Goal: Information Seeking & Learning: Learn about a topic

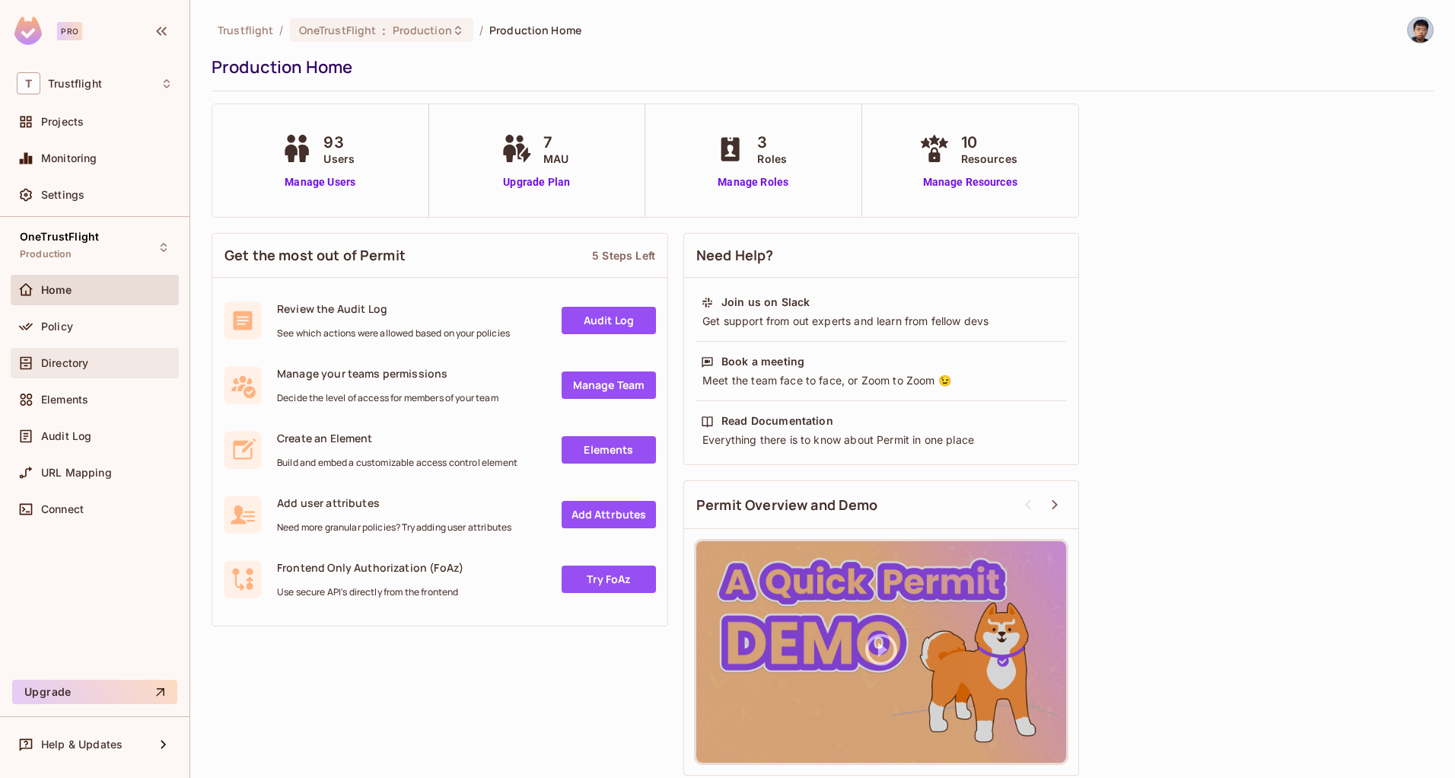
click at [107, 374] on div "Directory" at bounding box center [95, 363] width 168 height 30
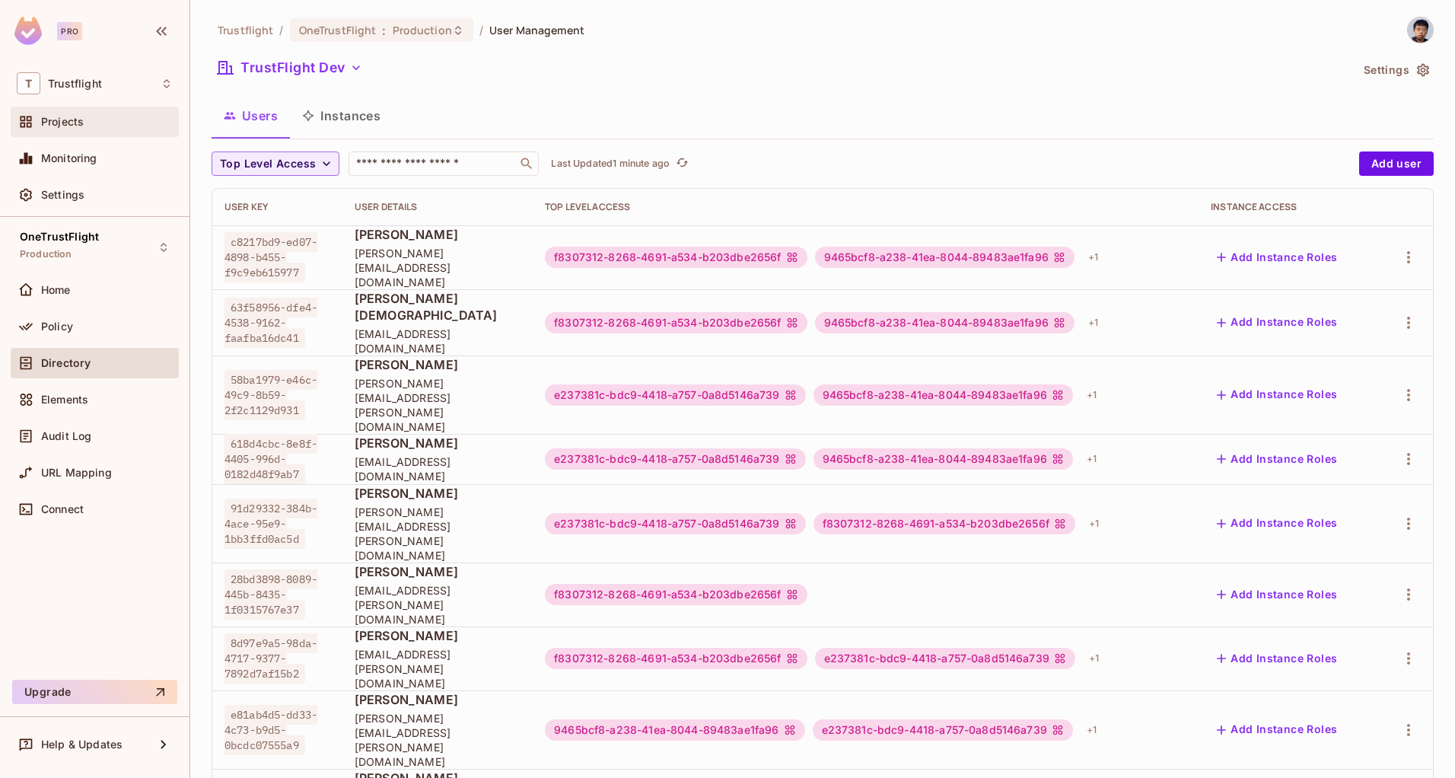
click at [79, 119] on span "Projects" at bounding box center [62, 122] width 43 height 12
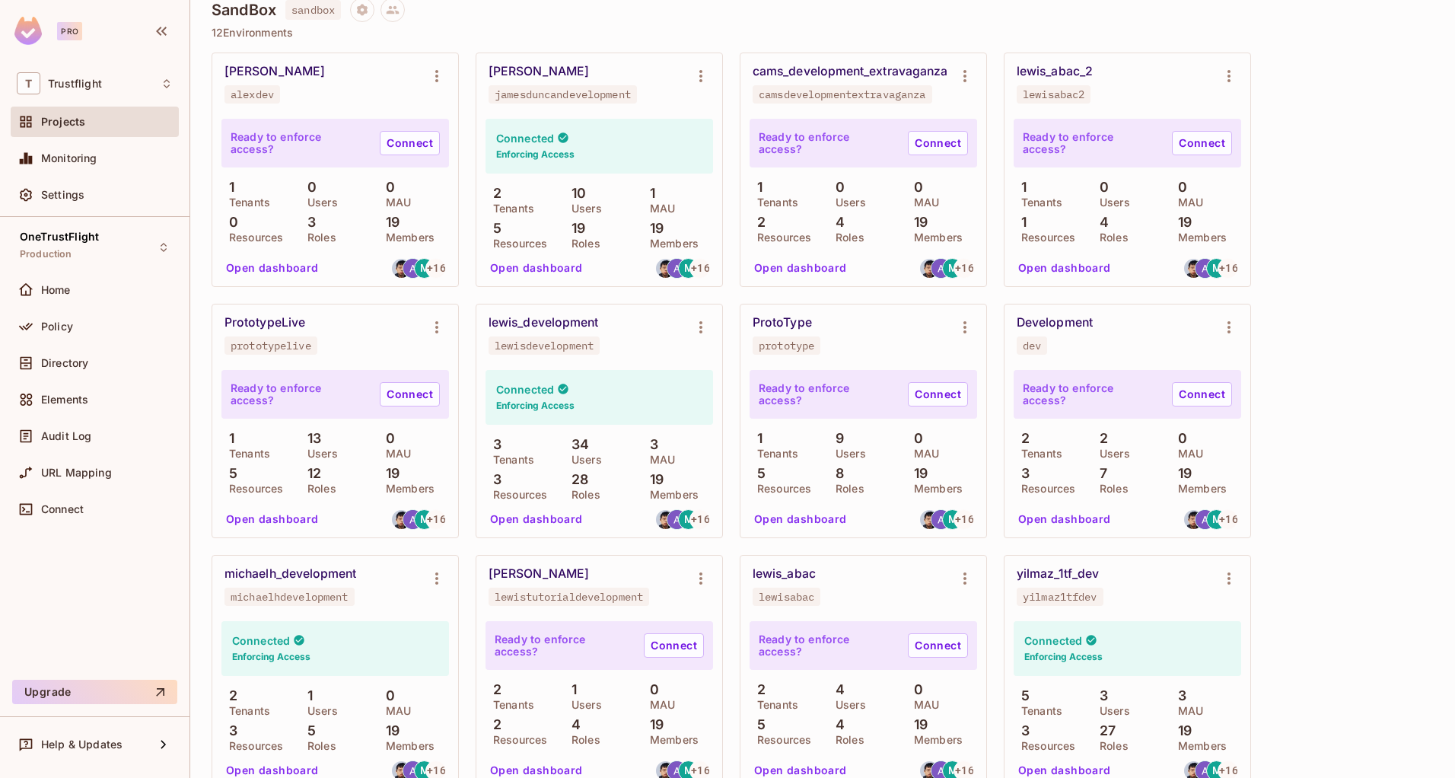
scroll to position [450, 0]
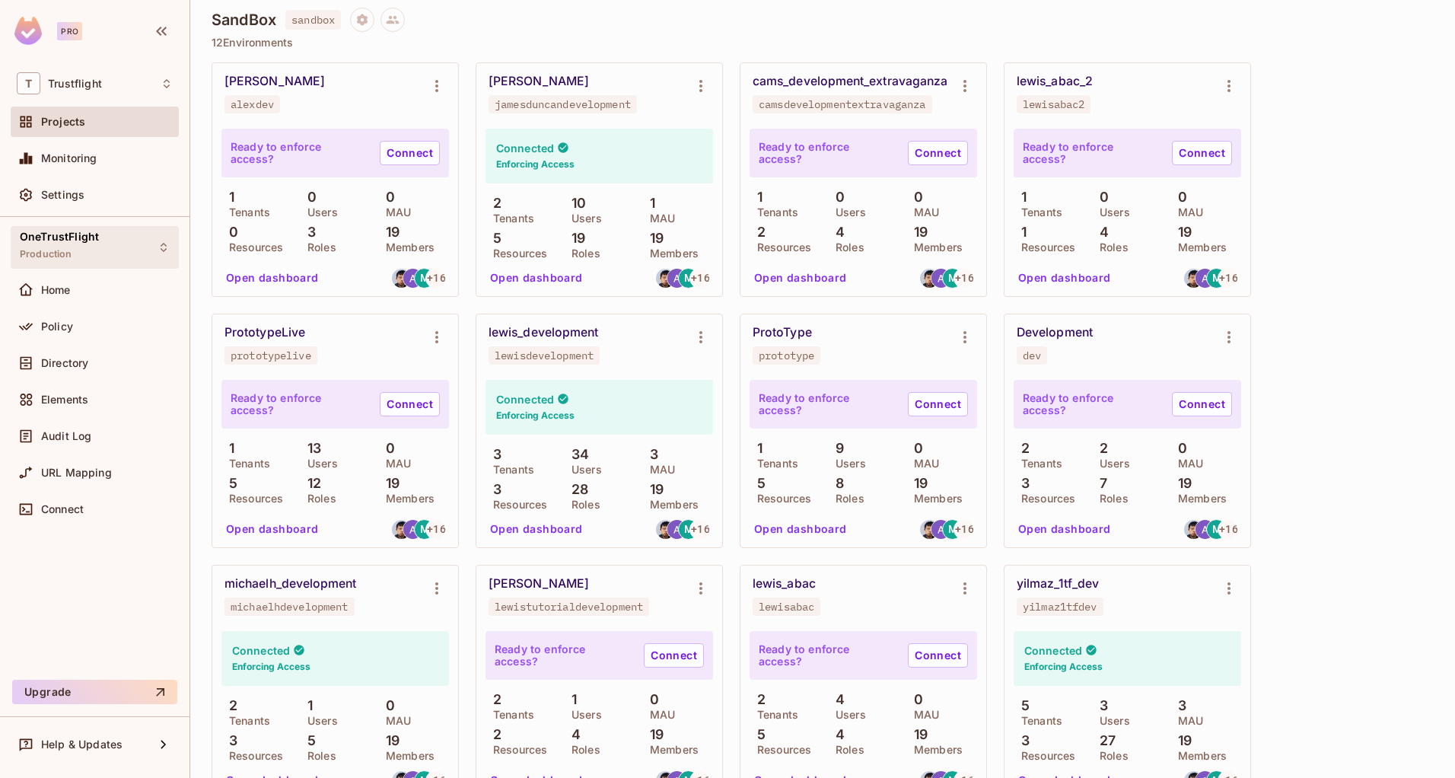
click at [78, 243] on div "OneTrustFlight Production" at bounding box center [59, 247] width 79 height 33
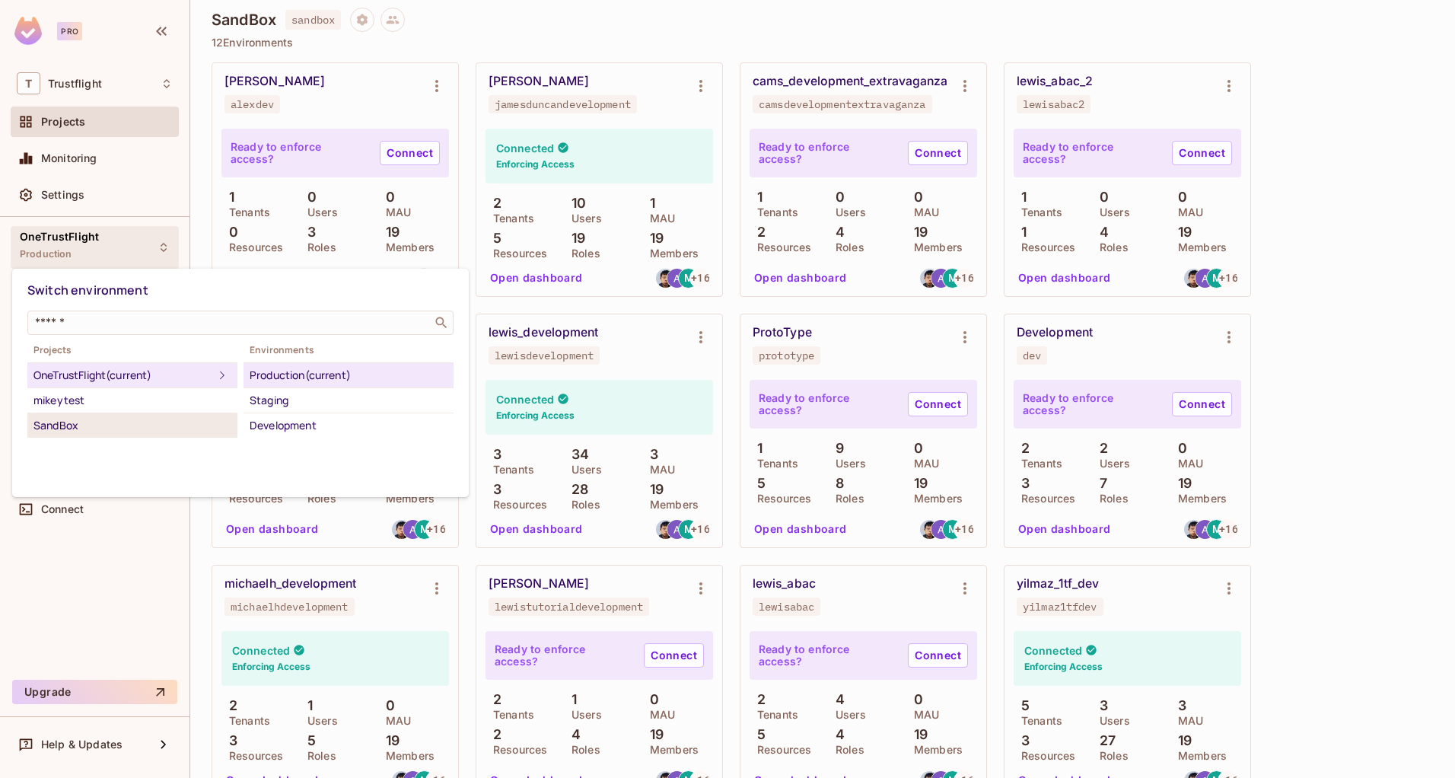
click at [82, 431] on div "SandBox" at bounding box center [132, 425] width 198 height 18
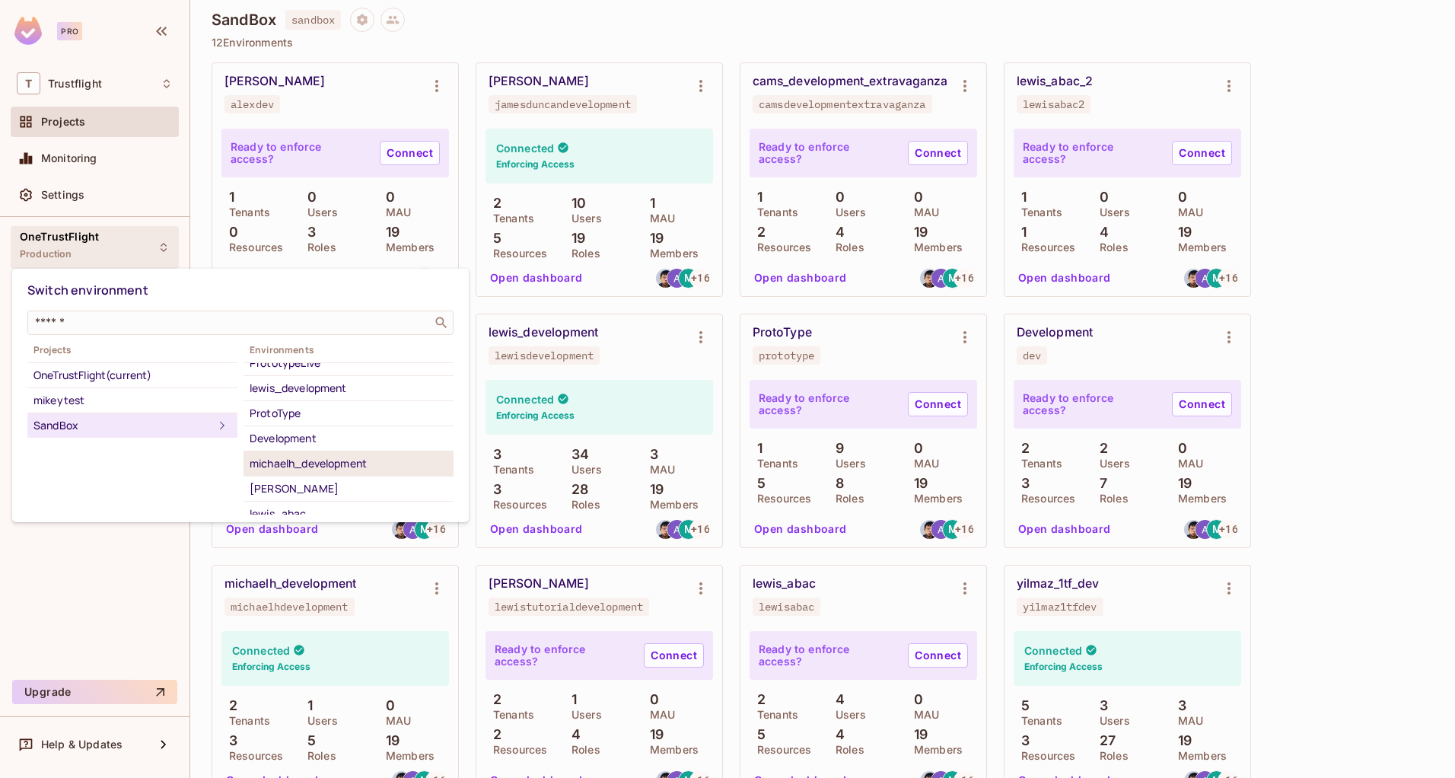
scroll to position [116, 0]
click at [304, 457] on div "michaelh_development" at bounding box center [349, 460] width 198 height 18
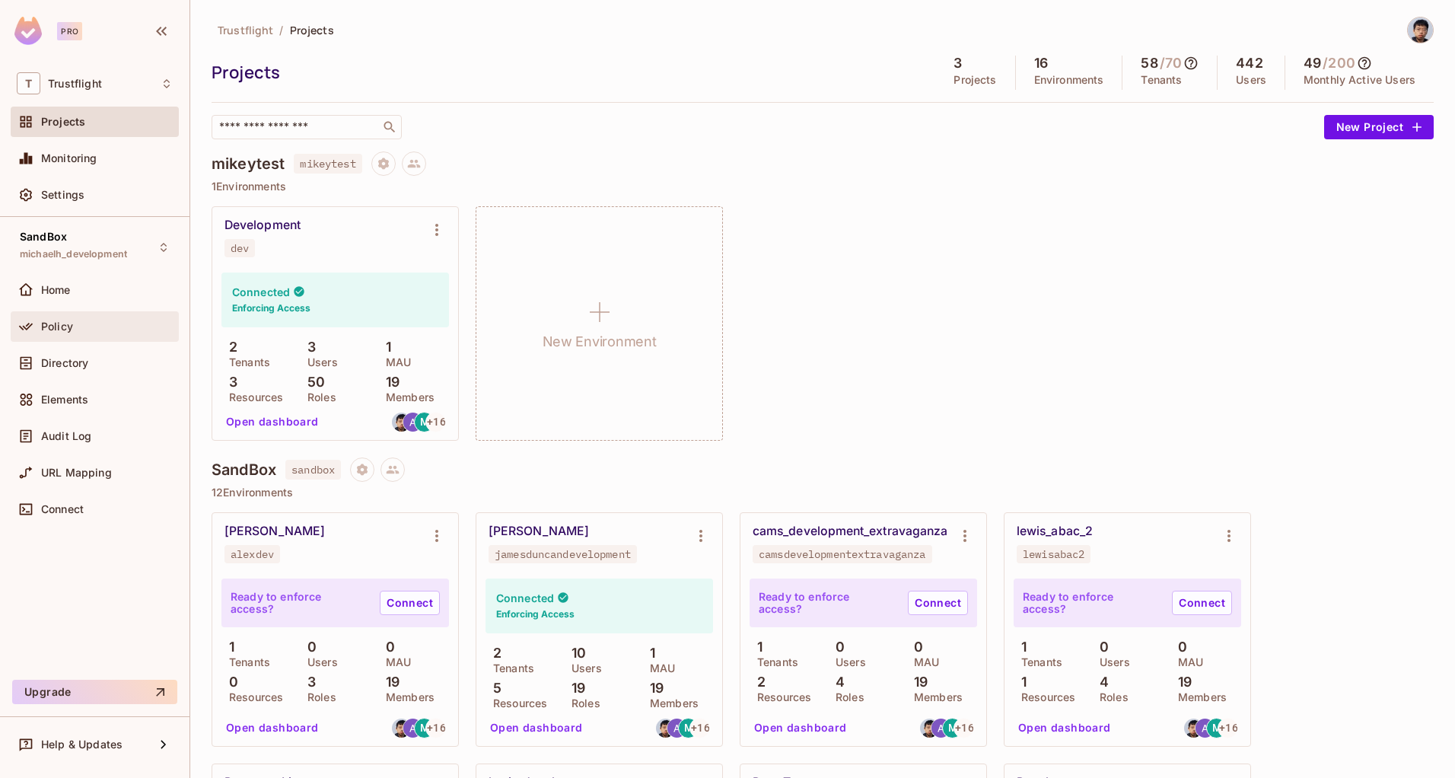
click at [77, 327] on div "Policy" at bounding box center [107, 326] width 132 height 12
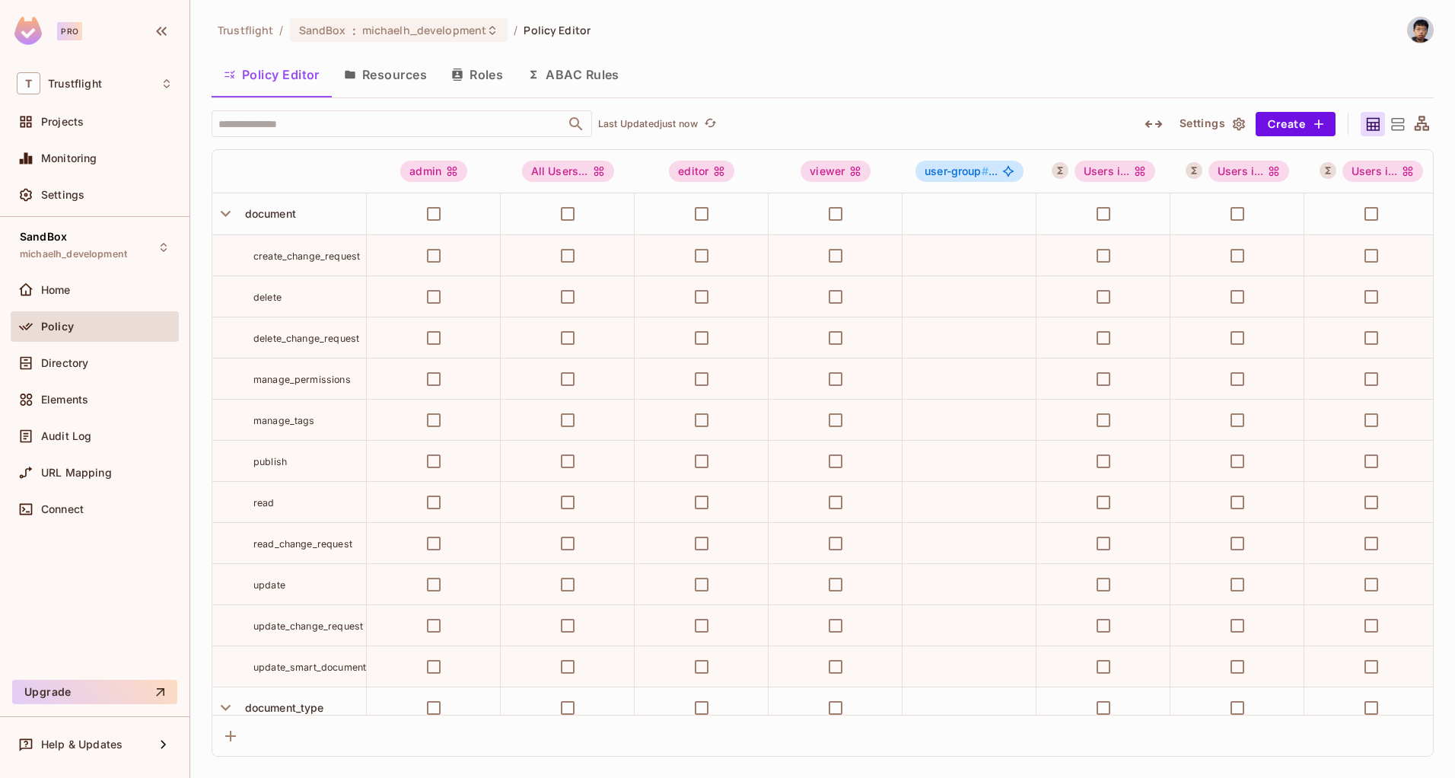
click at [569, 76] on button "ABAC Rules" at bounding box center [573, 75] width 116 height 38
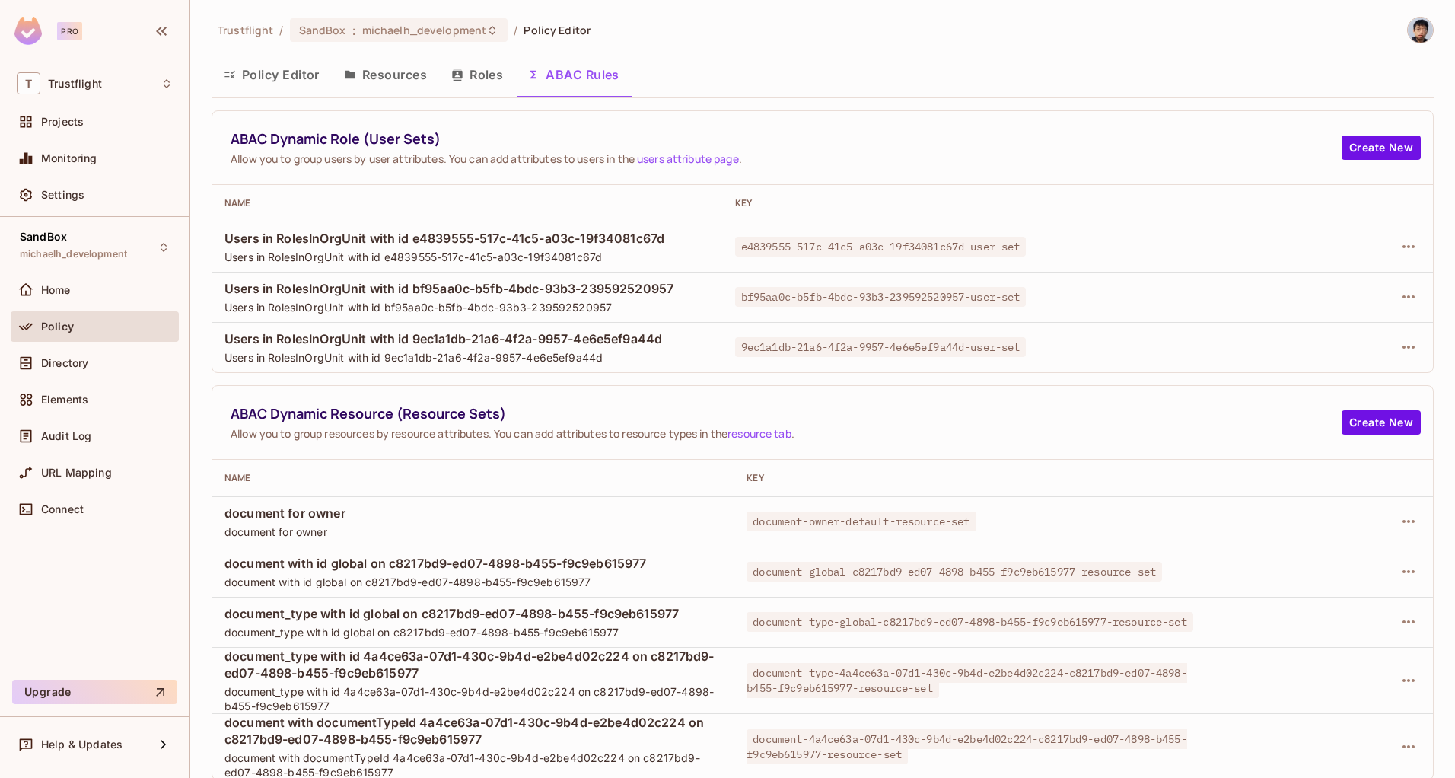
click at [284, 82] on button "Policy Editor" at bounding box center [271, 75] width 120 height 38
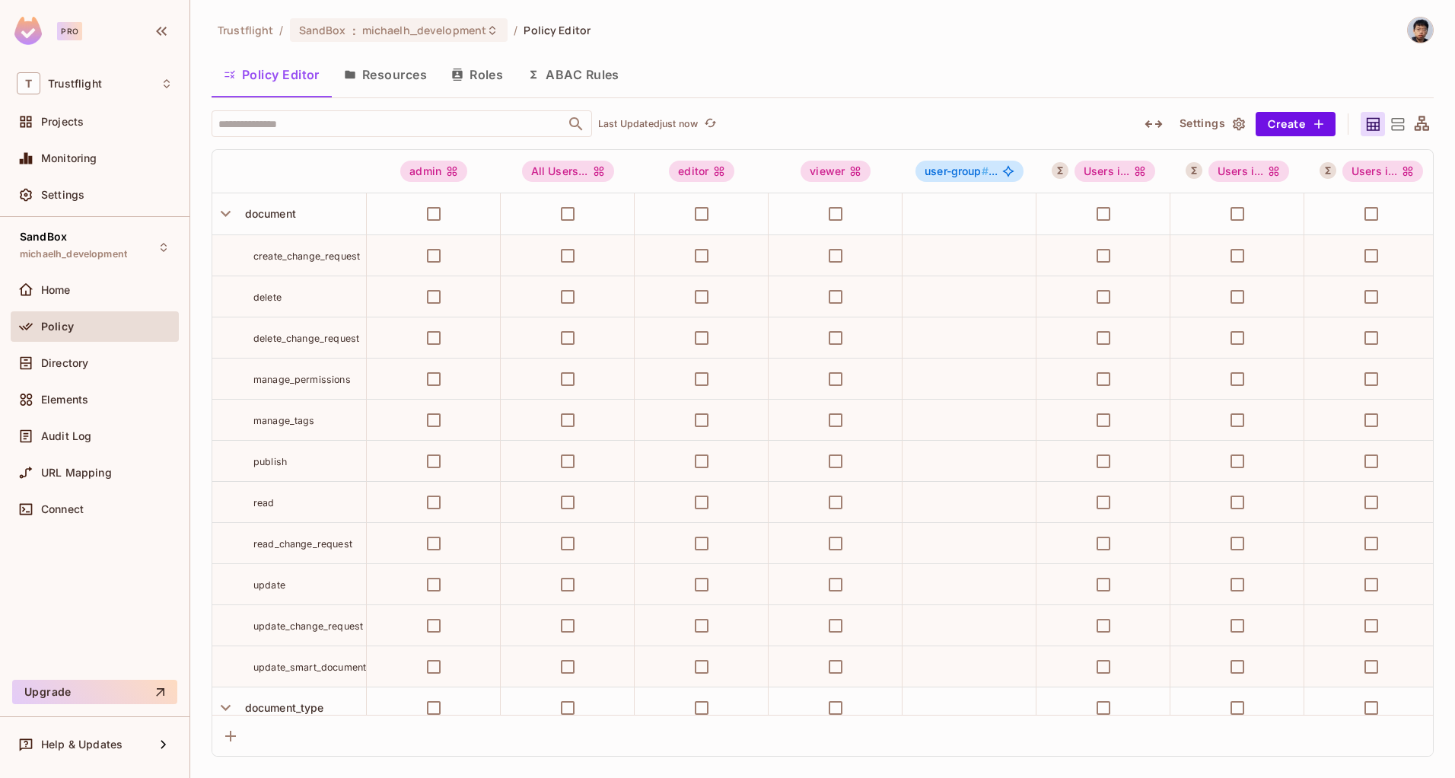
click at [1423, 133] on div at bounding box center [1421, 124] width 24 height 24
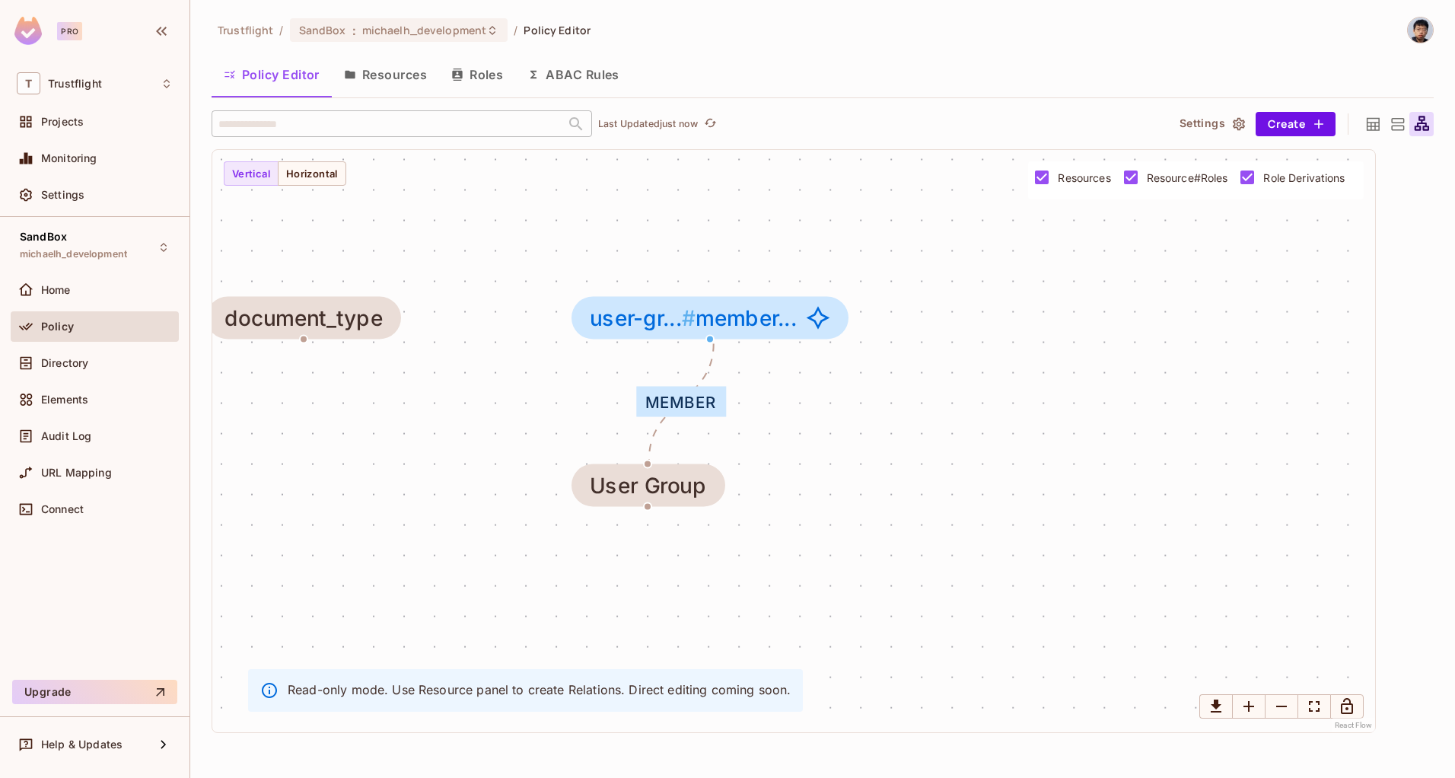
drag, startPoint x: 846, startPoint y: 548, endPoint x: 395, endPoint y: 513, distance: 452.5
click at [395, 513] on div "member document document_type User Group user-gr... # member..." at bounding box center [793, 441] width 1162 height 582
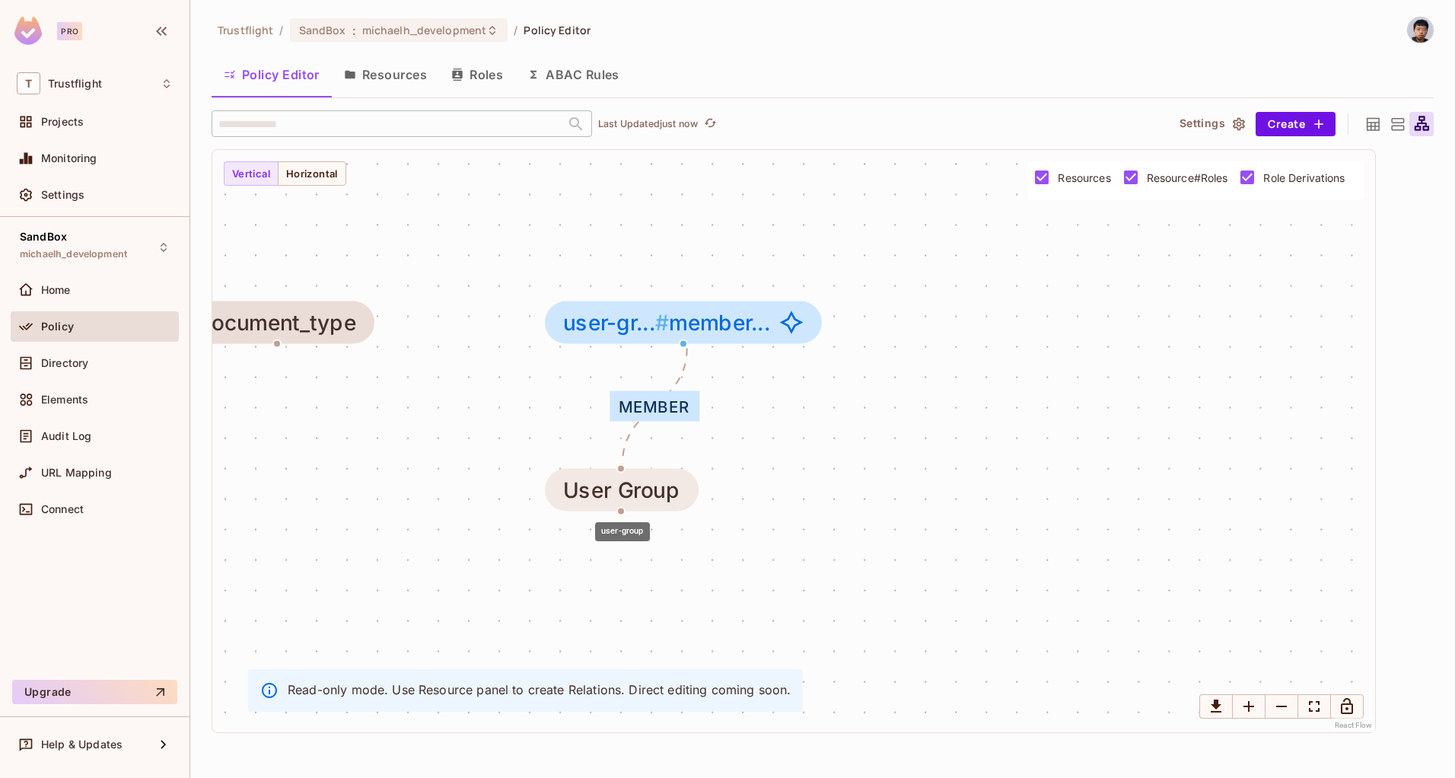
click at [626, 485] on div "User Group" at bounding box center [621, 490] width 116 height 24
click at [699, 323] on span "user-gr... # member..." at bounding box center [666, 322] width 207 height 24
click at [591, 62] on button "ABAC Rules" at bounding box center [573, 75] width 116 height 38
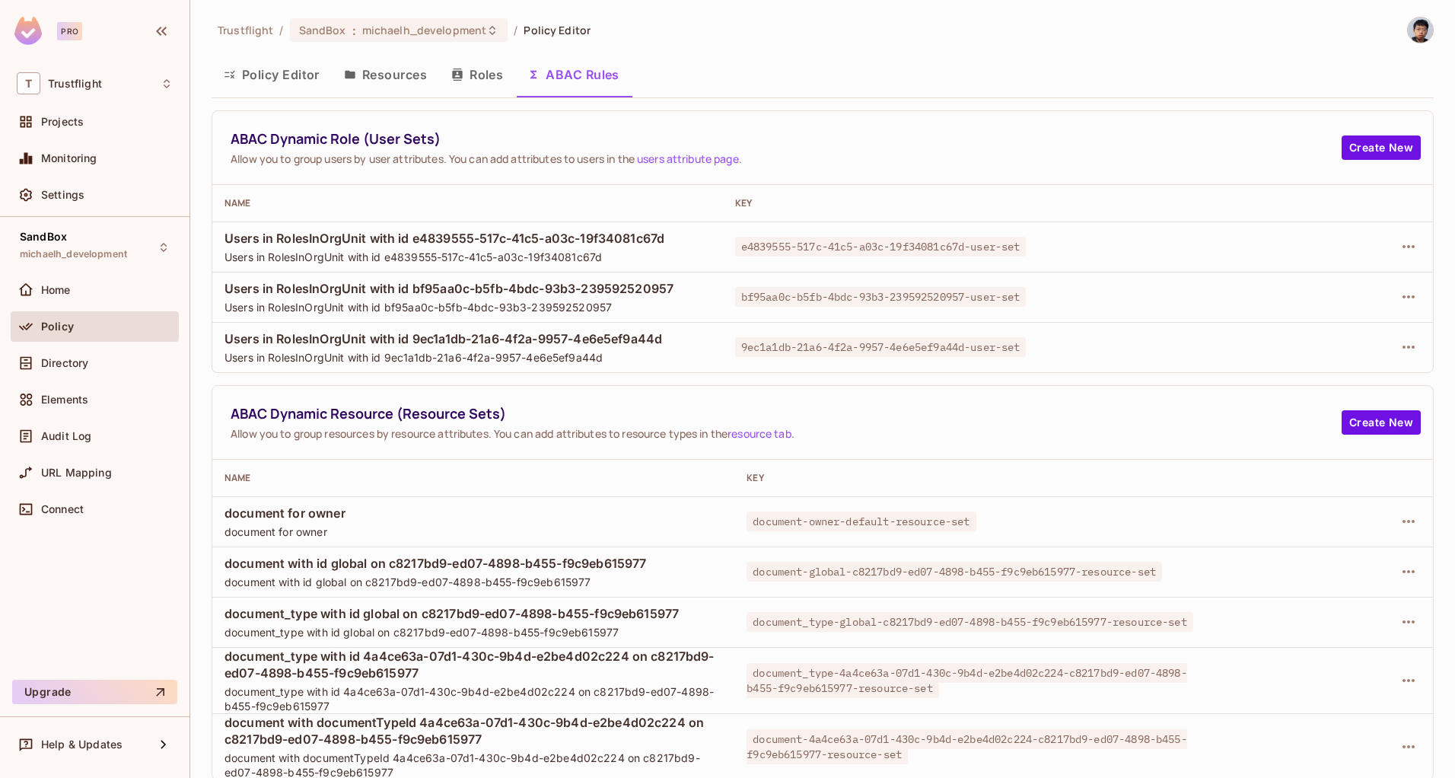
scroll to position [2, 0]
click at [1399, 514] on icon "button" at bounding box center [1408, 519] width 18 height 18
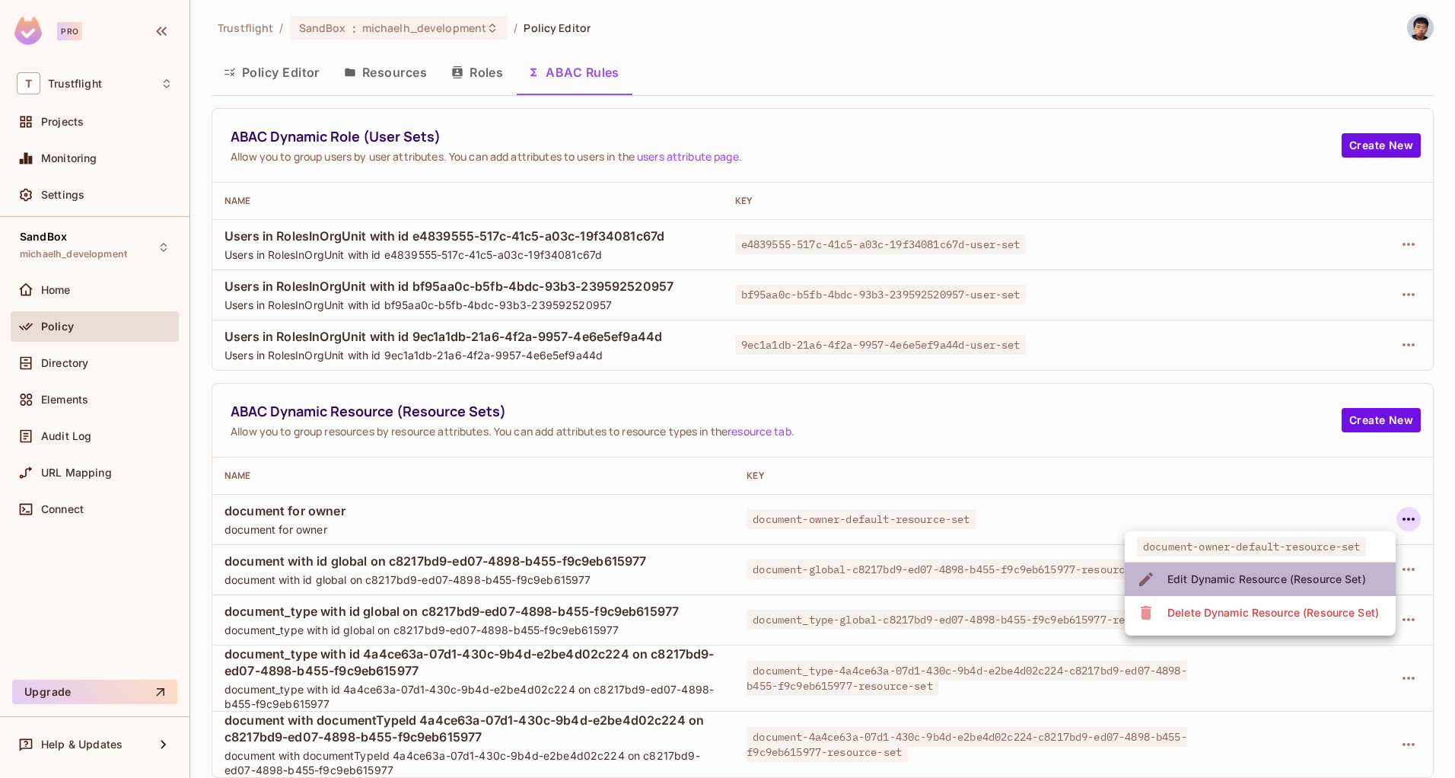
click at [1262, 570] on span "Edit Dynamic Resource (Resource Set)" at bounding box center [1266, 579] width 208 height 24
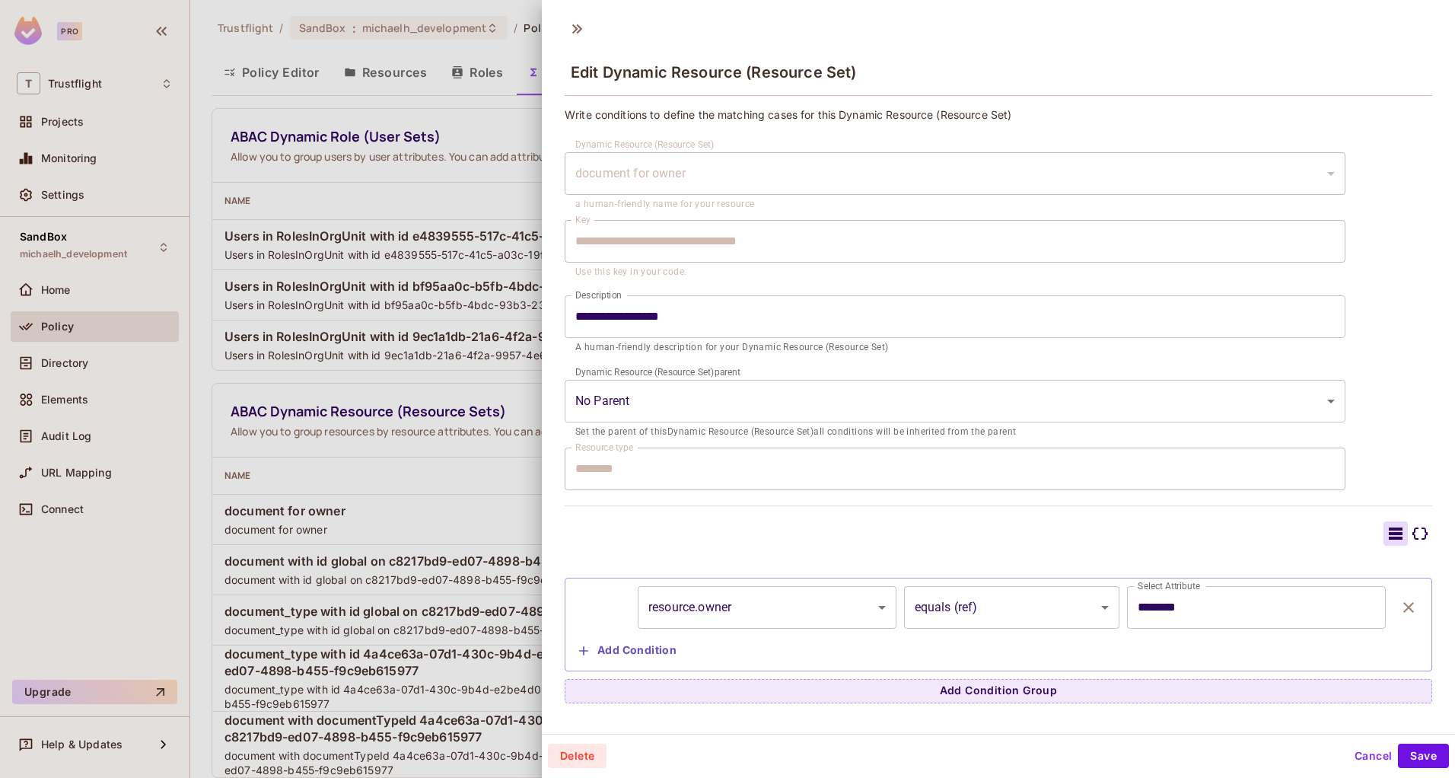
click at [1350, 747] on button "Cancel" at bounding box center [1372, 755] width 49 height 24
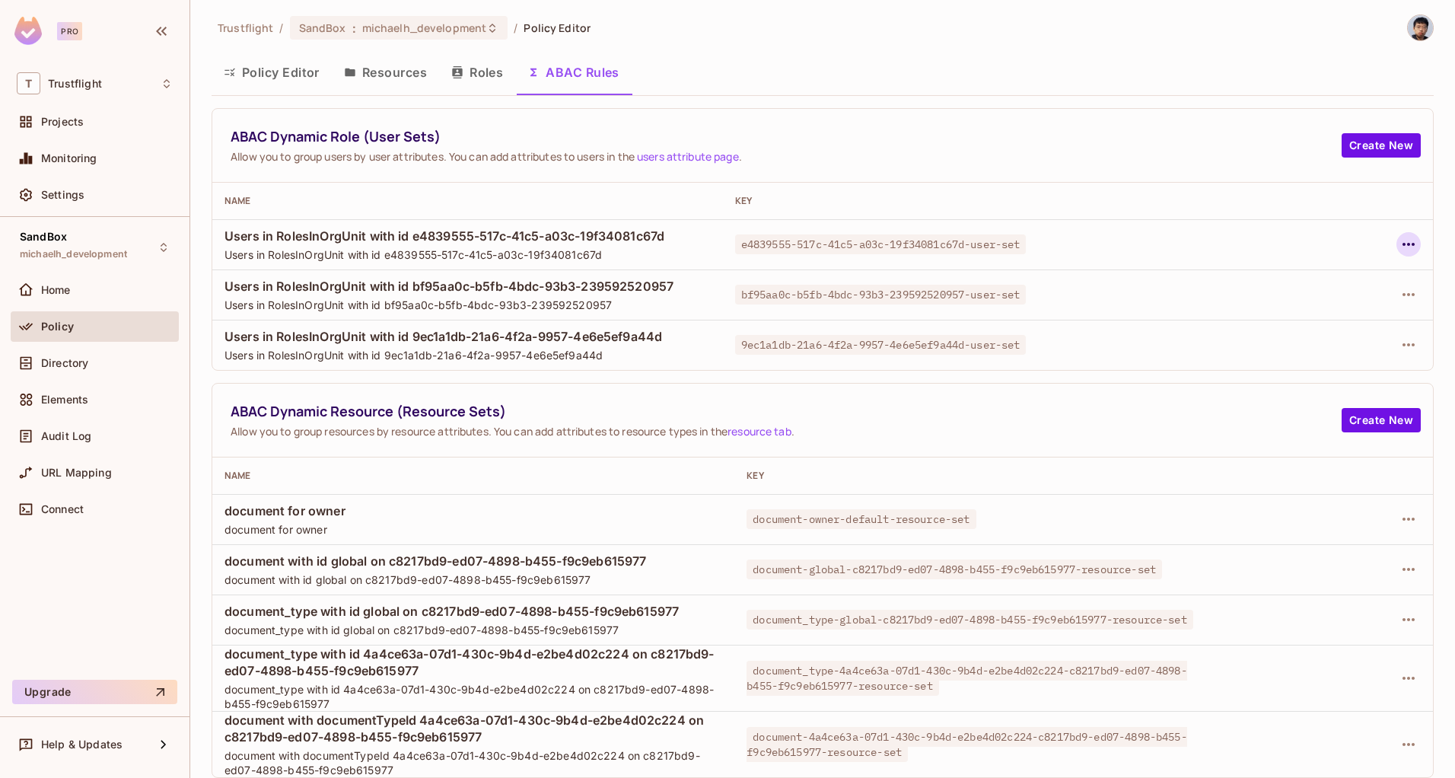
click at [1399, 245] on icon "button" at bounding box center [1408, 244] width 18 height 18
click at [1325, 280] on div "Edit Dynamic Role (User Set)" at bounding box center [1292, 279] width 149 height 15
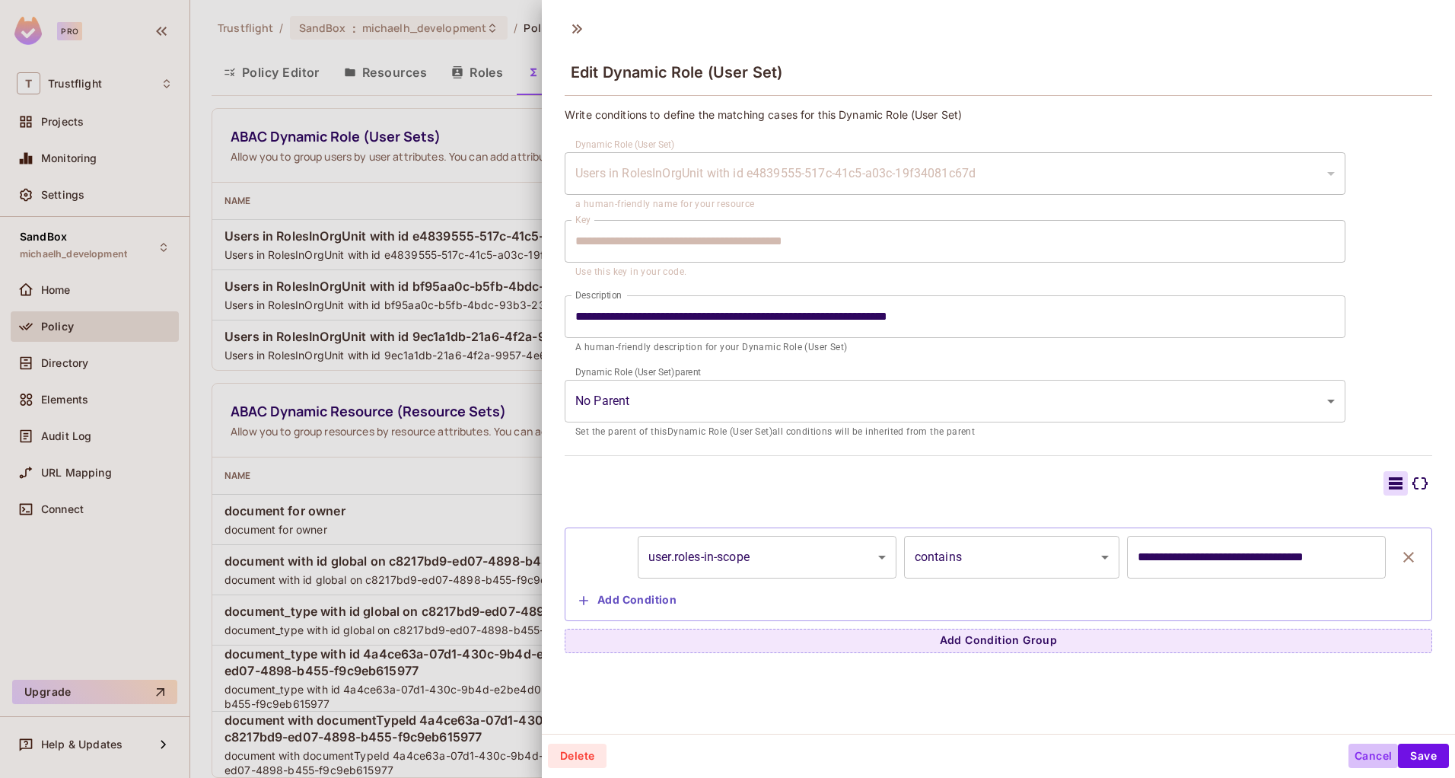
click at [1382, 749] on button "Cancel" at bounding box center [1372, 755] width 49 height 24
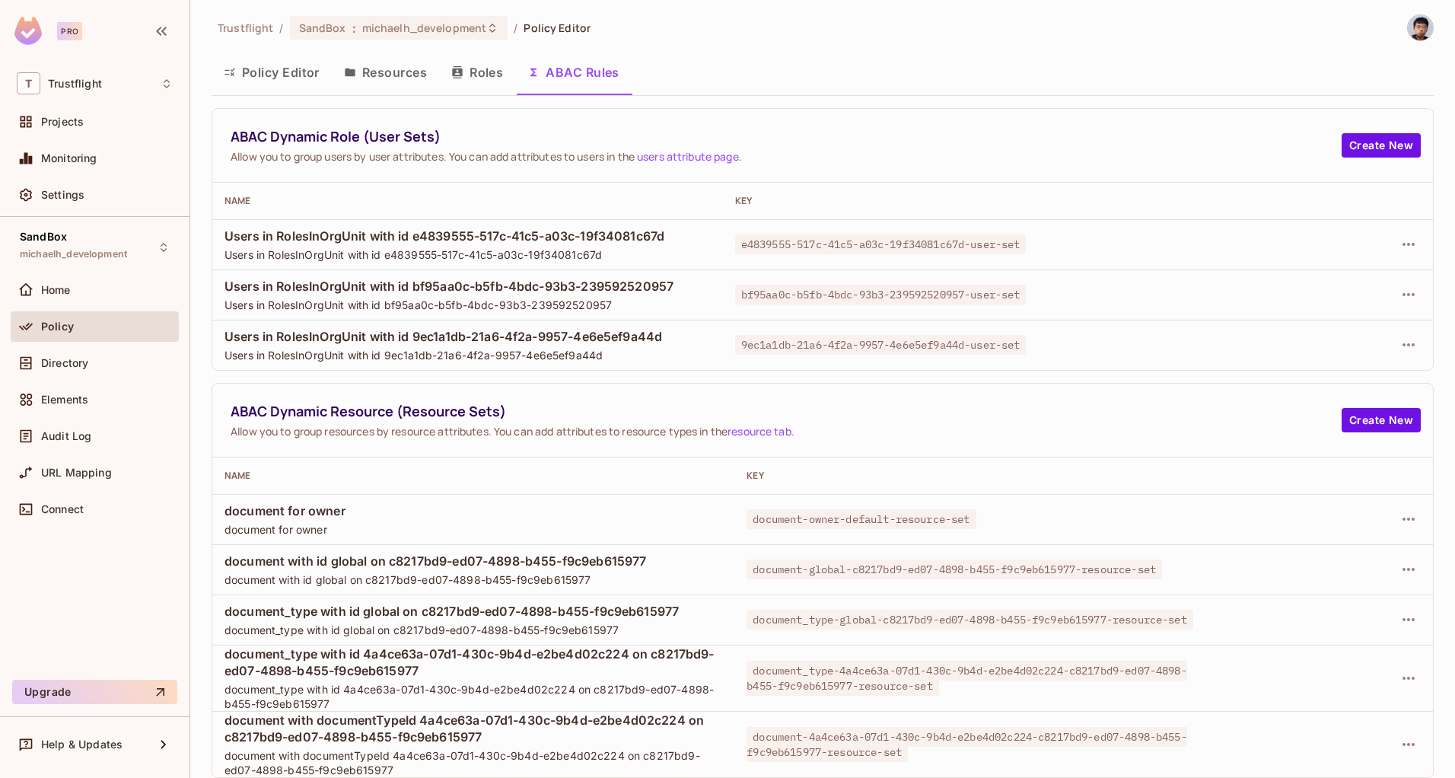
click at [590, 498] on td "document for owner document for owner" at bounding box center [473, 519] width 522 height 50
click at [986, 525] on div "document-owner-default-resource-set" at bounding box center [980, 518] width 469 height 15
click at [873, 568] on span "document-global-c8217bd9-ed07-4898-b455-f9c9eb615977-resource-set" at bounding box center [953, 569] width 415 height 20
click at [393, 562] on span "document with id global on c8217bd9-ed07-4898-b455-f9c9eb615977" at bounding box center [473, 560] width 498 height 17
click at [1403, 619] on icon "button" at bounding box center [1408, 619] width 18 height 18
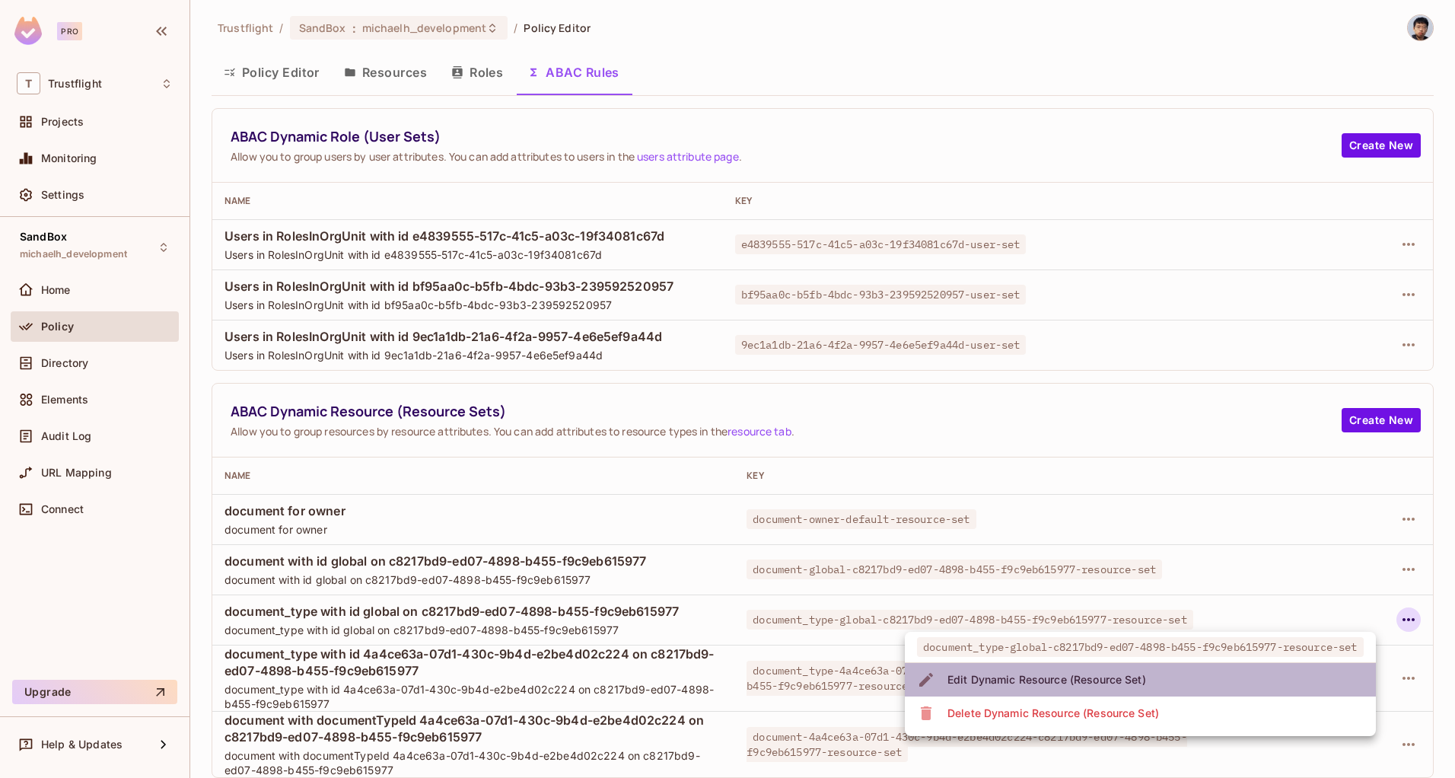
click at [1266, 676] on li "Edit Dynamic Resource (Resource Set)" at bounding box center [1140, 679] width 471 height 33
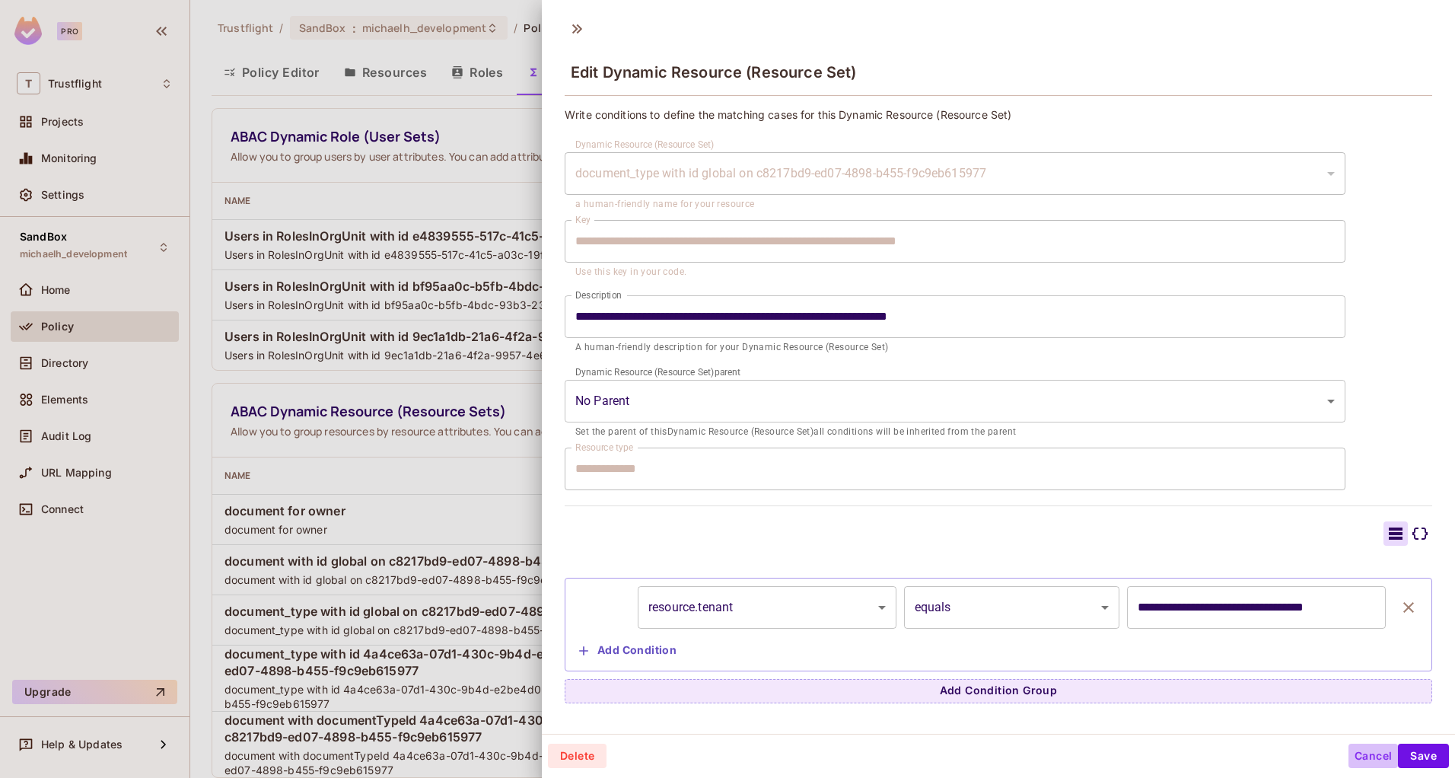
drag, startPoint x: 1349, startPoint y: 755, endPoint x: 1358, endPoint y: 737, distance: 19.7
click at [1349, 755] on button "Cancel" at bounding box center [1372, 755] width 49 height 24
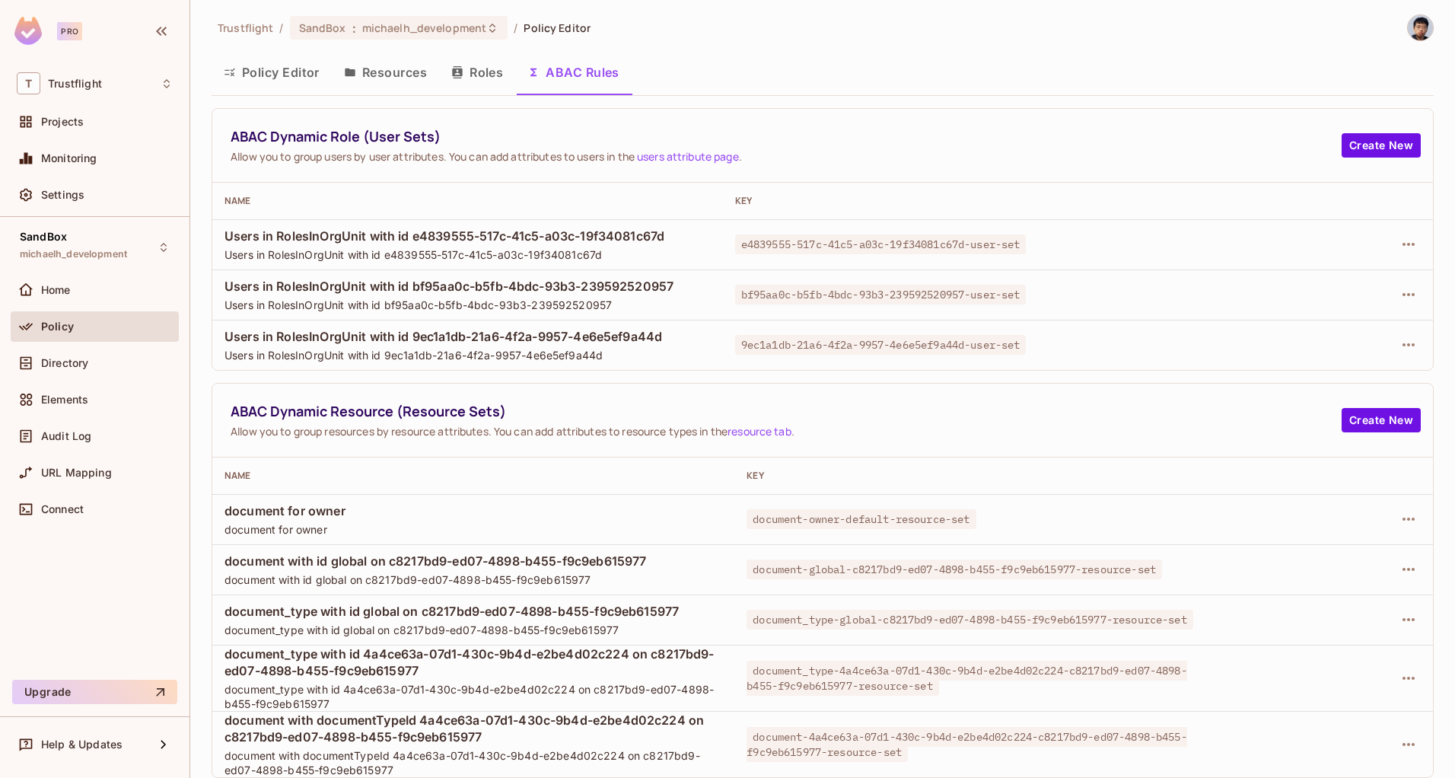
click at [271, 71] on button "Policy Editor" at bounding box center [271, 72] width 120 height 38
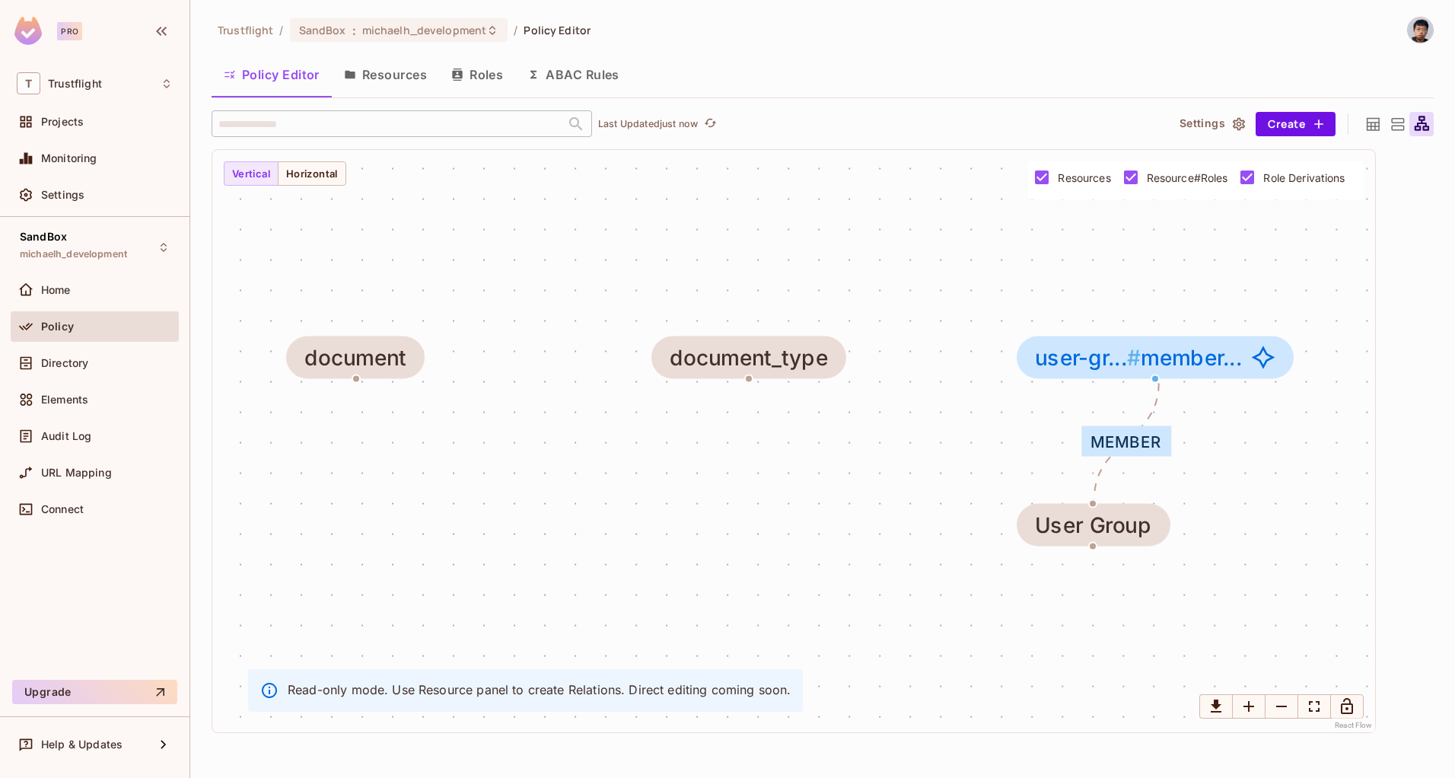
click at [374, 73] on button "Resources" at bounding box center [385, 75] width 107 height 38
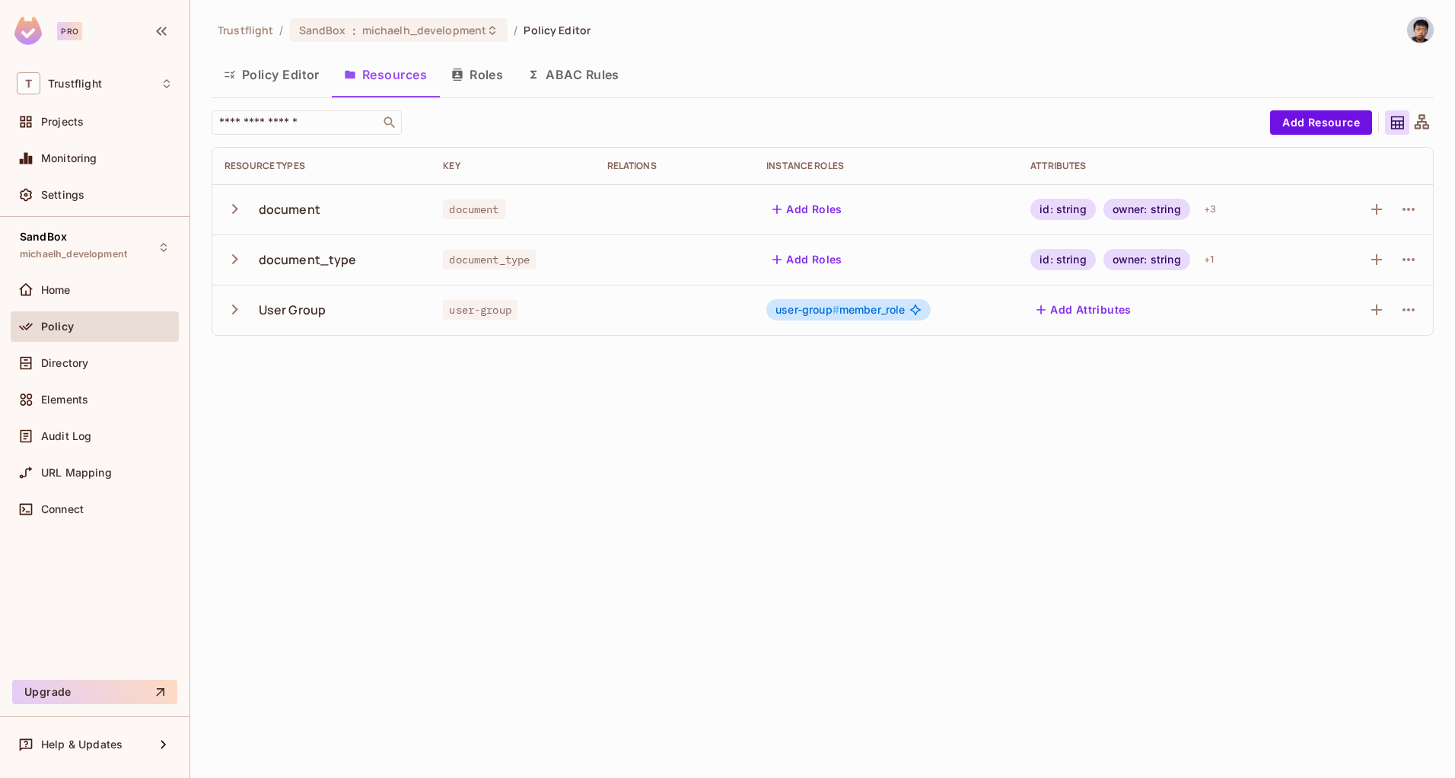
drag, startPoint x: 276, startPoint y: 81, endPoint x: 303, endPoint y: 80, distance: 26.6
click at [276, 81] on button "Policy Editor" at bounding box center [271, 75] width 120 height 38
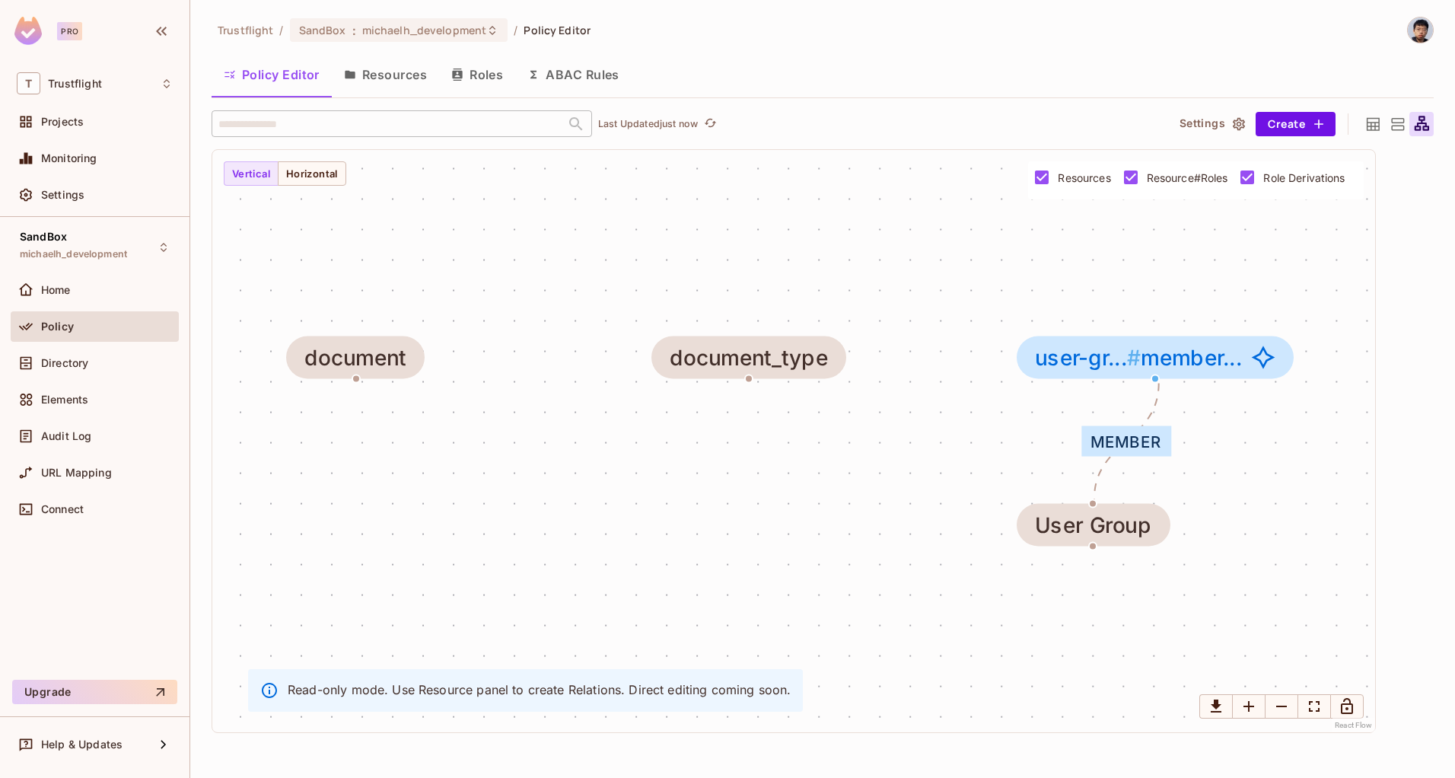
click at [1372, 120] on icon at bounding box center [1372, 124] width 19 height 19
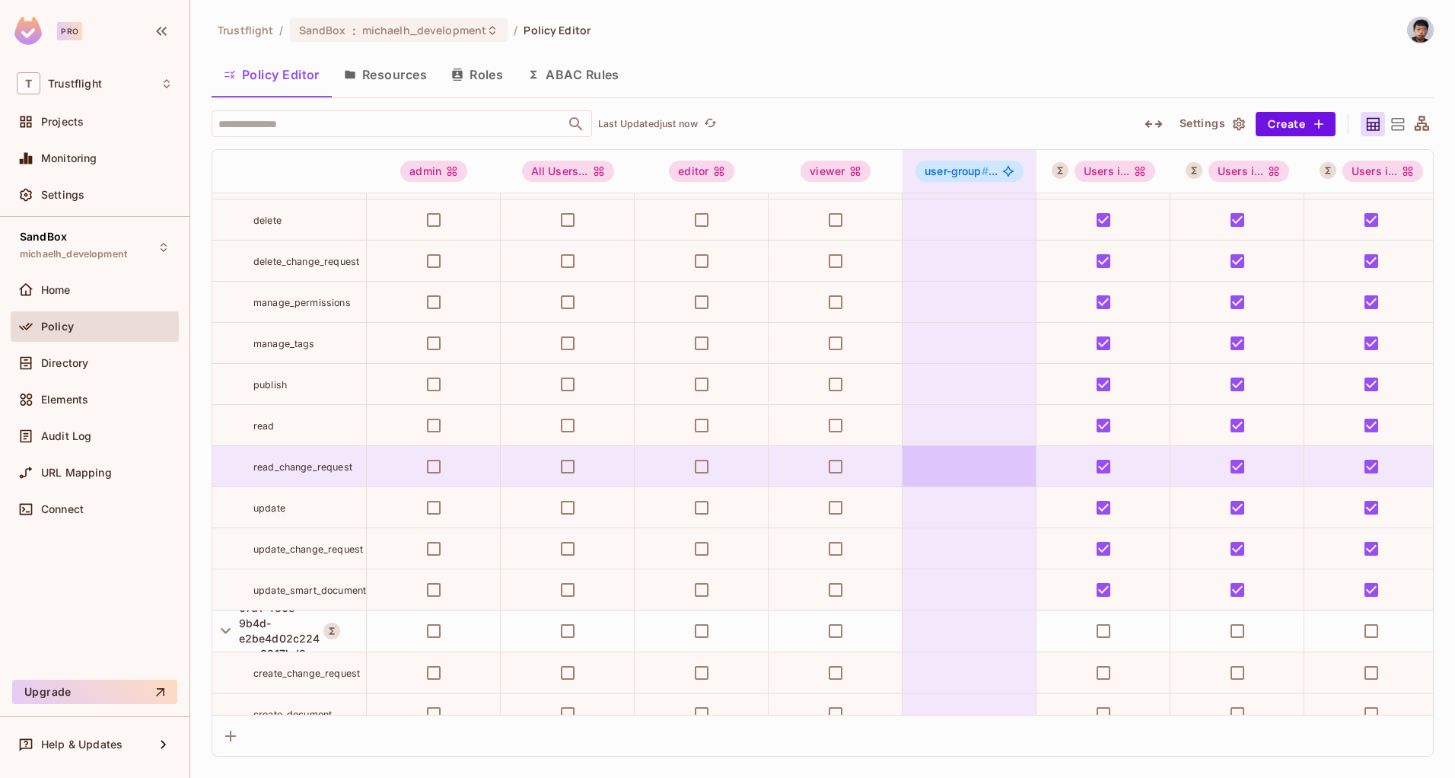
scroll to position [2144, 0]
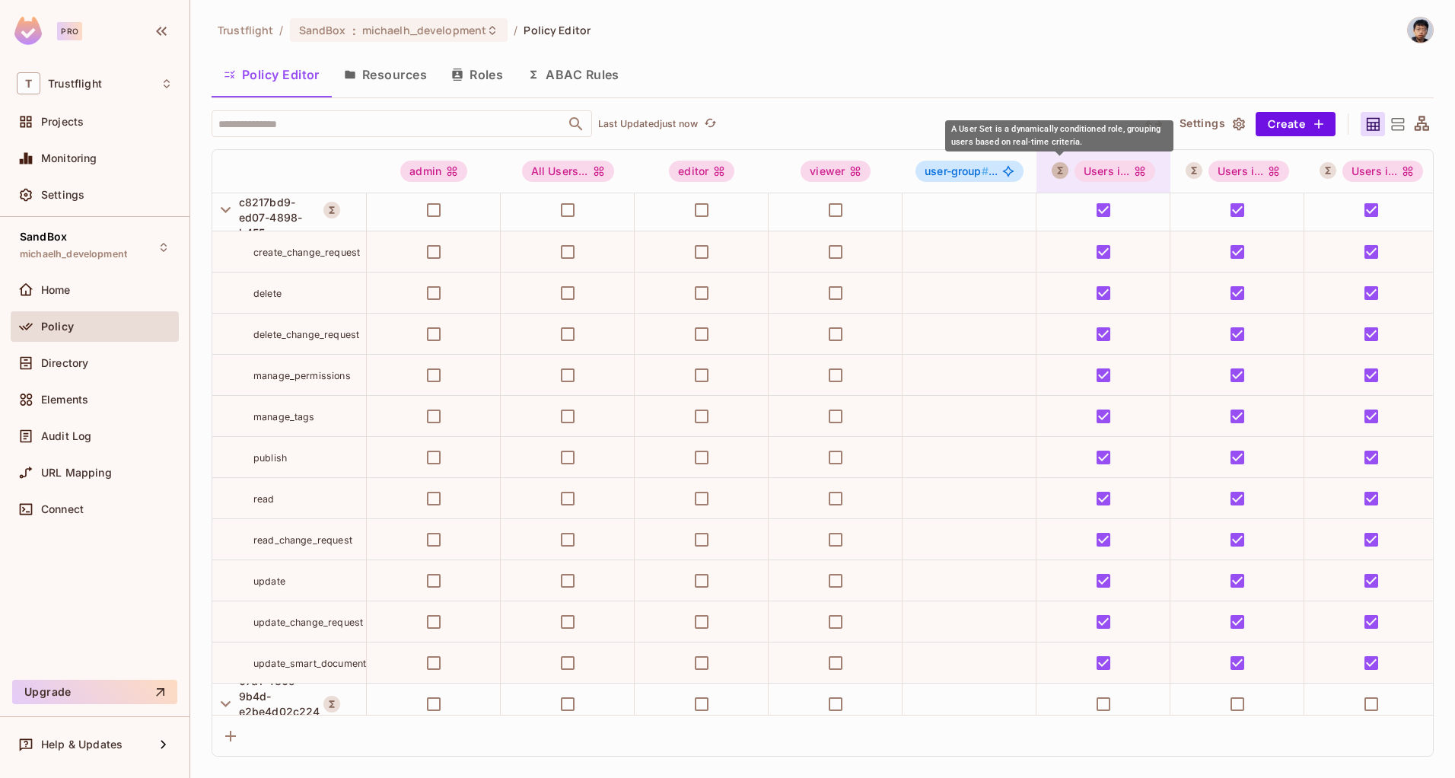
click at [1055, 166] on icon "A User Set is a dynamically conditioned role, grouping users based on real-time…" at bounding box center [1059, 170] width 11 height 11
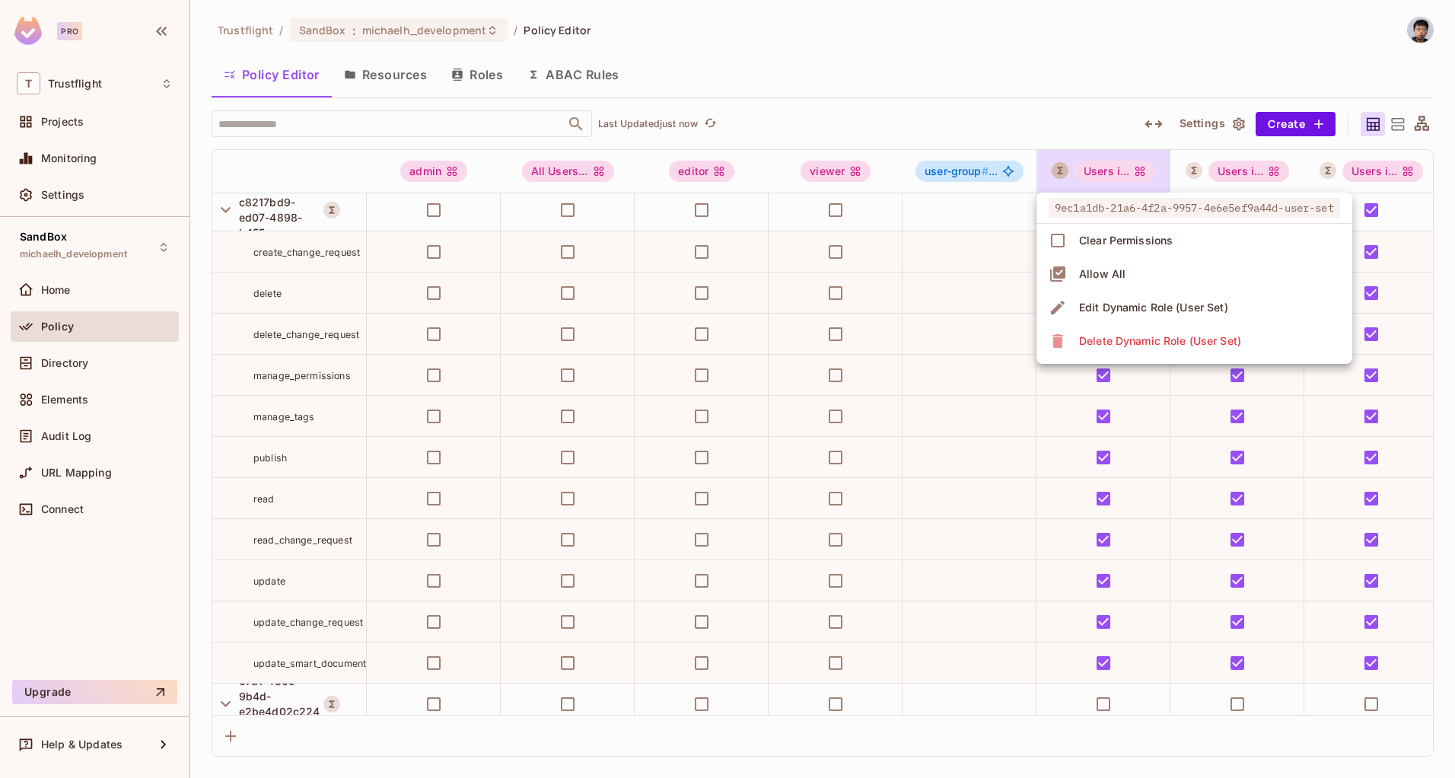
click at [1055, 166] on div at bounding box center [727, 389] width 1455 height 778
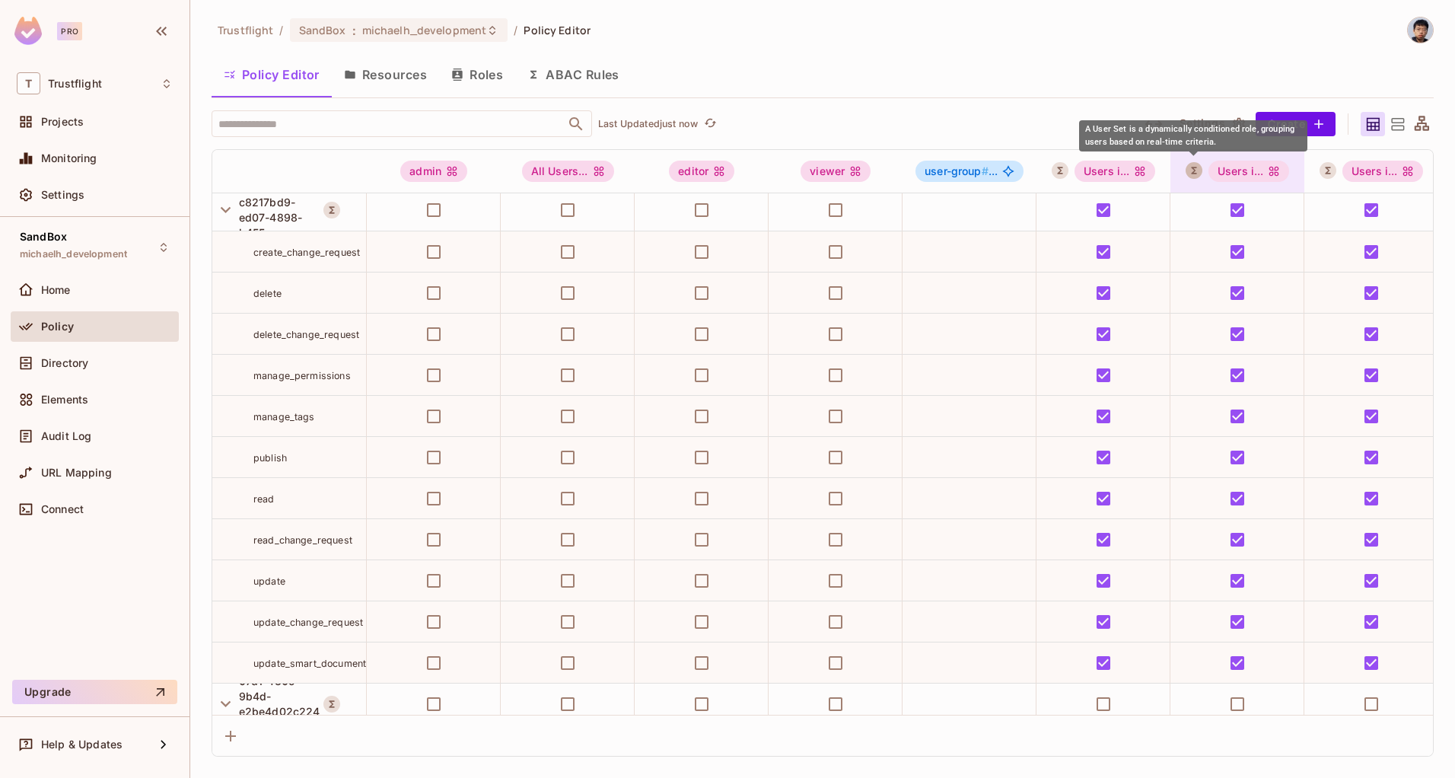
click at [1194, 167] on icon "A User Set is a dynamically conditioned role, grouping users based on real-time…" at bounding box center [1193, 170] width 5 height 7
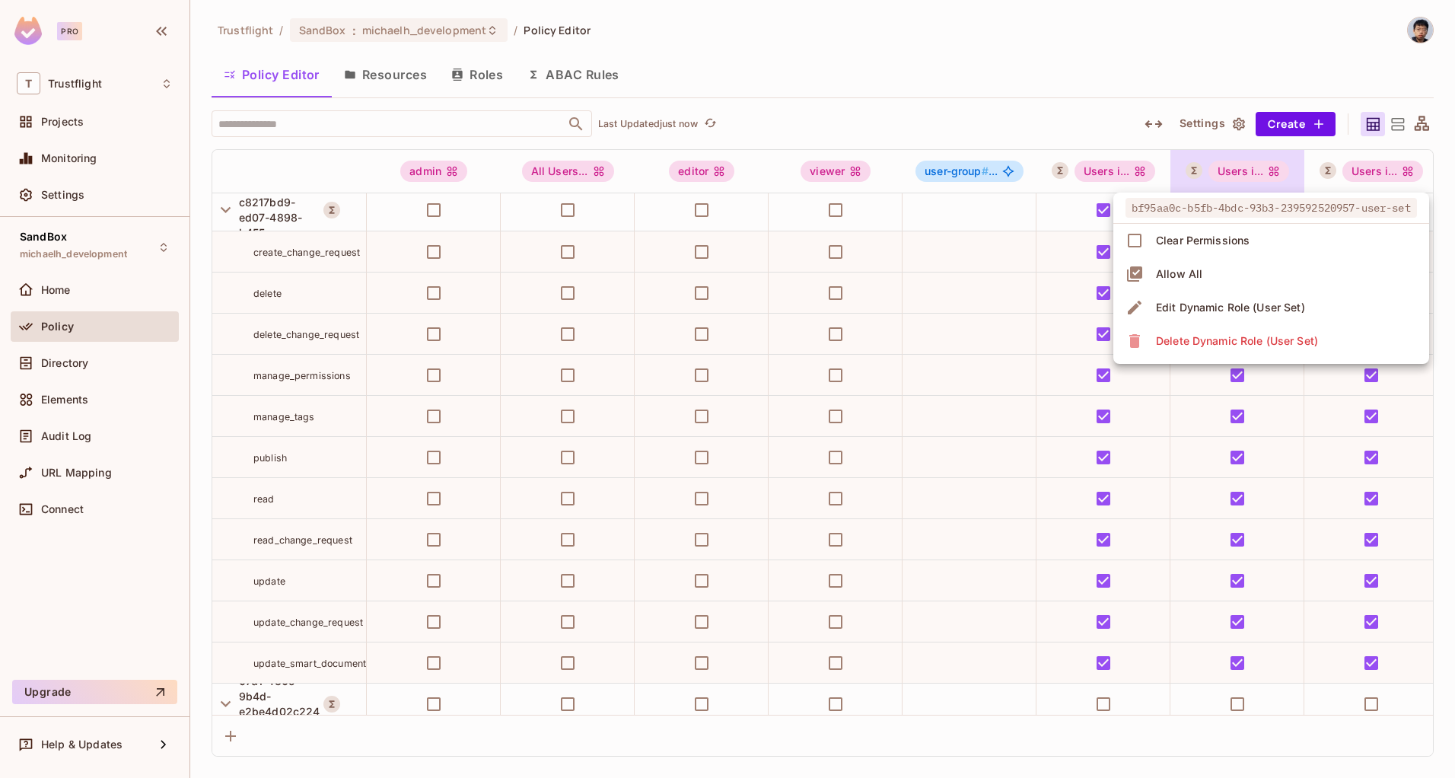
click at [1194, 167] on div at bounding box center [727, 389] width 1455 height 778
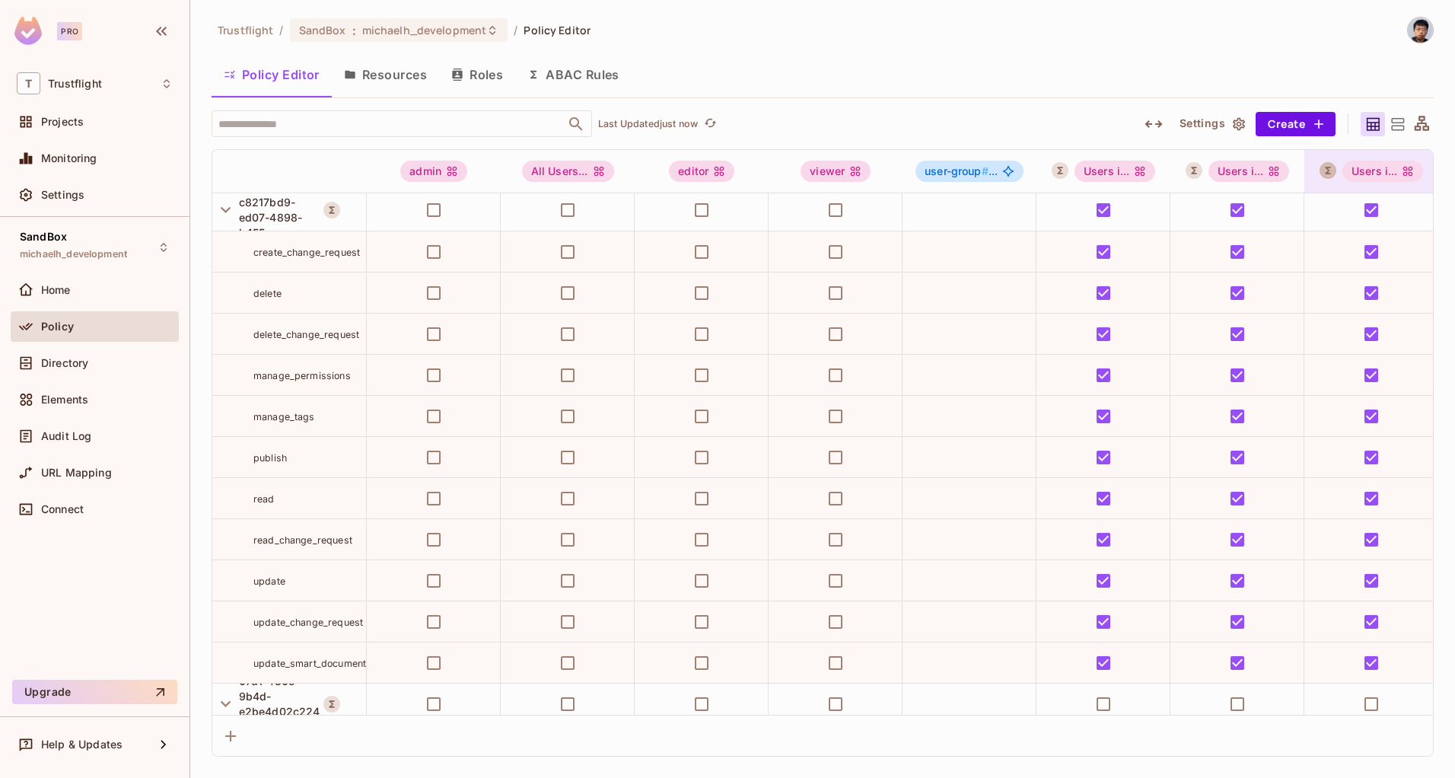
click at [1331, 168] on icon "A User Set is a dynamically conditioned role, grouping users based on real-time…" at bounding box center [1327, 170] width 11 height 11
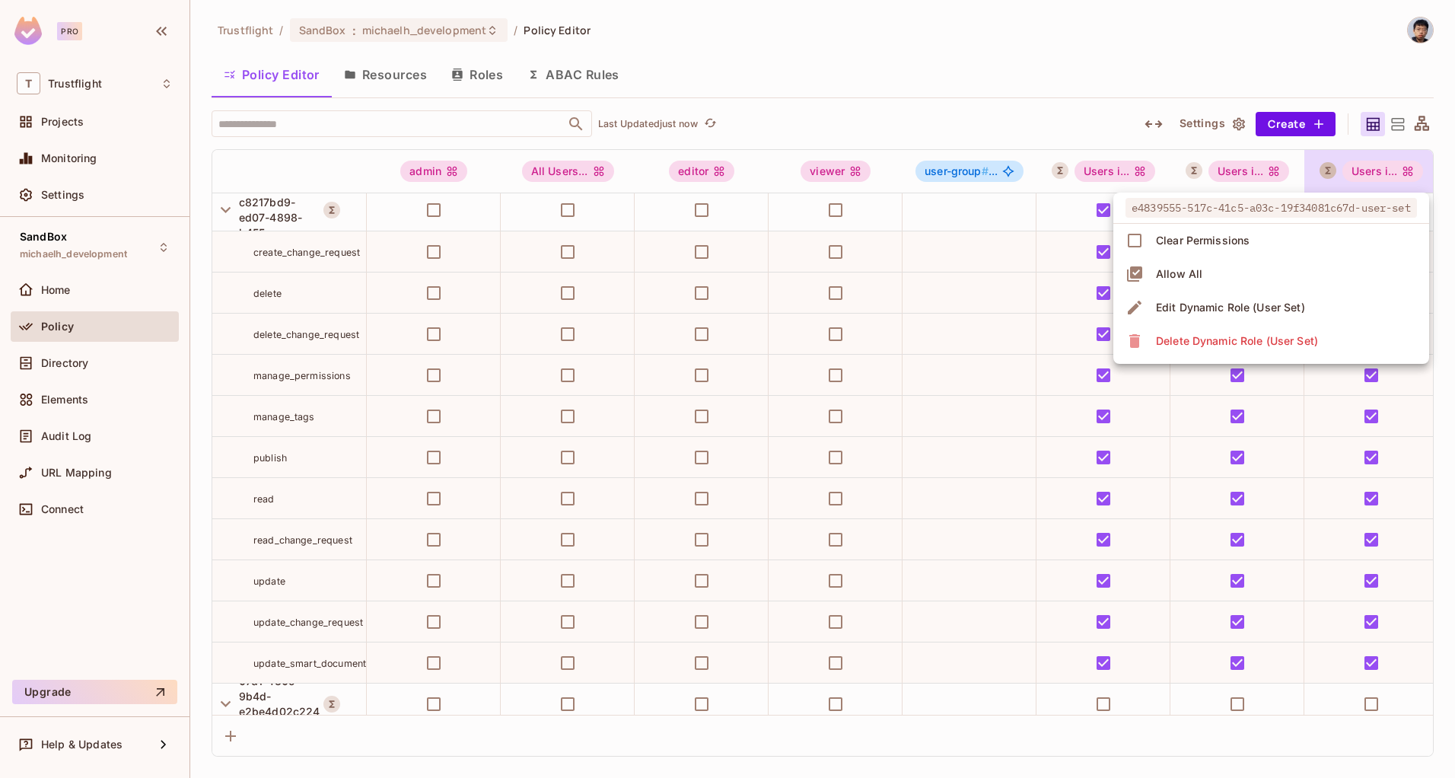
click at [1331, 168] on div at bounding box center [727, 389] width 1455 height 778
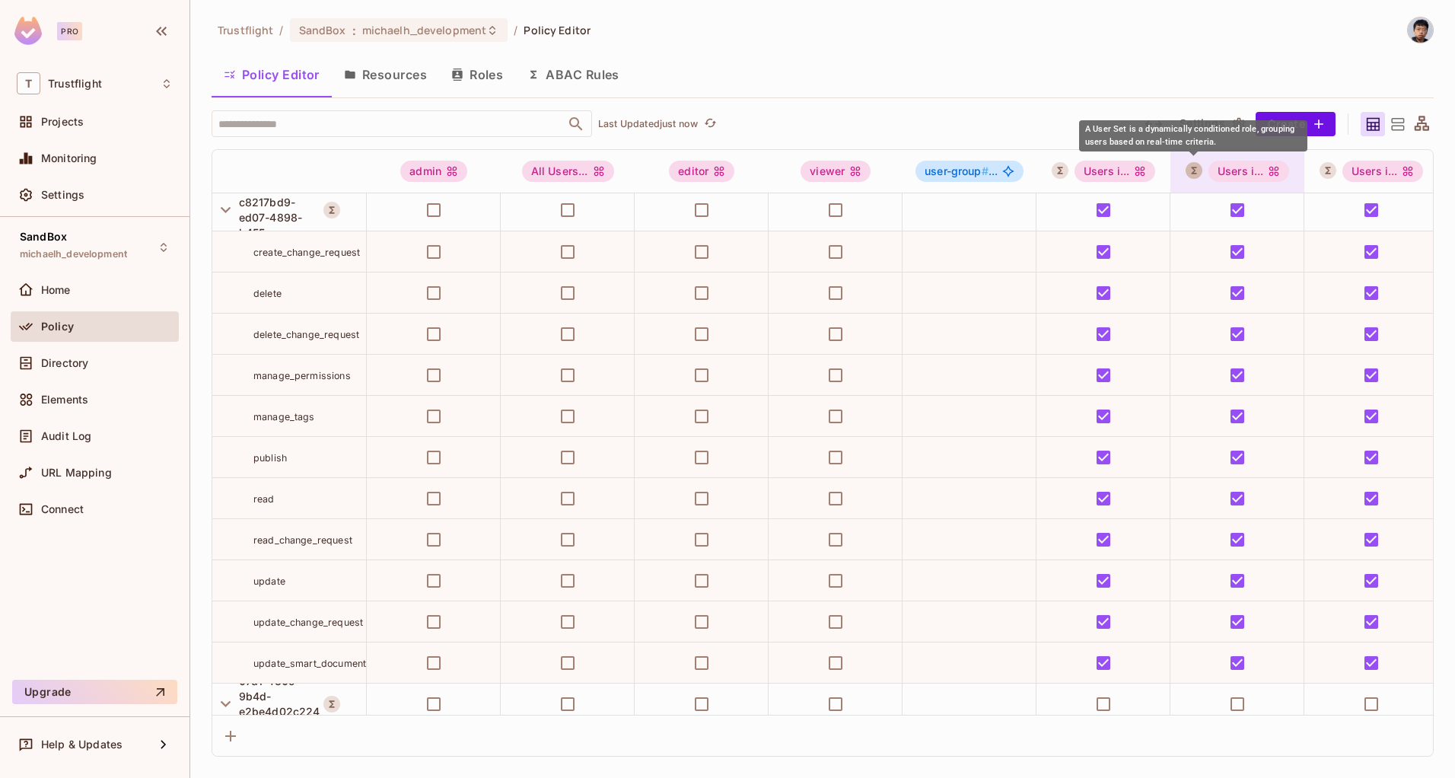
click at [1197, 171] on icon "A User Set is a dynamically conditioned role, grouping users based on real-time…" at bounding box center [1193, 170] width 11 height 11
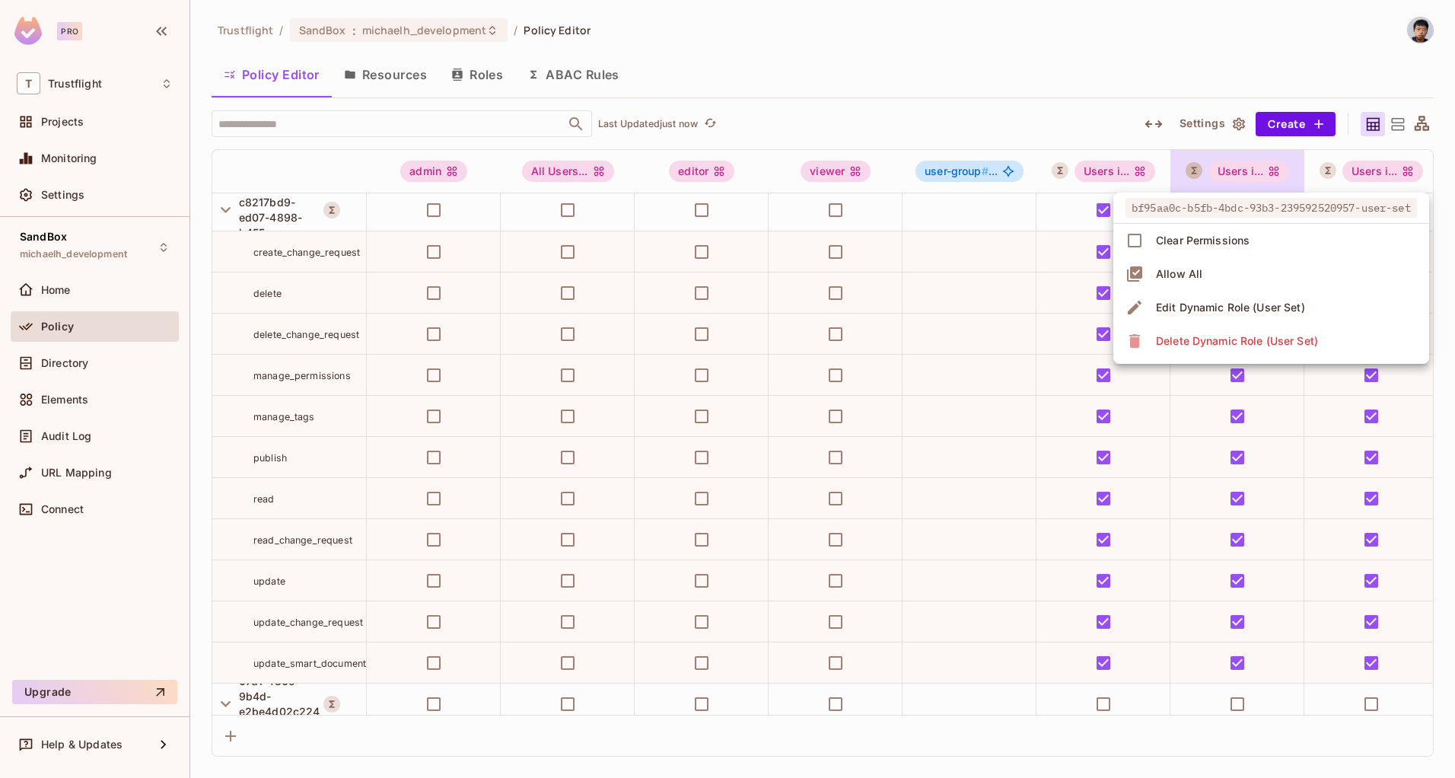
click at [1197, 171] on div at bounding box center [727, 389] width 1455 height 778
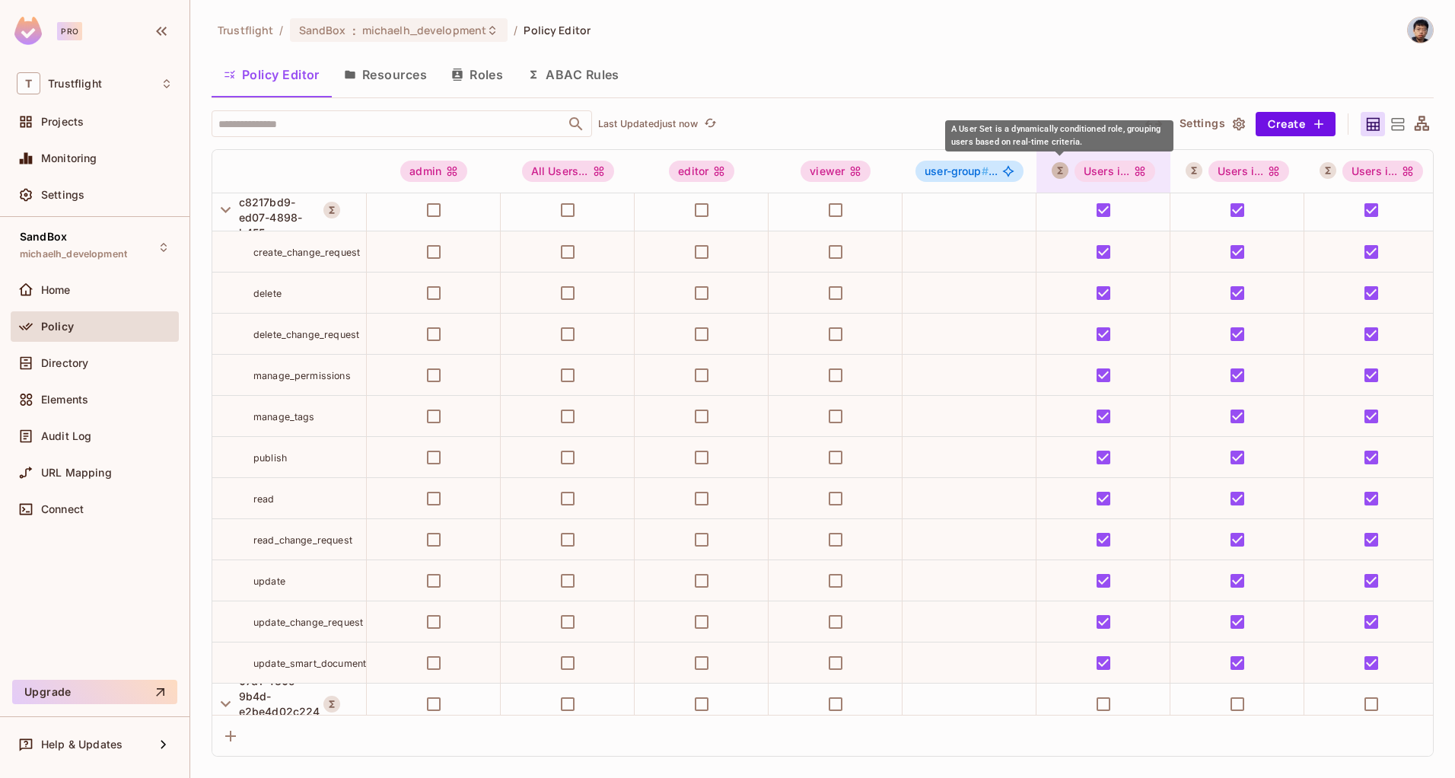
click at [1056, 177] on button "A User Set is a dynamically conditioned role, grouping users based on real-time…" at bounding box center [1059, 170] width 17 height 17
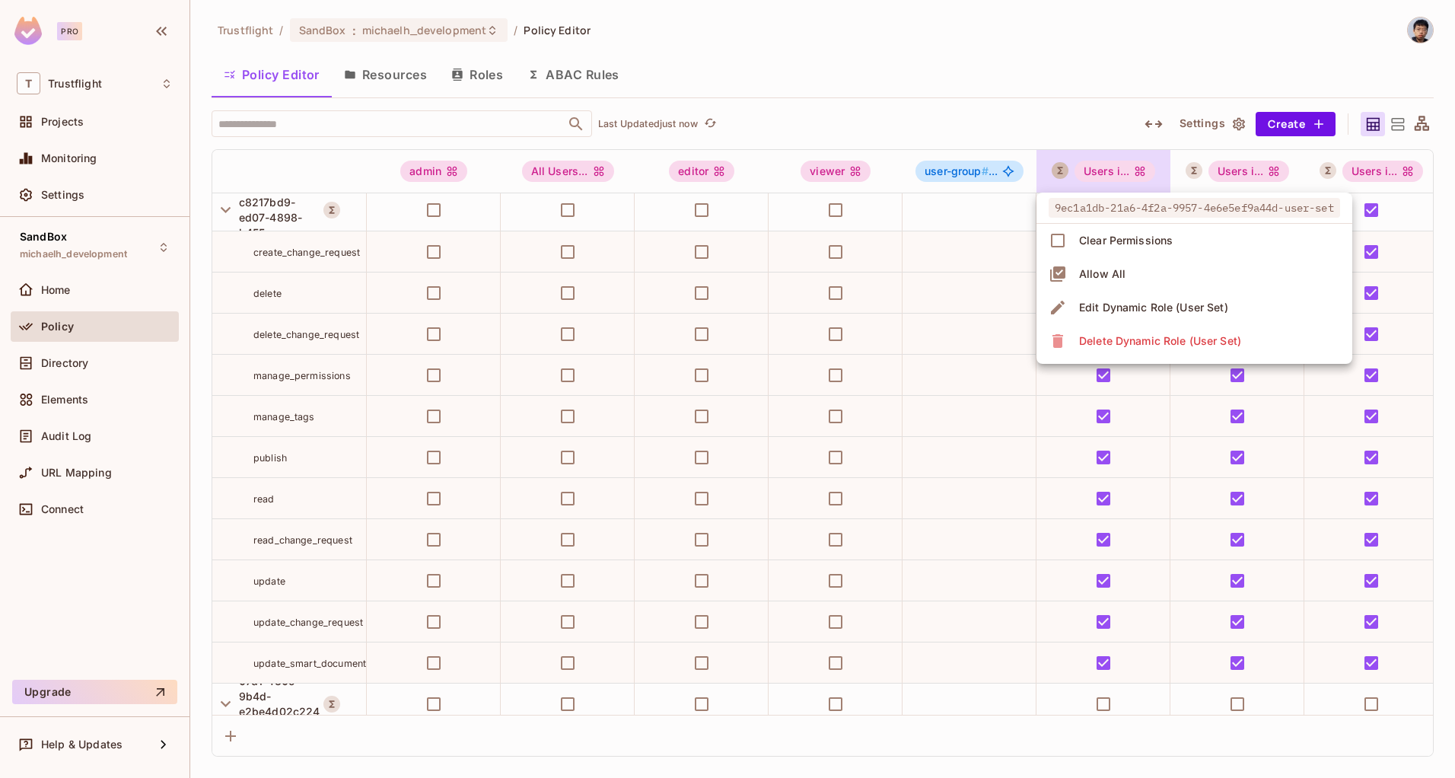
click at [1056, 177] on div at bounding box center [727, 389] width 1455 height 778
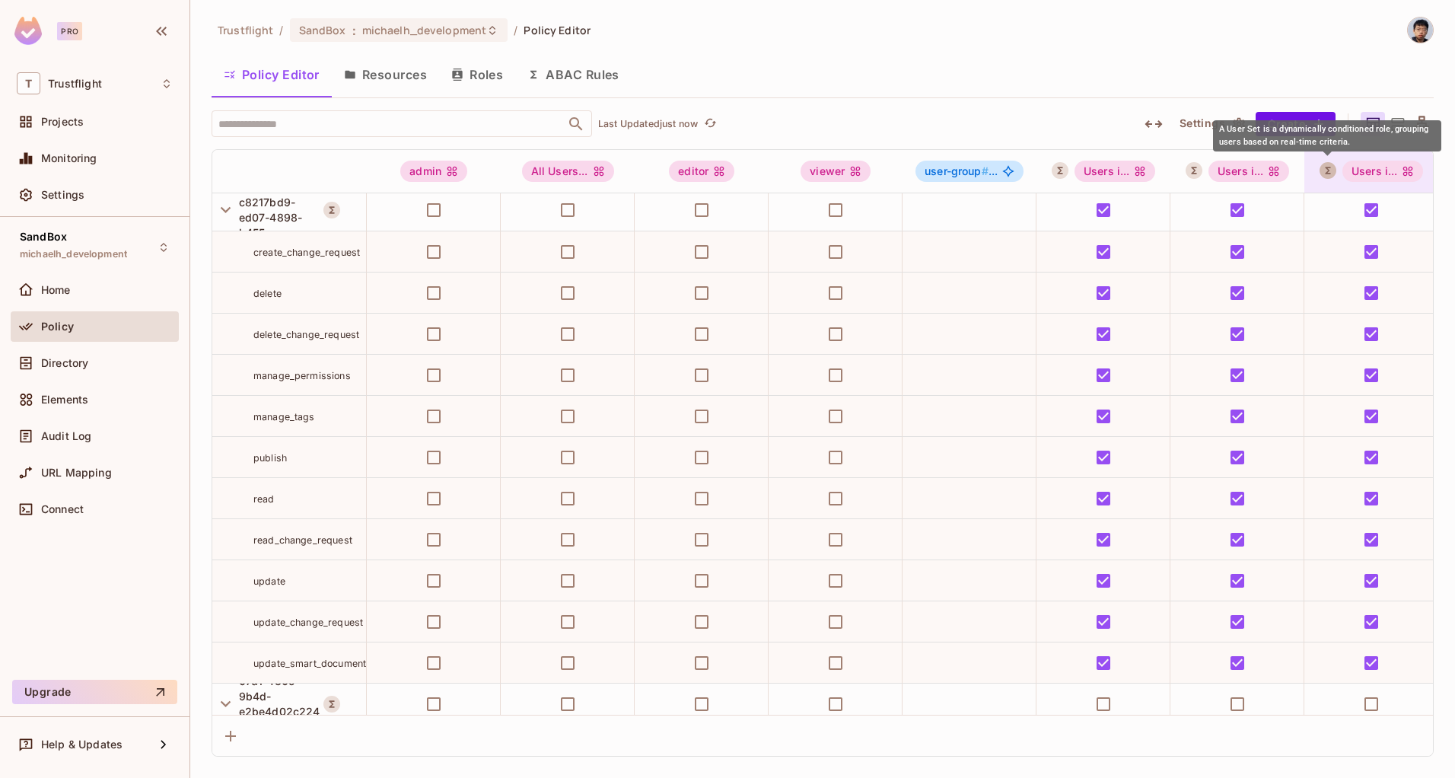
click at [1327, 174] on icon "A User Set is a dynamically conditioned role, grouping users based on real-time…" at bounding box center [1327, 170] width 11 height 11
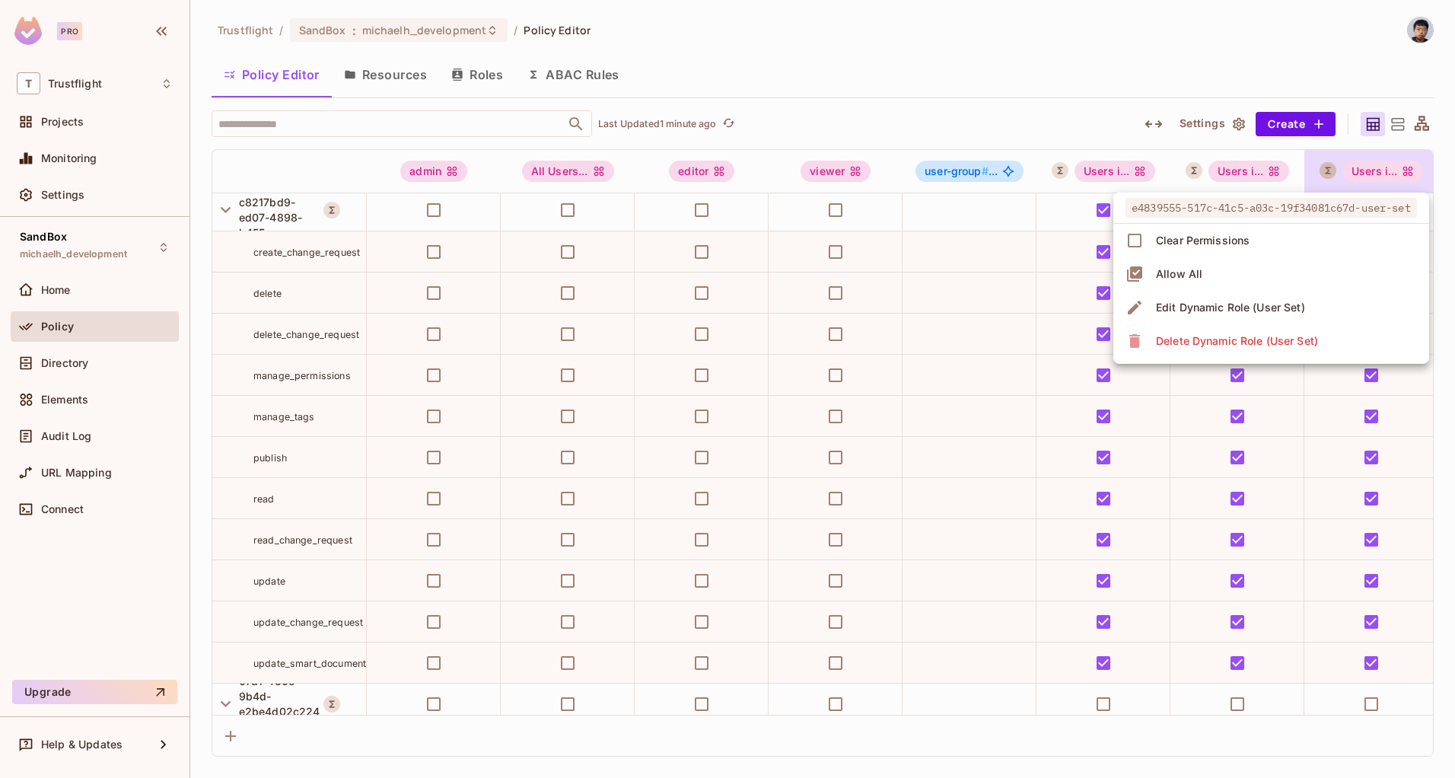
click at [1327, 174] on div at bounding box center [727, 389] width 1455 height 778
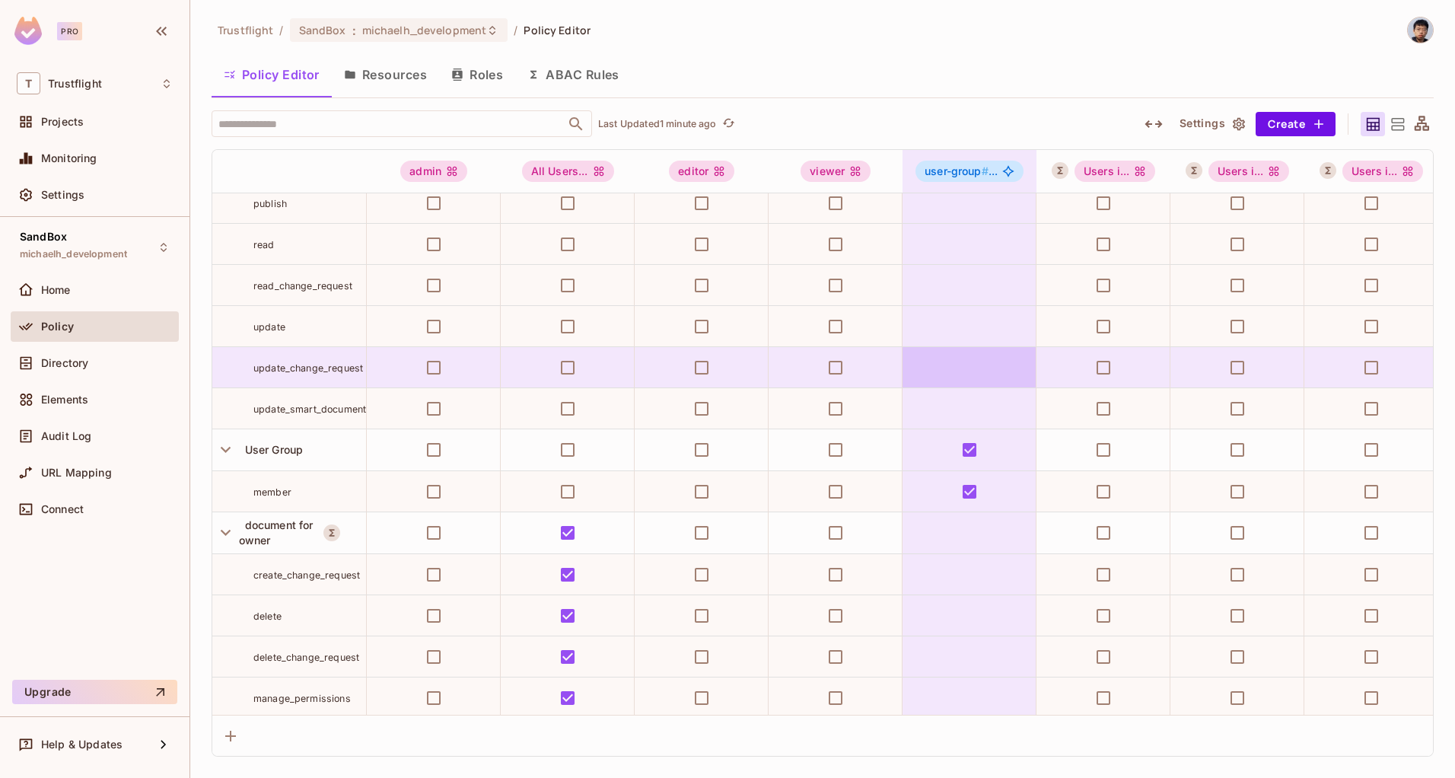
scroll to position [414, 0]
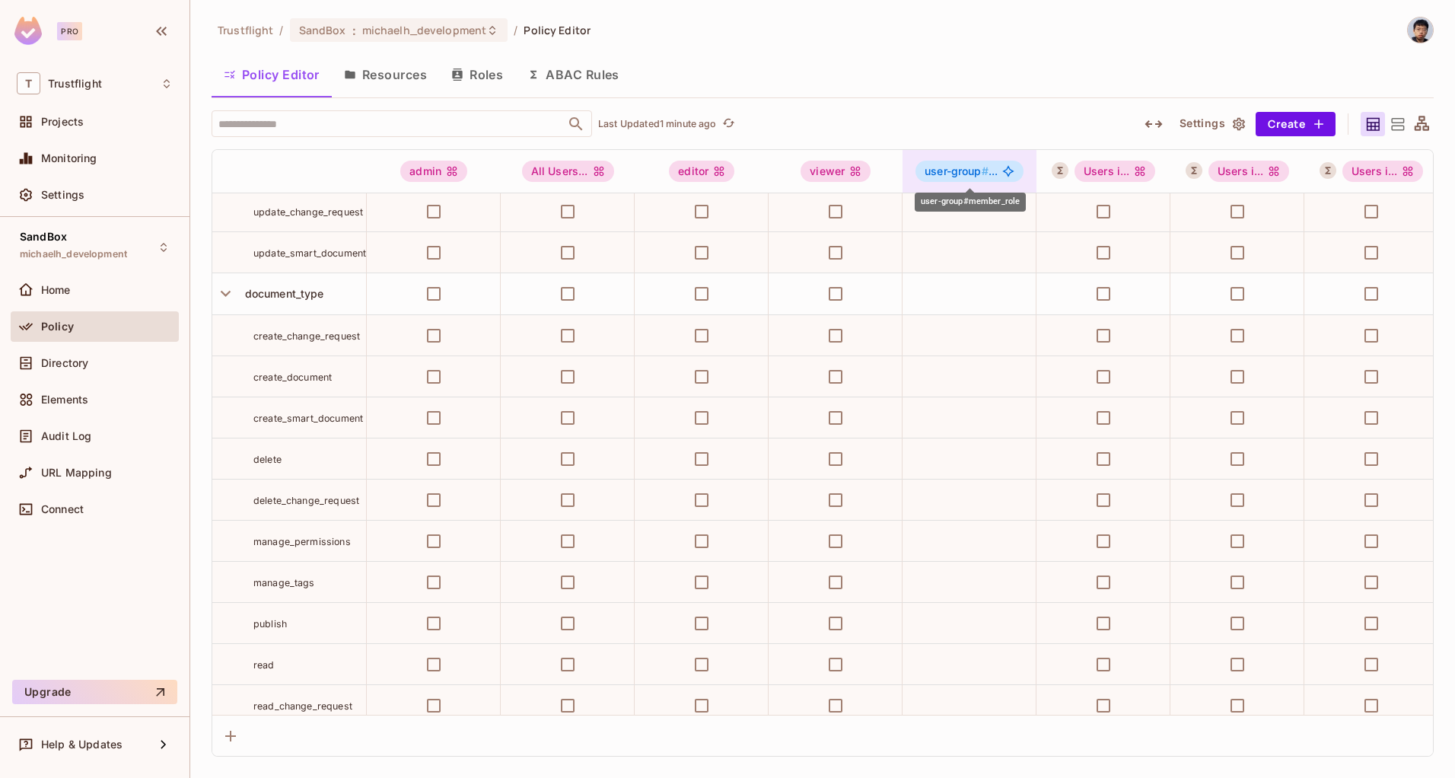
click at [930, 163] on div "user-group # ..." at bounding box center [969, 171] width 108 height 21
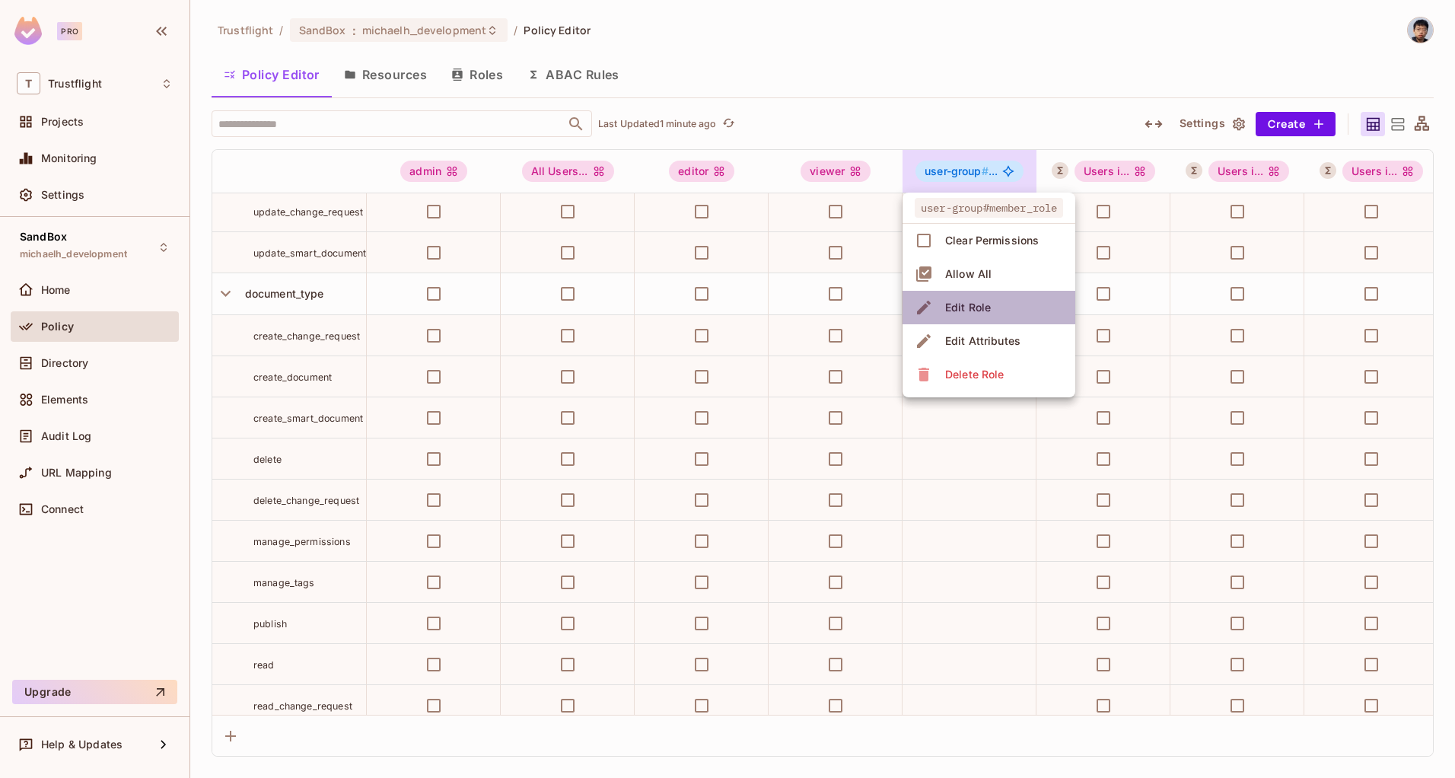
click at [963, 313] on div "Edit Role" at bounding box center [968, 307] width 46 height 15
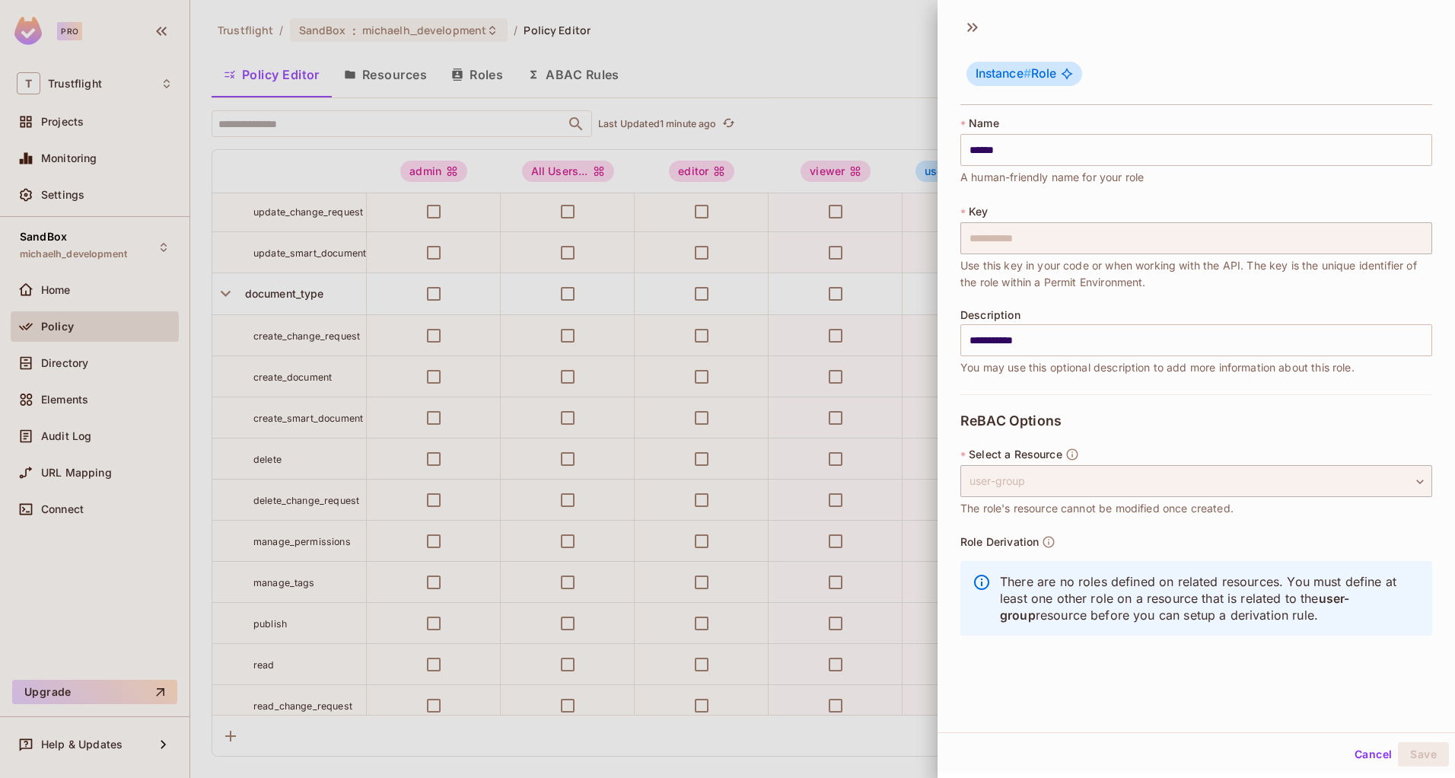
scroll to position [2, 0]
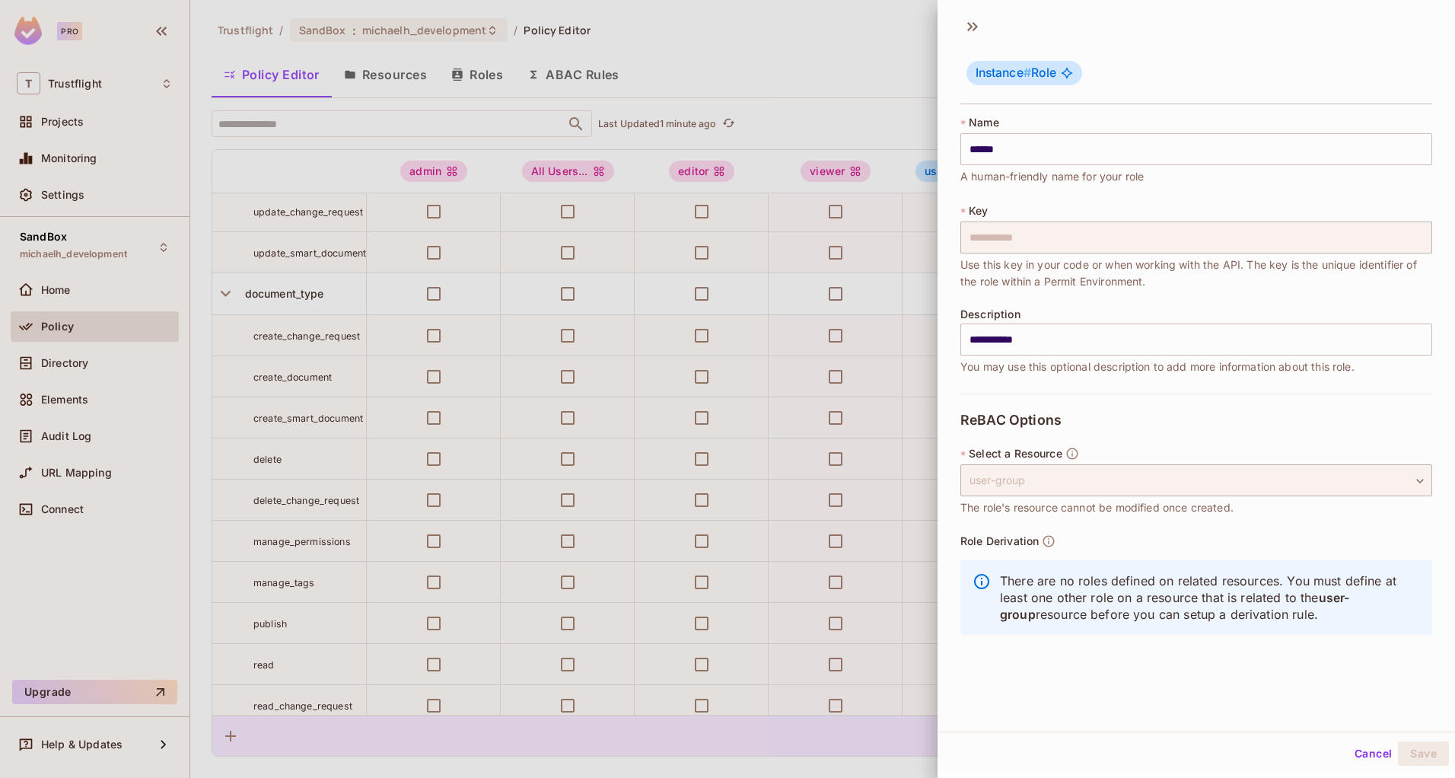
click at [1353, 753] on button "Cancel" at bounding box center [1372, 753] width 49 height 24
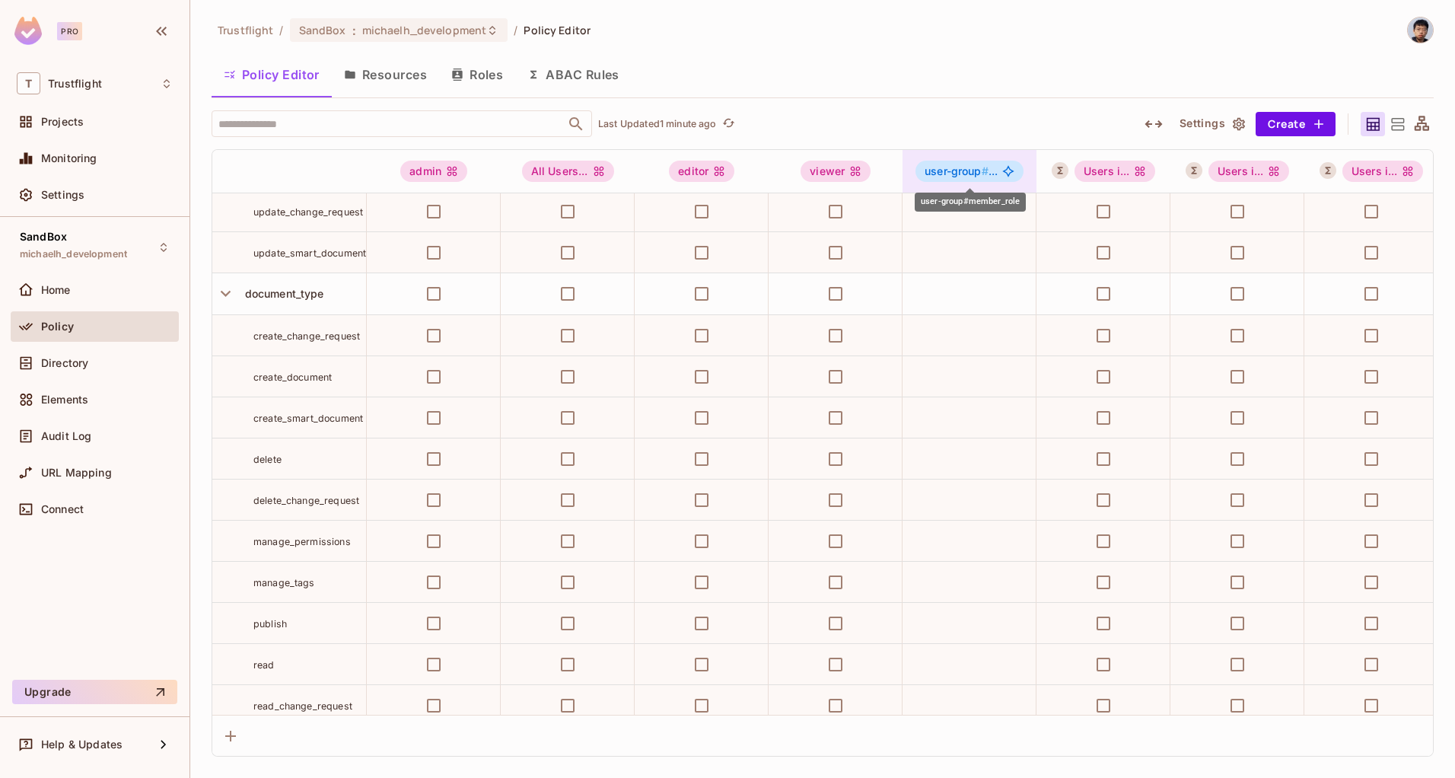
click at [995, 175] on span "user-group # ..." at bounding box center [960, 171] width 73 height 12
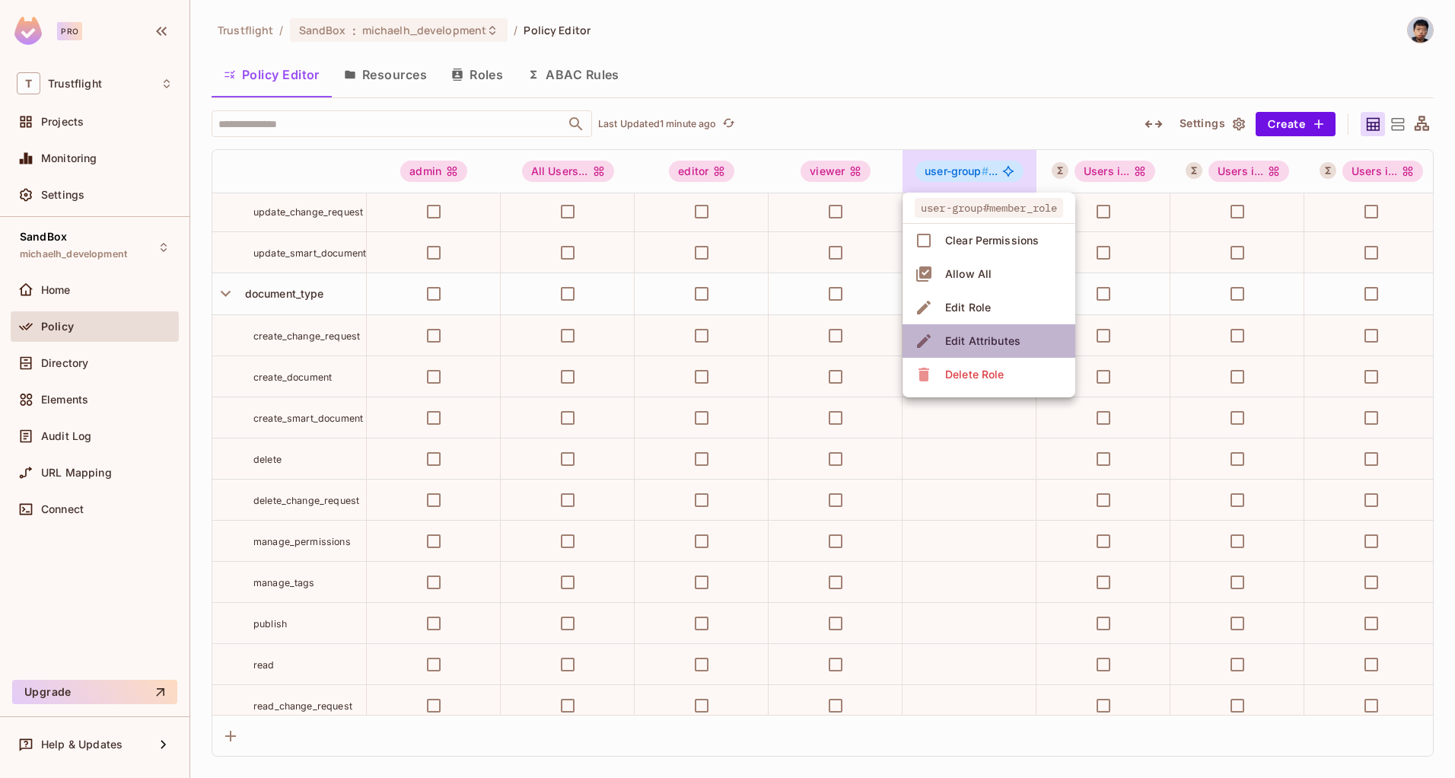
click at [991, 337] on div "Edit Attributes" at bounding box center [982, 340] width 75 height 15
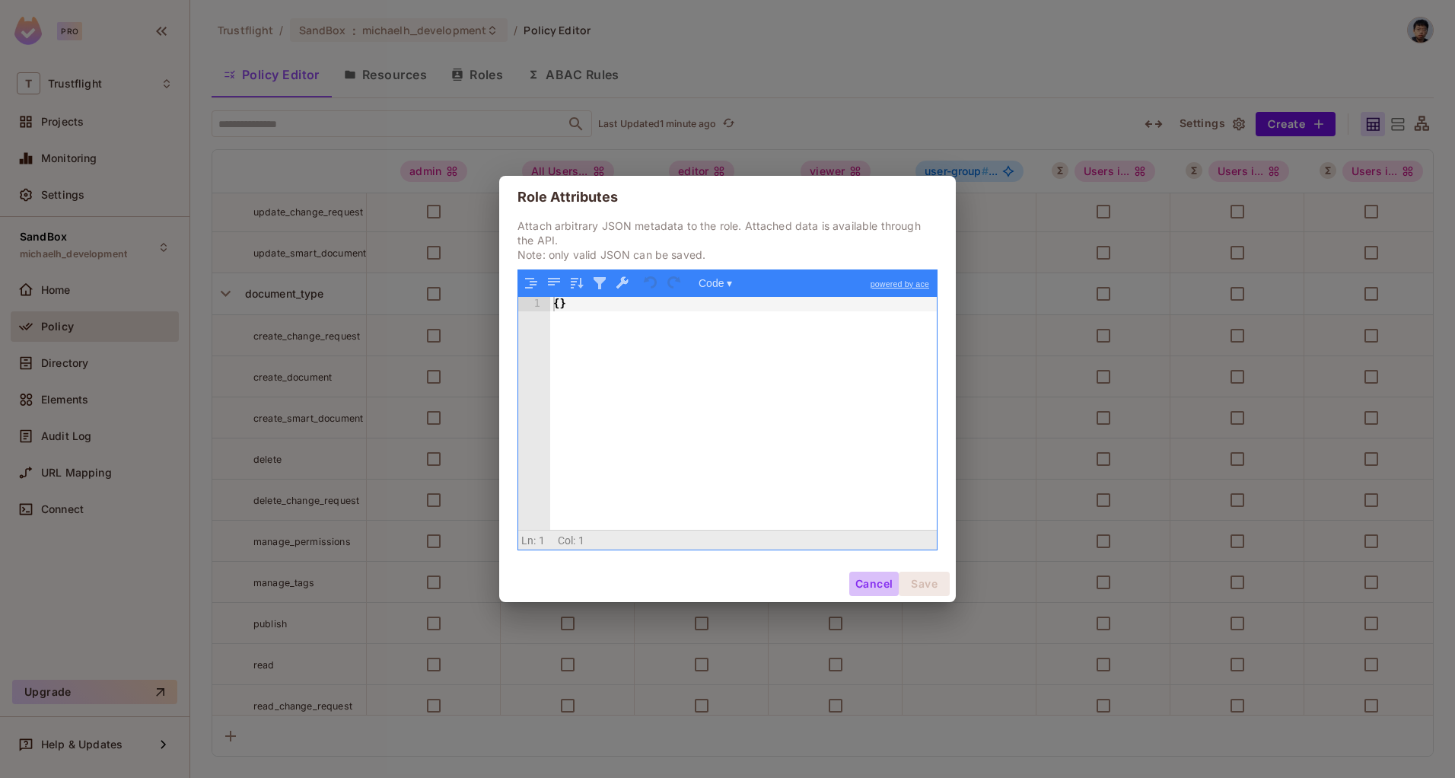
click at [861, 583] on button "Cancel" at bounding box center [873, 583] width 49 height 24
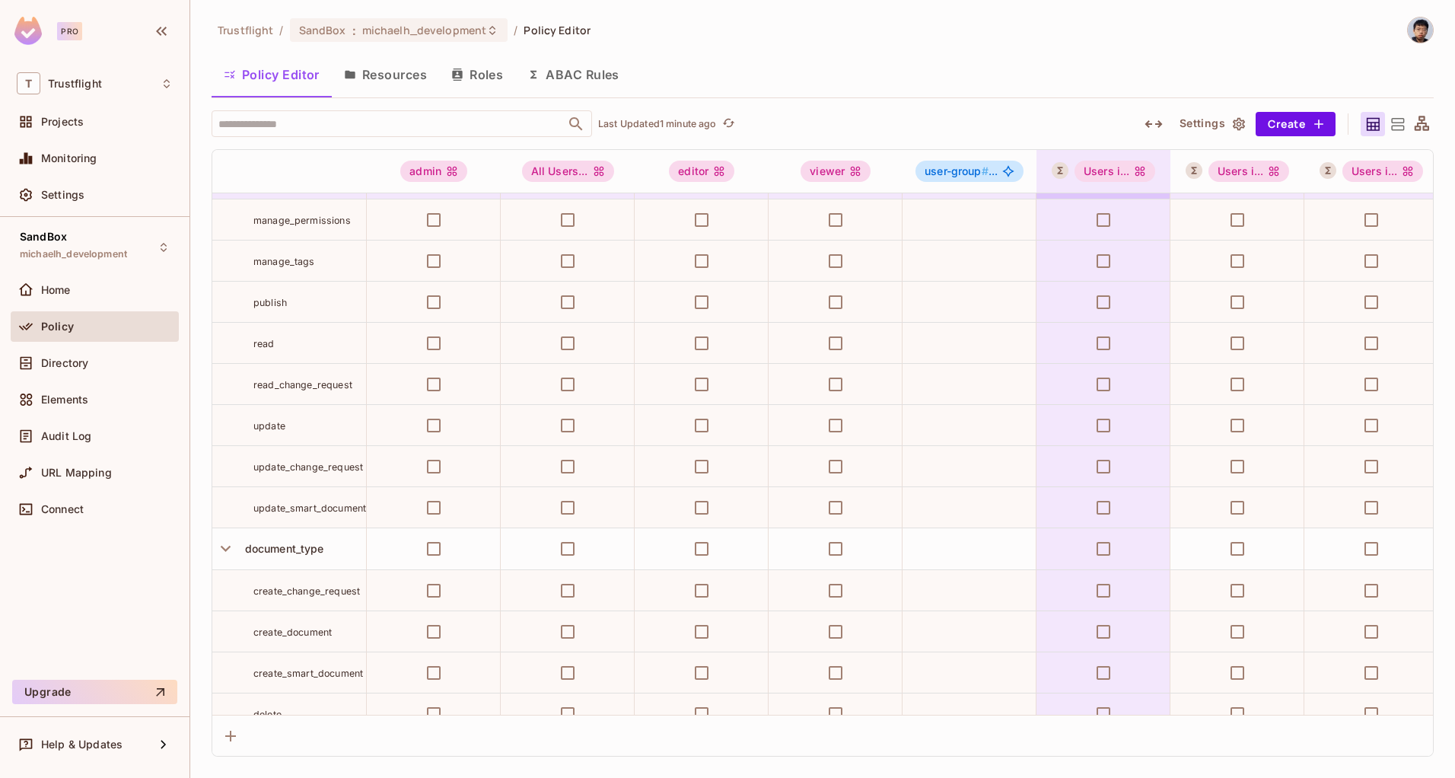
scroll to position [0, 0]
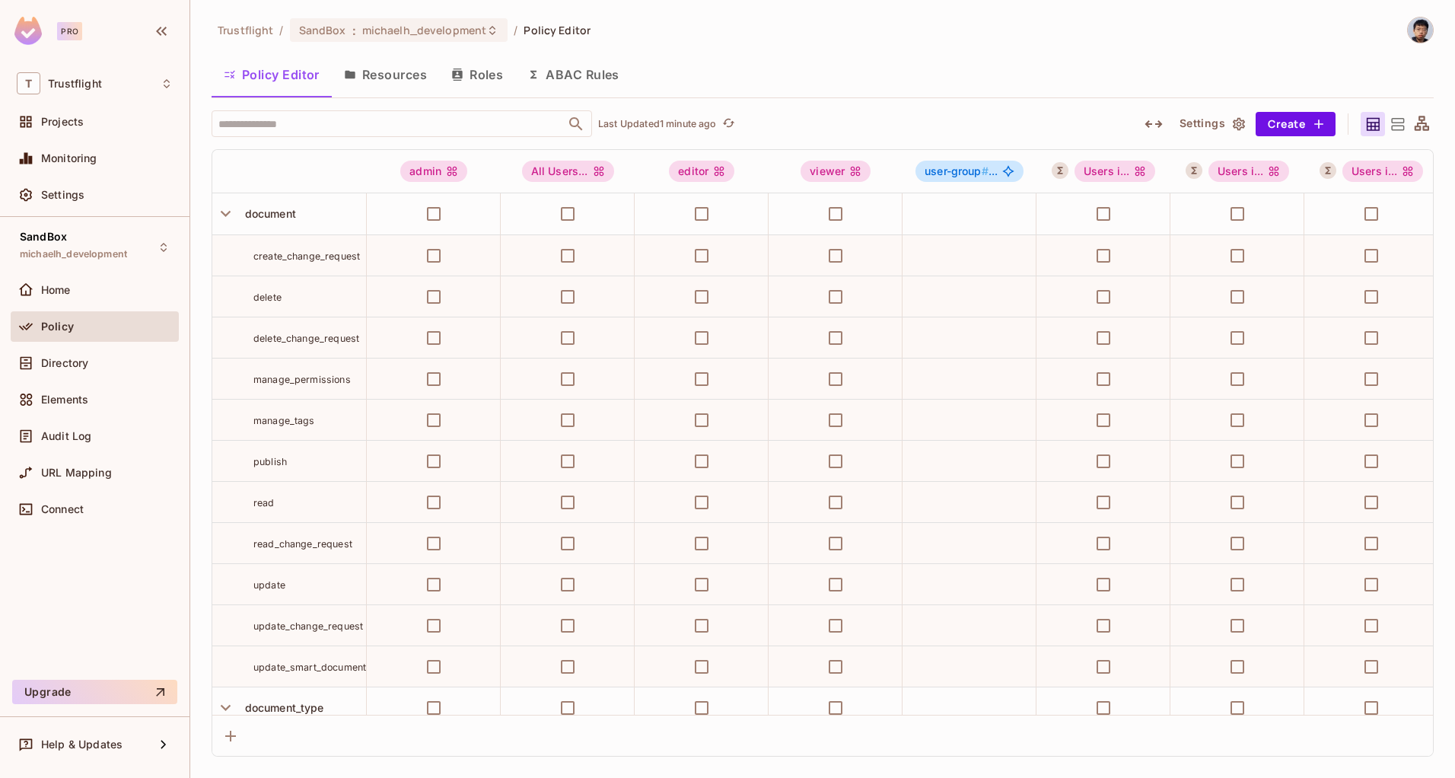
click at [703, 44] on div "Trustflight / SandBox : michaelh_development / Policy Editor Policy Editor Reso…" at bounding box center [822, 386] width 1222 height 739
click at [564, 82] on button "ABAC Rules" at bounding box center [573, 75] width 116 height 38
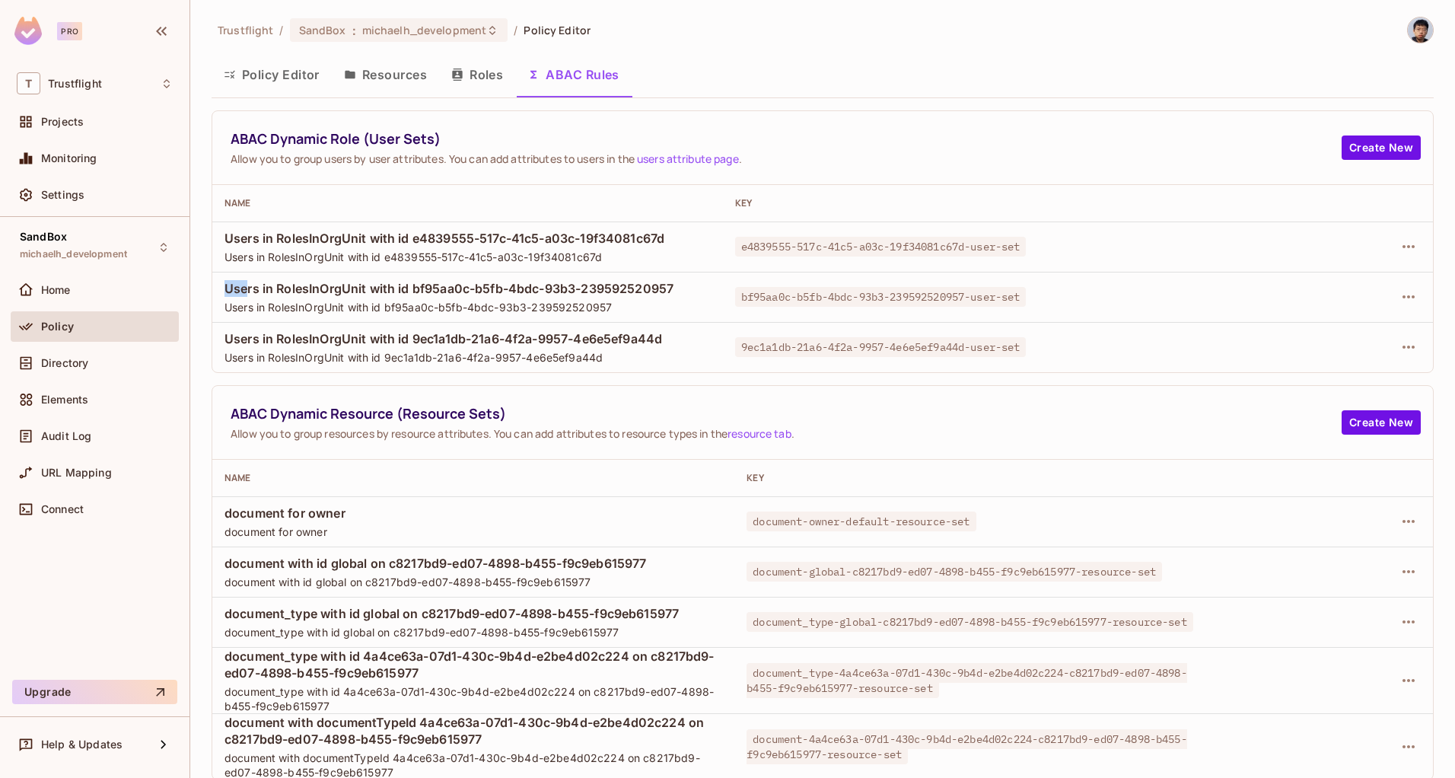
drag, startPoint x: 245, startPoint y: 294, endPoint x: 482, endPoint y: 278, distance: 237.8
click at [482, 280] on span "Users in RolesInOrgUnit with id bf95aa0c-b5fb-4bdc-93b3-239592520957" at bounding box center [467, 288] width 486 height 17
click at [507, 313] on span "Users in RolesInOrgUnit with id bf95aa0c-b5fb-4bdc-93b3-239592520957" at bounding box center [467, 307] width 486 height 14
drag, startPoint x: 371, startPoint y: 139, endPoint x: 437, endPoint y: 134, distance: 66.4
click at [437, 134] on span "ABAC Dynamic Role (User Sets)" at bounding box center [786, 138] width 1111 height 19
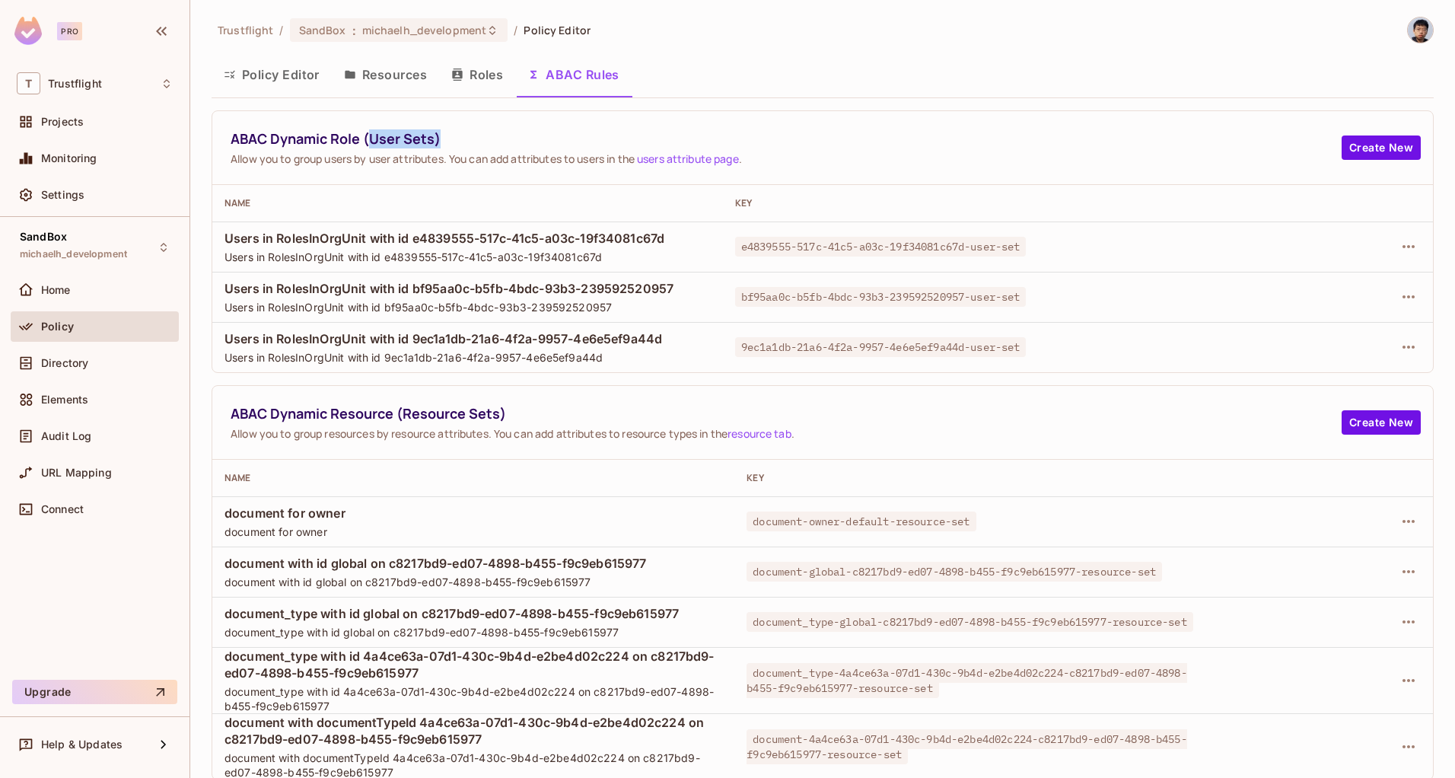
click at [917, 146] on span "ABAC Dynamic Role (User Sets)" at bounding box center [786, 138] width 1111 height 19
drag, startPoint x: 742, startPoint y: 295, endPoint x: 921, endPoint y: 305, distance: 179.1
click at [921, 305] on span "bf95aa0c-b5fb-4bdc-93b3-239592520957-user-set" at bounding box center [880, 297] width 291 height 20
drag, startPoint x: 305, startPoint y: 280, endPoint x: 707, endPoint y: 288, distance: 401.8
click at [712, 287] on td "Users in RolesInOrgUnit with id bf95aa0c-b5fb-4bdc-93b3-239592520957 Users in R…" at bounding box center [467, 297] width 510 height 50
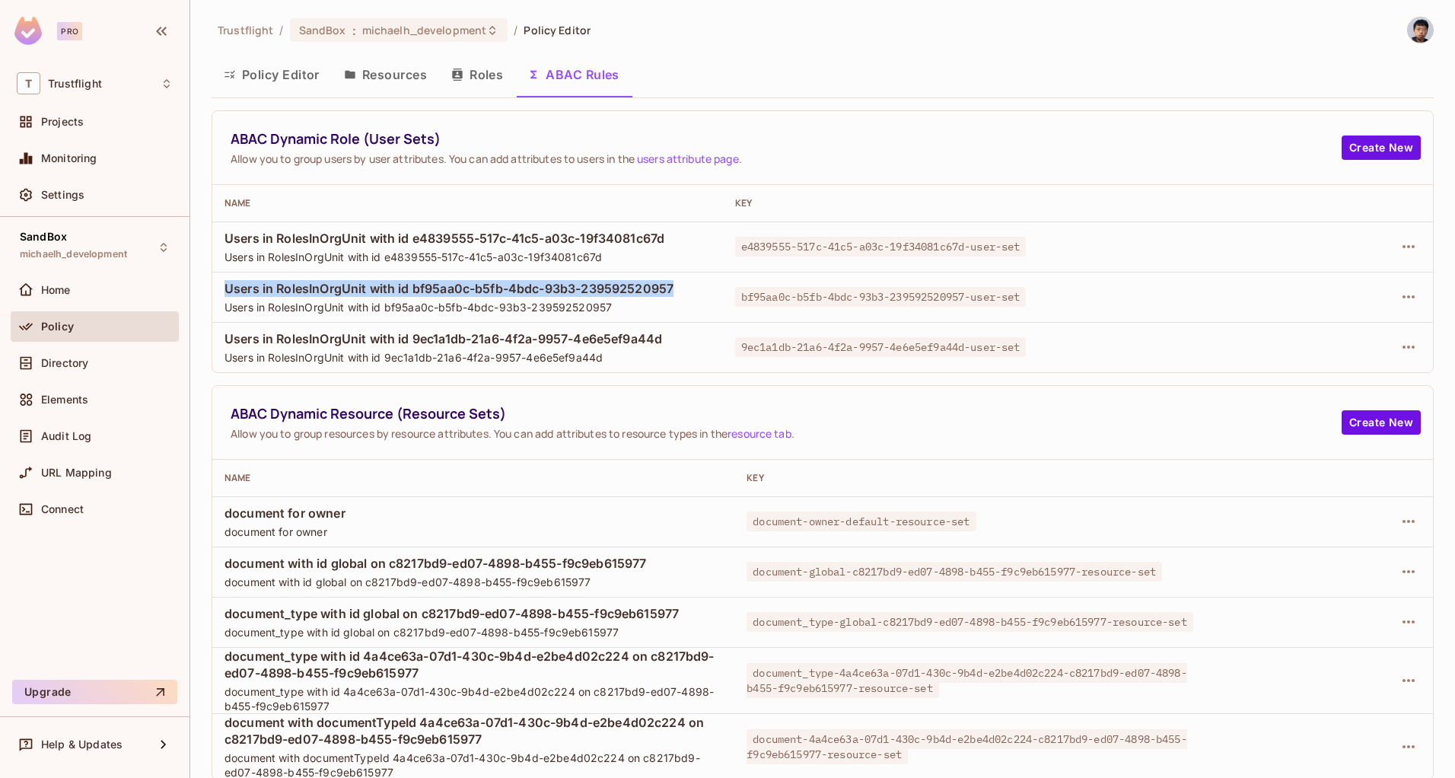
drag, startPoint x: 678, startPoint y: 288, endPoint x: 225, endPoint y: 292, distance: 452.7
click at [225, 292] on span "Users in RolesInOrgUnit with id bf95aa0c-b5fb-4bdc-93b3-239592520957" at bounding box center [467, 288] width 486 height 17
click at [732, 275] on td "bf95aa0c-b5fb-4bdc-93b3-239592520957-user-set" at bounding box center [972, 297] width 498 height 50
drag, startPoint x: 413, startPoint y: 283, endPoint x: 673, endPoint y: 288, distance: 260.2
click at [673, 288] on span "Users in RolesInOrgUnit with id bf95aa0c-b5fb-4bdc-93b3-239592520957" at bounding box center [467, 288] width 486 height 17
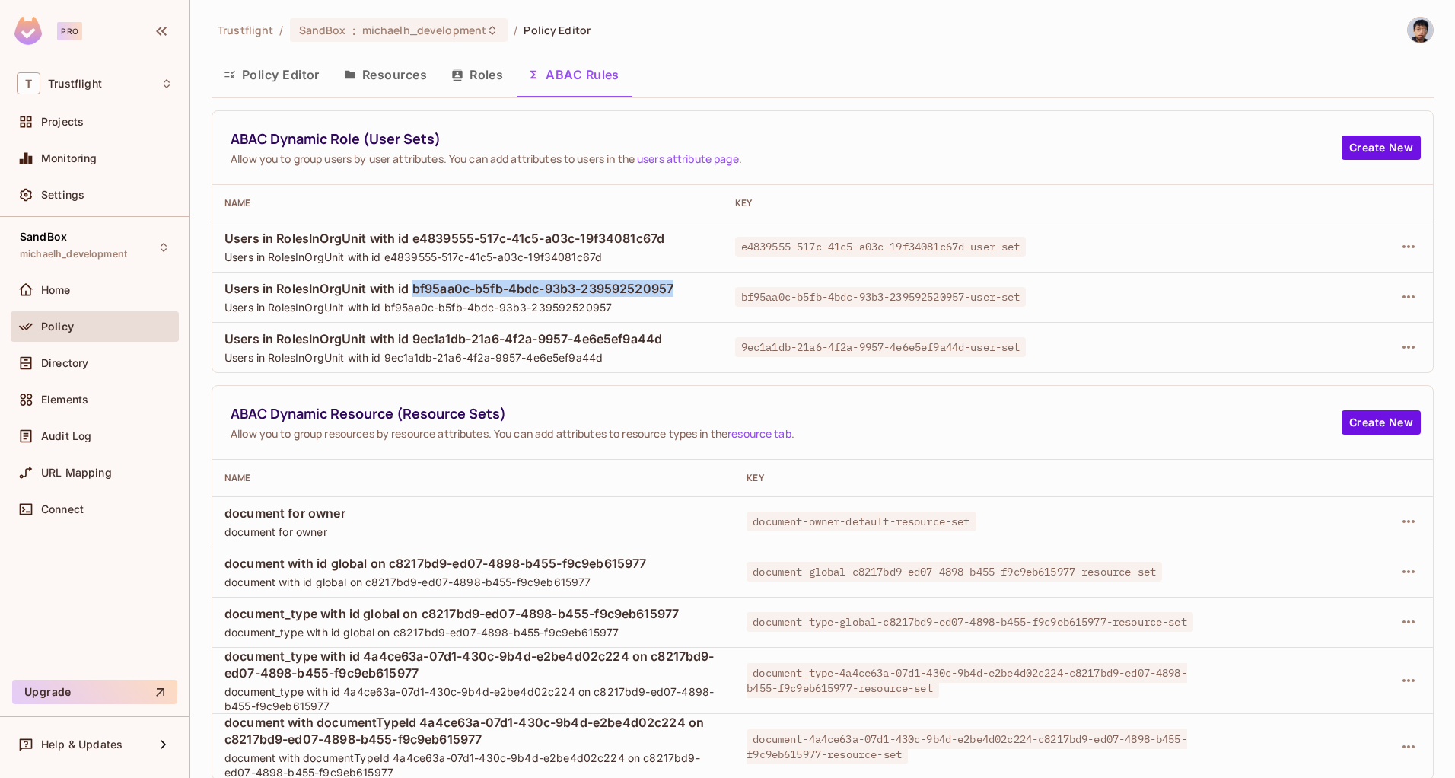
copy span "bf95aa0c-b5fb-4bdc-93b3-239592520957"
click at [84, 372] on div "Directory" at bounding box center [95, 363] width 168 height 30
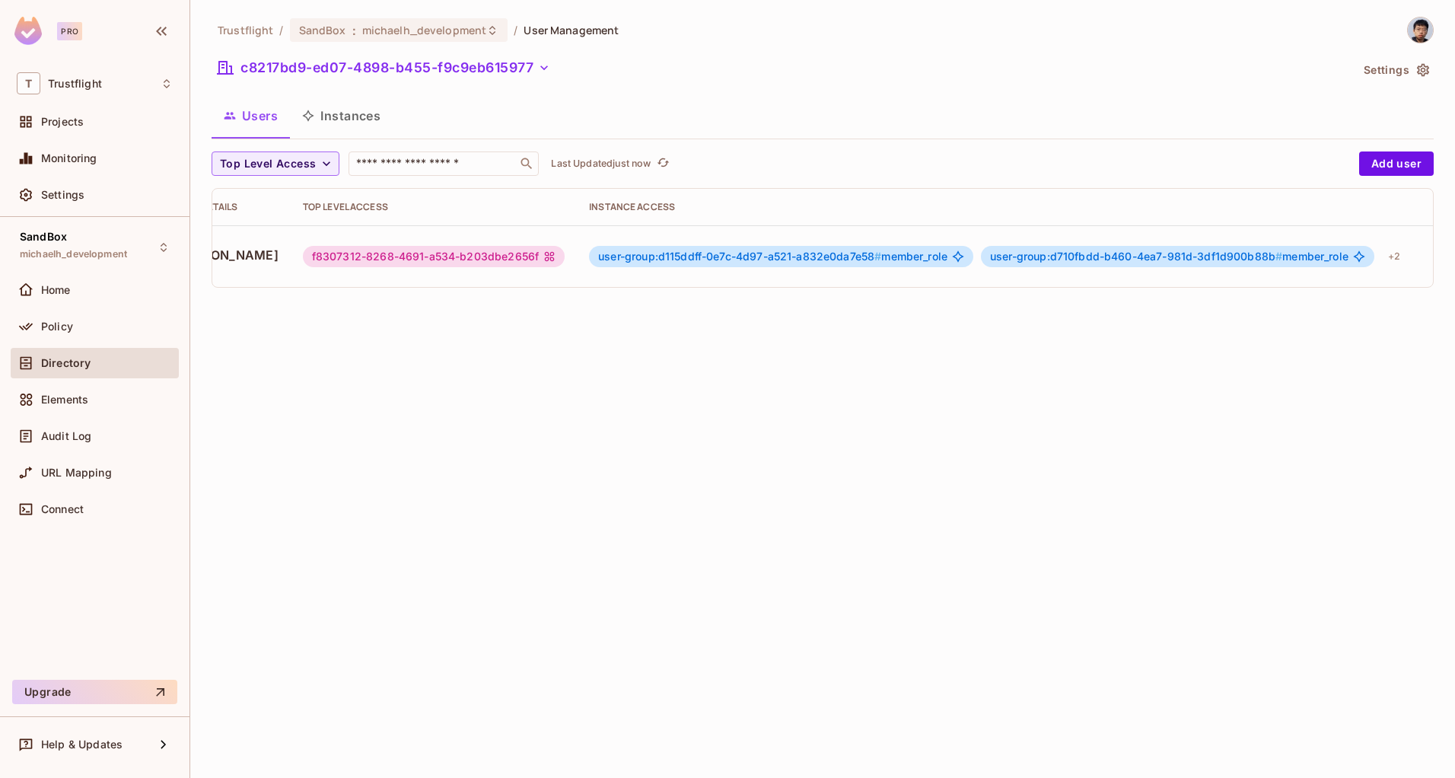
scroll to position [0, 169]
click at [1419, 247] on icon "button" at bounding box center [1428, 256] width 18 height 18
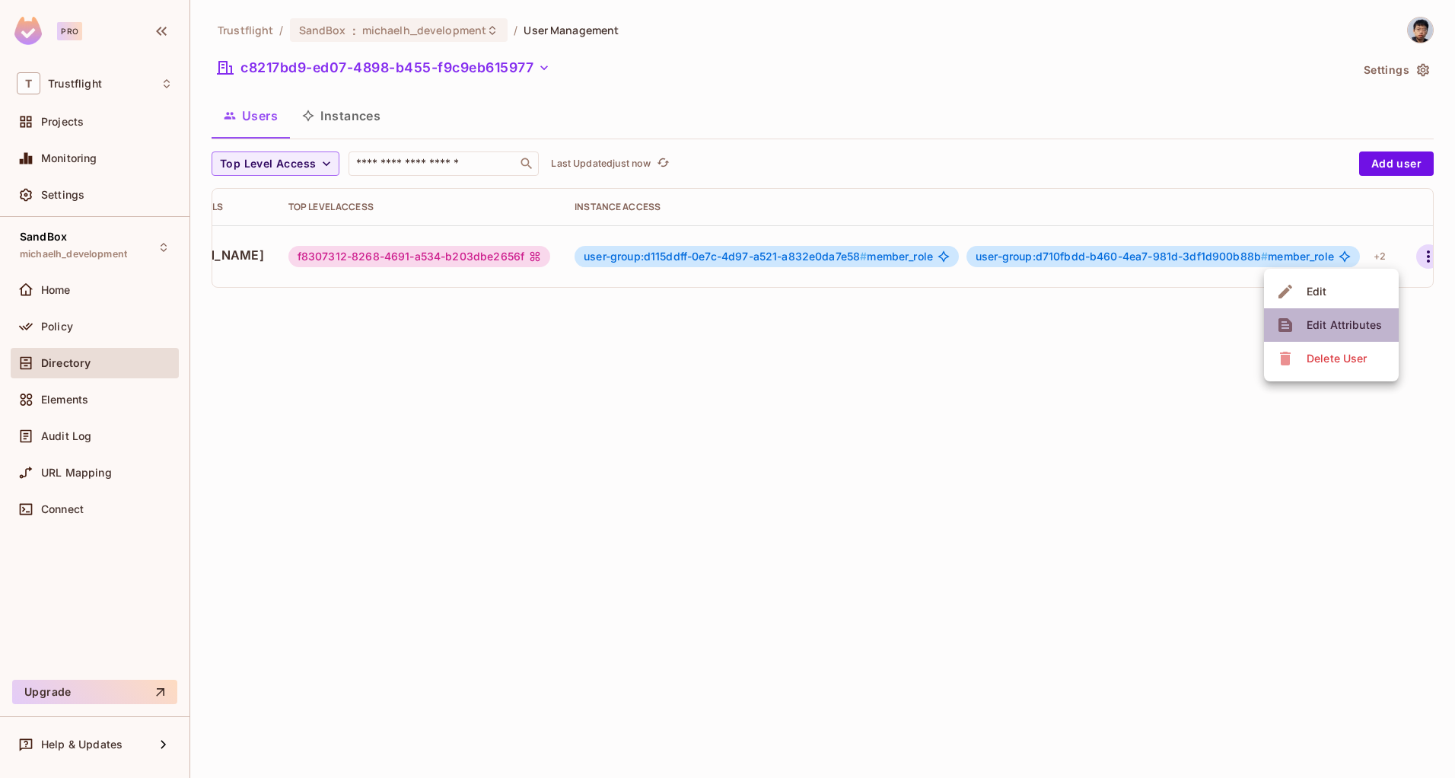
click at [1332, 327] on div "Edit Attributes" at bounding box center [1343, 324] width 75 height 15
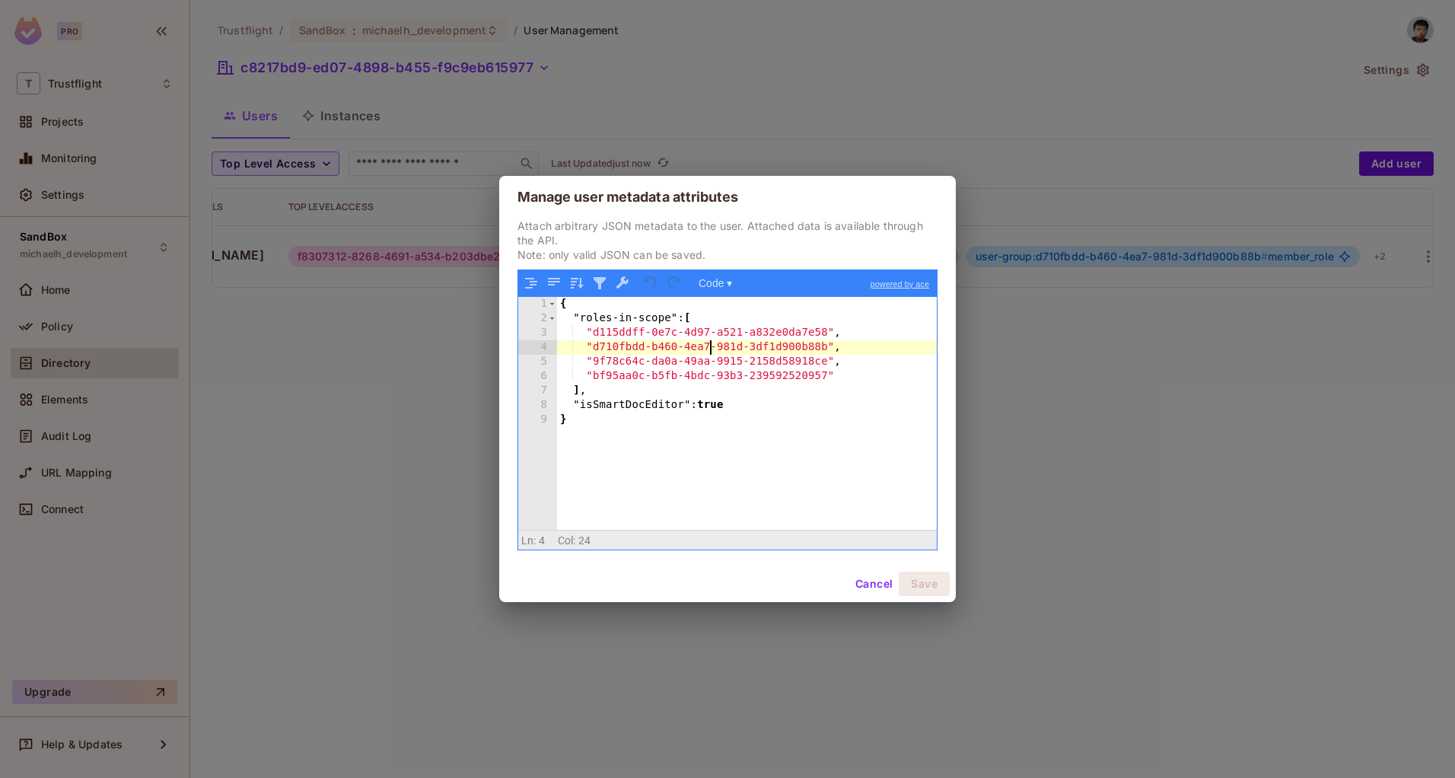
click at [707, 351] on div "{ "roles-in-scope" : [ "d115ddff-0e7c-4d97-a521-a832e0da7e58" , "d710fbdd-b460-…" at bounding box center [747, 428] width 380 height 262
click at [854, 380] on div "{ "roles-in-scope" : [ "d115ddff-0e7c-4d97-a521-a832e0da7e58" , "d710fbdd-b460-…" at bounding box center [747, 428] width 380 height 262
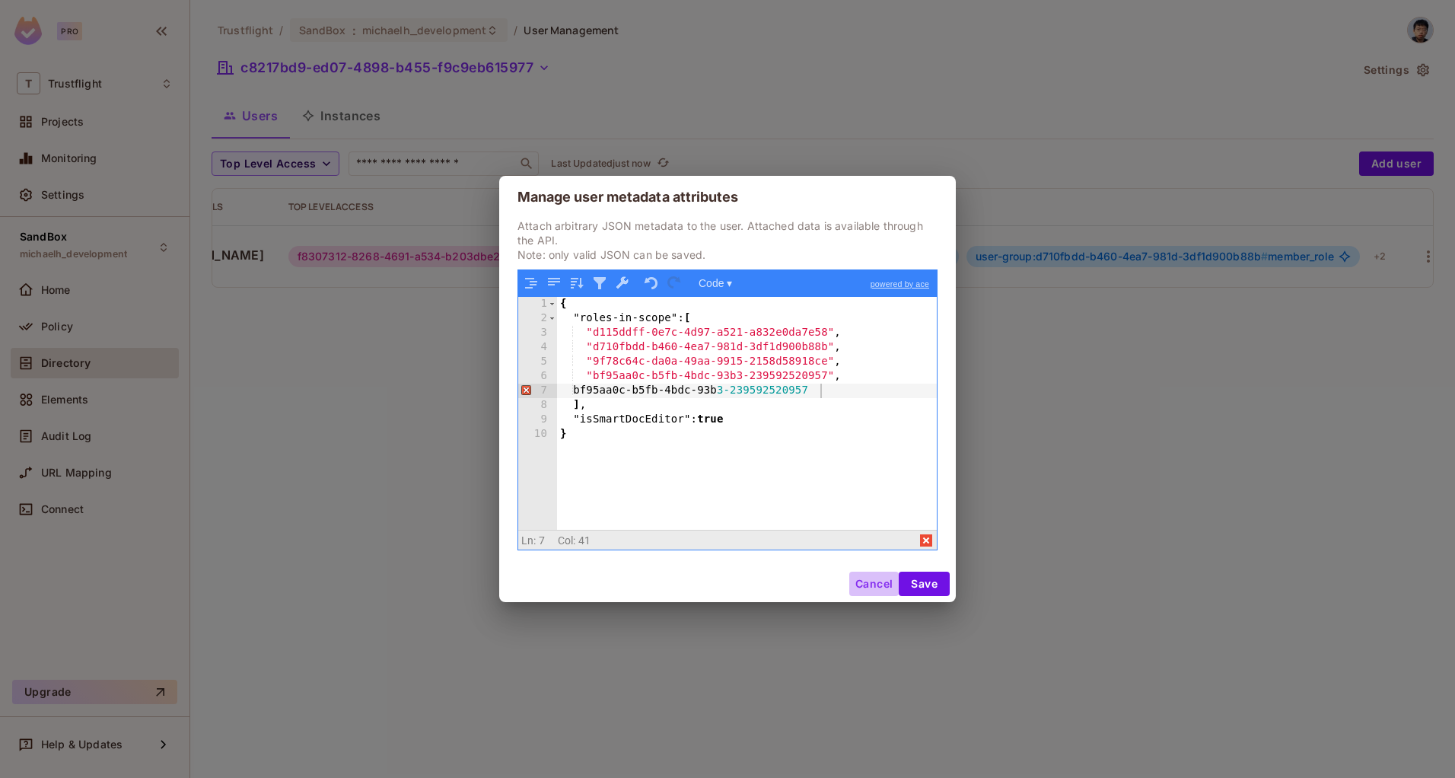
click at [865, 576] on button "Cancel" at bounding box center [873, 583] width 49 height 24
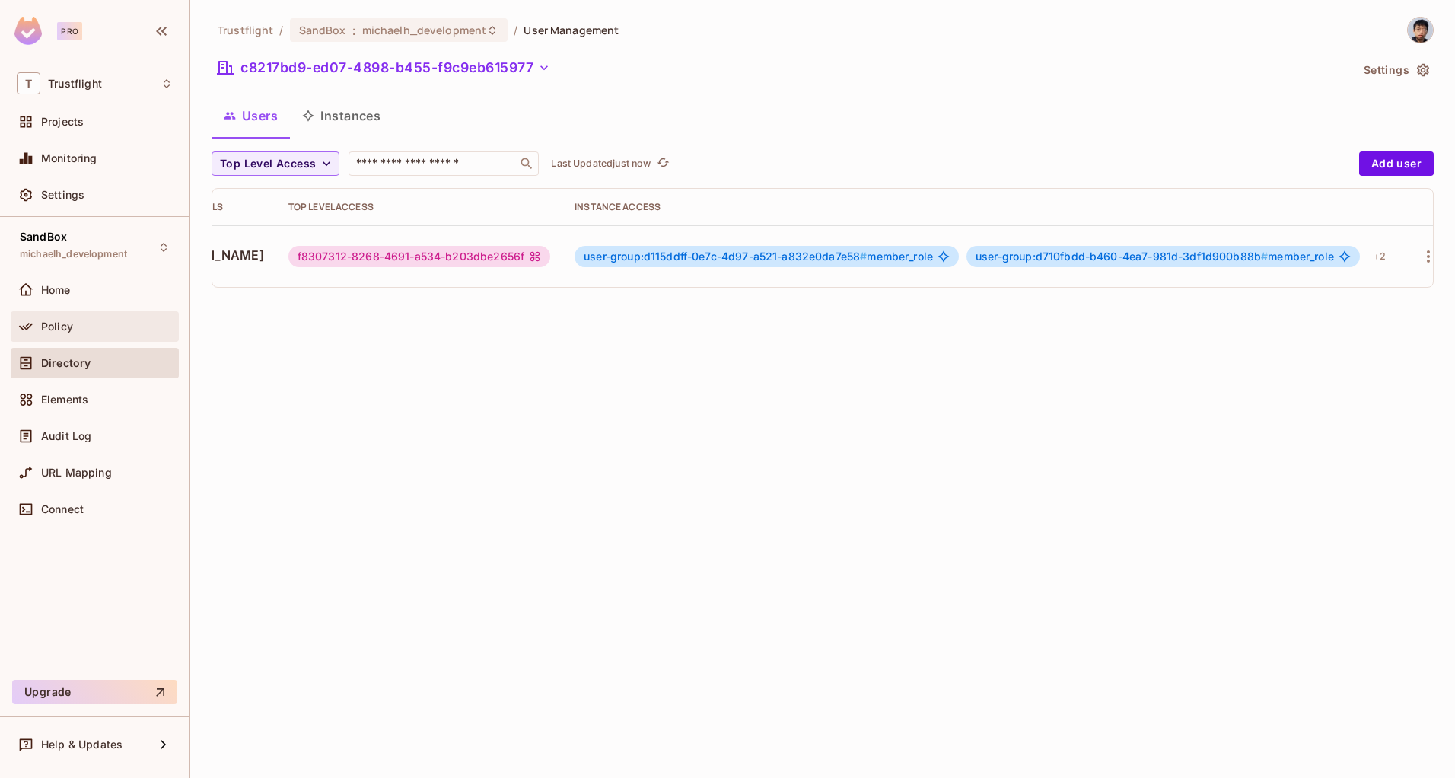
click at [68, 337] on div "Policy" at bounding box center [95, 326] width 168 height 30
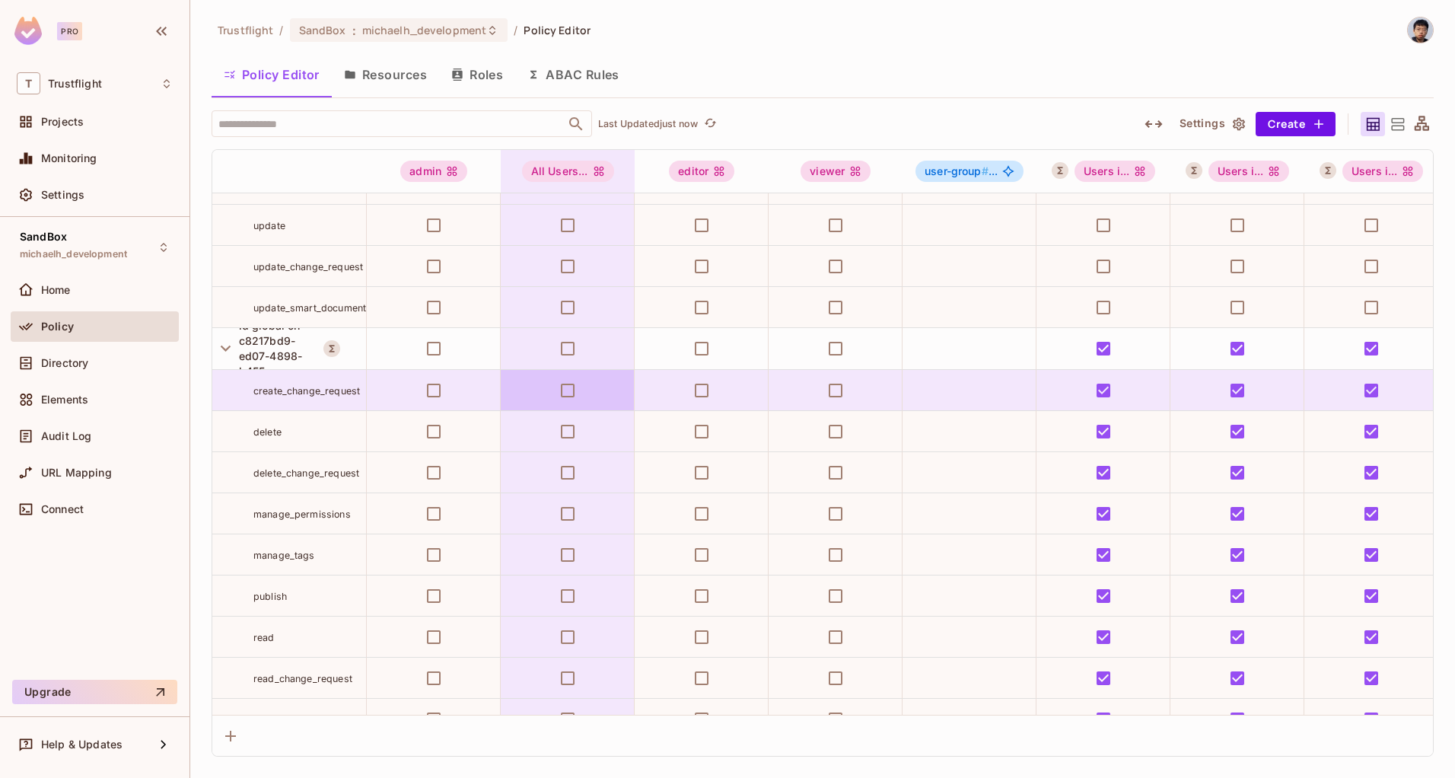
scroll to position [1805, 0]
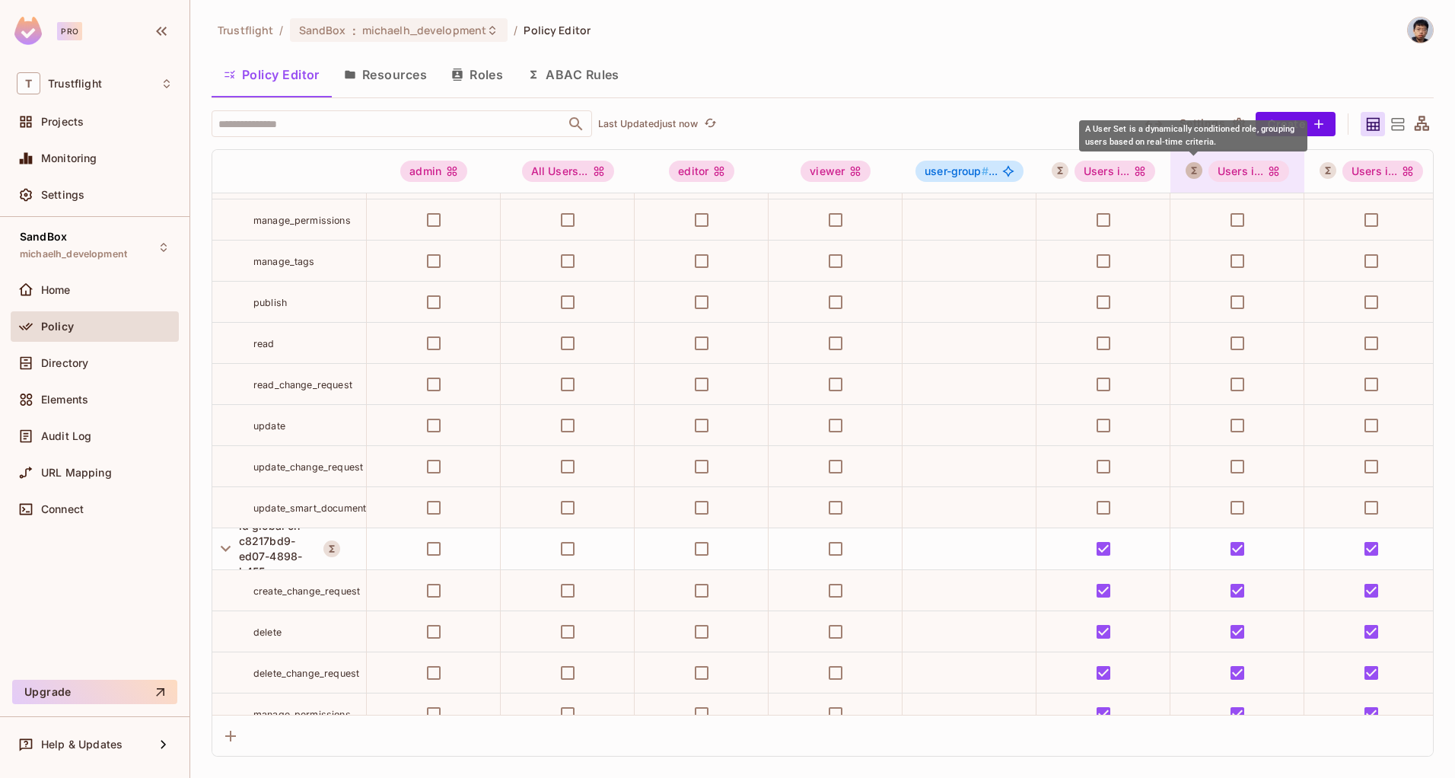
click at [1191, 167] on icon "A User Set is a dynamically conditioned role, grouping users based on real-time…" at bounding box center [1193, 170] width 5 height 7
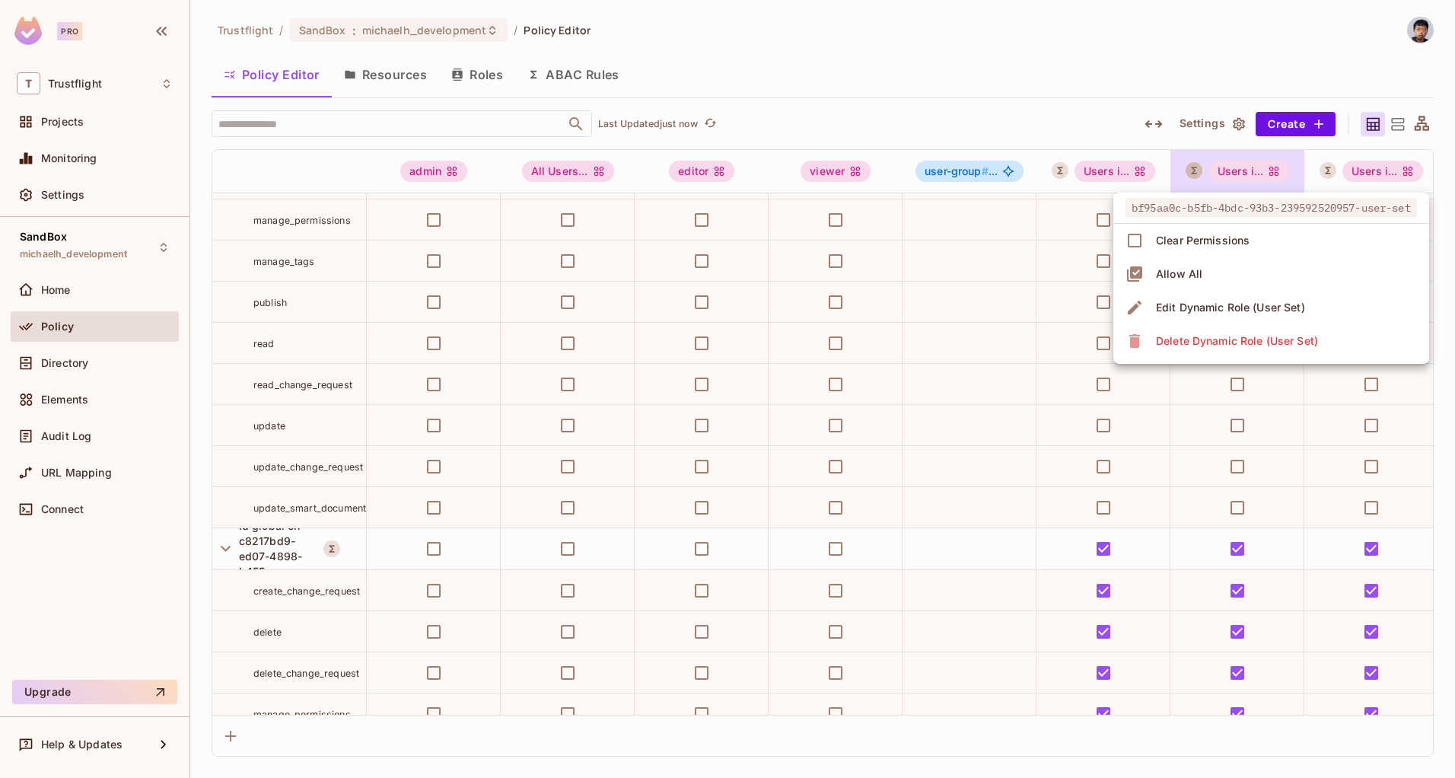
click at [1191, 167] on div at bounding box center [727, 389] width 1455 height 778
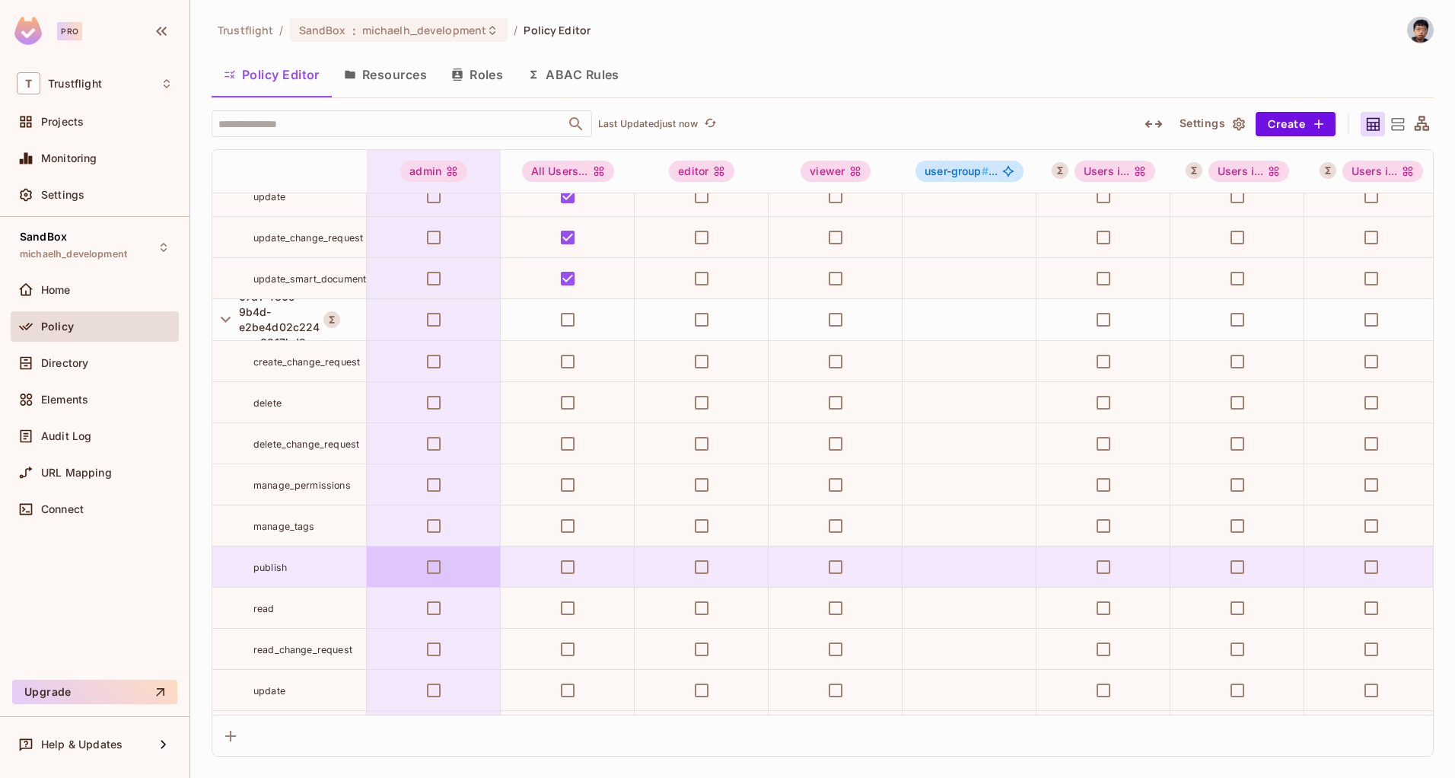
scroll to position [1474, 0]
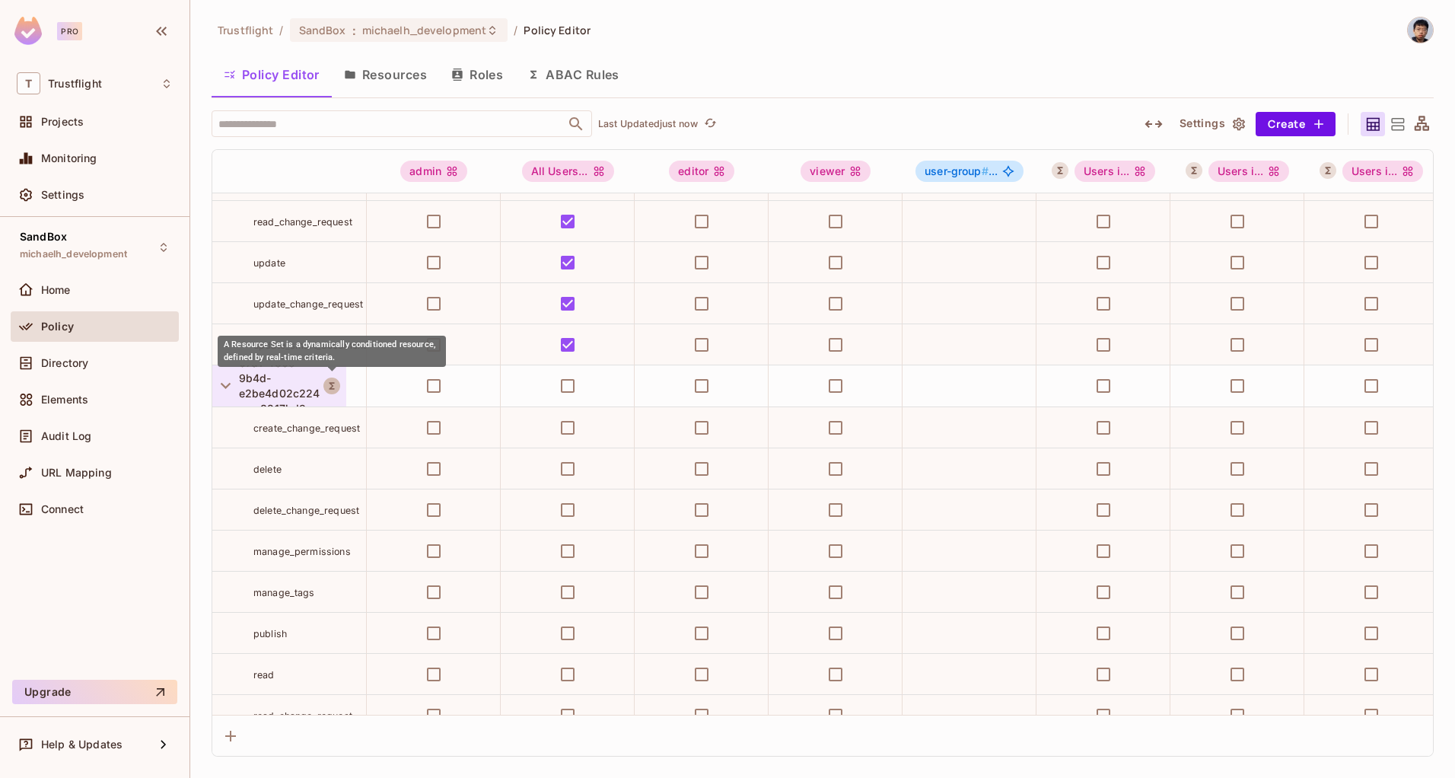
click at [333, 384] on icon "A Resource Set is a dynamically conditioned resource, defined by real-time crit…" at bounding box center [331, 385] width 11 height 11
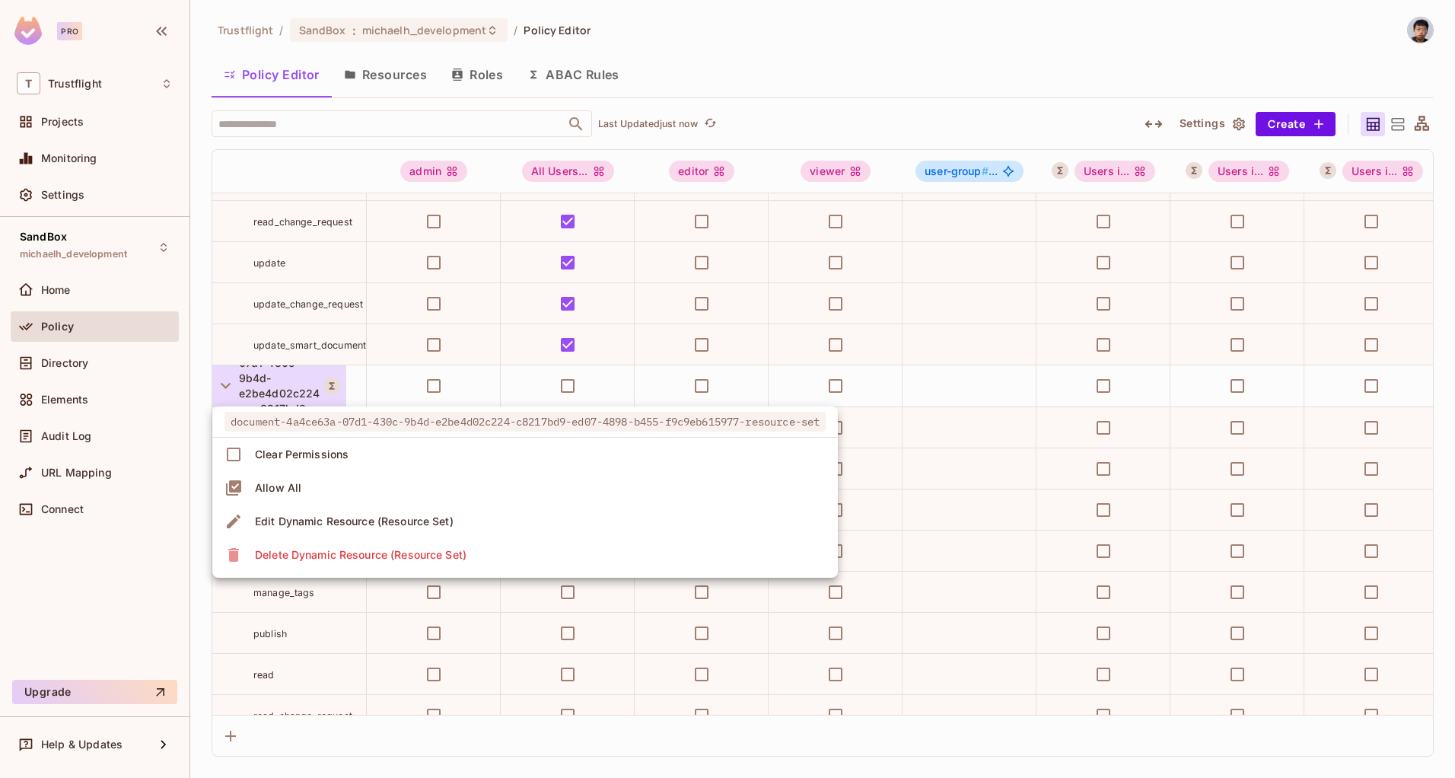
click at [332, 384] on div at bounding box center [727, 389] width 1455 height 778
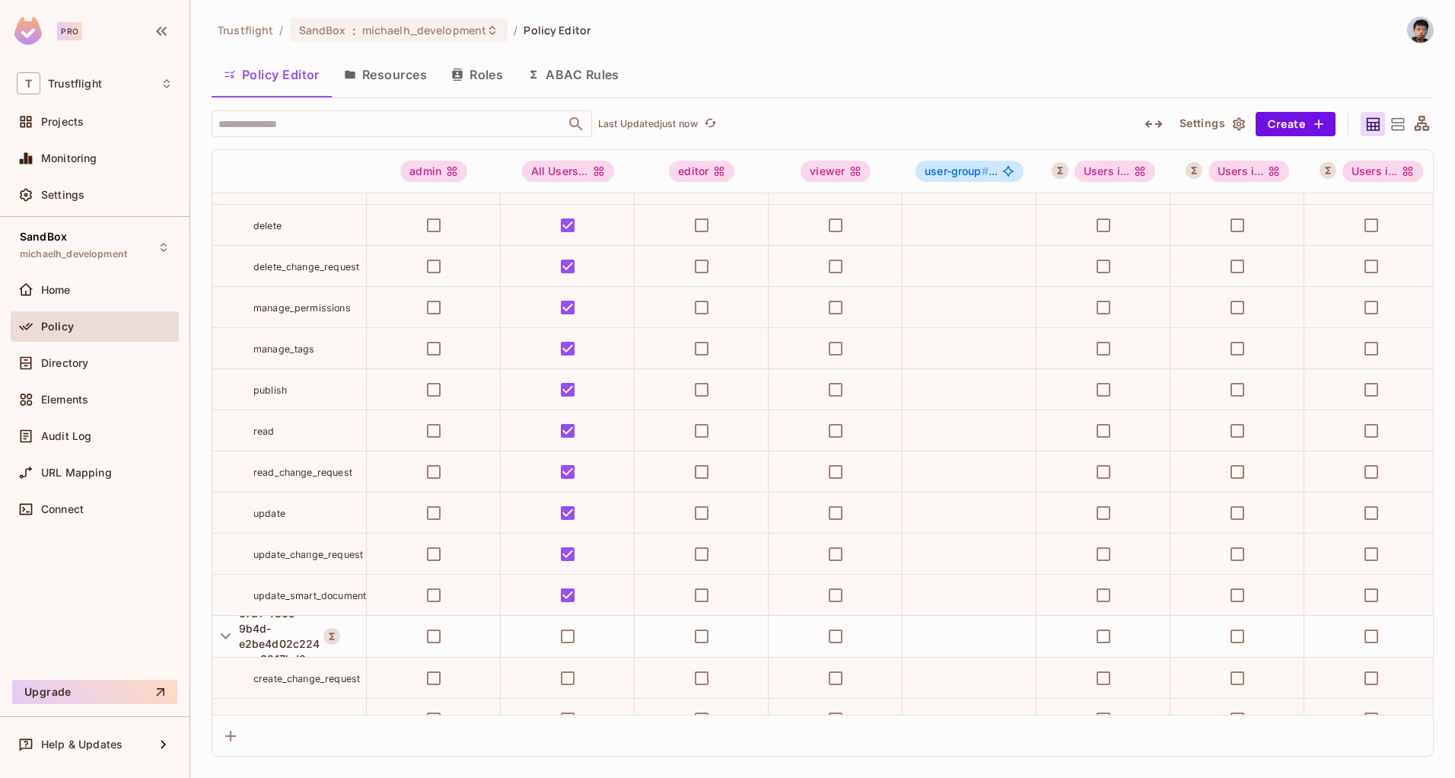
scroll to position [1401, 0]
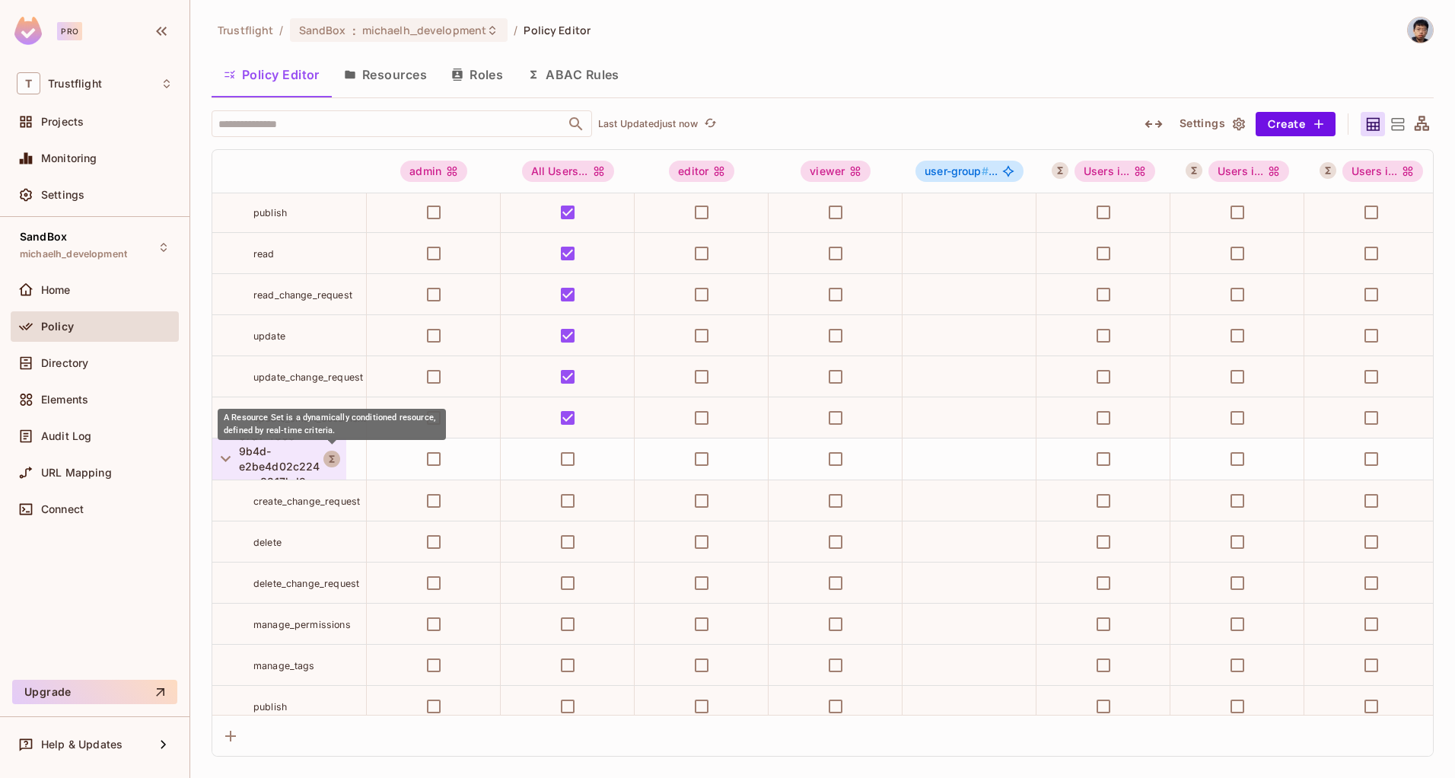
click at [332, 463] on icon "A Resource Set is a dynamically conditioned resource, defined by real-time crit…" at bounding box center [331, 458] width 11 height 11
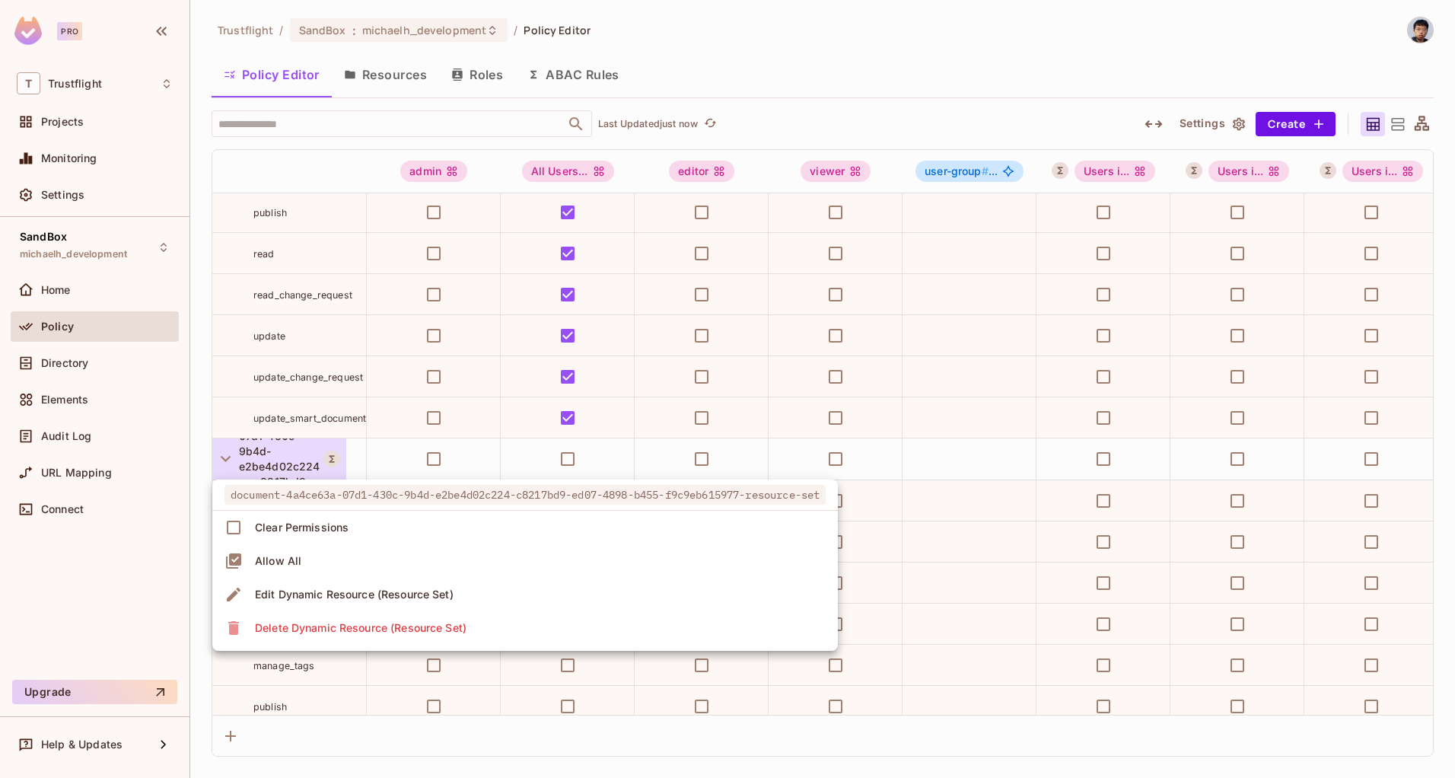
click at [332, 461] on div at bounding box center [727, 389] width 1455 height 778
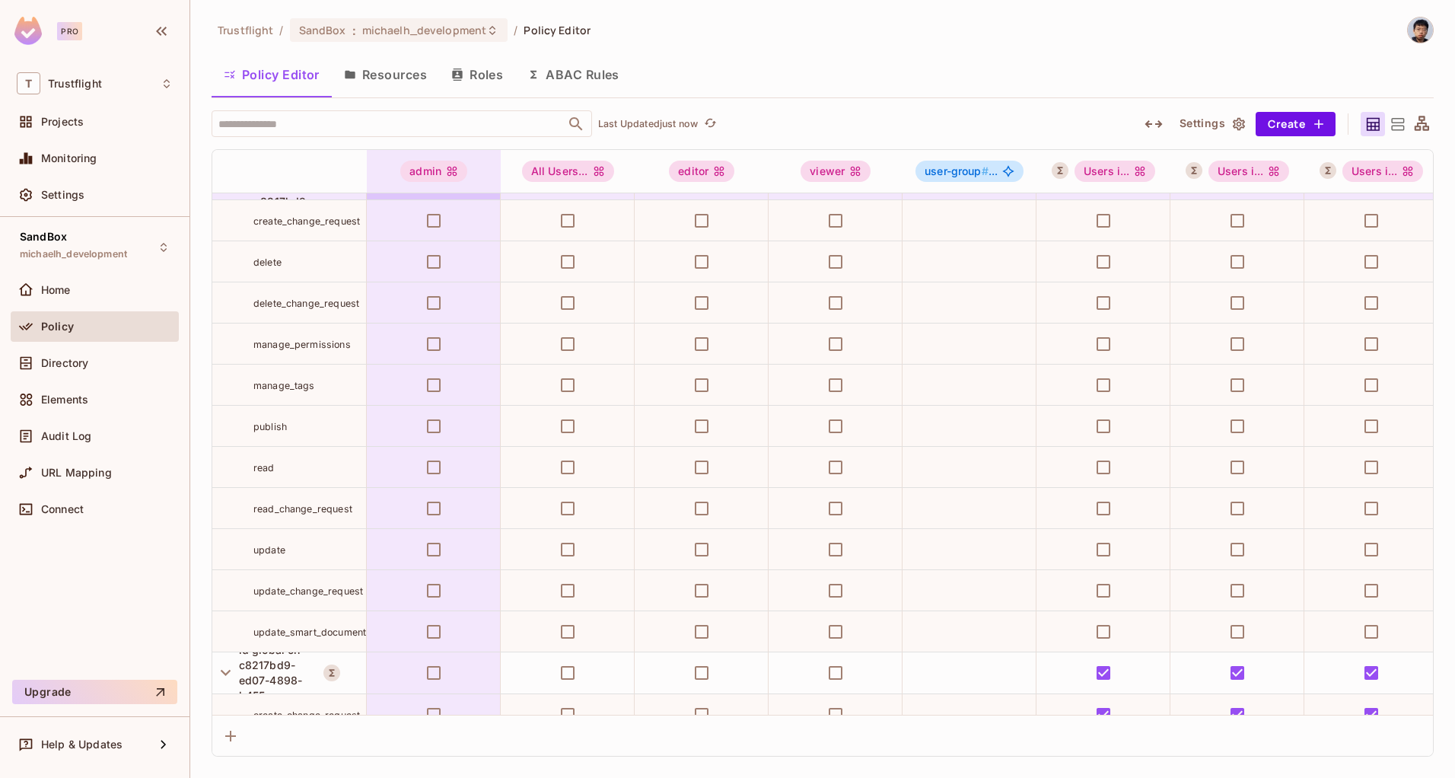
scroll to position [1913, 0]
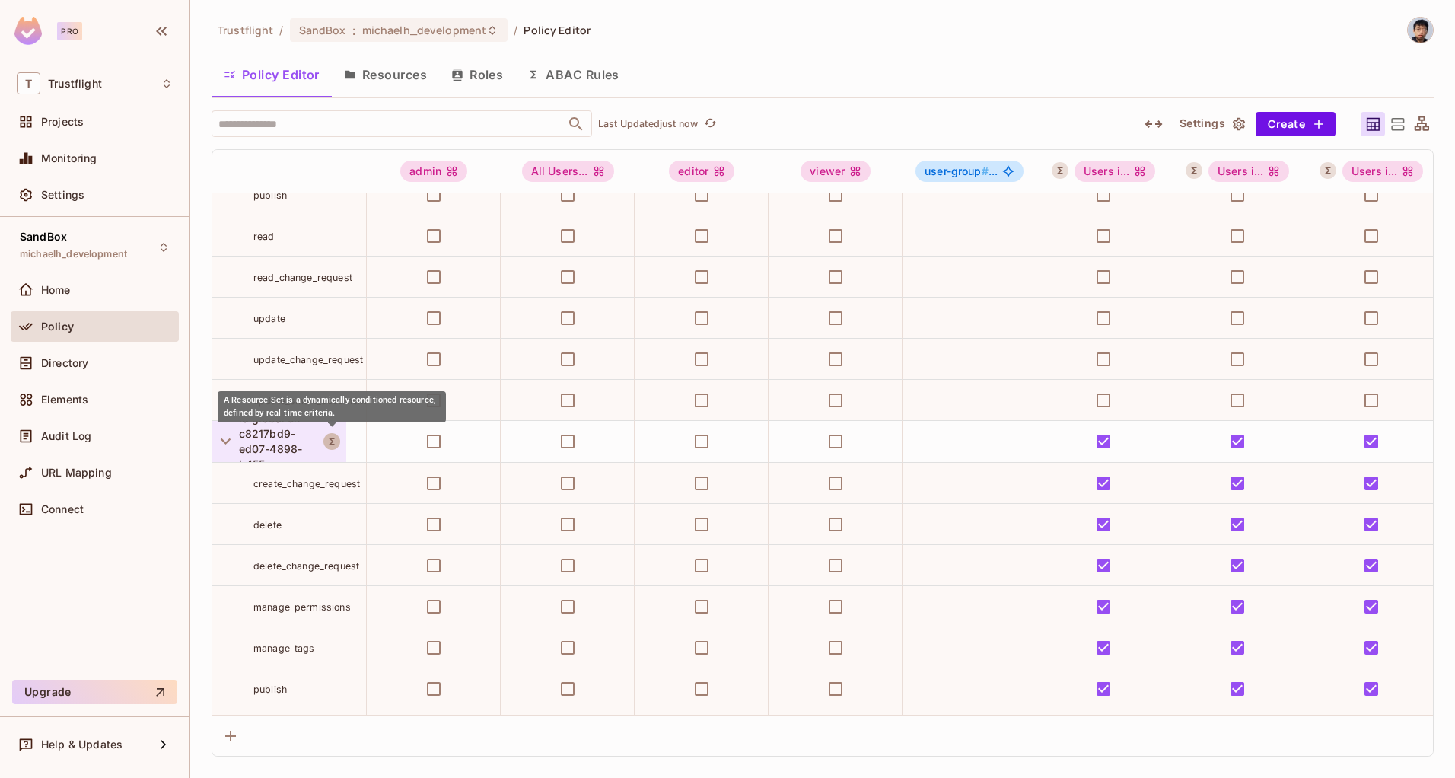
click at [335, 444] on icon "A Resource Set is a dynamically conditioned resource, defined by real-time crit…" at bounding box center [331, 441] width 11 height 11
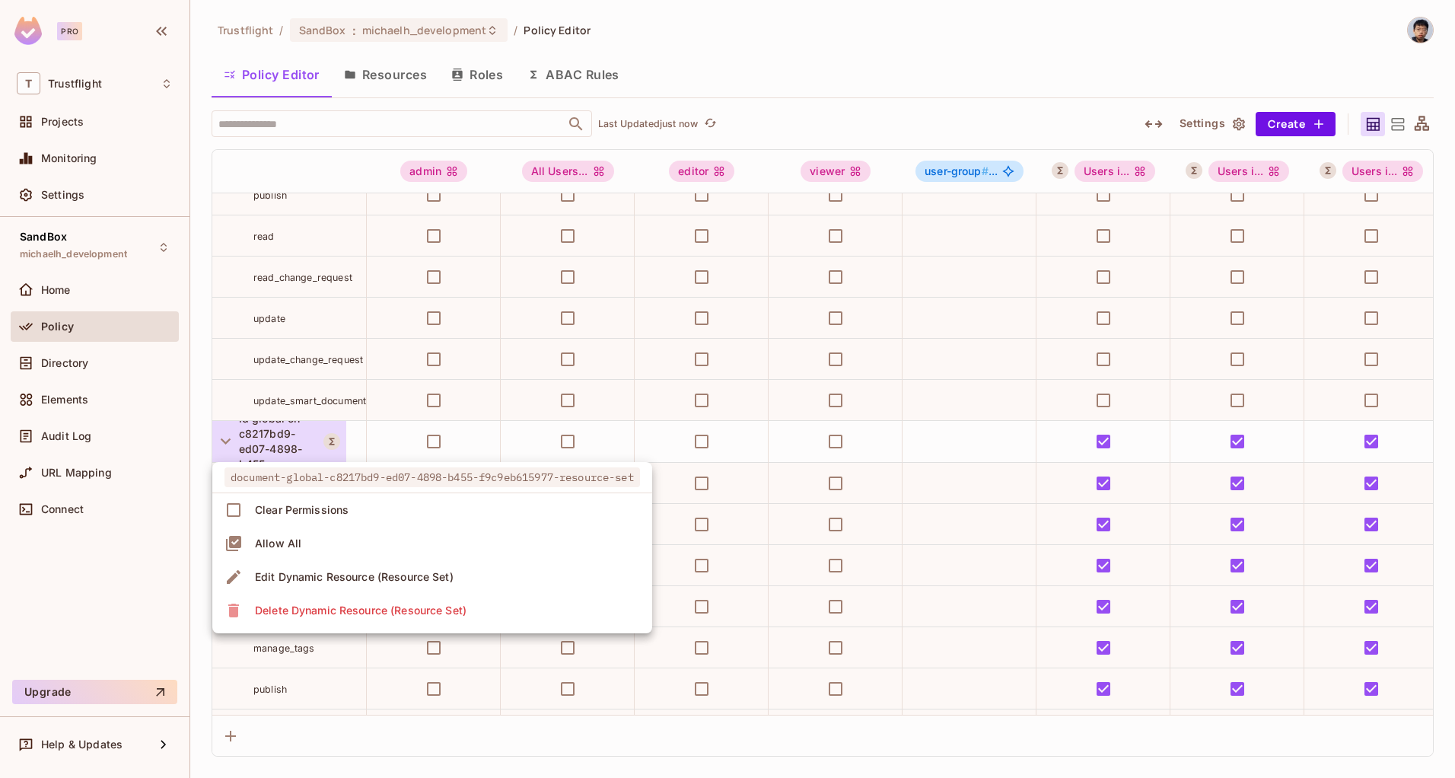
click at [335, 444] on div at bounding box center [727, 389] width 1455 height 778
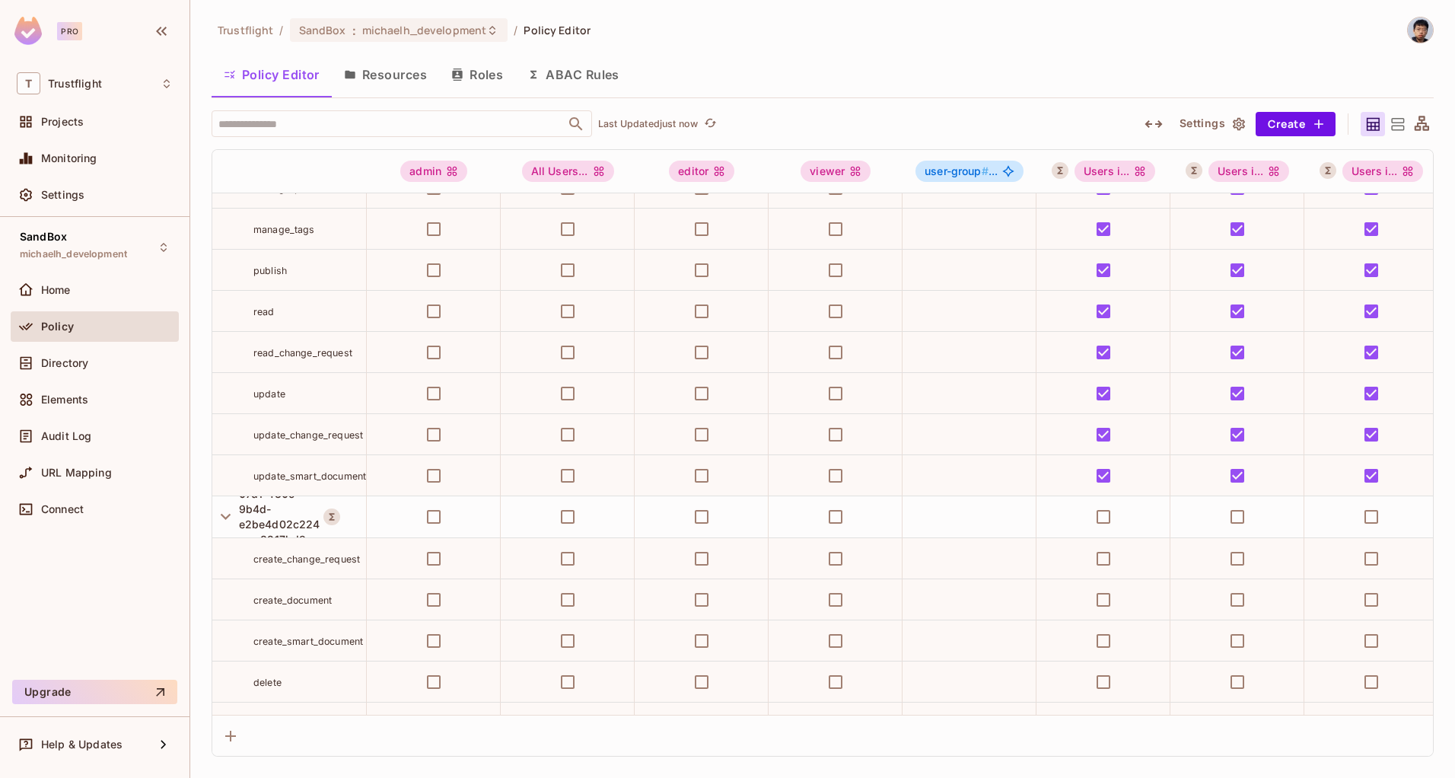
scroll to position [2474, 0]
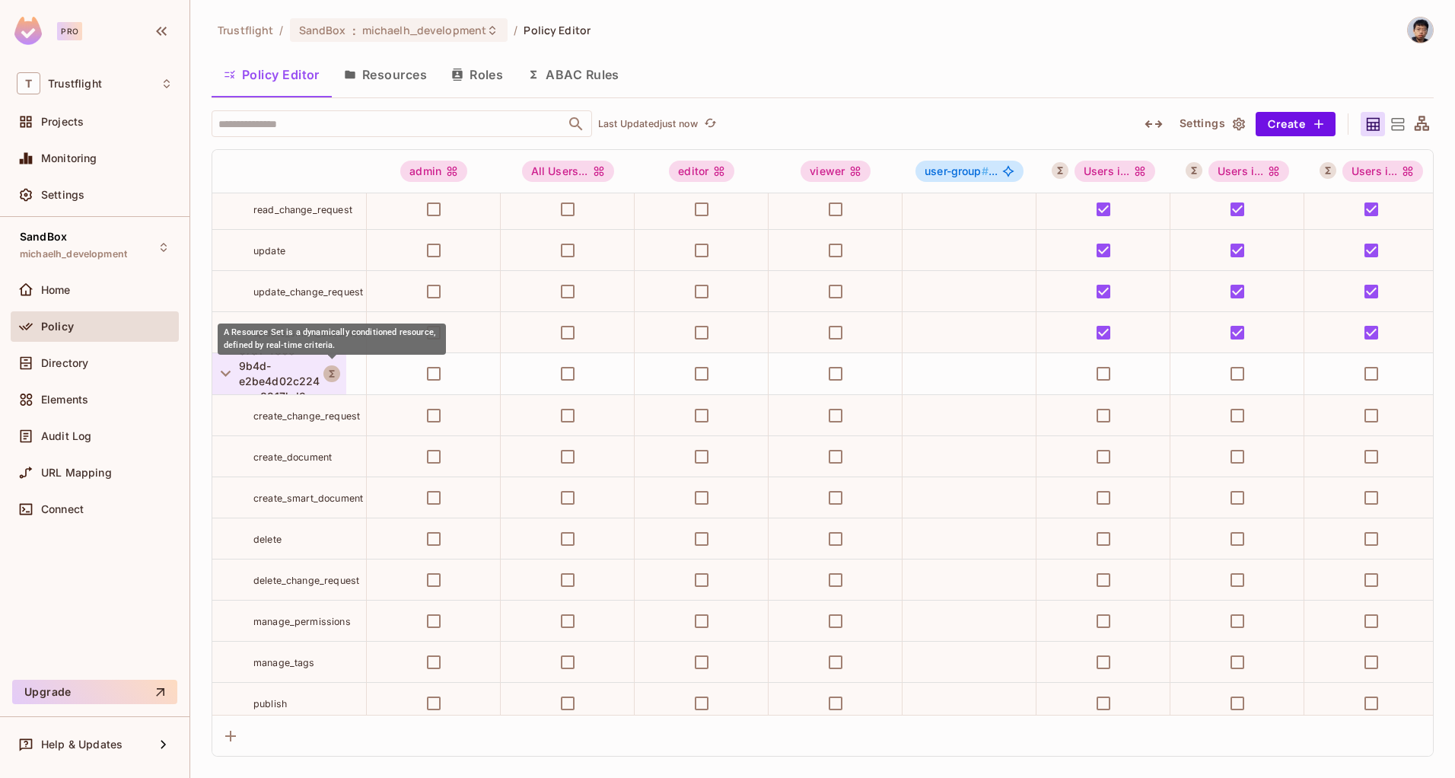
click at [328, 377] on icon "A Resource Set is a dynamically conditioned resource, defined by real-time crit…" at bounding box center [331, 373] width 11 height 11
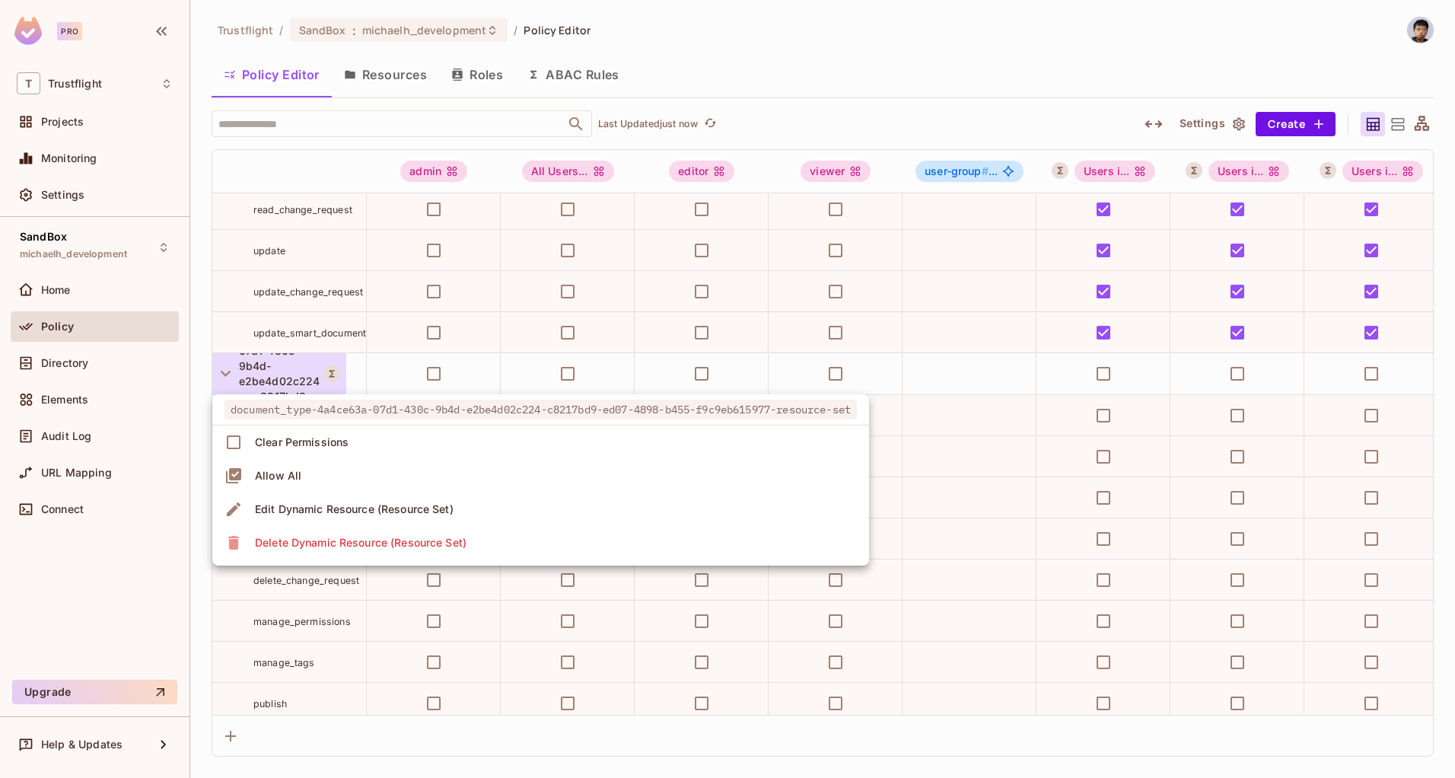
click at [328, 377] on div at bounding box center [727, 389] width 1455 height 778
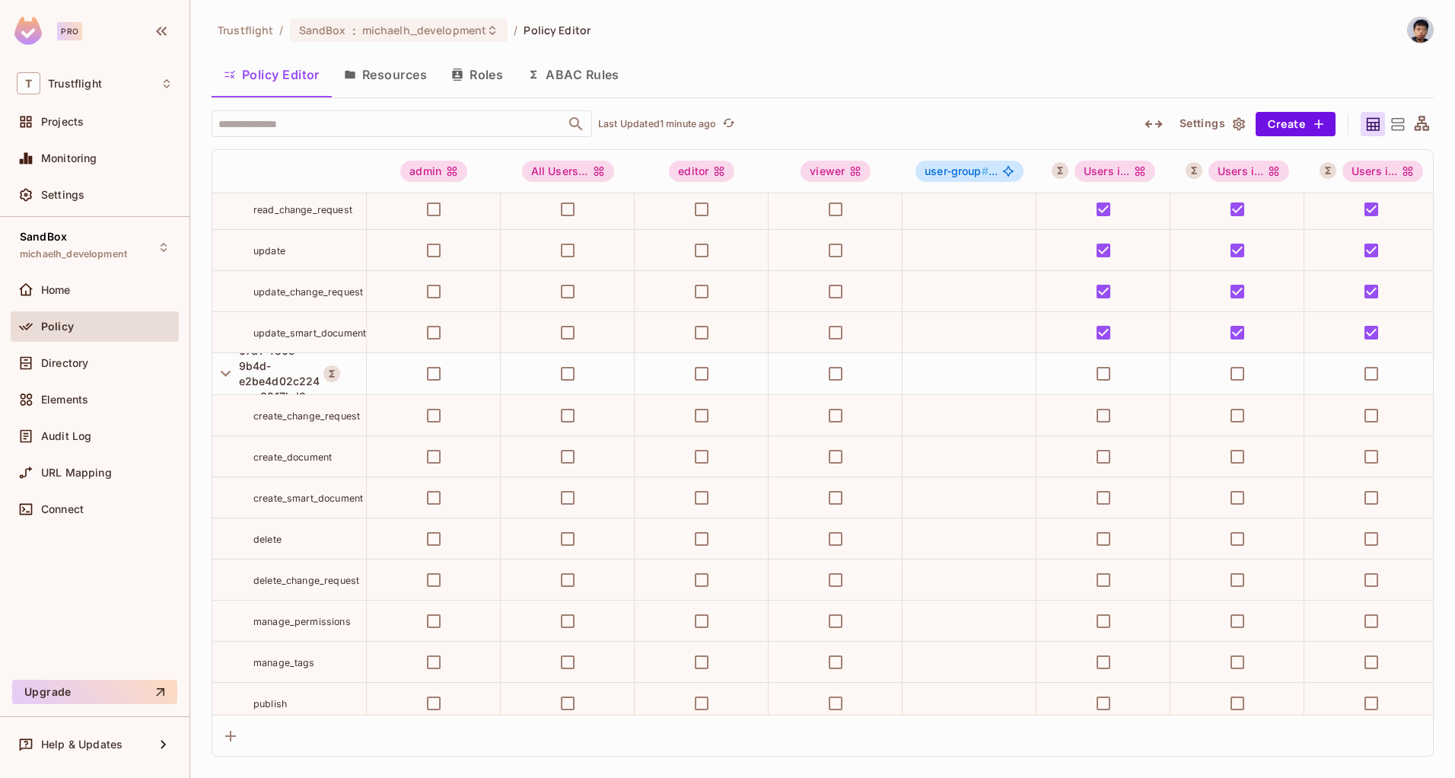
click at [377, 83] on button "Resources" at bounding box center [385, 75] width 107 height 38
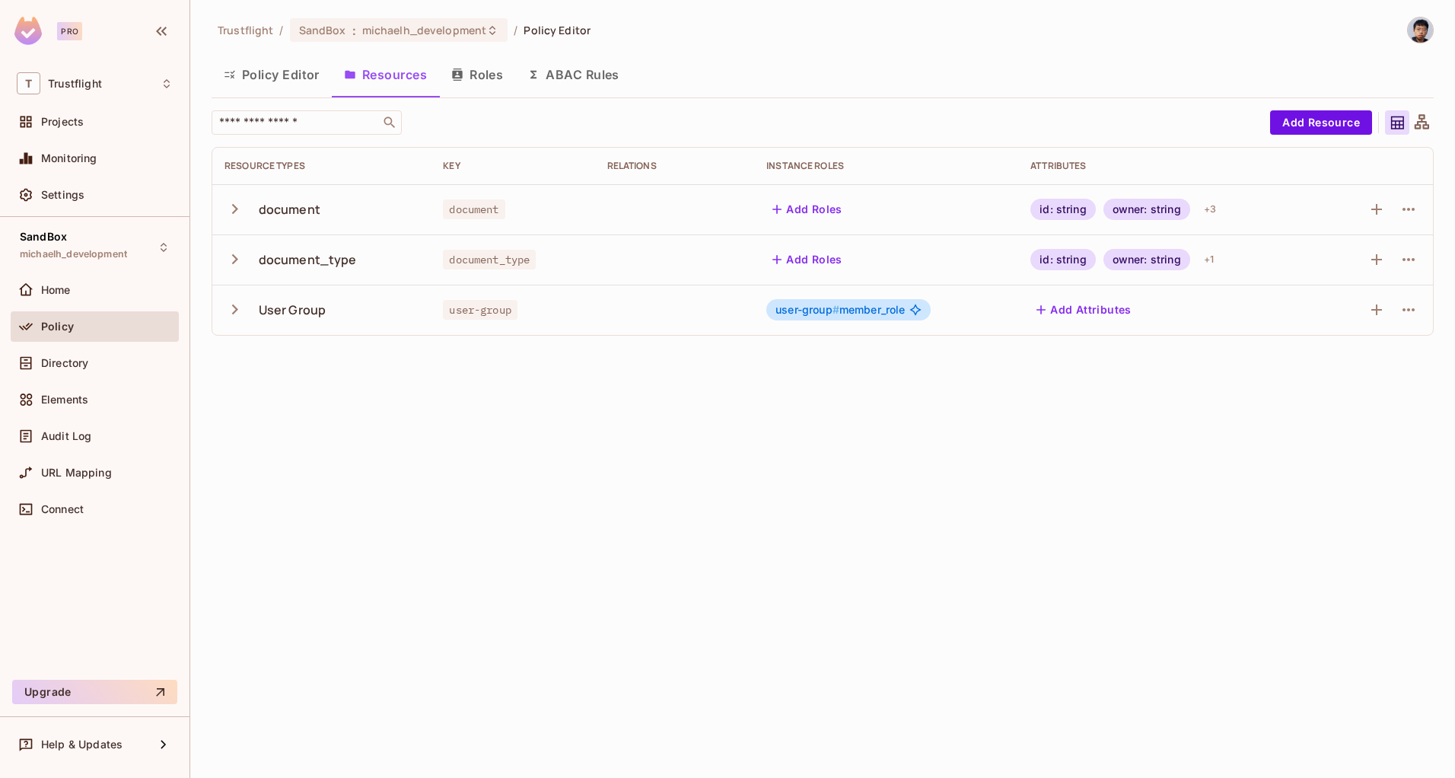
click at [235, 266] on icon "button" at bounding box center [234, 259] width 21 height 21
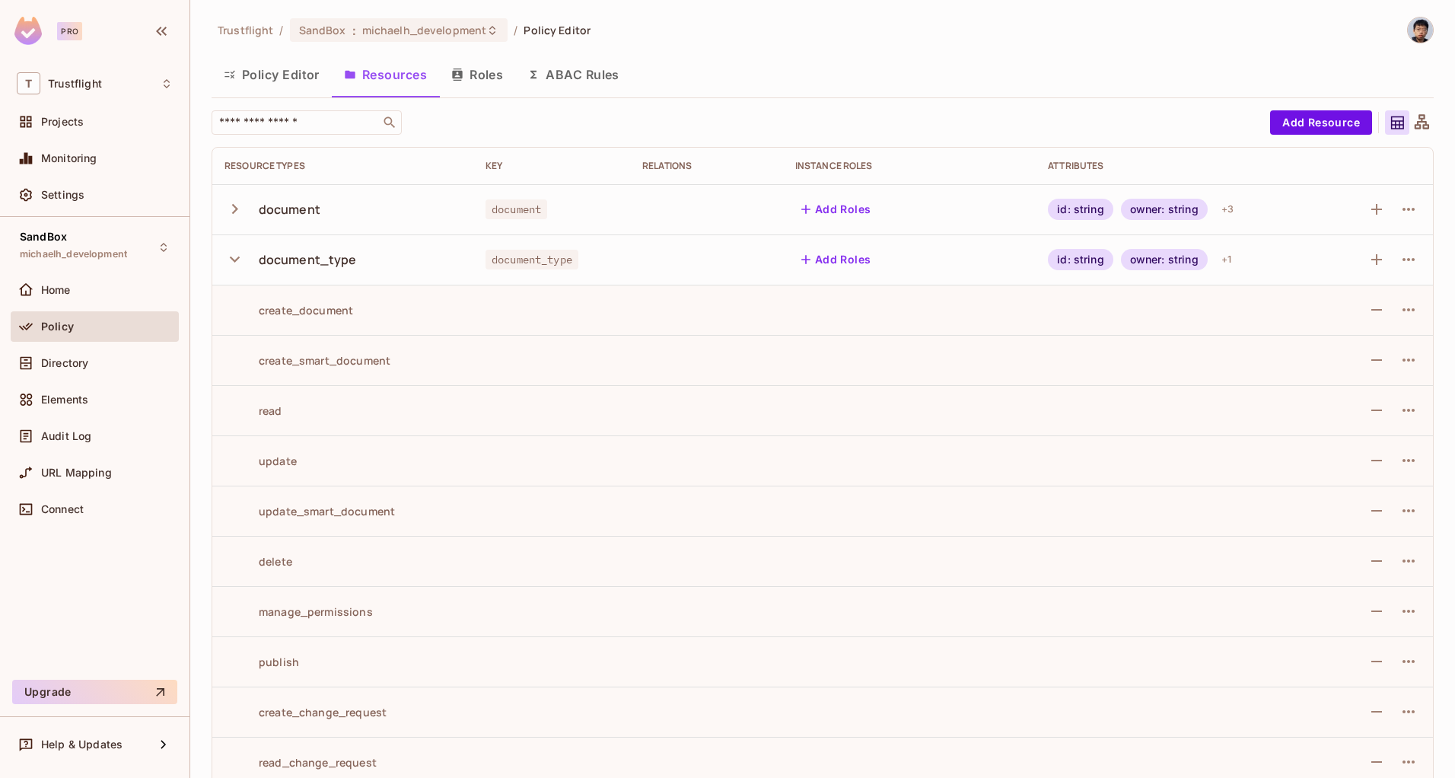
click at [593, 63] on button "ABAC Rules" at bounding box center [573, 75] width 116 height 38
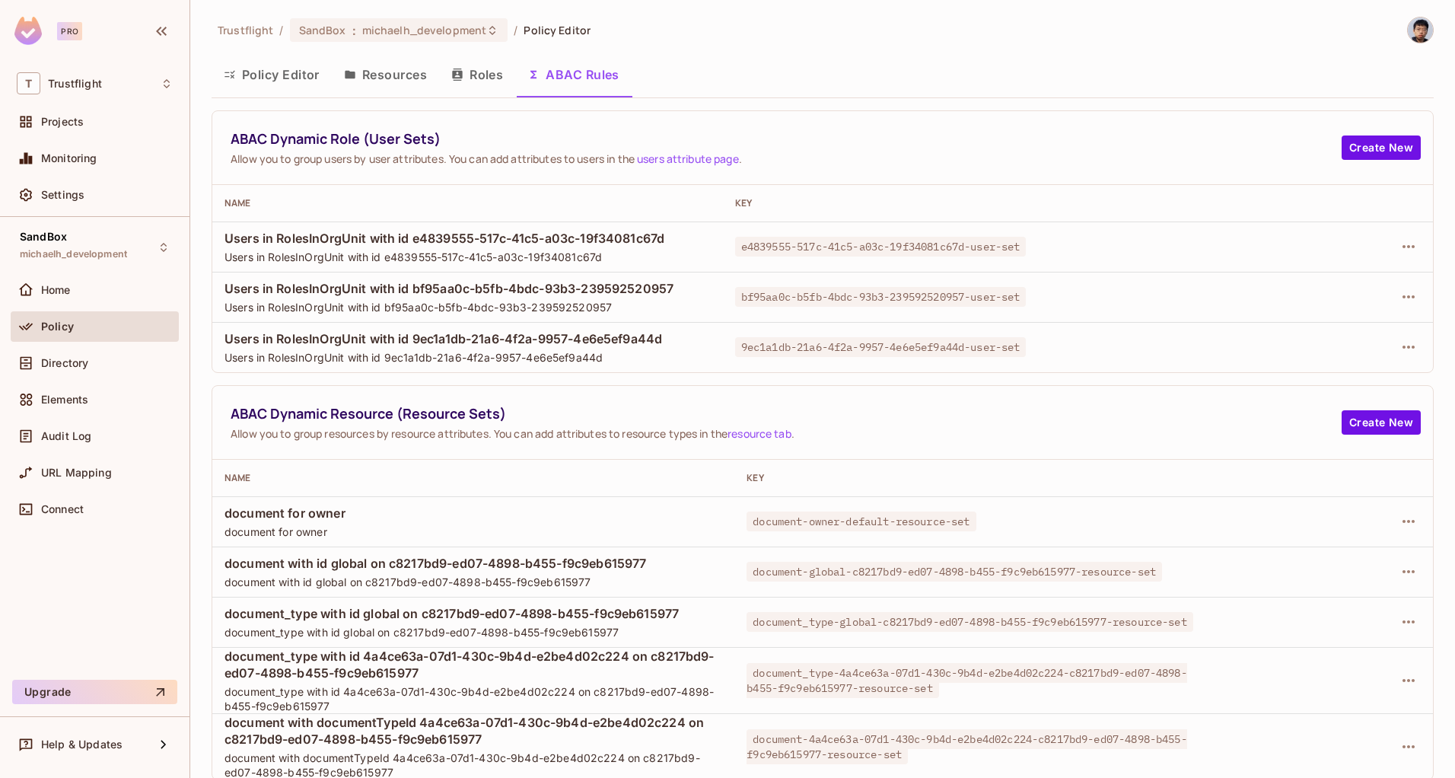
scroll to position [2, 0]
click at [1399, 613] on icon "button" at bounding box center [1408, 619] width 18 height 18
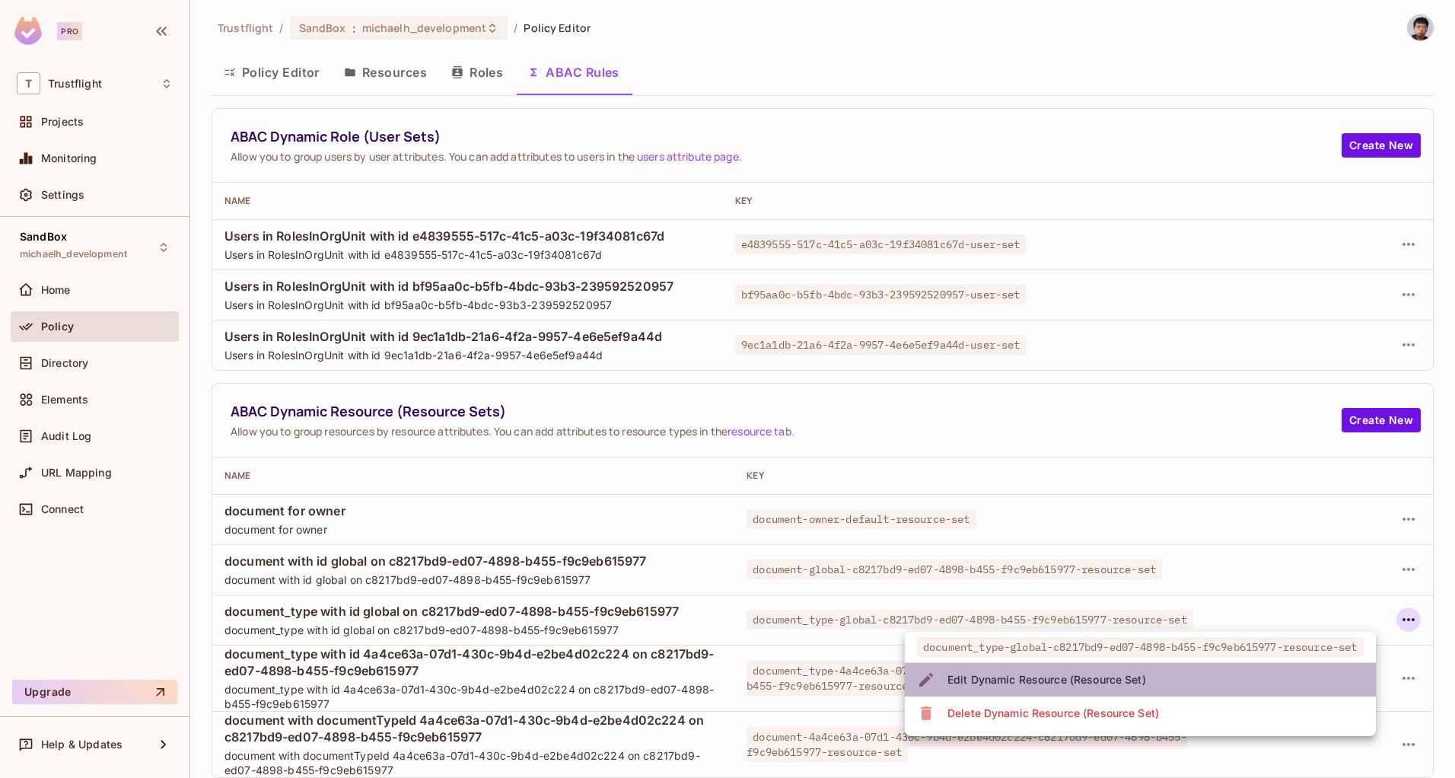
click at [1232, 681] on li "Edit Dynamic Resource (Resource Set)" at bounding box center [1140, 679] width 471 height 33
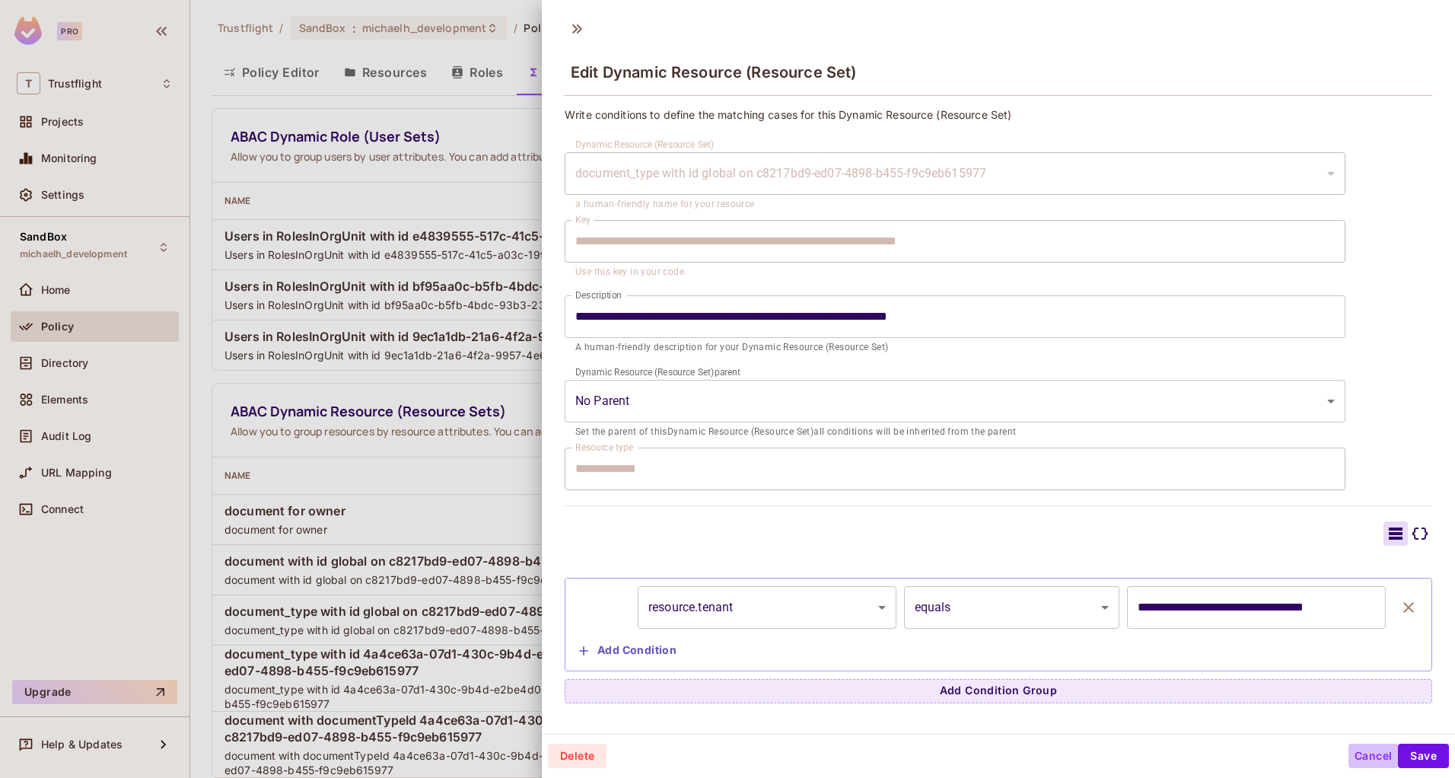
click at [1382, 749] on button "Cancel" at bounding box center [1372, 755] width 49 height 24
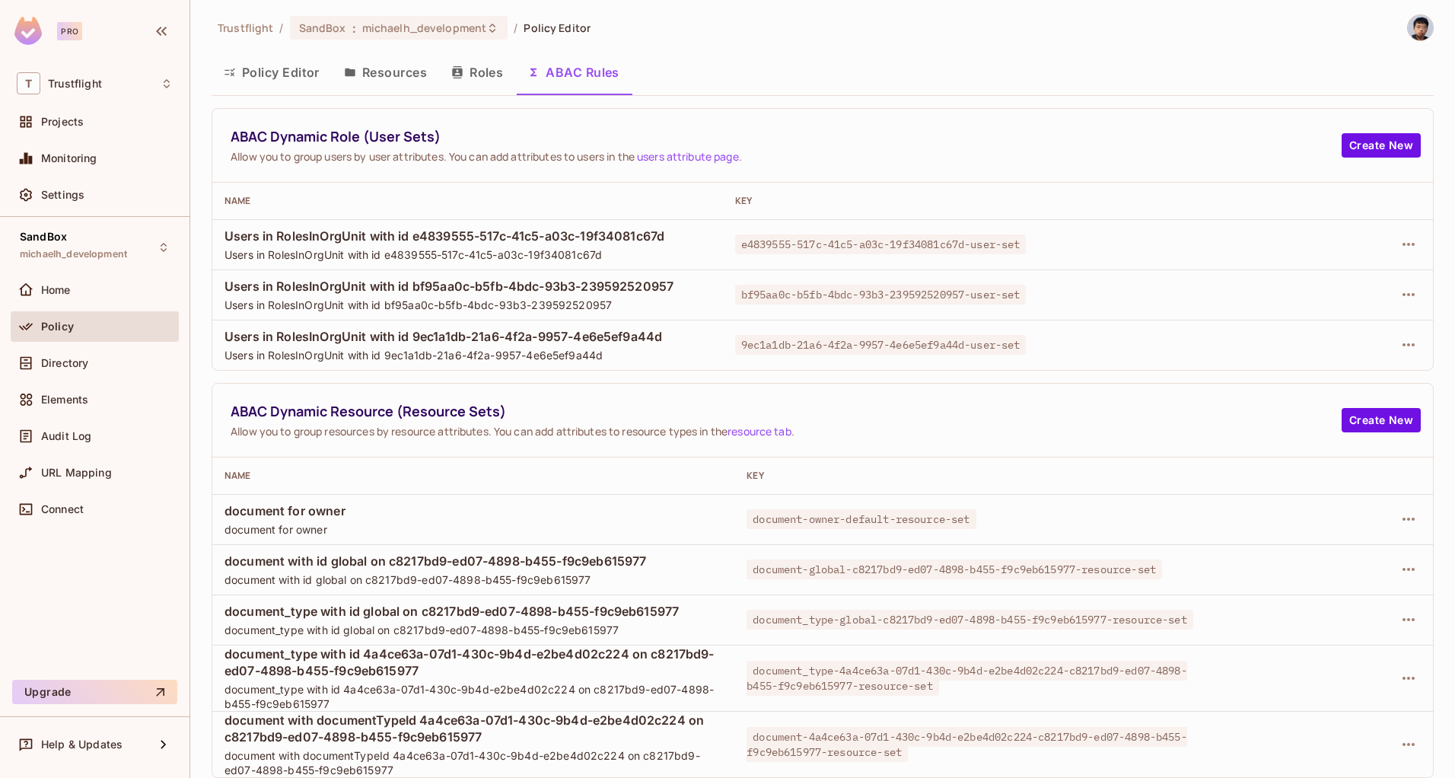
click at [291, 71] on button "Policy Editor" at bounding box center [271, 72] width 120 height 38
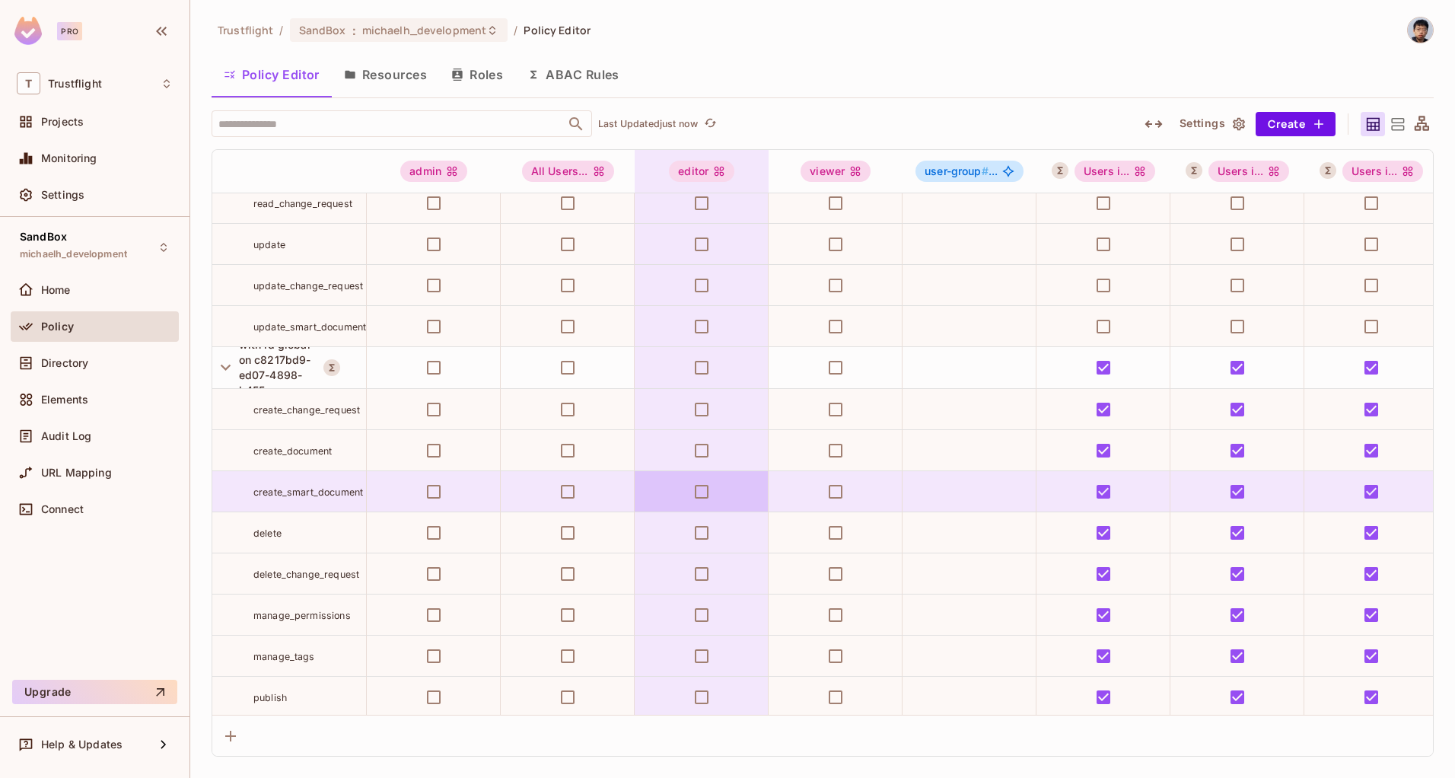
scroll to position [3037, 0]
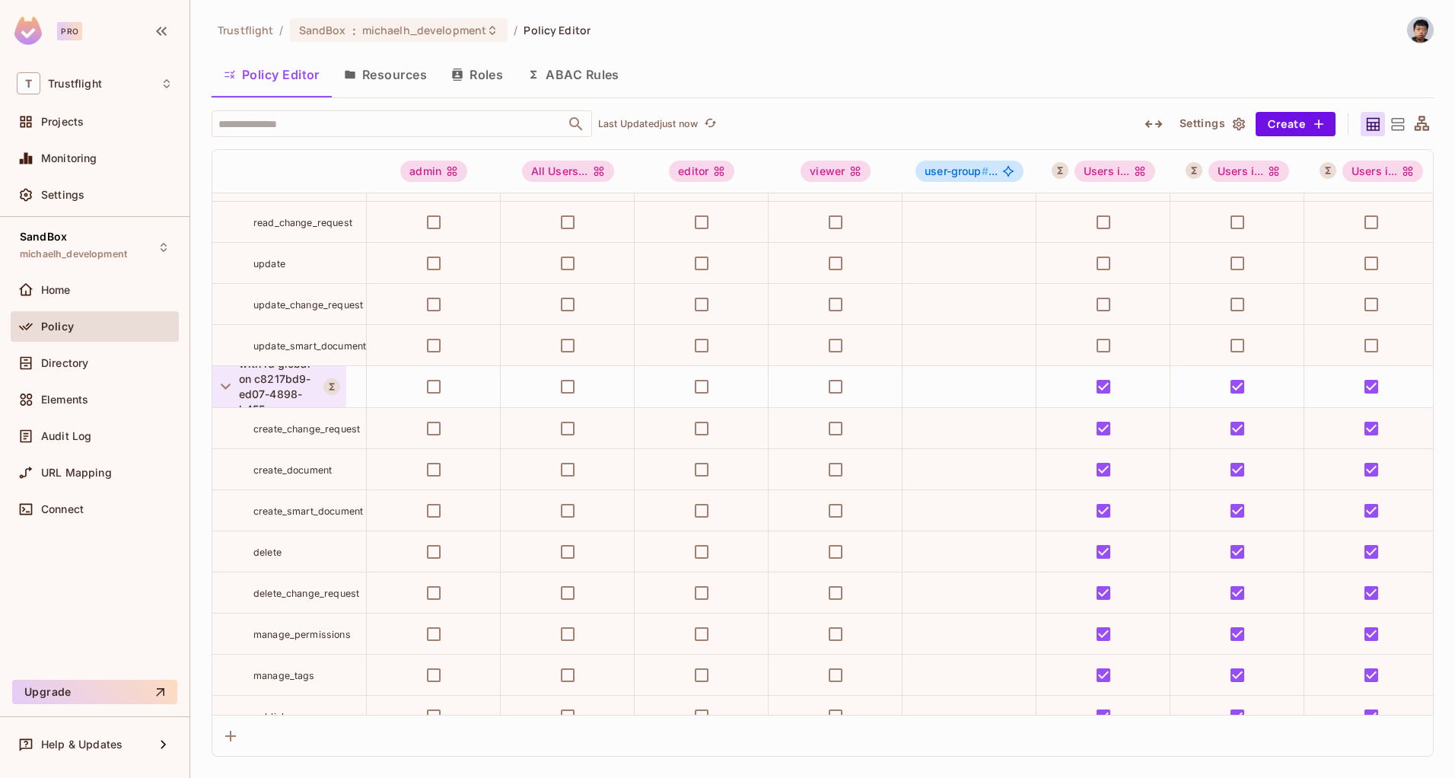
click at [329, 395] on div "document_type with id global on c8217bd9-ed07-4898-b455-f9c9eb615977" at bounding box center [279, 386] width 134 height 41
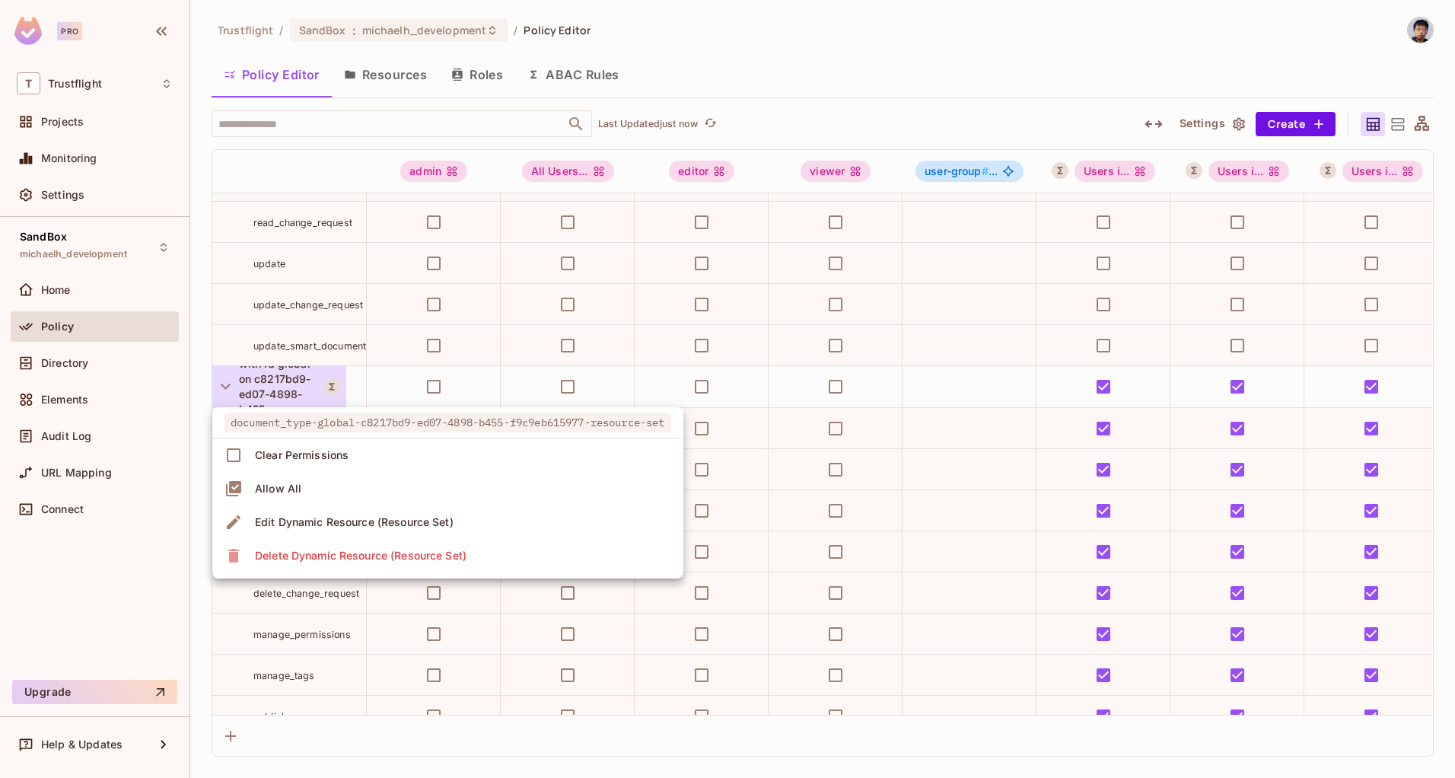
click at [336, 383] on div at bounding box center [727, 389] width 1455 height 778
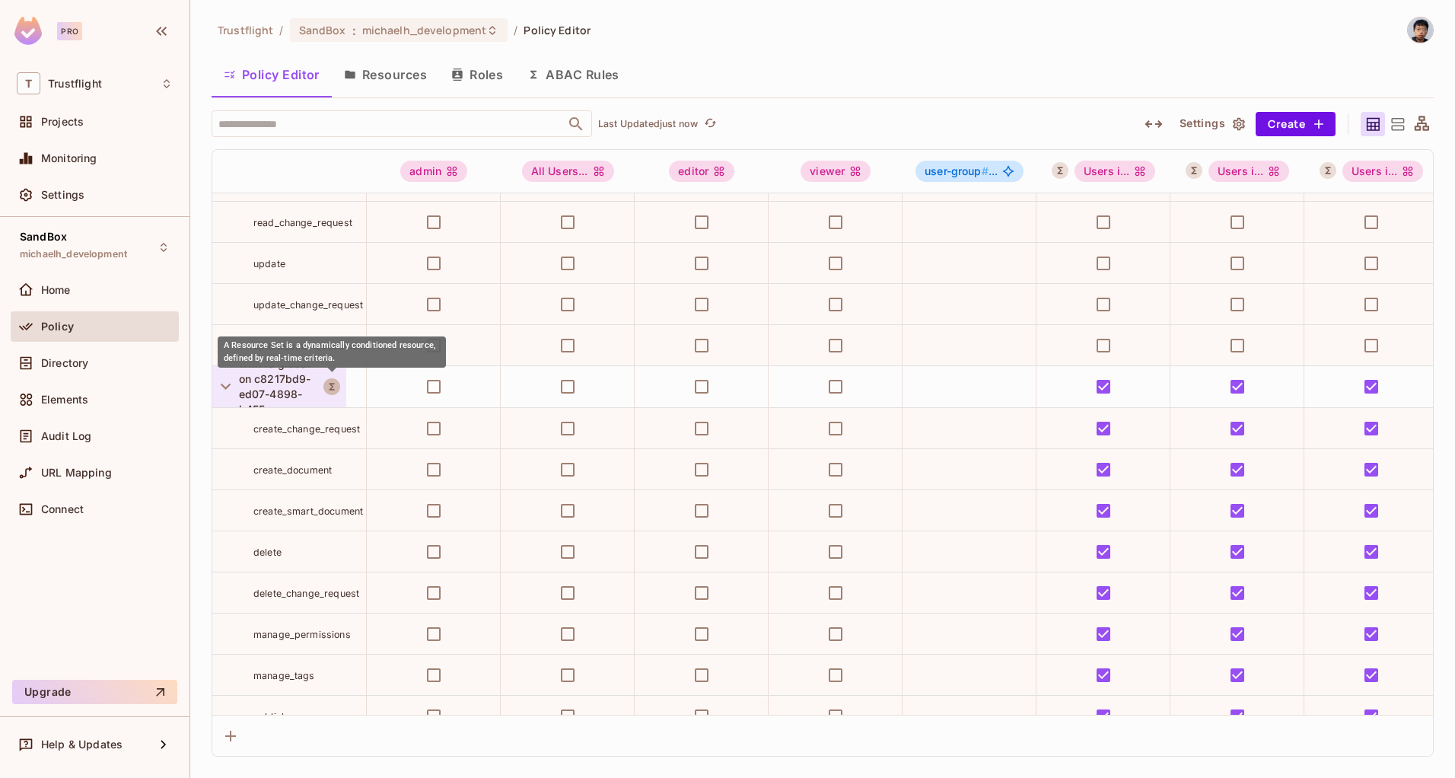
click at [336, 383] on icon "A Resource Set is a dynamically conditioned resource, defined by real-time crit…" at bounding box center [331, 386] width 11 height 11
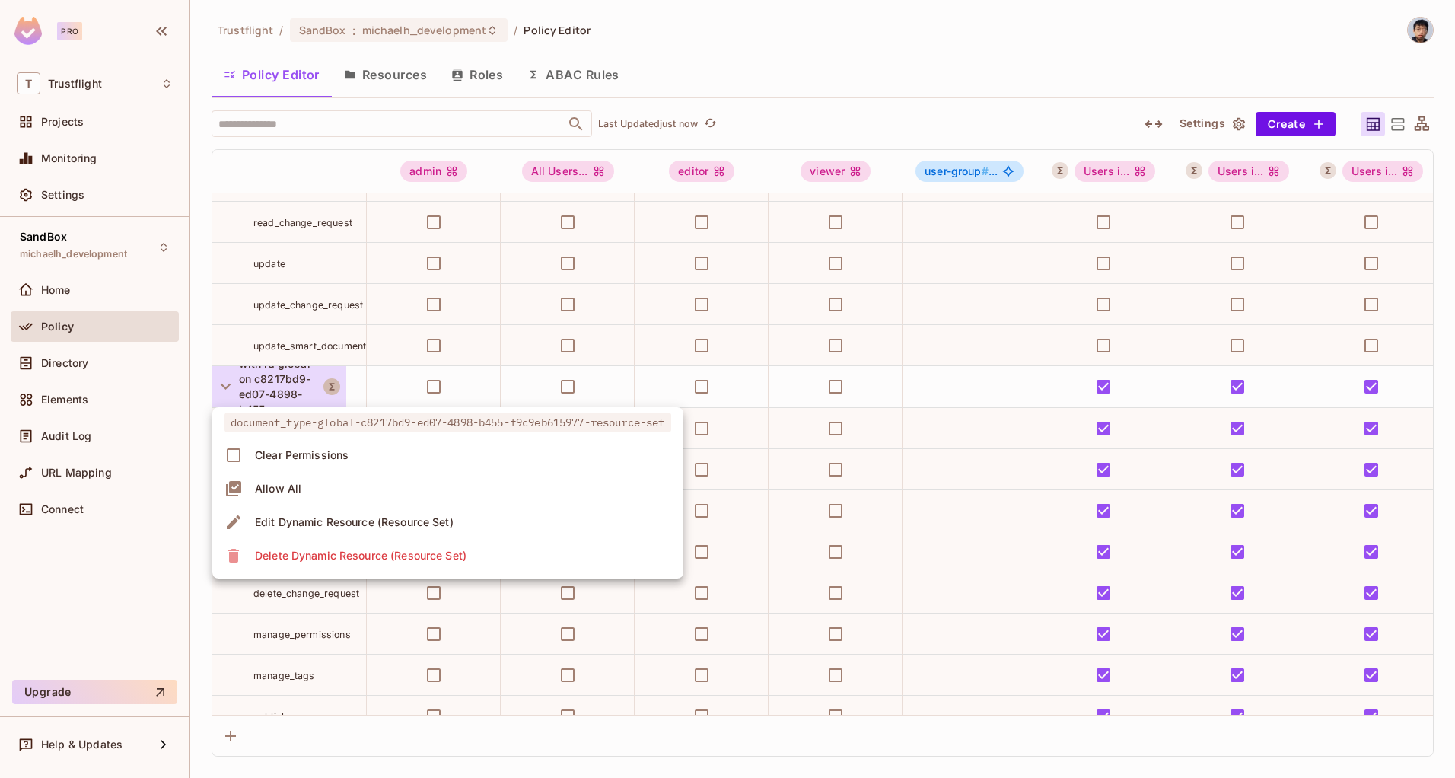
click at [336, 383] on div at bounding box center [727, 389] width 1455 height 778
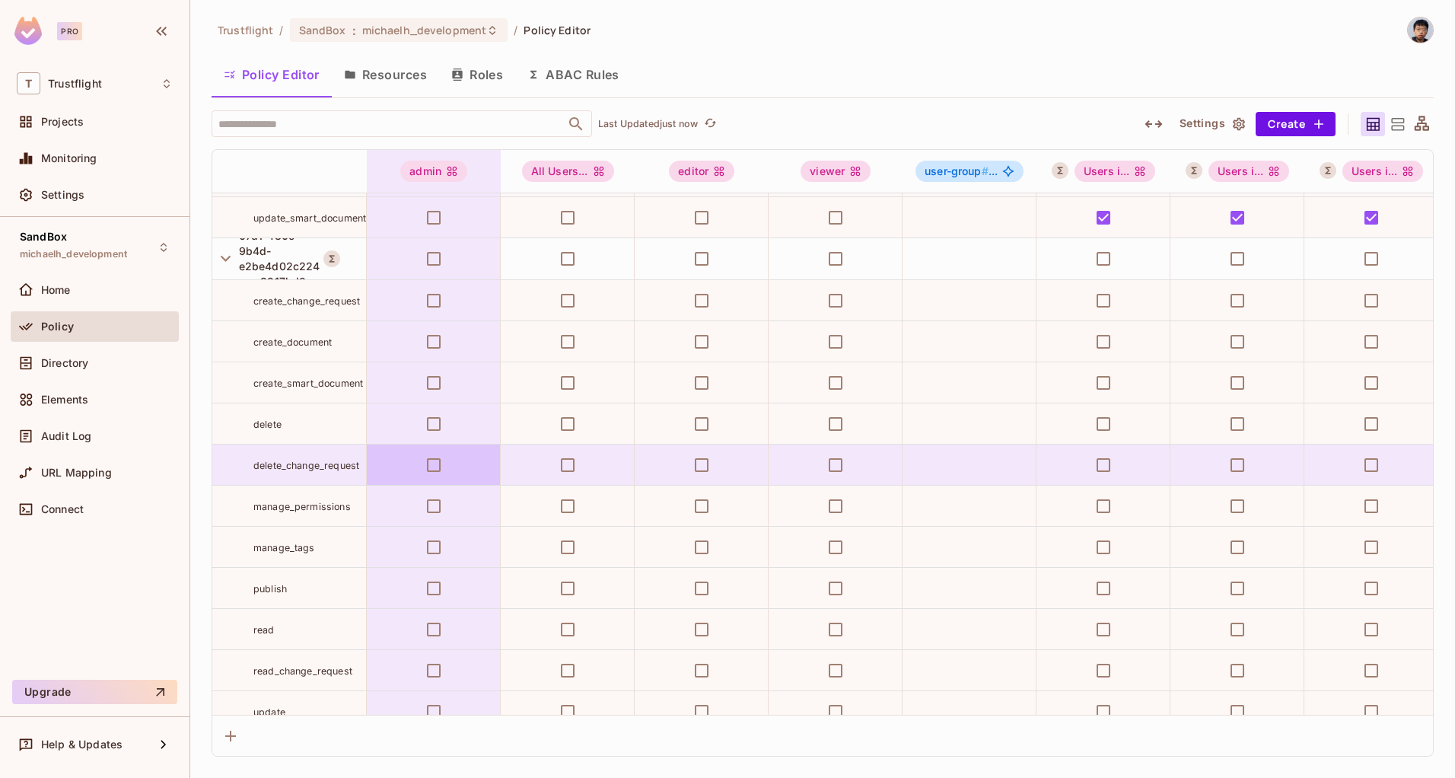
scroll to position [2371, 0]
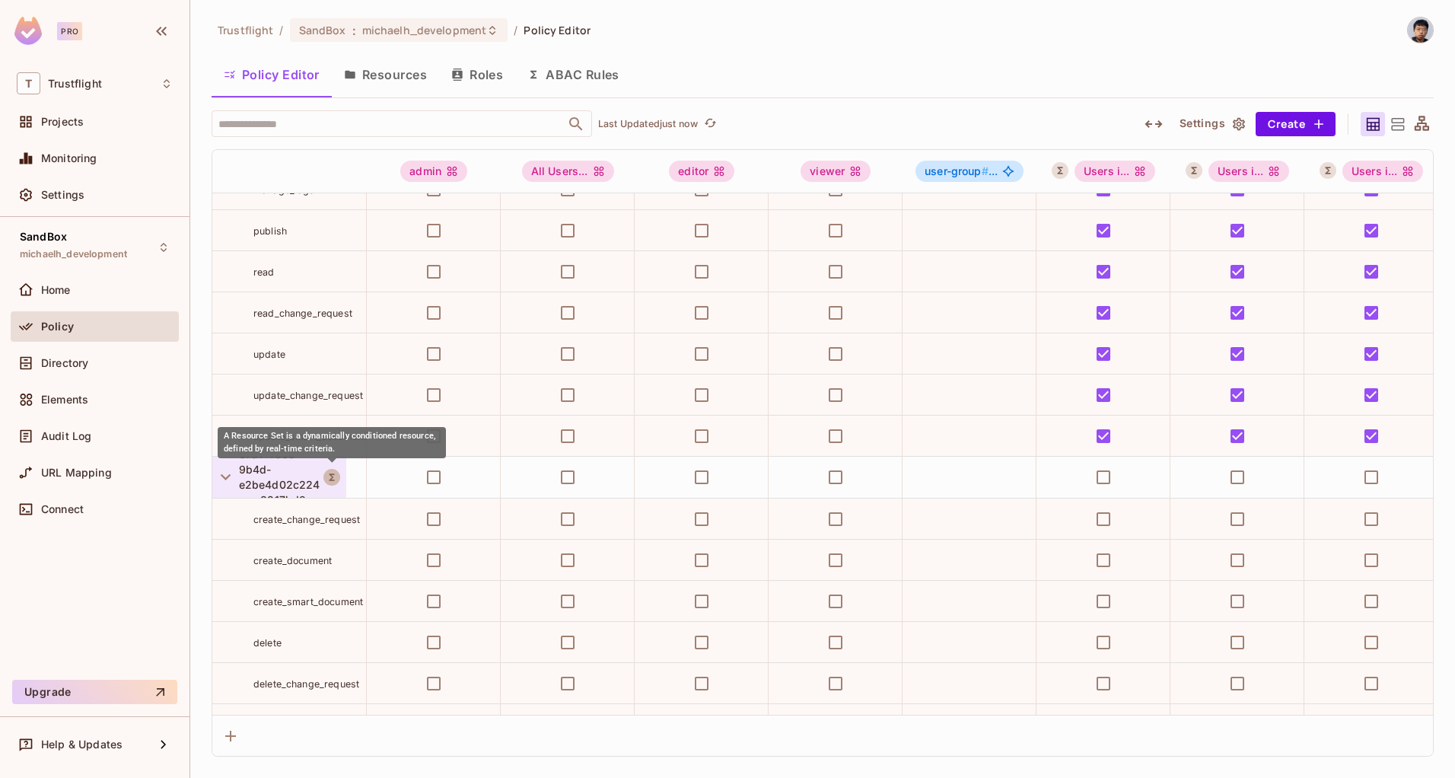
click at [332, 478] on icon "A Resource Set is a dynamically conditioned resource, defined by real-time crit…" at bounding box center [331, 477] width 11 height 11
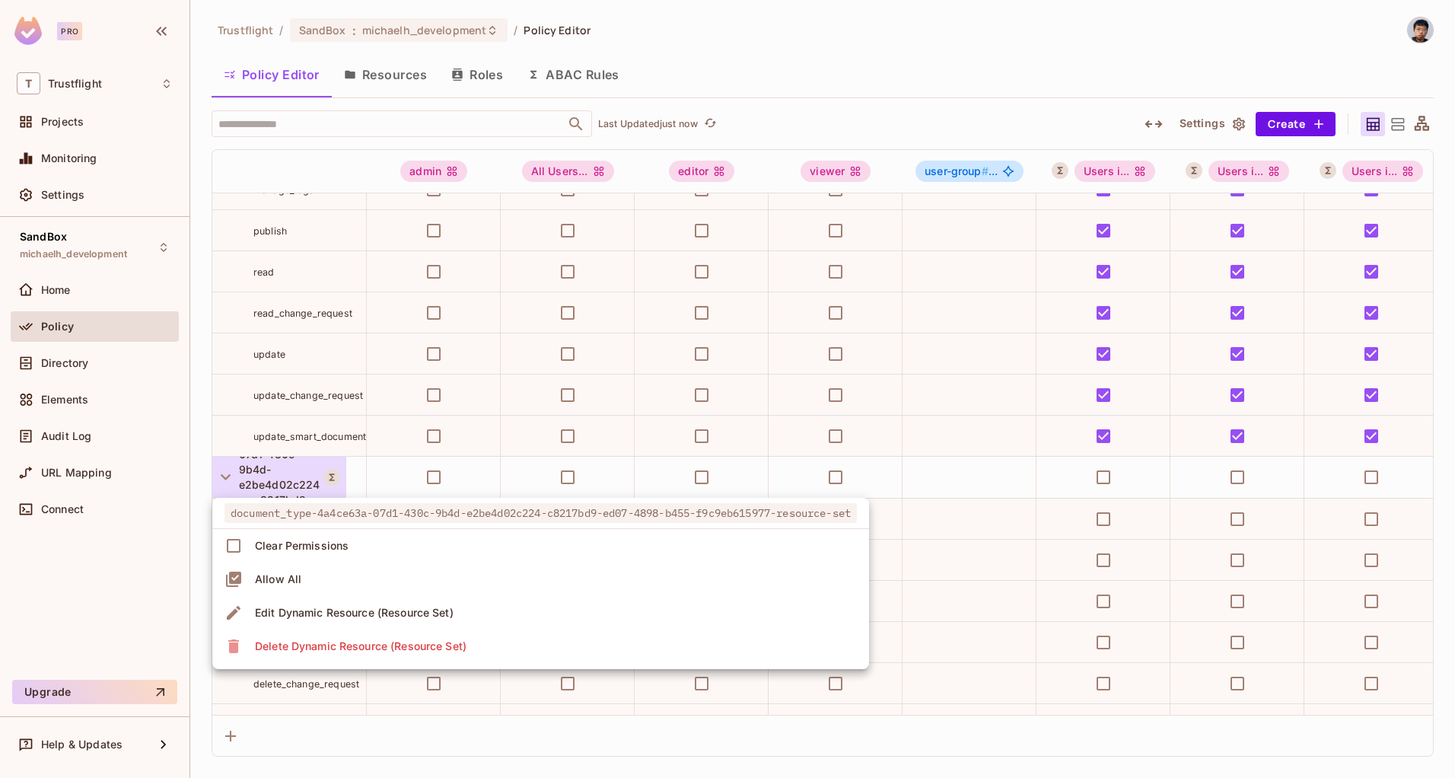
click at [333, 475] on div at bounding box center [727, 389] width 1455 height 778
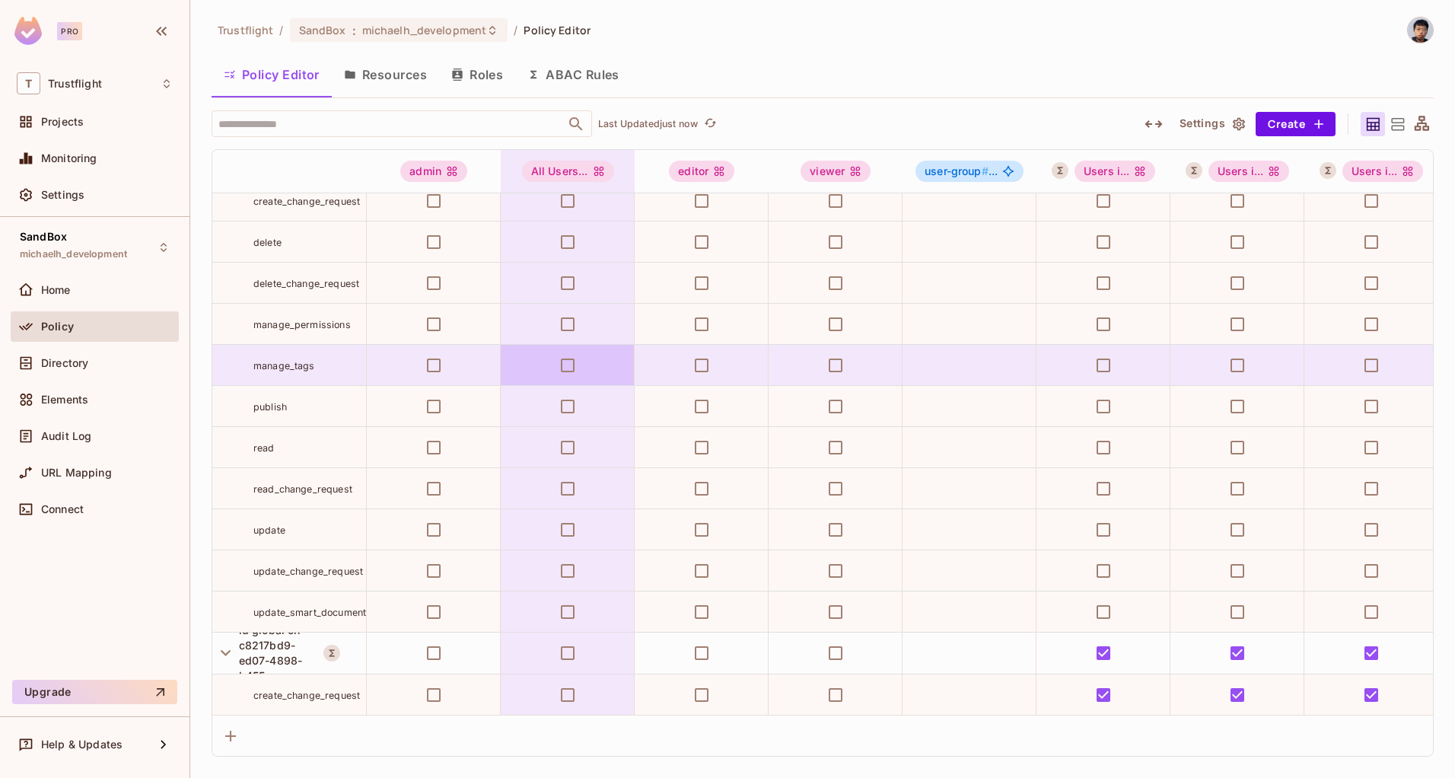
scroll to position [1512, 0]
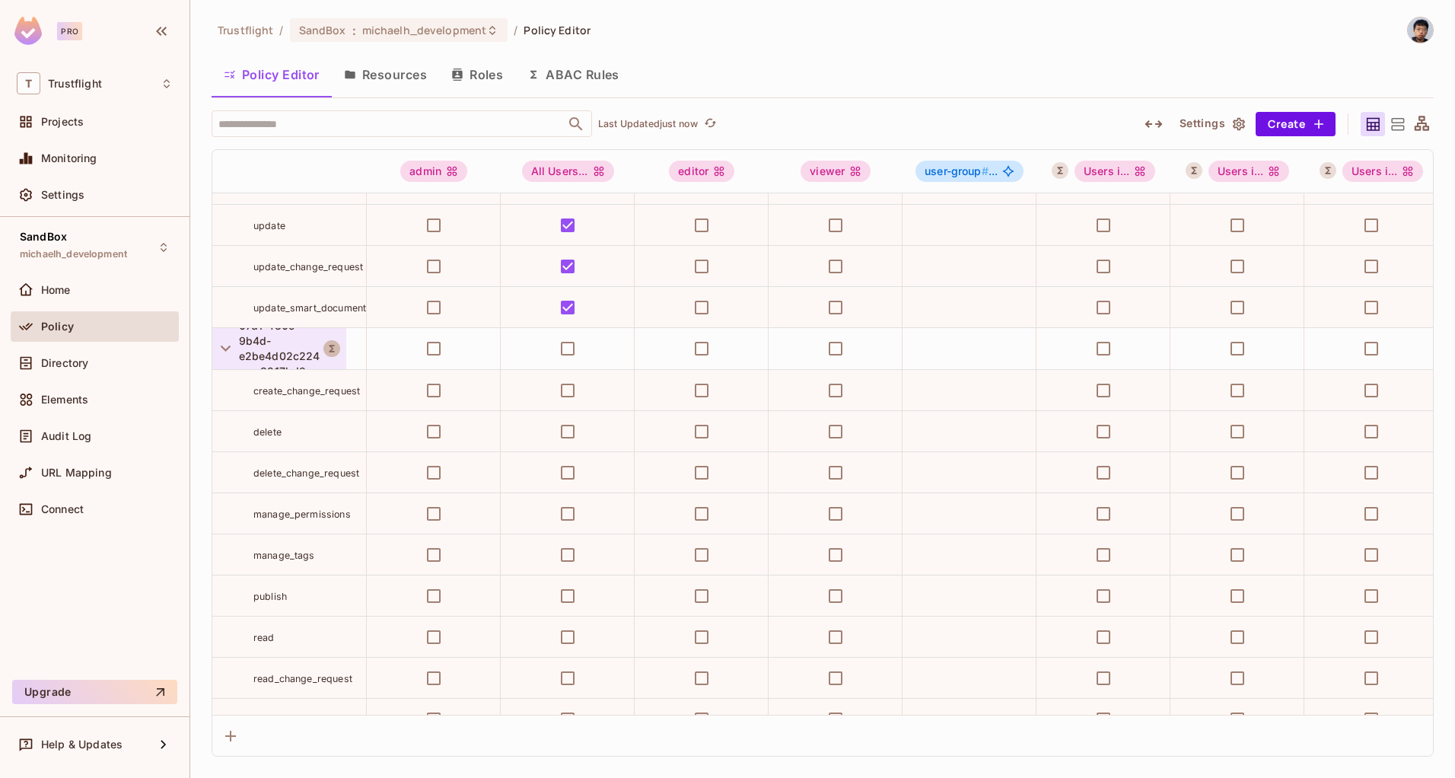
click at [333, 350] on icon "A Resource Set is a dynamically conditioned resource, defined by real-time crit…" at bounding box center [331, 348] width 11 height 11
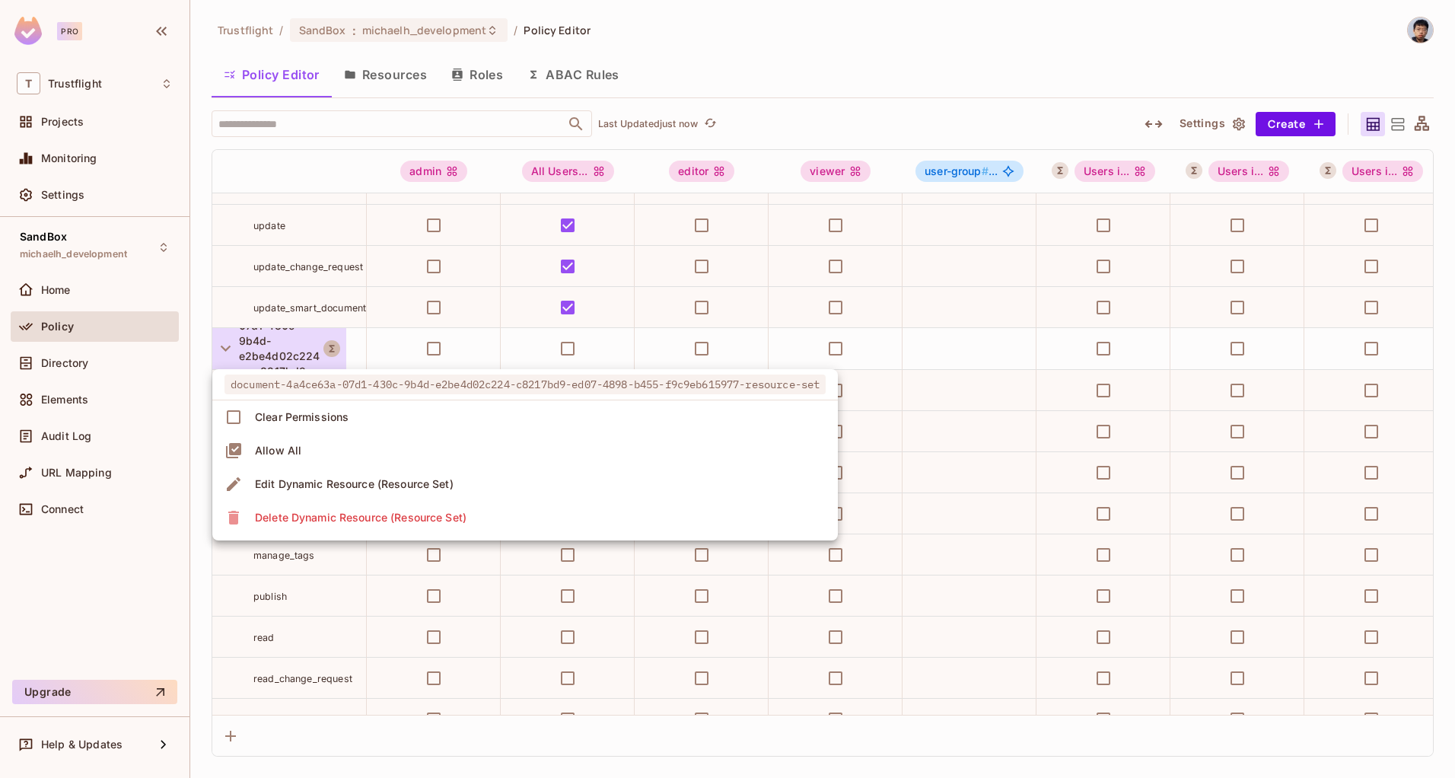
click at [333, 350] on div at bounding box center [727, 389] width 1455 height 778
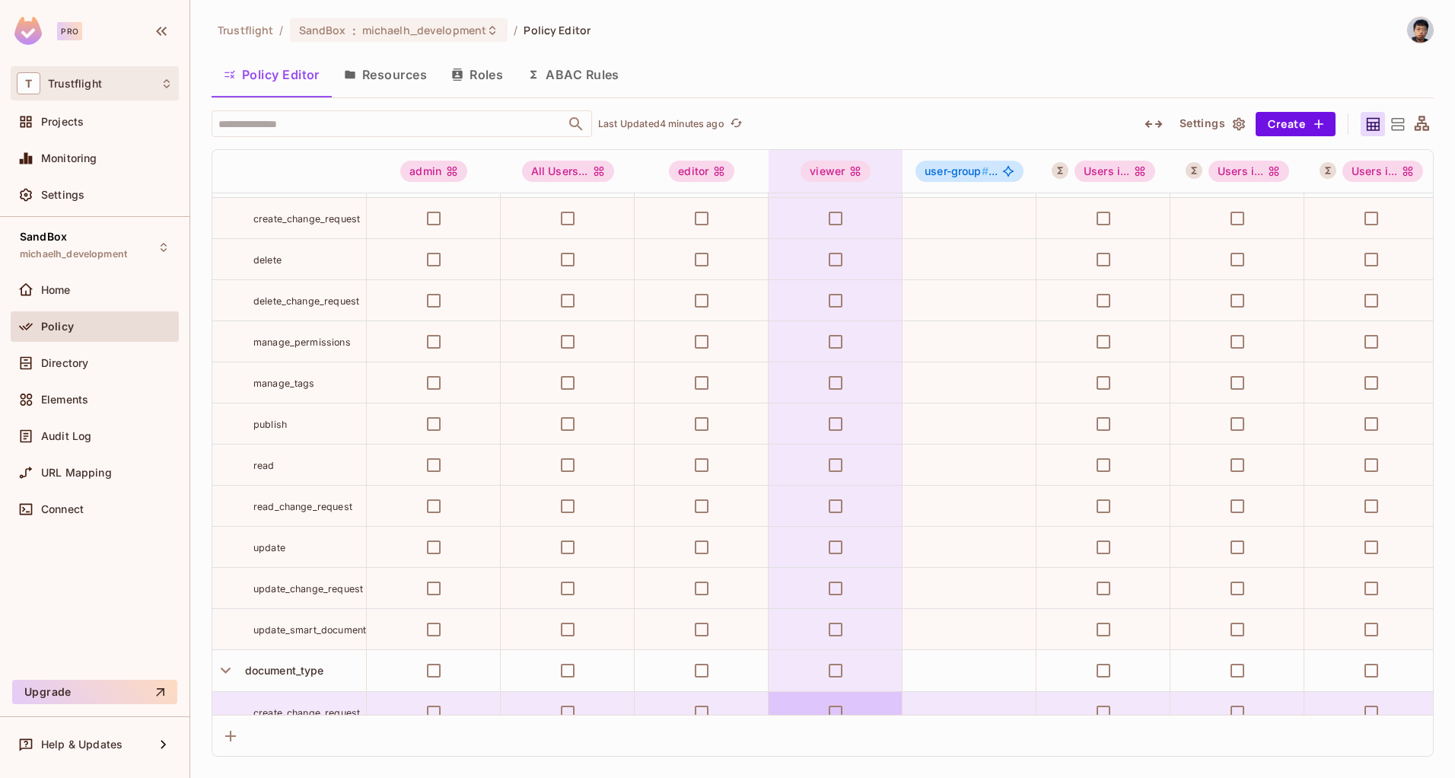
scroll to position [0, 0]
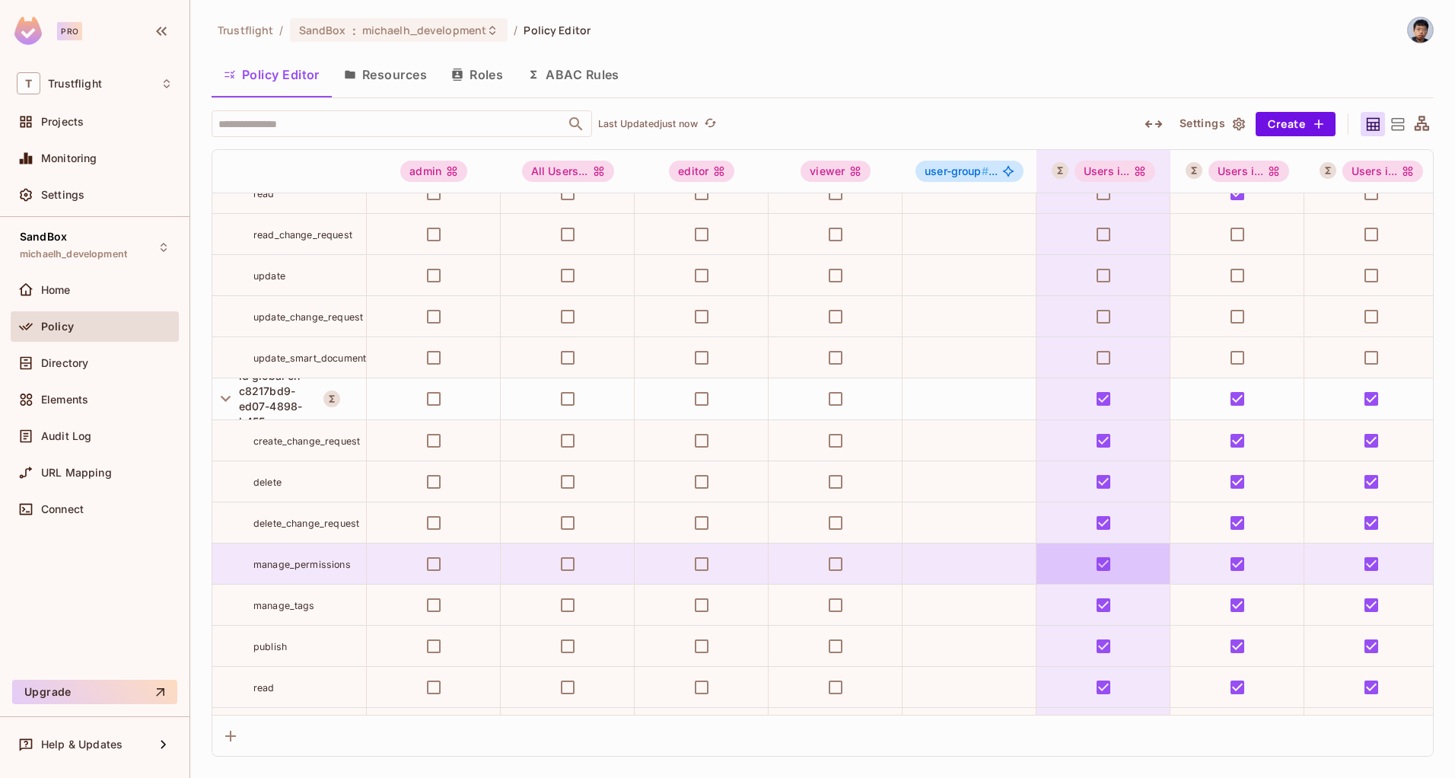
scroll to position [1795, 0]
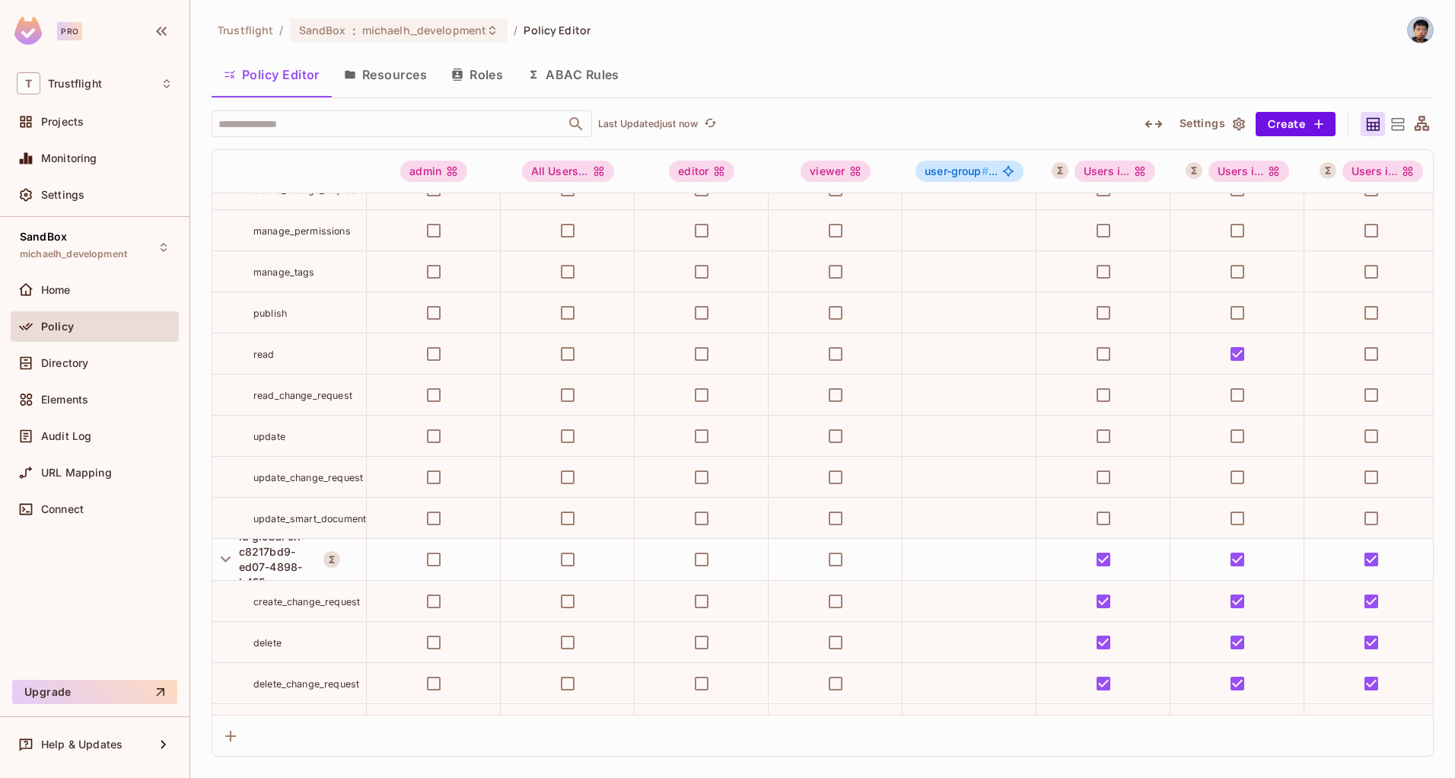
click at [1398, 129] on icon at bounding box center [1397, 124] width 19 height 19
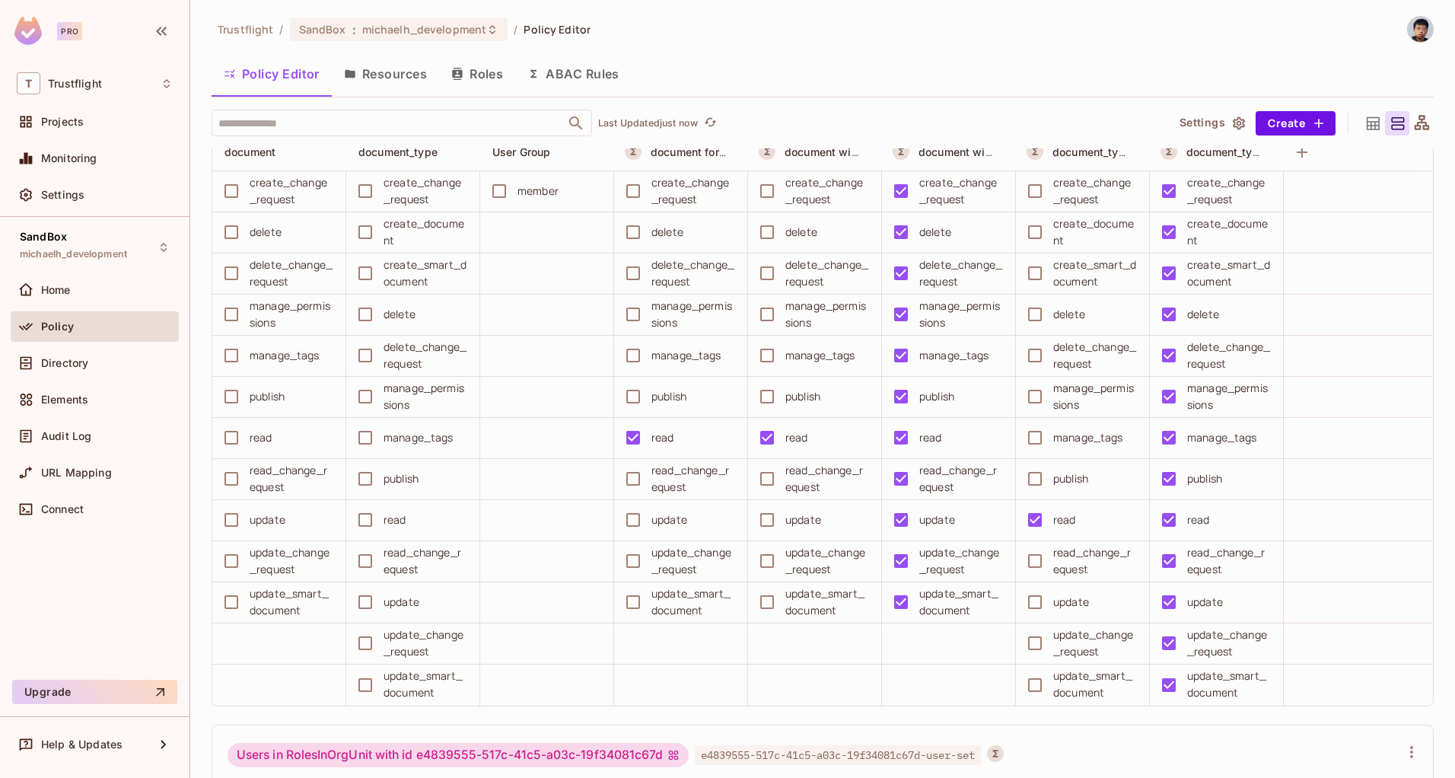
scroll to position [3589, 0]
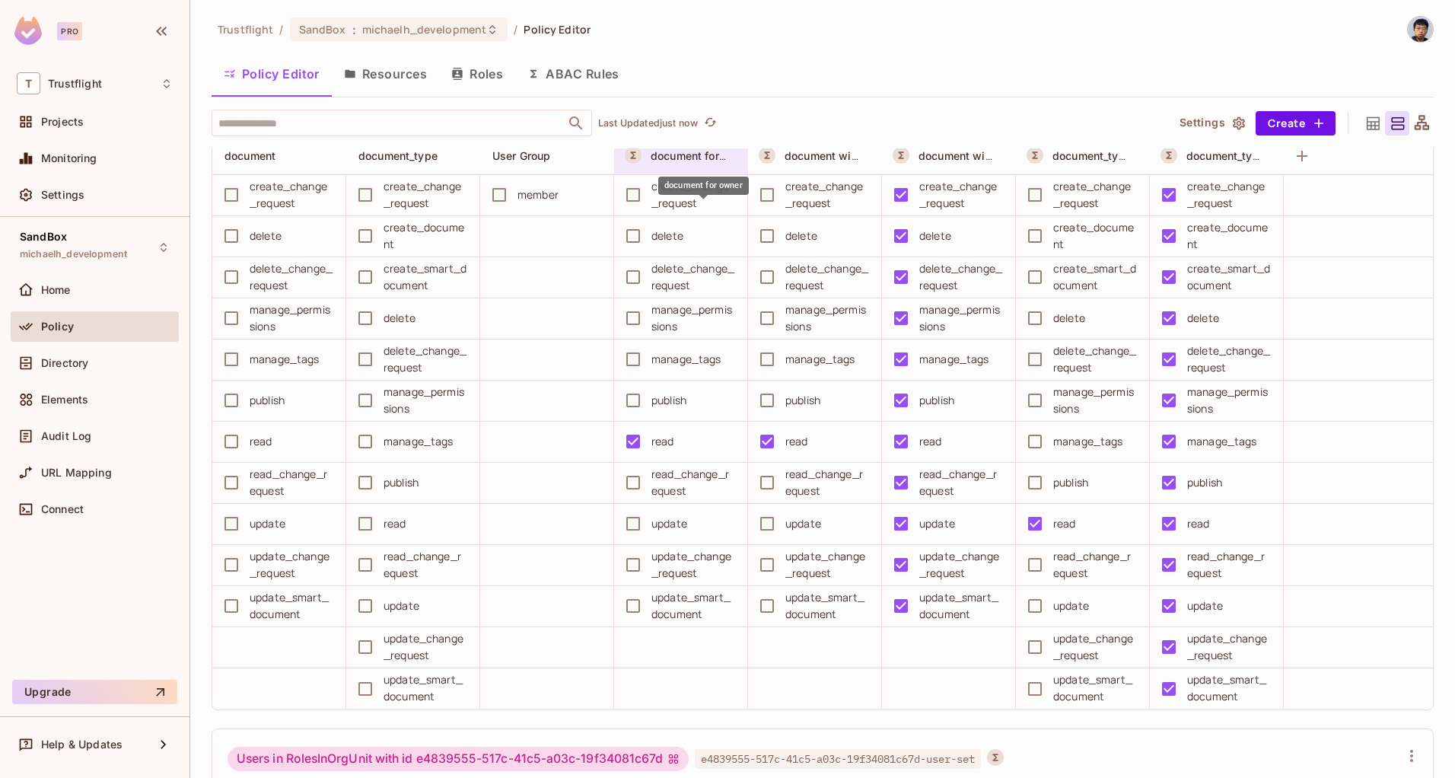
click at [663, 163] on span "document for owner" at bounding box center [701, 155] width 103 height 14
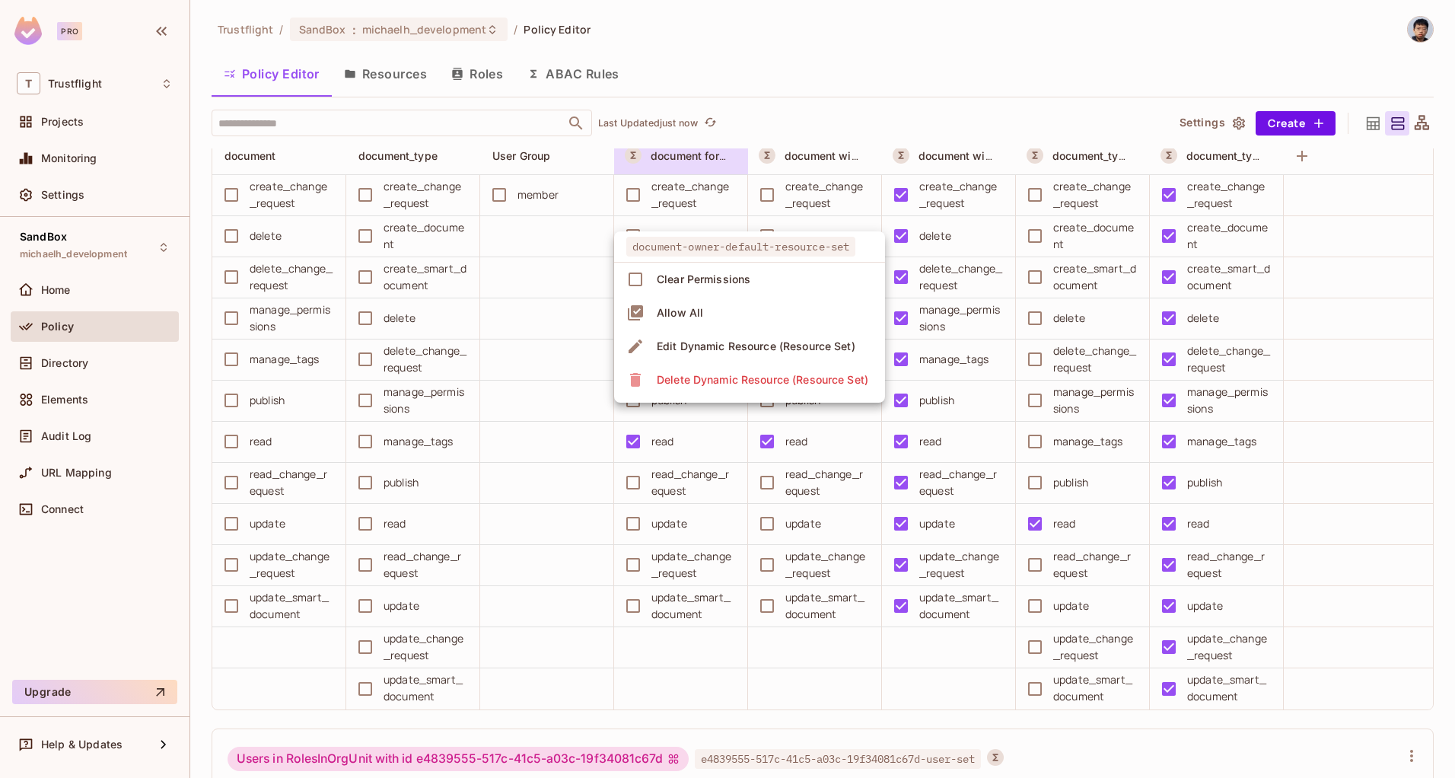
click at [689, 347] on div "Edit Dynamic Resource (Resource Set)" at bounding box center [756, 346] width 199 height 15
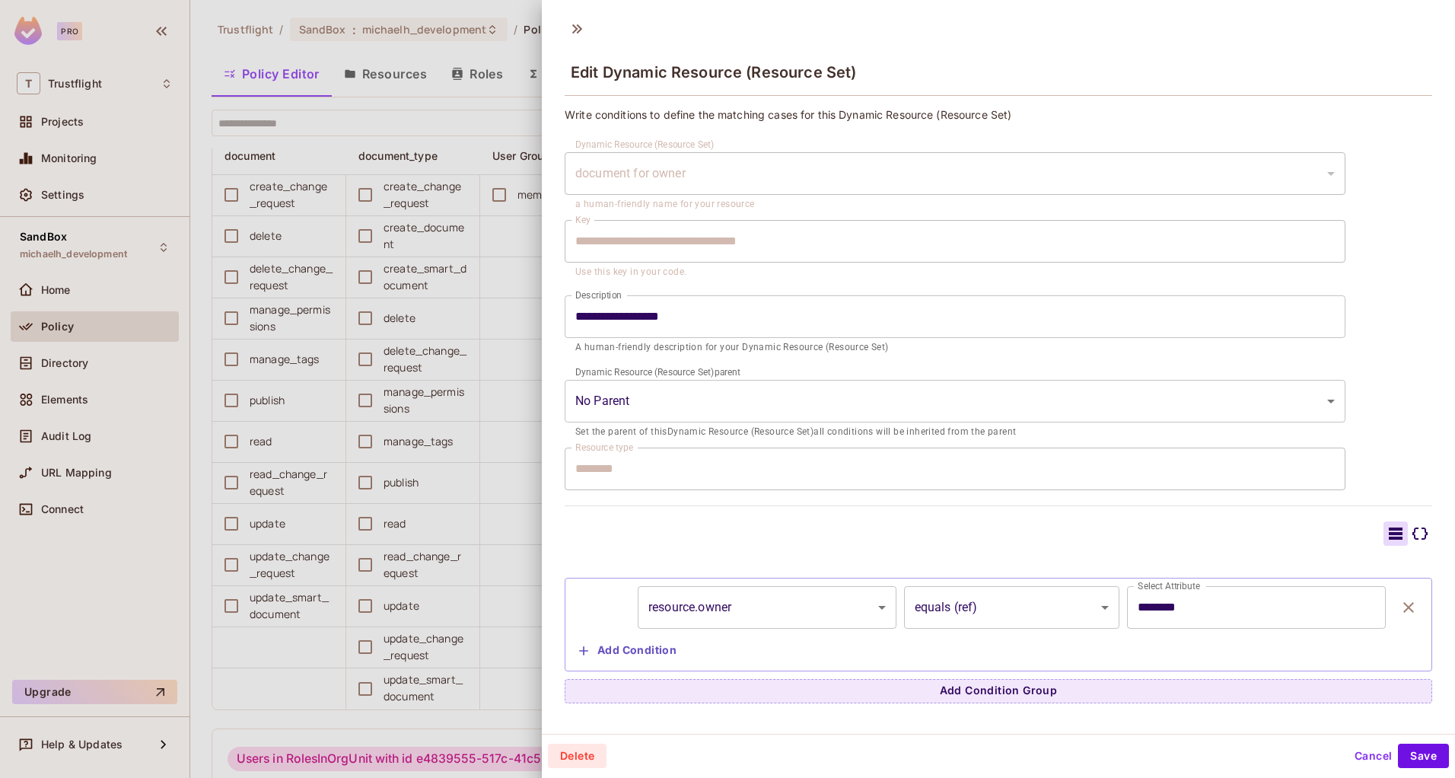
scroll to position [2, 0]
click at [1363, 757] on button "Cancel" at bounding box center [1372, 753] width 49 height 24
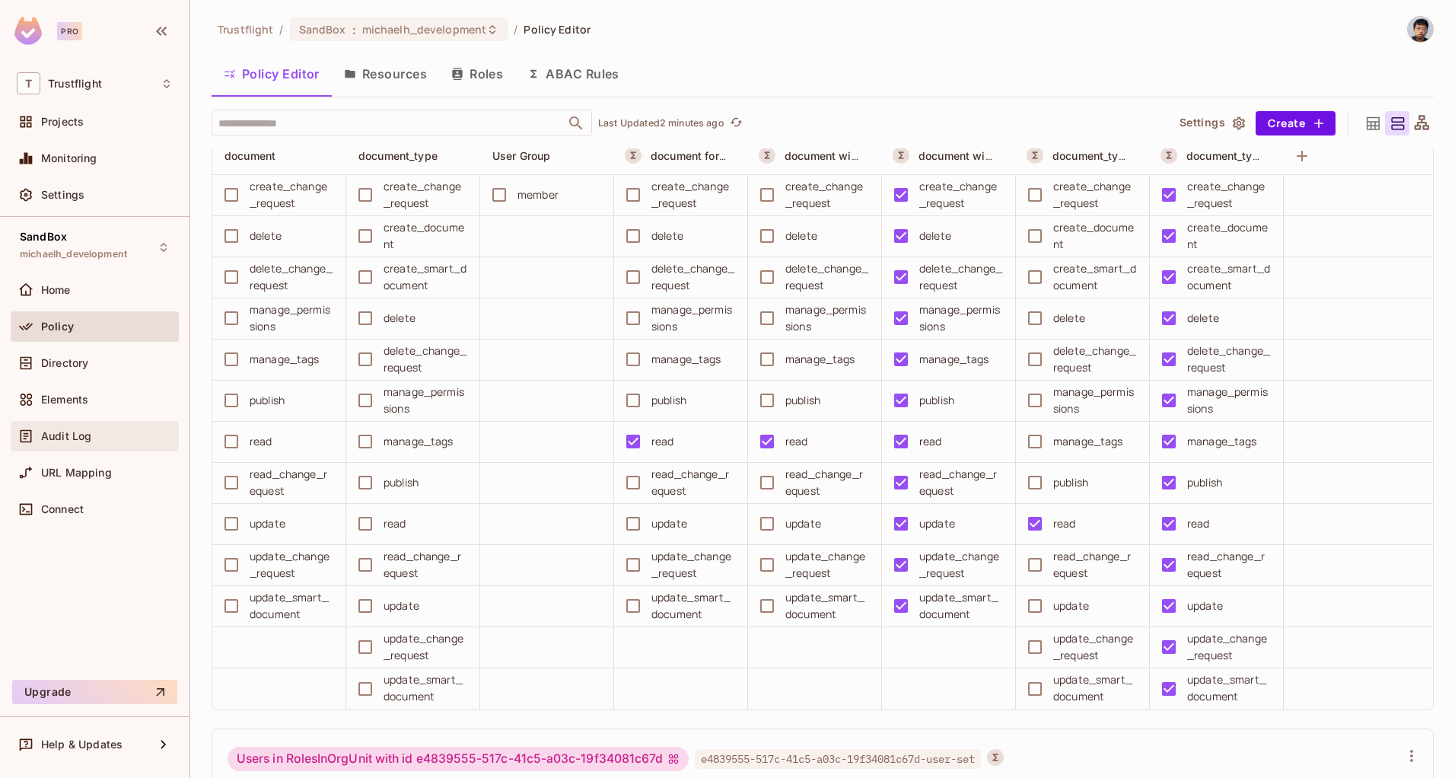
click at [68, 445] on div "Audit Log" at bounding box center [95, 436] width 168 height 30
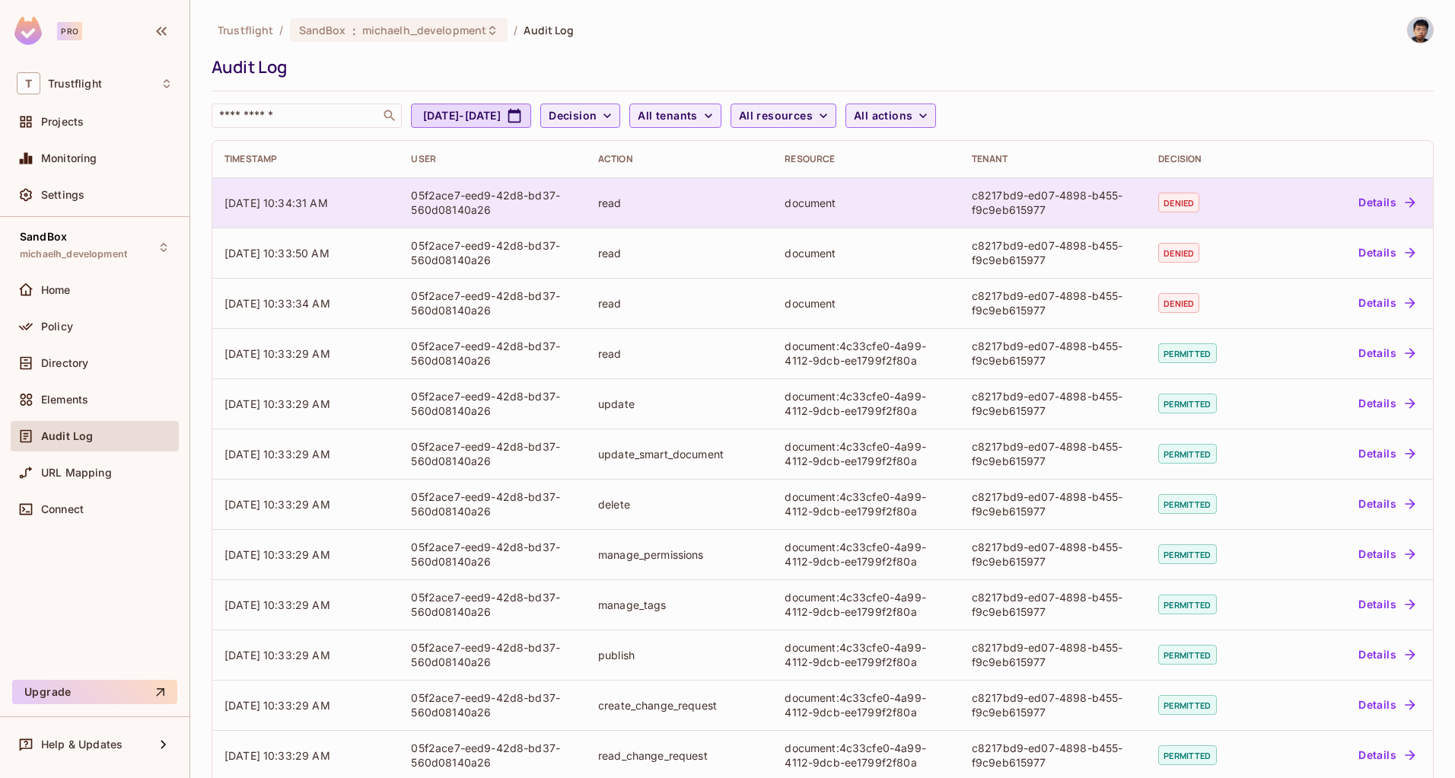
click at [1355, 195] on button "Details" at bounding box center [1386, 202] width 68 height 24
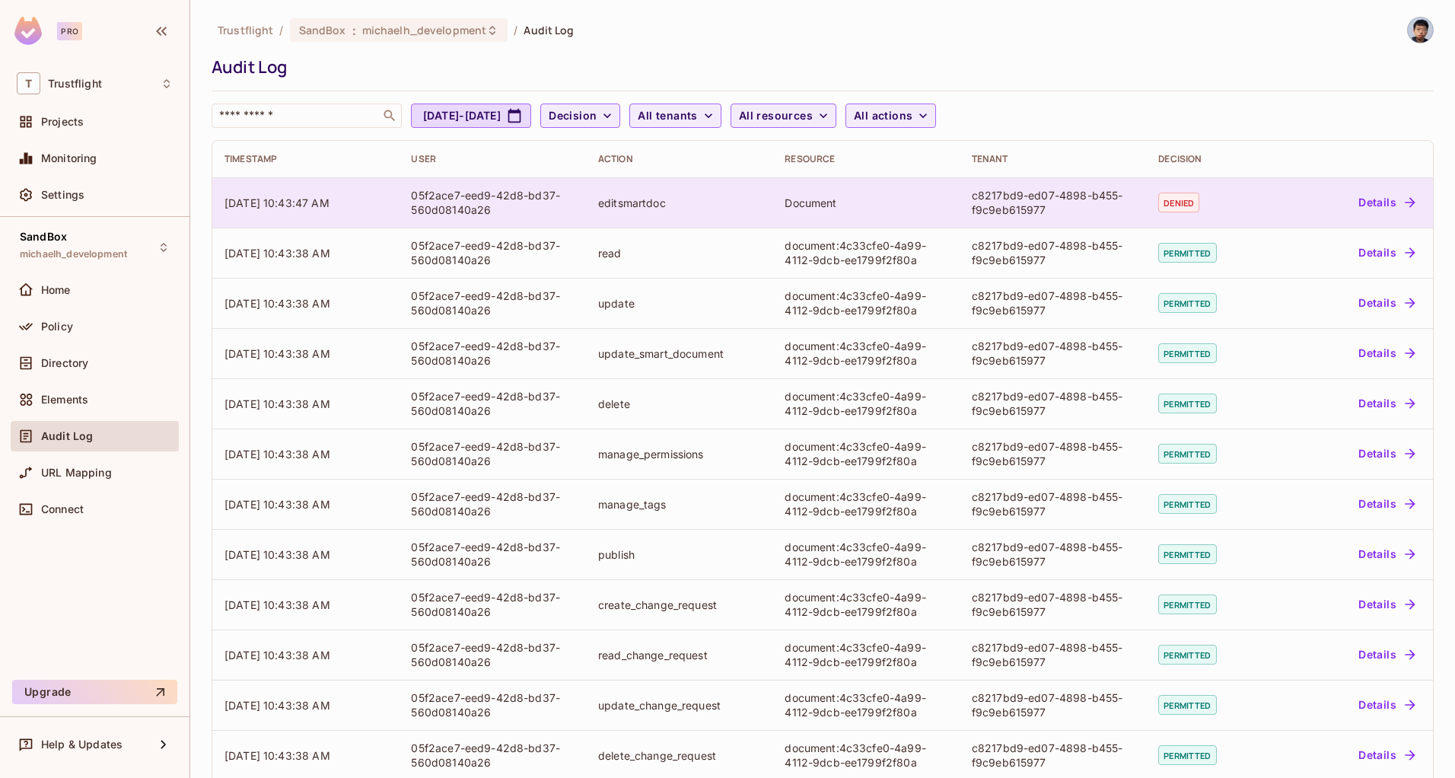
click at [1360, 198] on button "Details" at bounding box center [1386, 202] width 68 height 24
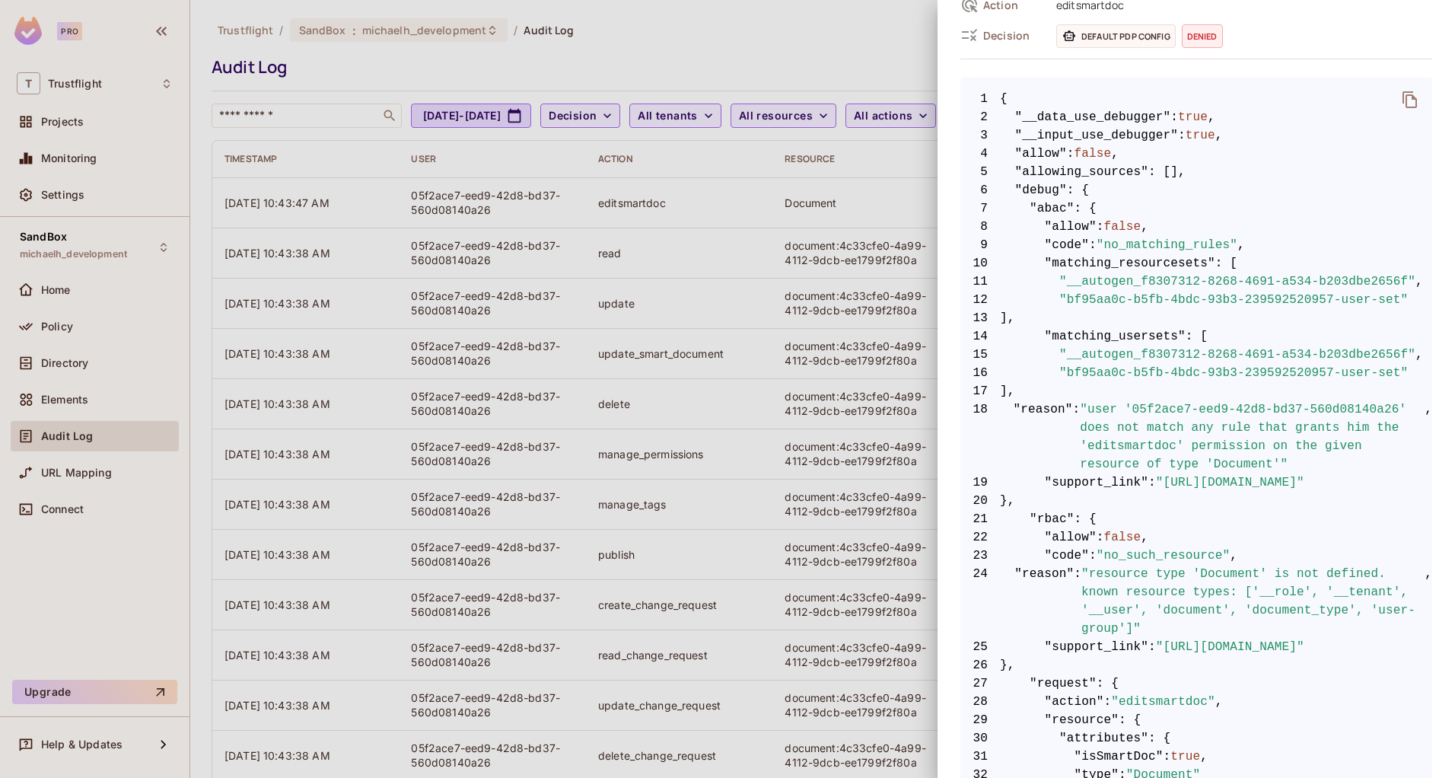
scroll to position [228, 0]
click at [110, 19] on div at bounding box center [727, 389] width 1455 height 778
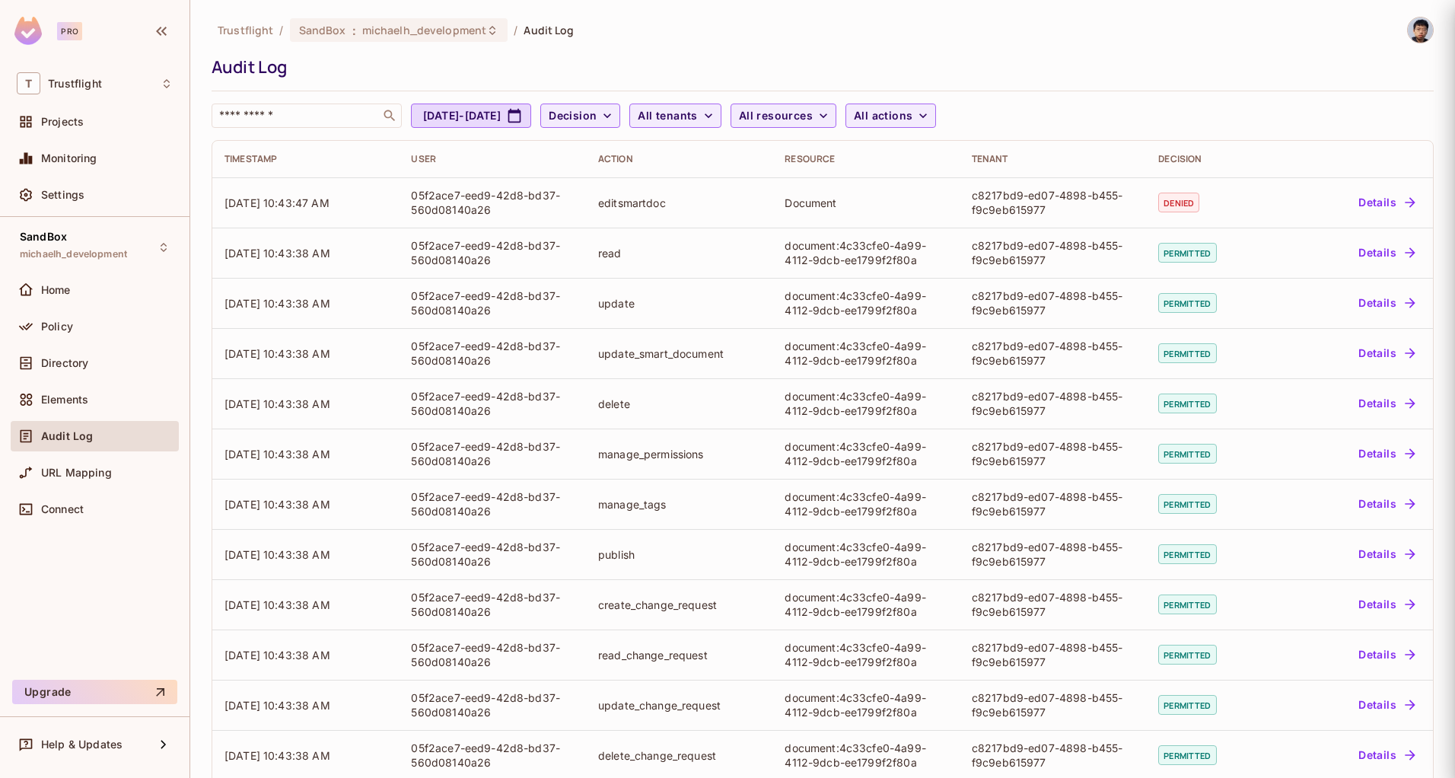
scroll to position [0, 0]
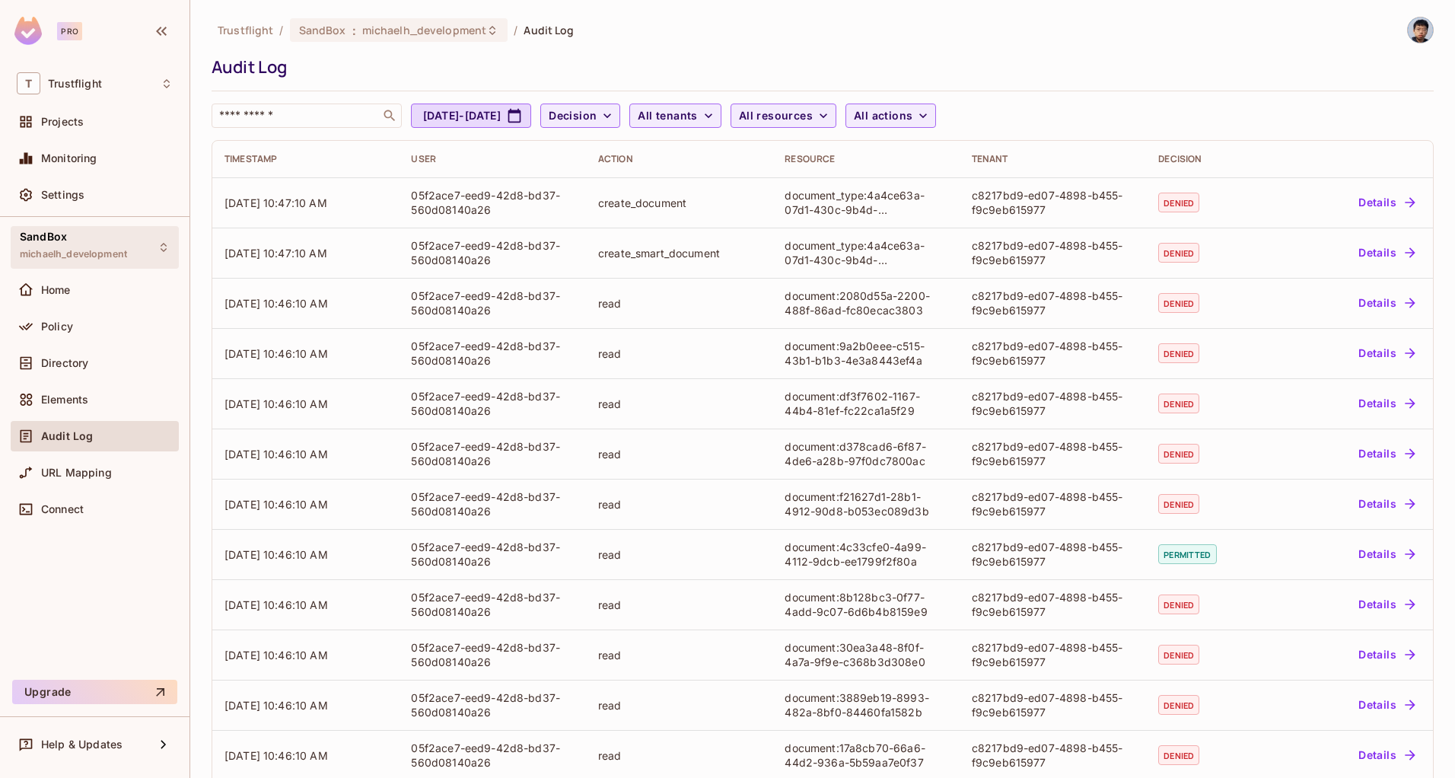
click at [94, 256] on span "michaelh_development" at bounding box center [73, 254] width 107 height 12
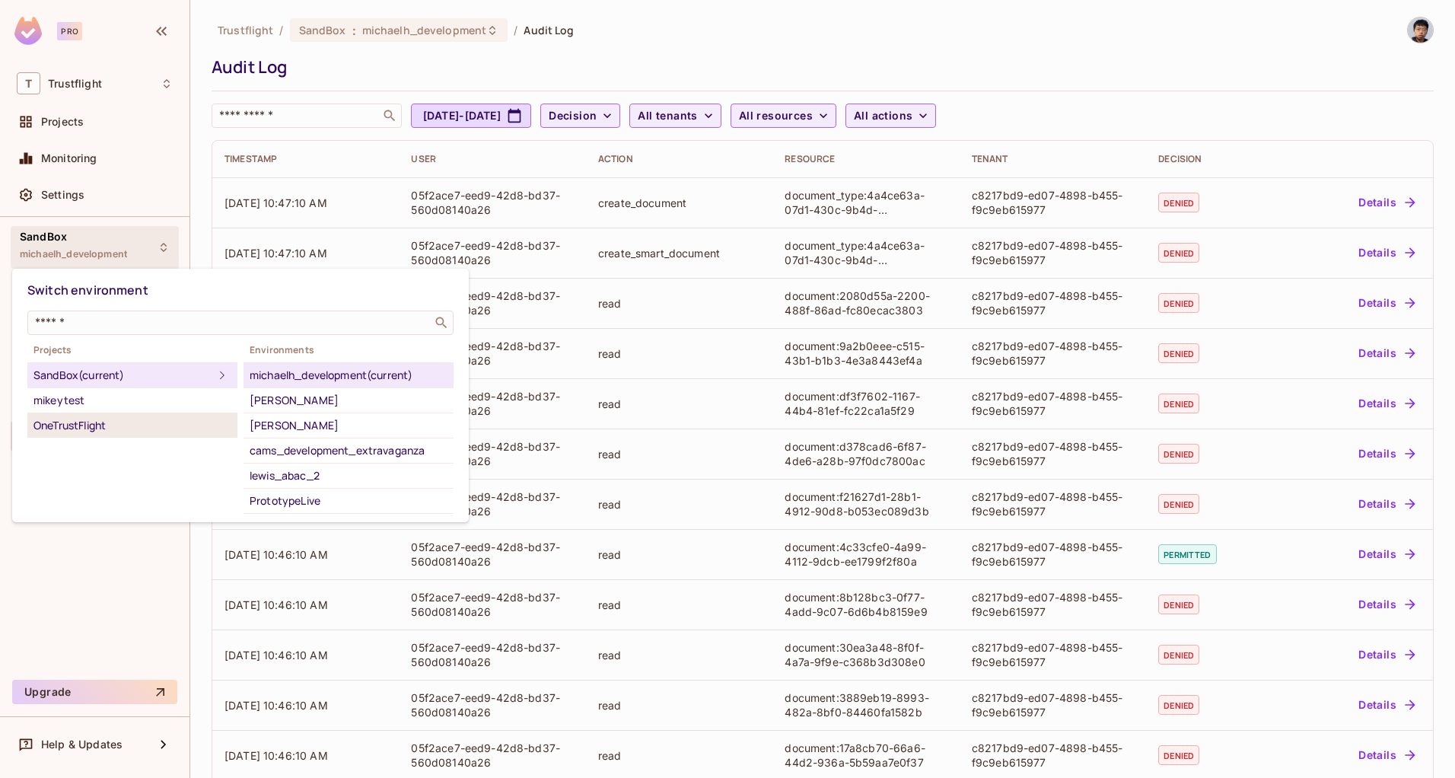
click at [110, 419] on div "OneTrustFlight" at bounding box center [132, 425] width 198 height 18
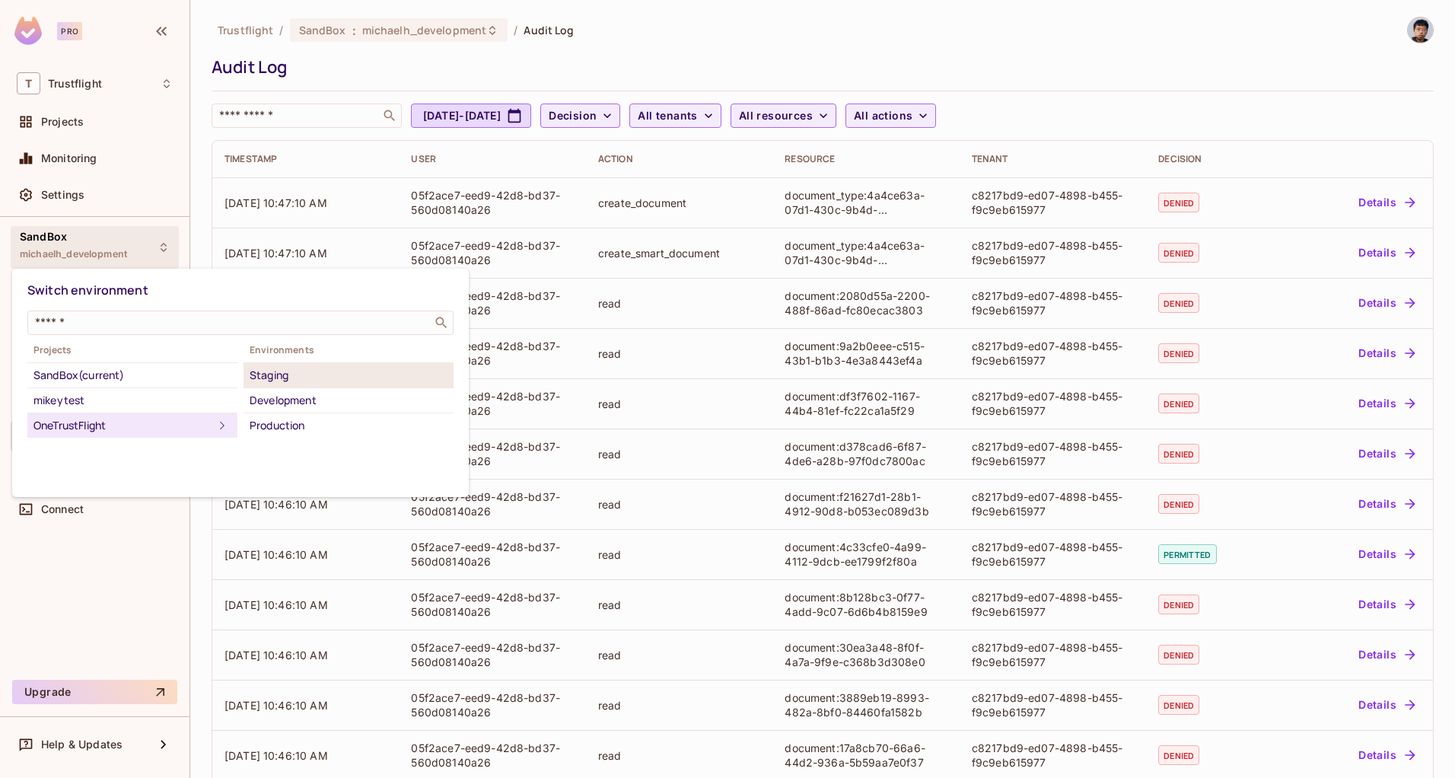
click at [275, 372] on div "Staging" at bounding box center [349, 375] width 198 height 18
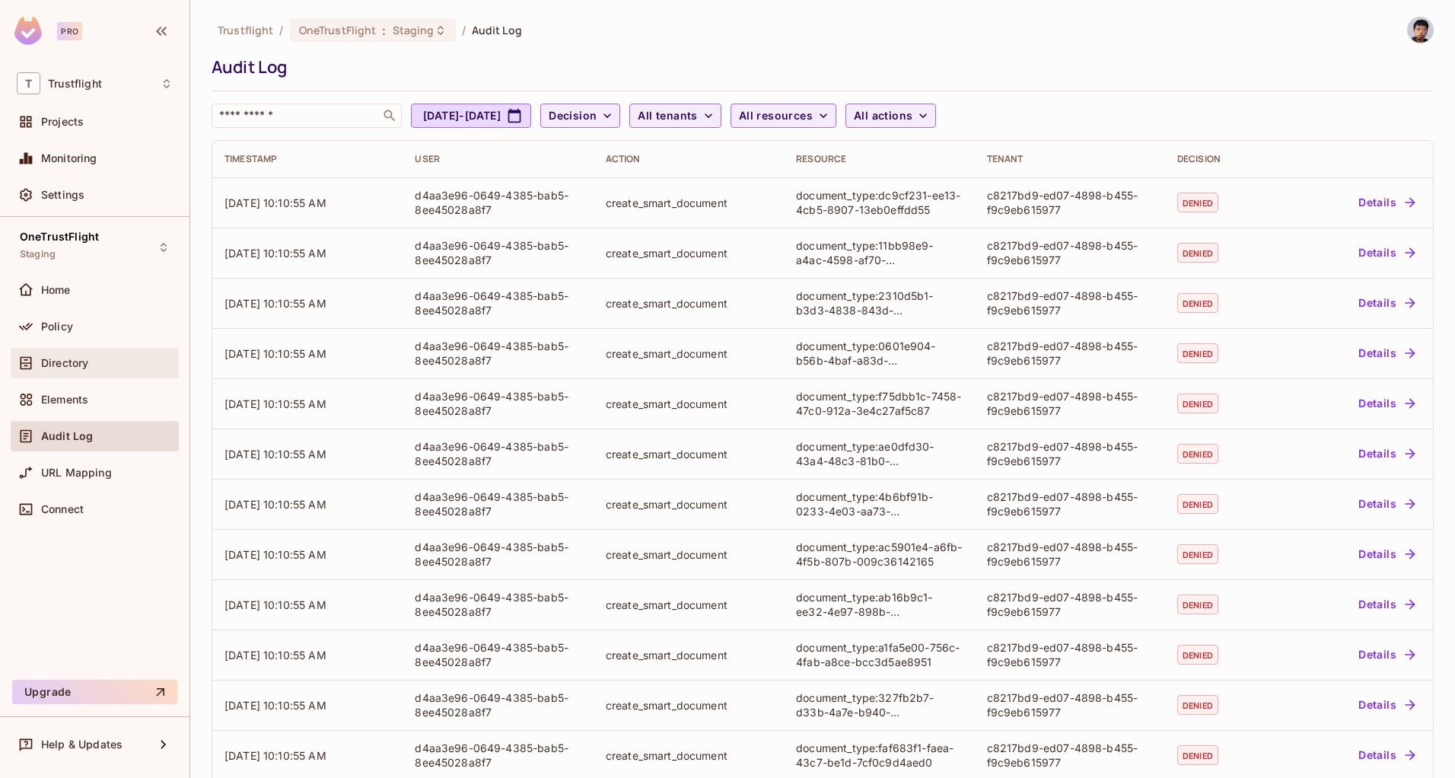
click at [100, 367] on div "Directory" at bounding box center [107, 363] width 132 height 12
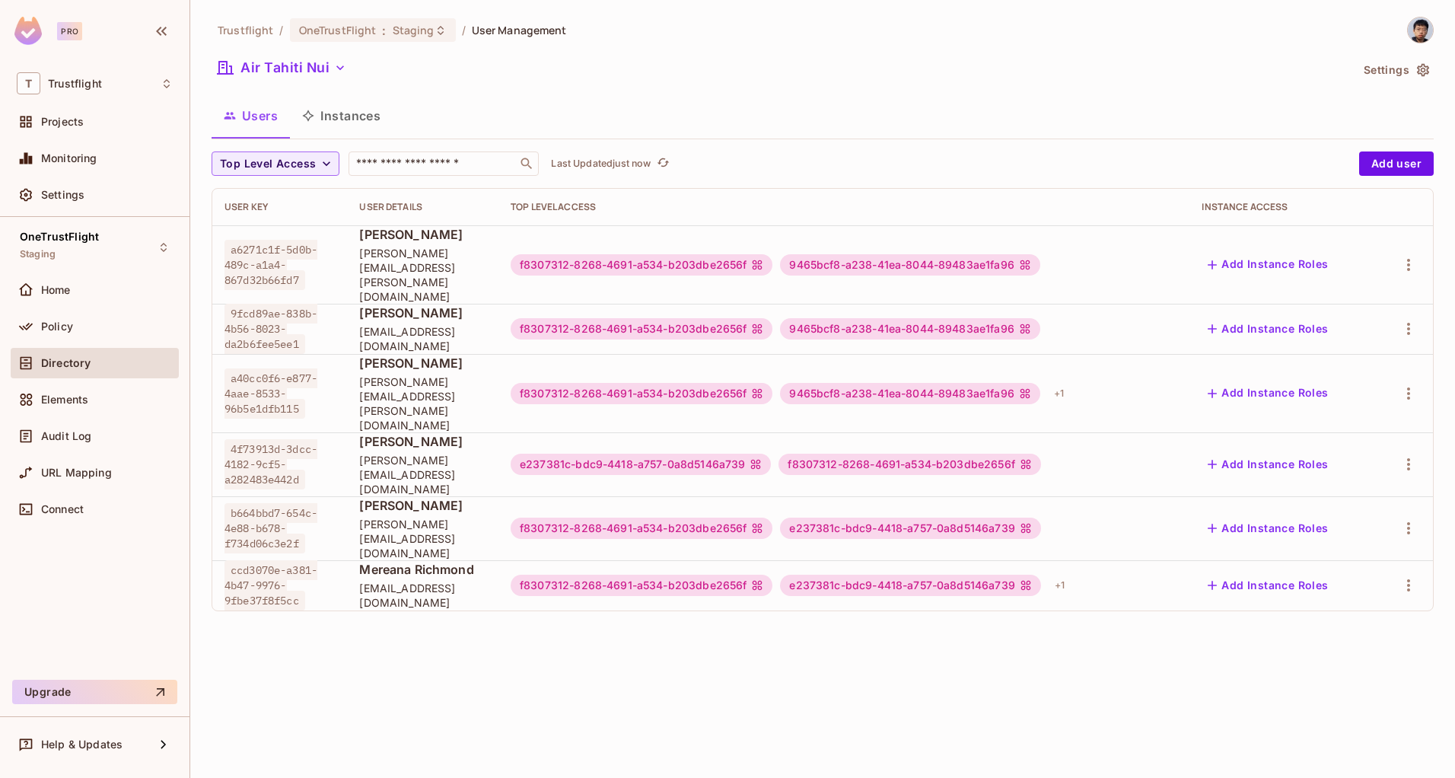
click at [311, 54] on div "Trustflight / OneTrustFlight : Staging / User Management Air Tahiti Nui Setting…" at bounding box center [822, 320] width 1222 height 606
click at [304, 59] on button "Air Tahiti Nui" at bounding box center [281, 68] width 141 height 24
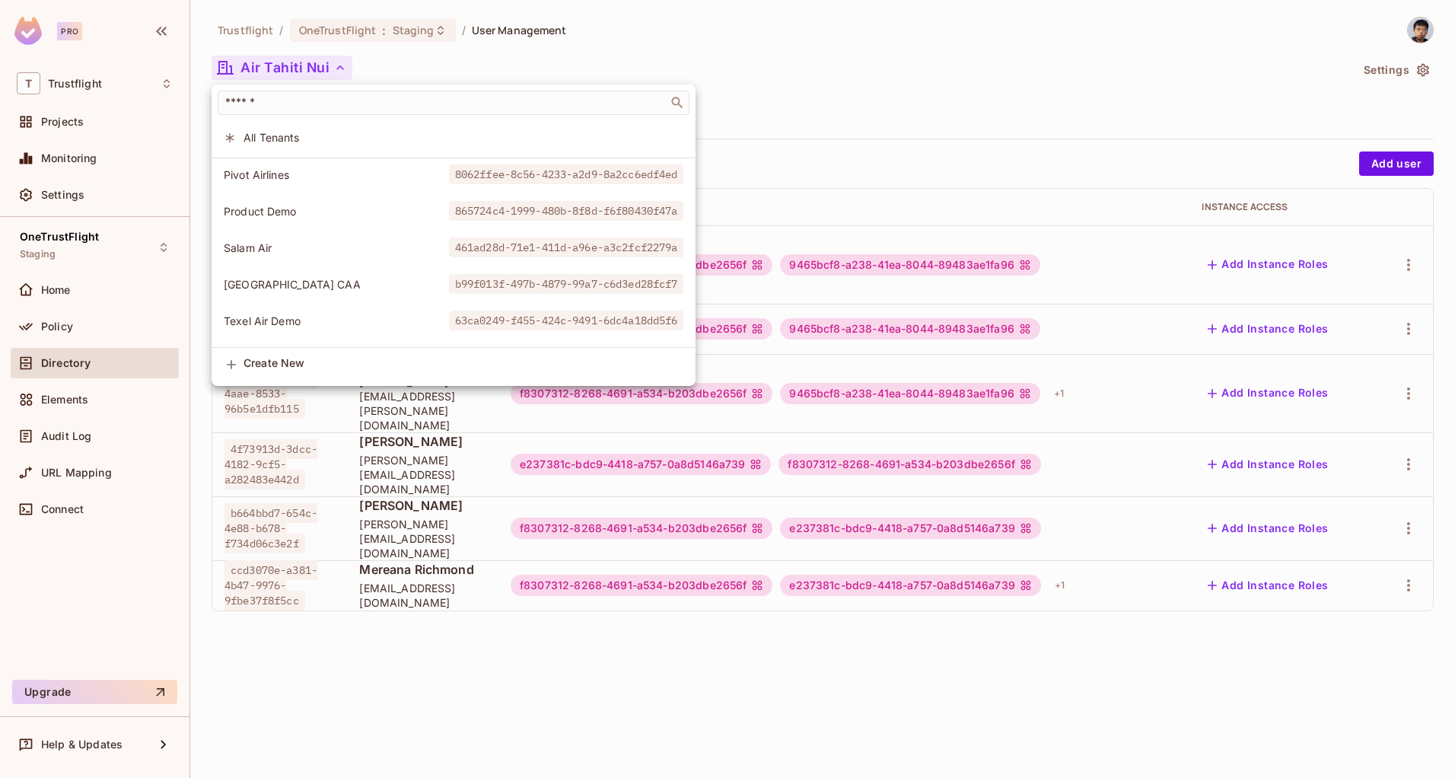
scroll to position [624, 0]
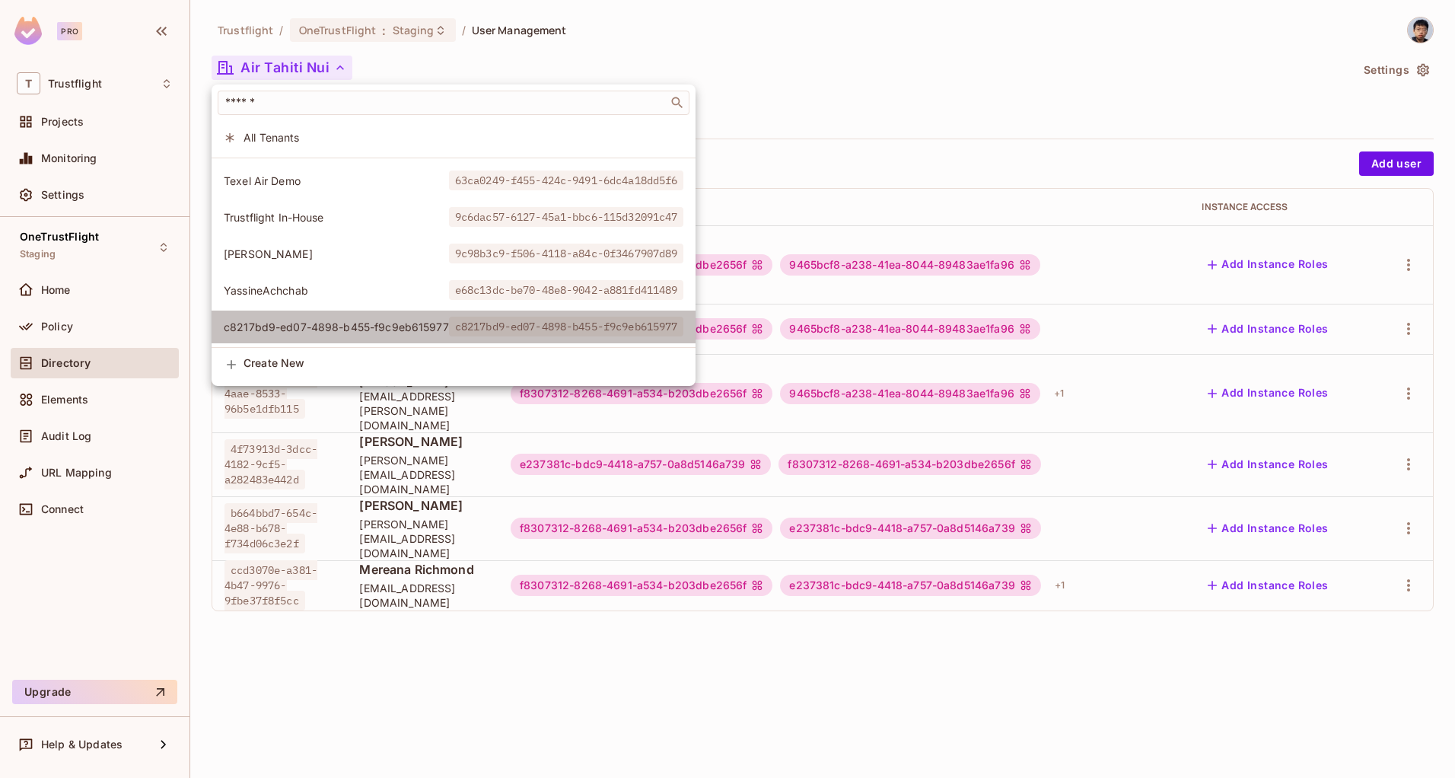
click at [329, 320] on span "c8217bd9-ed07-4898-b455-f9c9eb615977" at bounding box center [336, 327] width 225 height 14
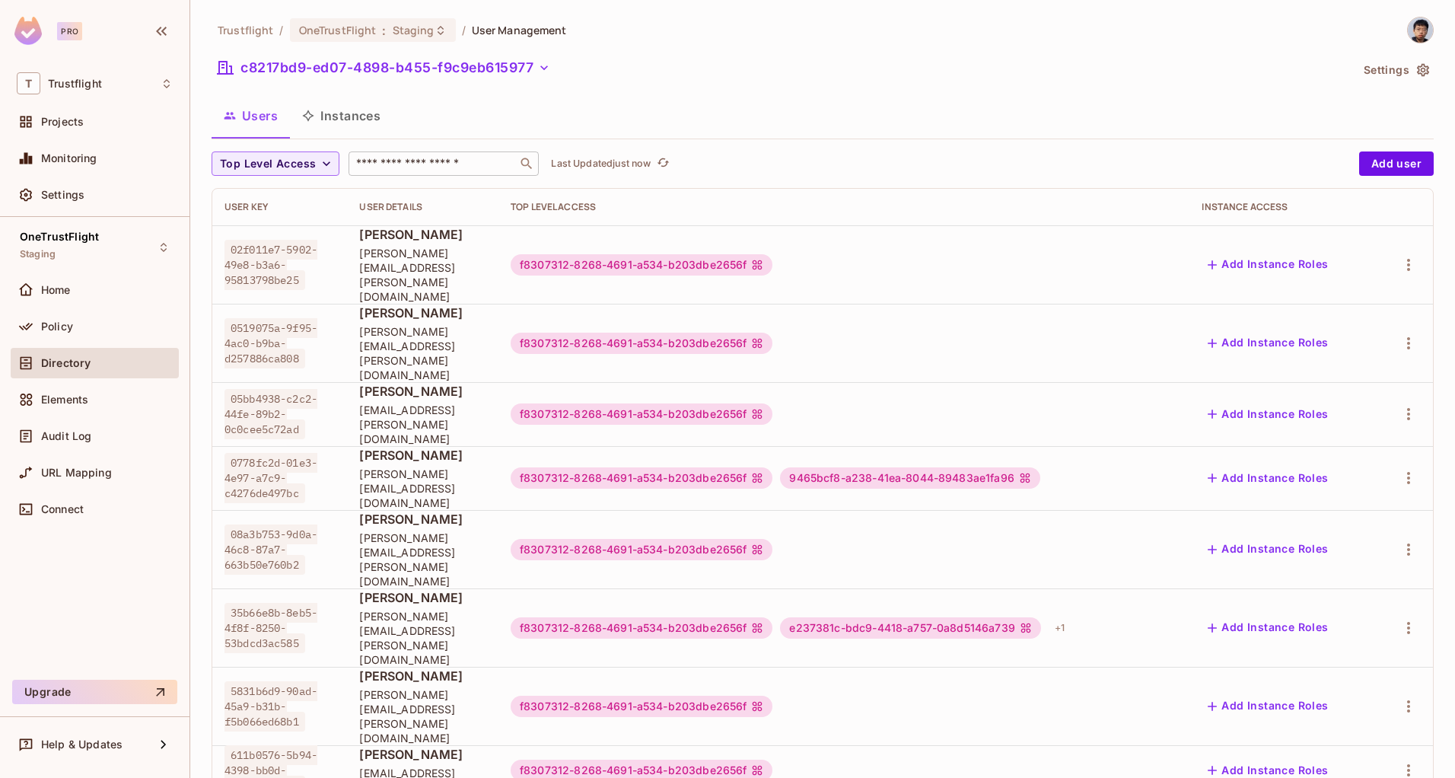
click at [470, 158] on input "text" at bounding box center [433, 163] width 160 height 15
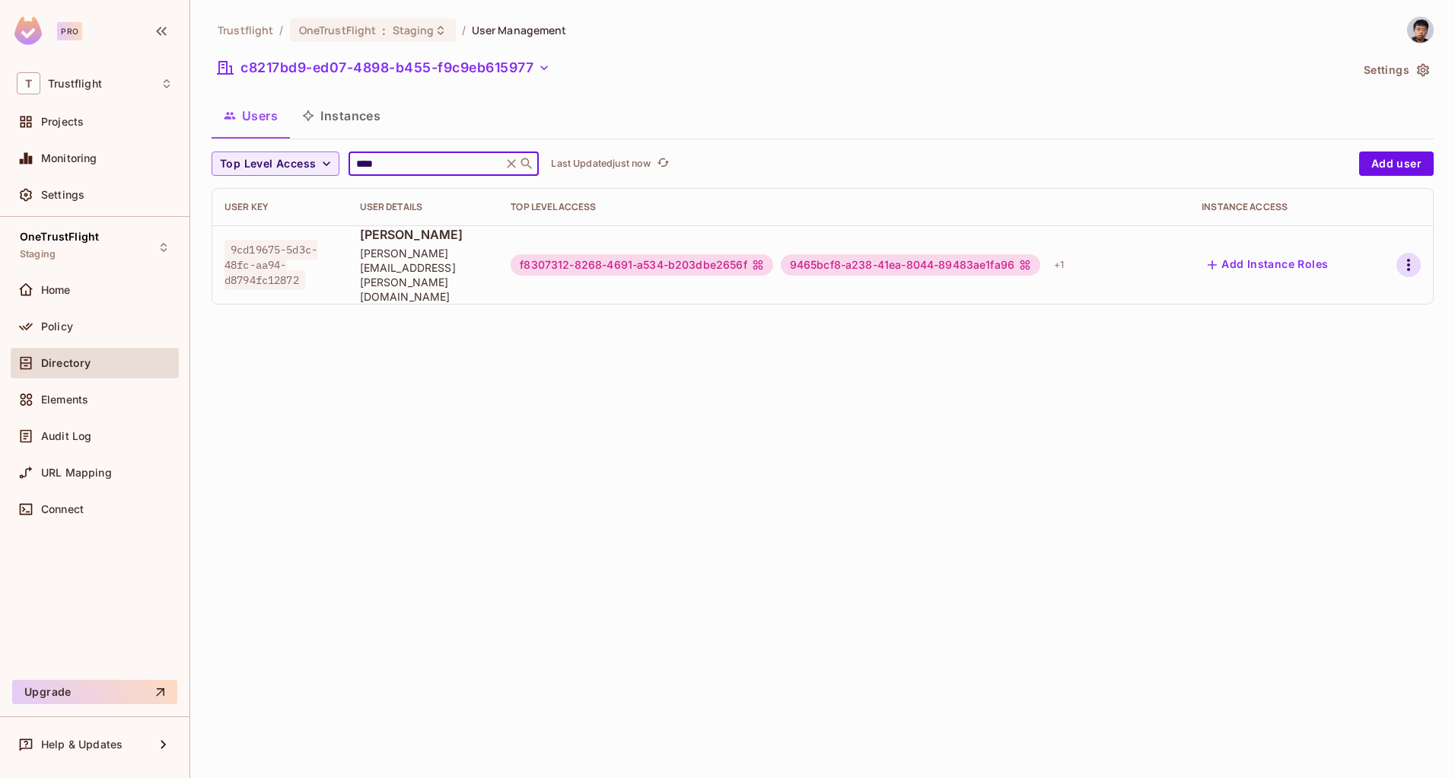
click at [1417, 253] on button "button" at bounding box center [1408, 265] width 24 height 24
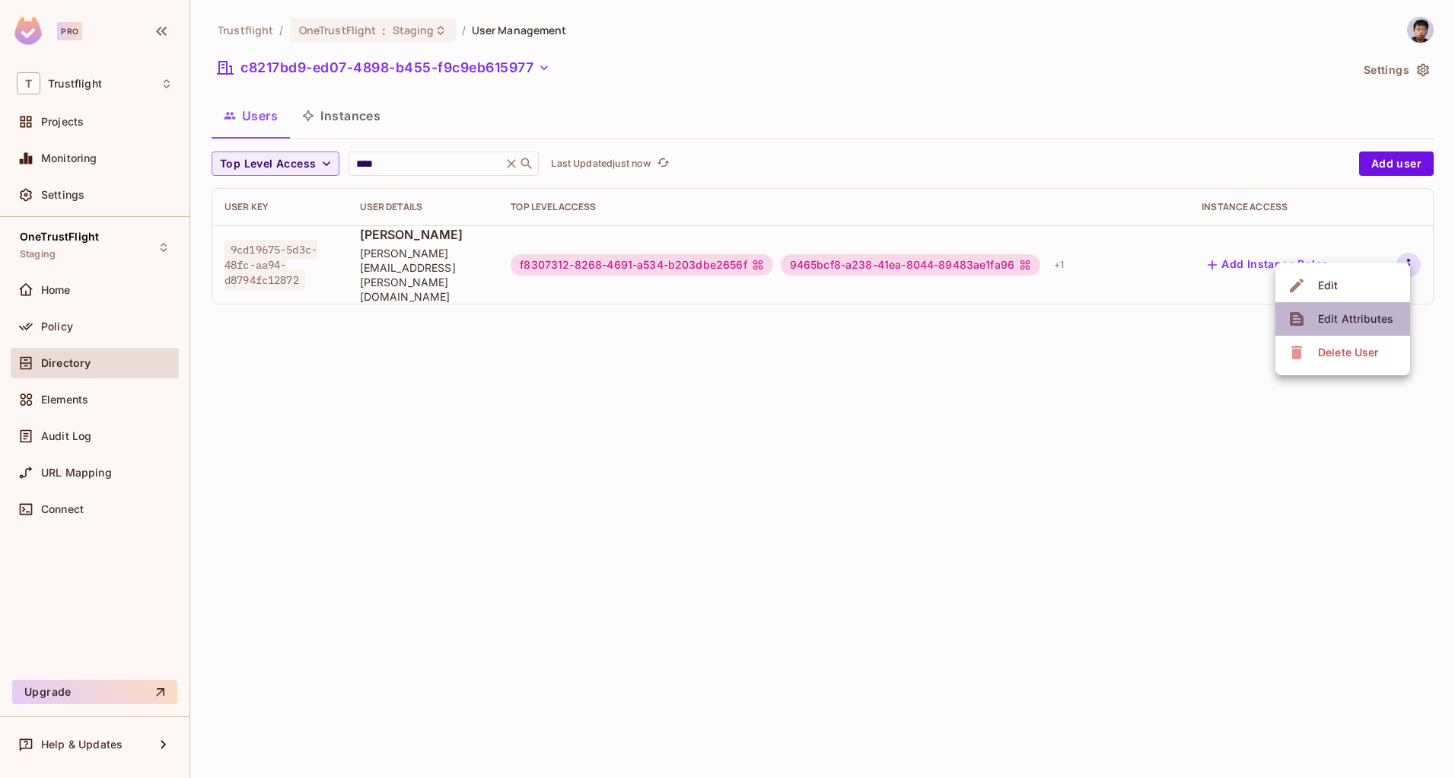
click at [1351, 318] on div "Edit Attributes" at bounding box center [1355, 318] width 75 height 15
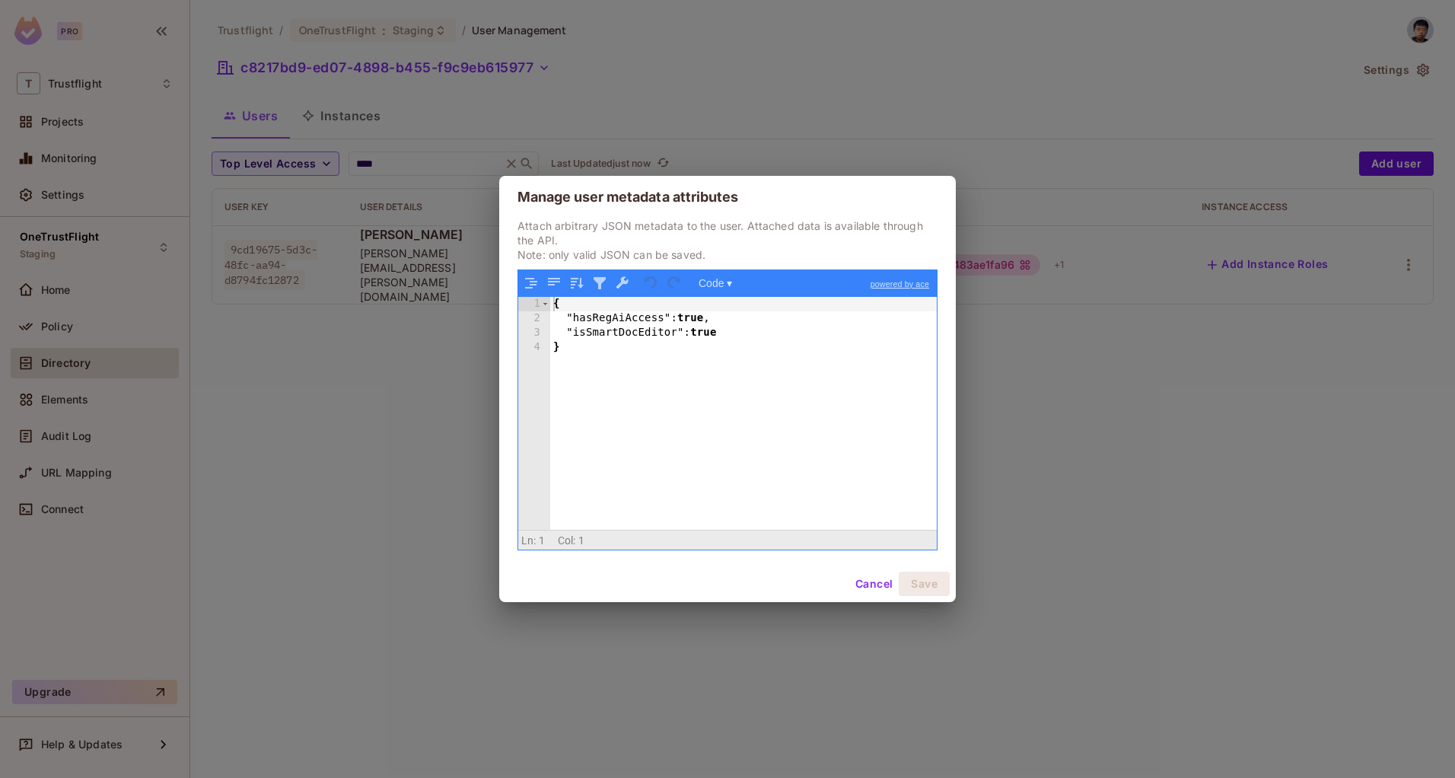
click at [865, 586] on button "Cancel" at bounding box center [873, 583] width 49 height 24
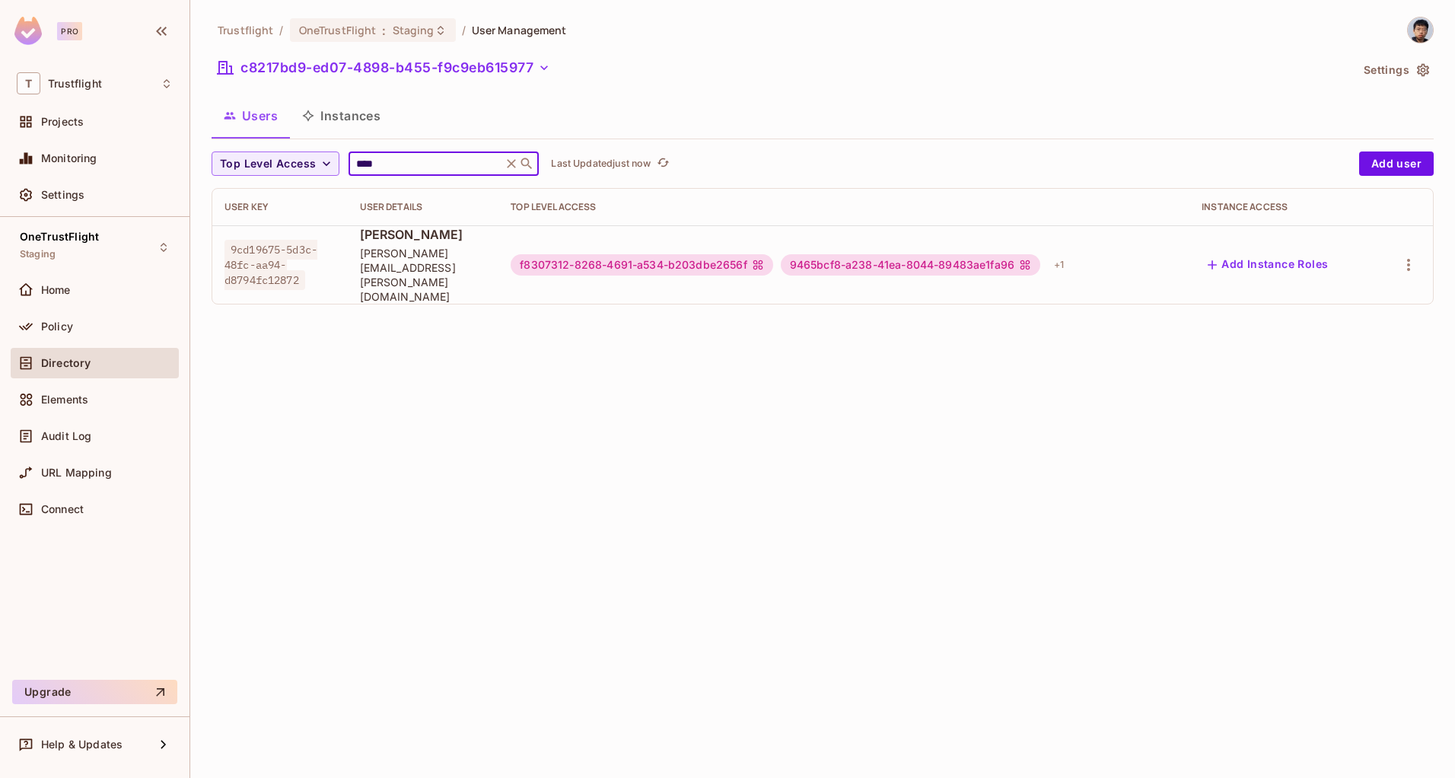
drag, startPoint x: 421, startPoint y: 170, endPoint x: 303, endPoint y: 145, distance: 120.4
click at [306, 145] on div "Trustflight / OneTrustFlight : Staging / User Management c8217bd9-ed07-4898-b45…" at bounding box center [822, 167] width 1222 height 300
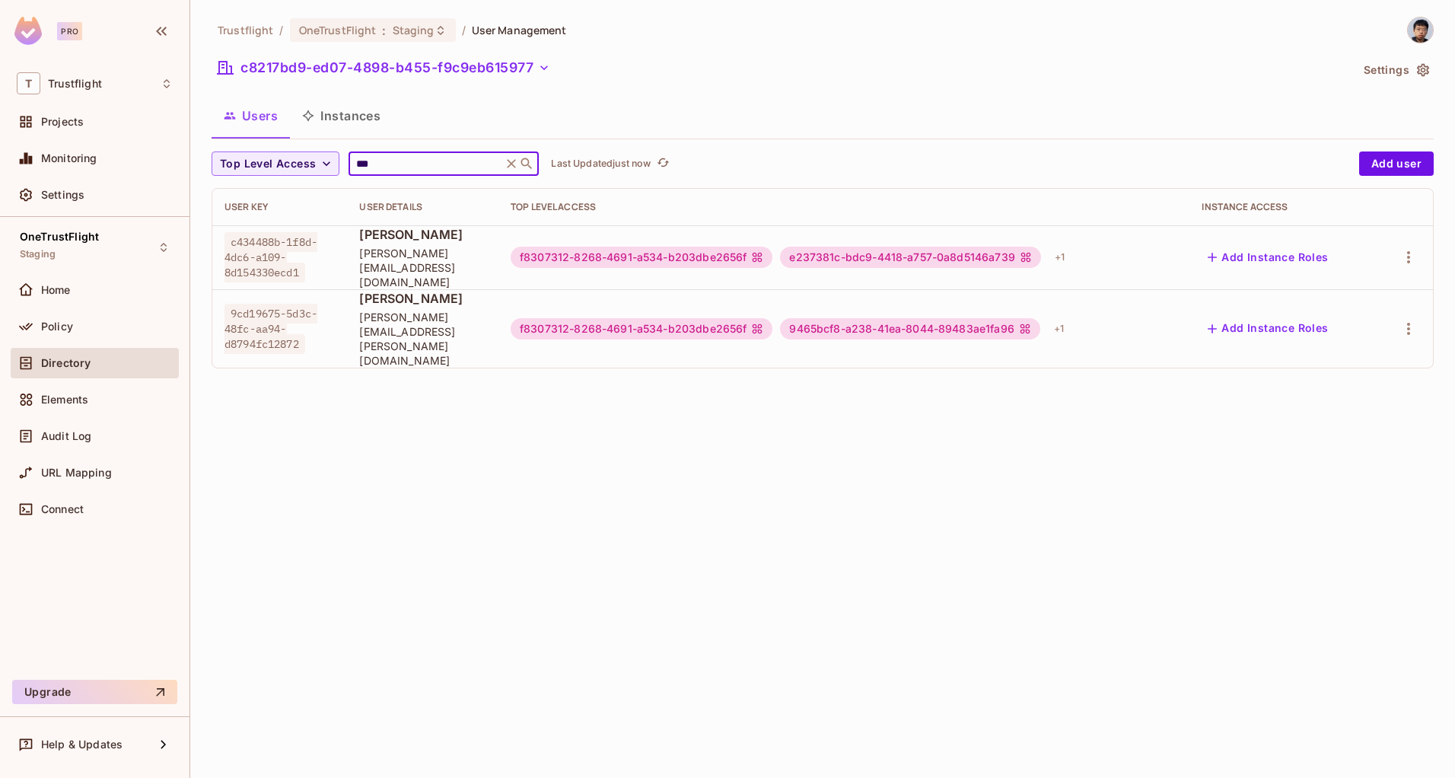
type input "***"
click at [405, 427] on div "Trustflight / OneTrustFlight : Staging / User Management c8217bd9-ed07-4898-b45…" at bounding box center [822, 389] width 1264 height 778
click at [1405, 248] on icon "button" at bounding box center [1408, 257] width 18 height 18
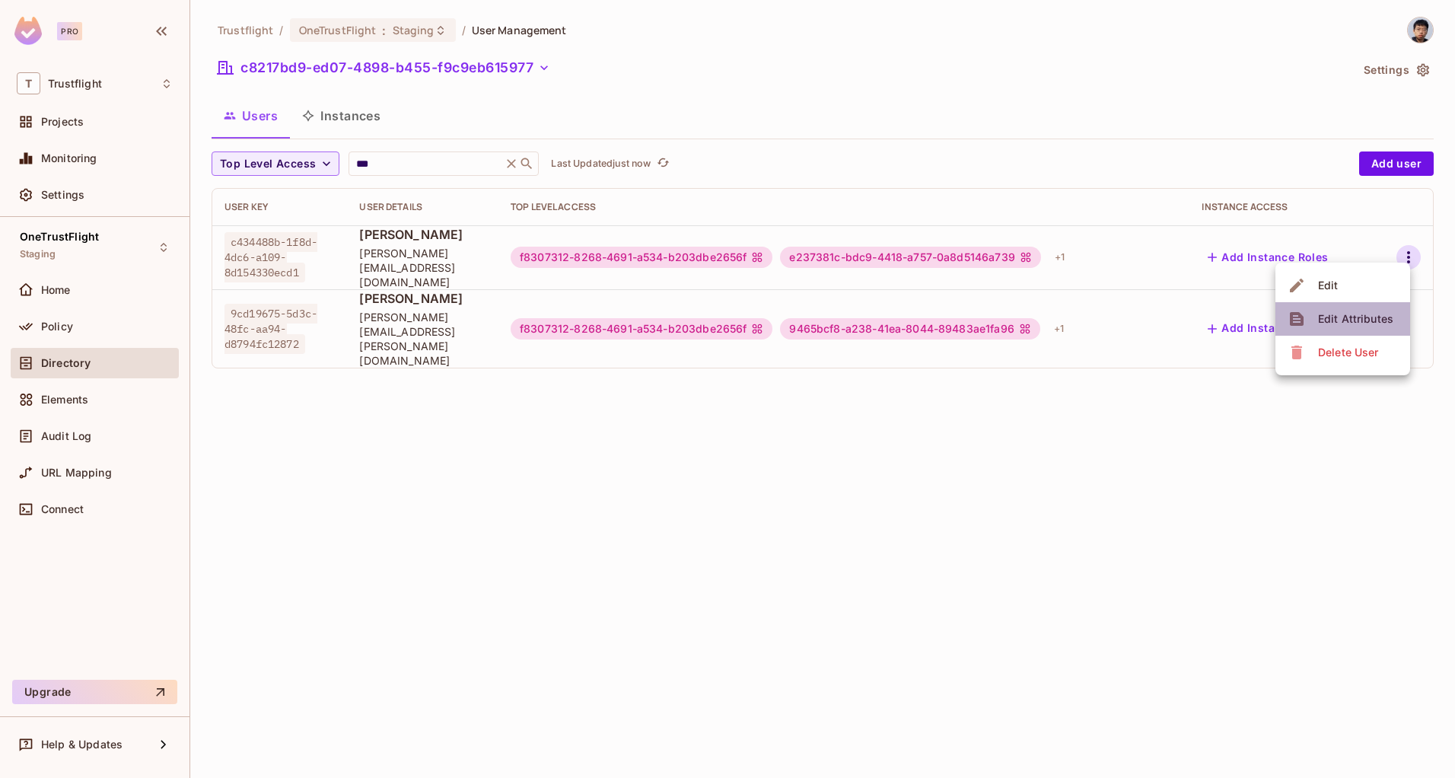
click at [1352, 316] on div "Edit Attributes" at bounding box center [1355, 318] width 75 height 15
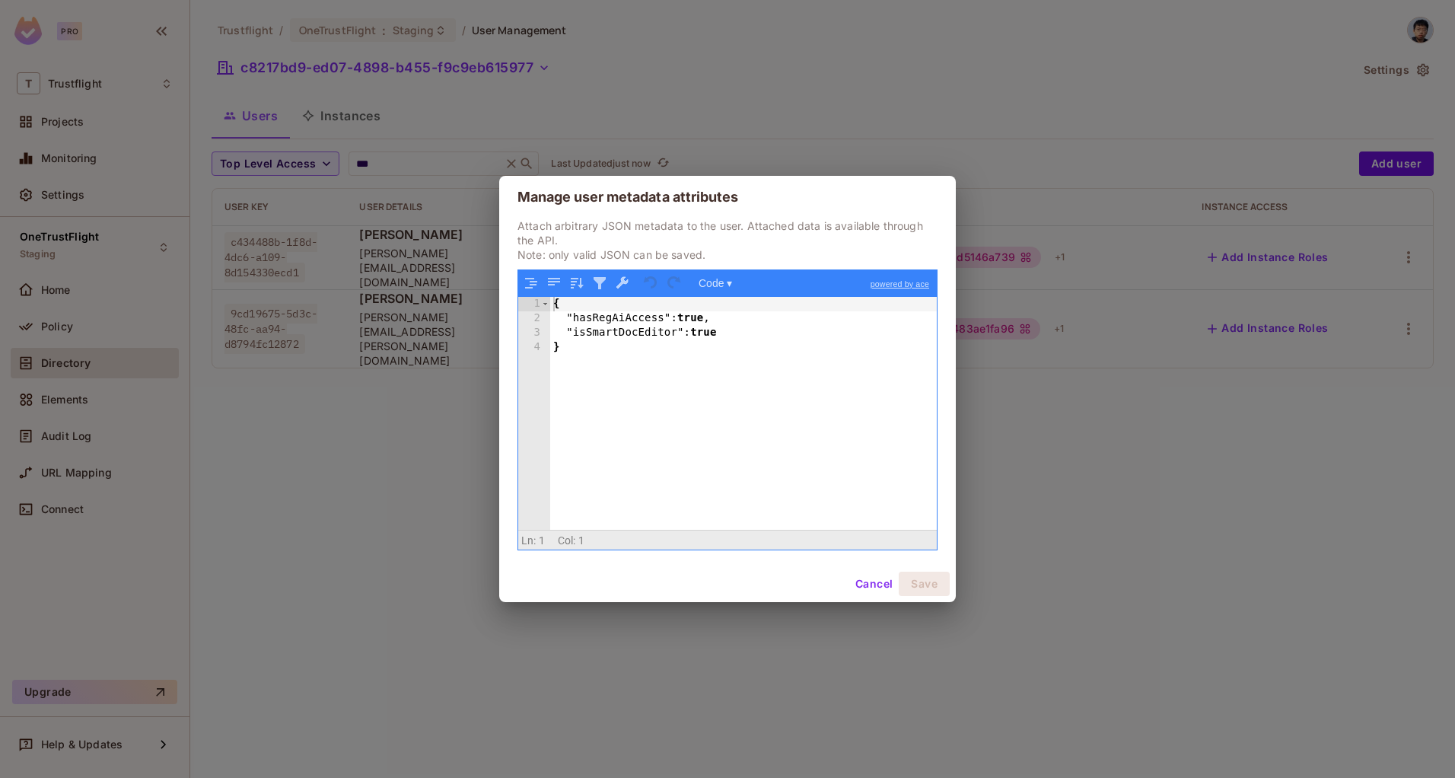
click at [863, 583] on button "Cancel" at bounding box center [873, 583] width 49 height 24
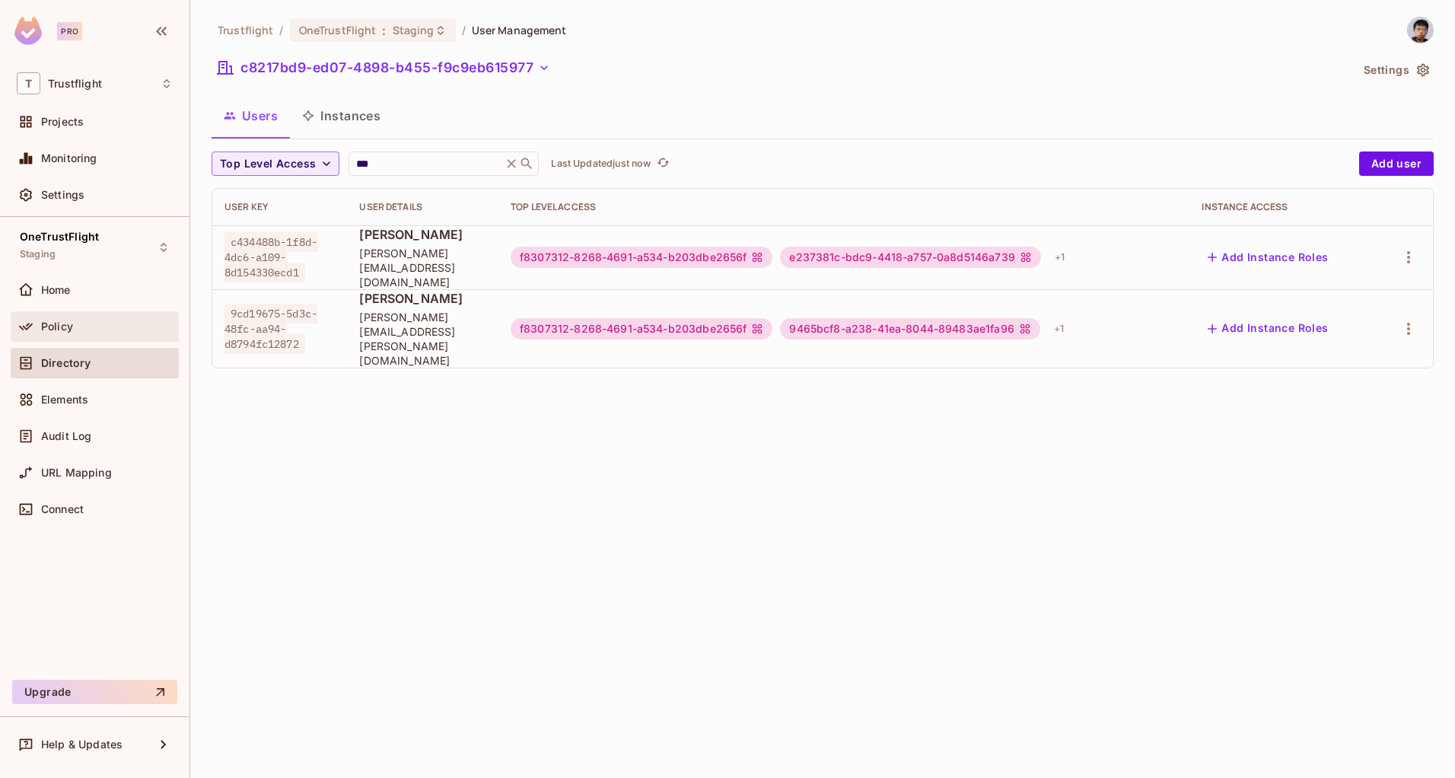
click at [123, 319] on div "Policy" at bounding box center [95, 326] width 156 height 18
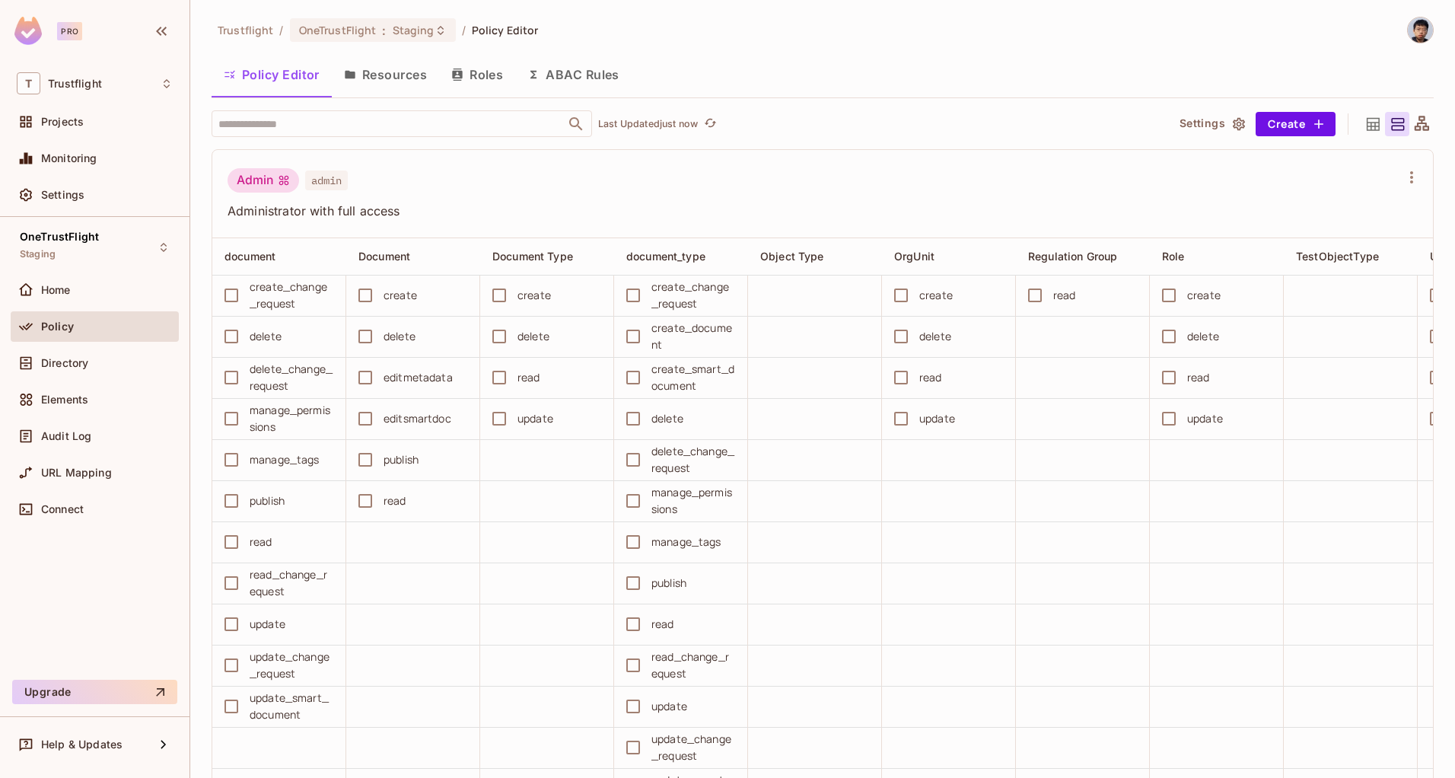
click at [1363, 129] on icon at bounding box center [1372, 124] width 19 height 19
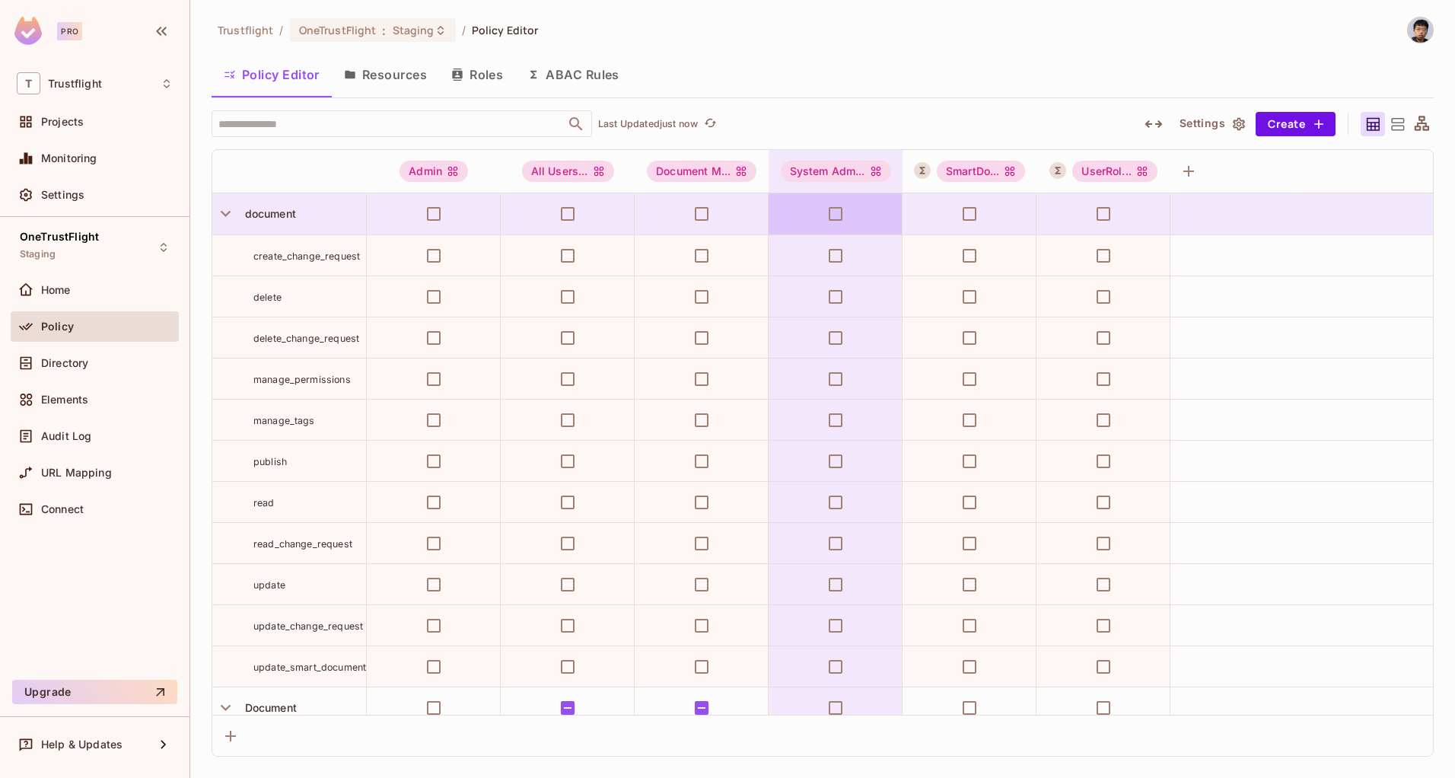
click at [1400, 125] on icon at bounding box center [1397, 124] width 13 height 12
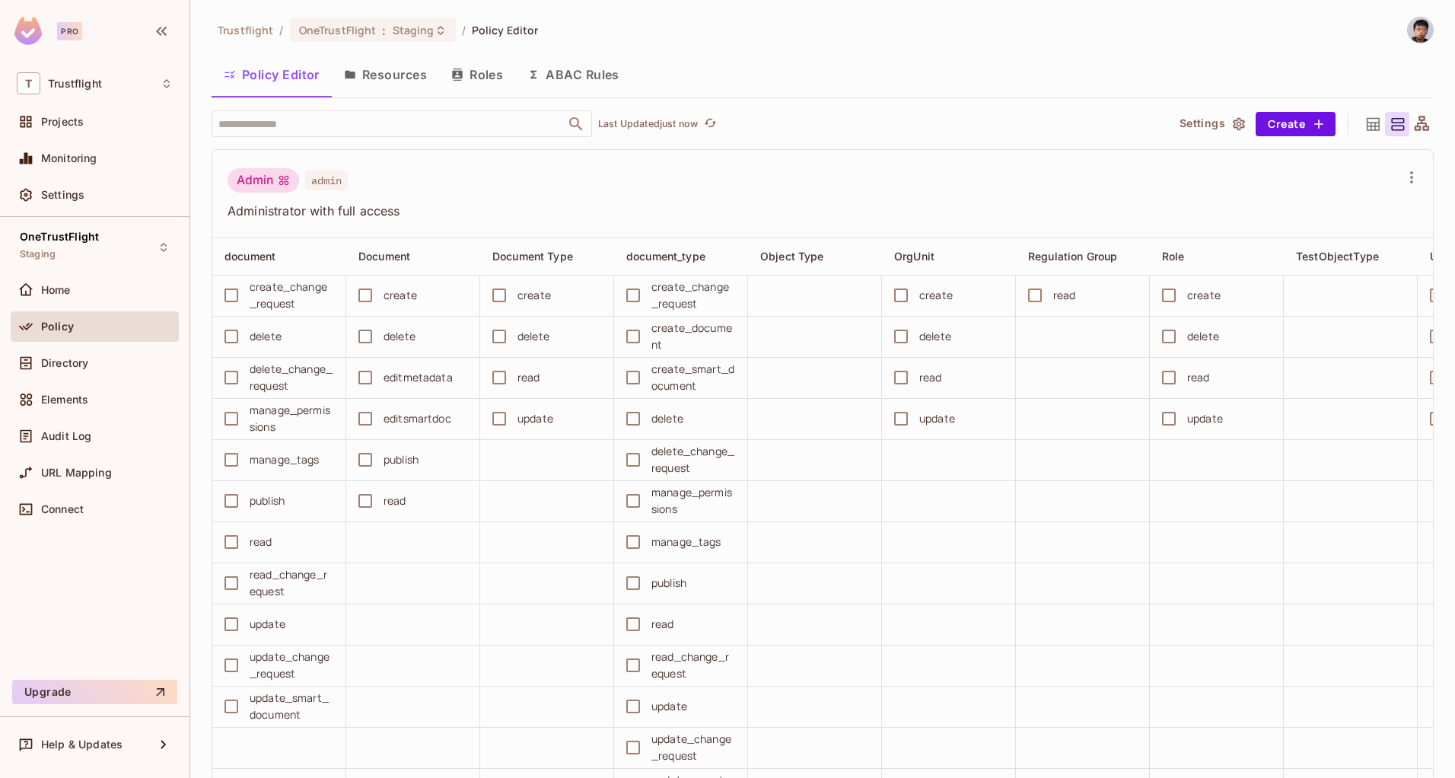
click at [1363, 124] on icon at bounding box center [1372, 124] width 19 height 19
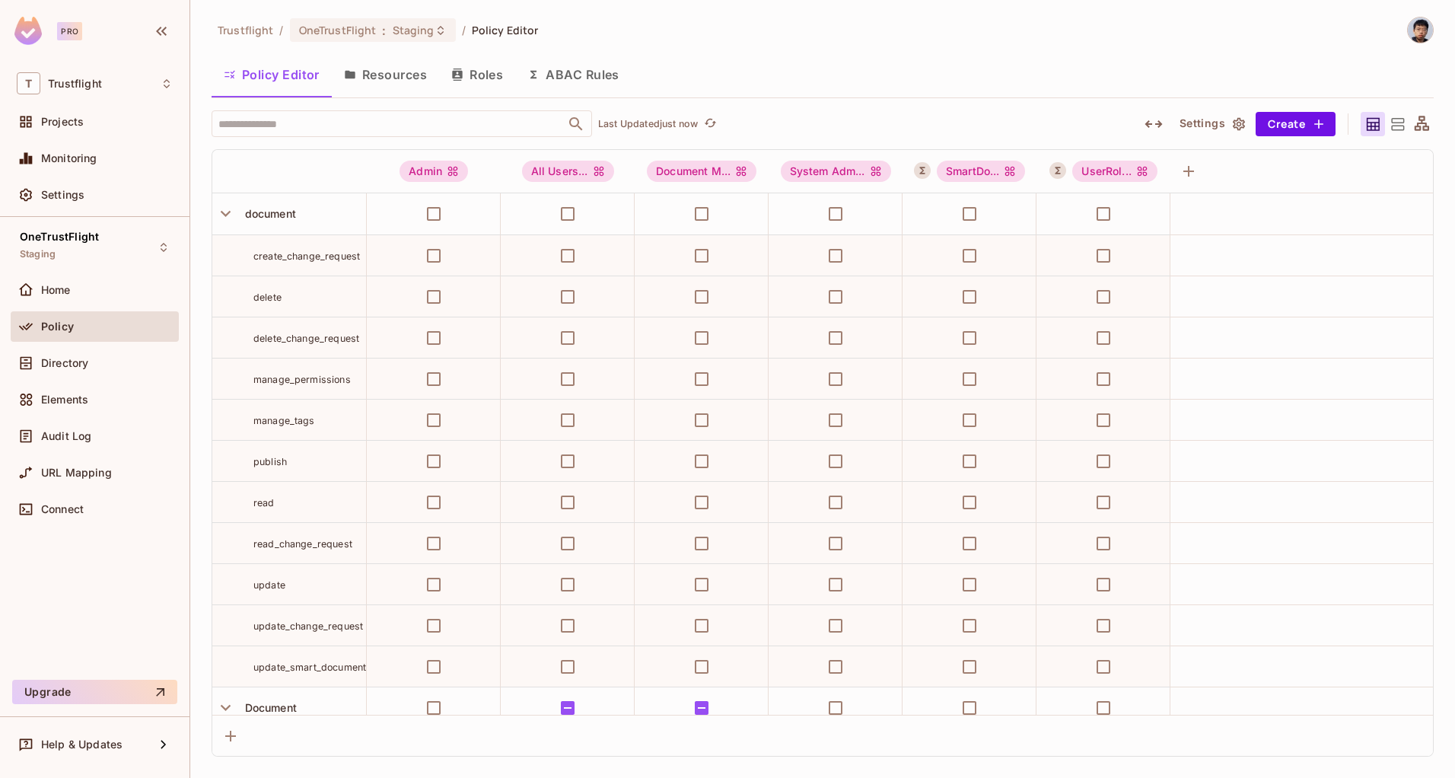
click at [382, 84] on button "Resources" at bounding box center [385, 75] width 107 height 38
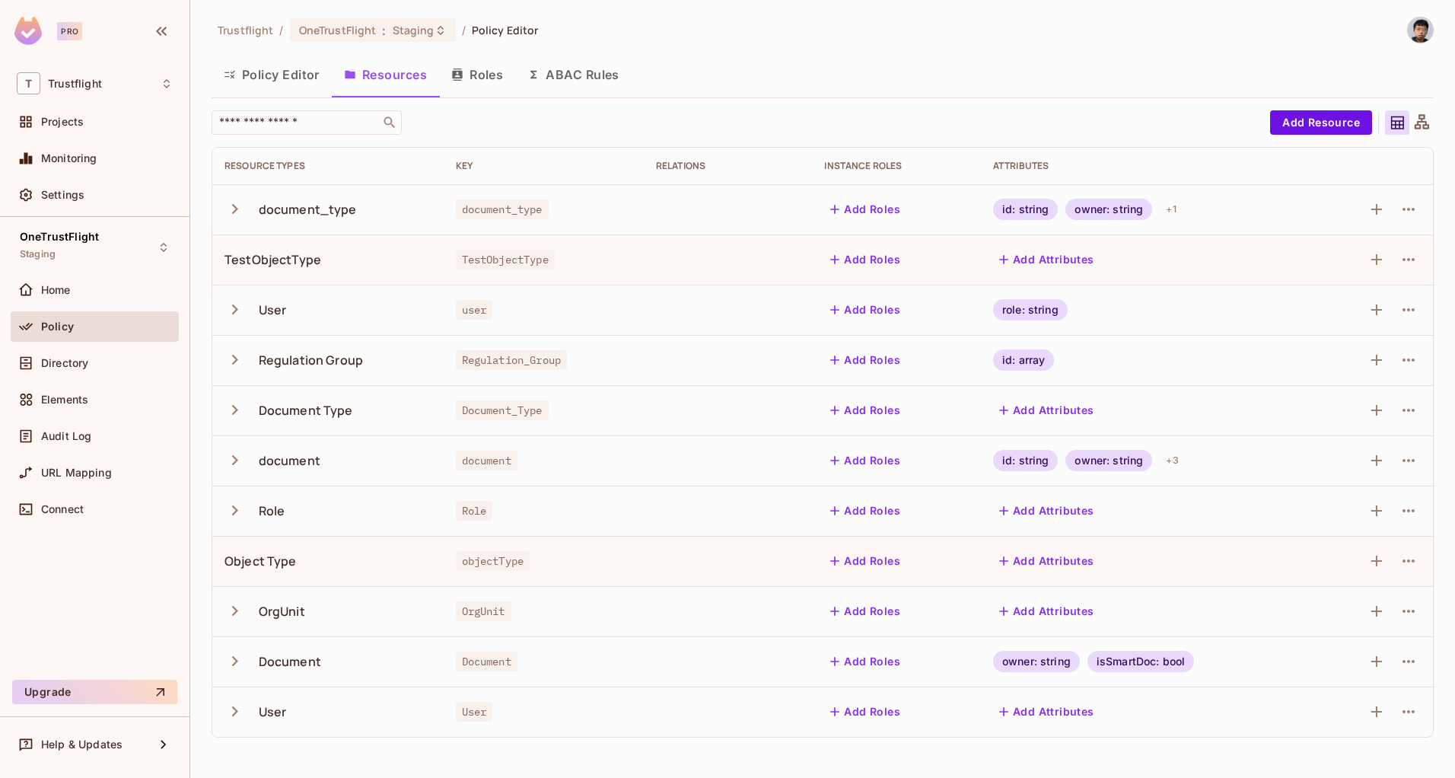
click at [482, 84] on button "Roles" at bounding box center [477, 75] width 76 height 38
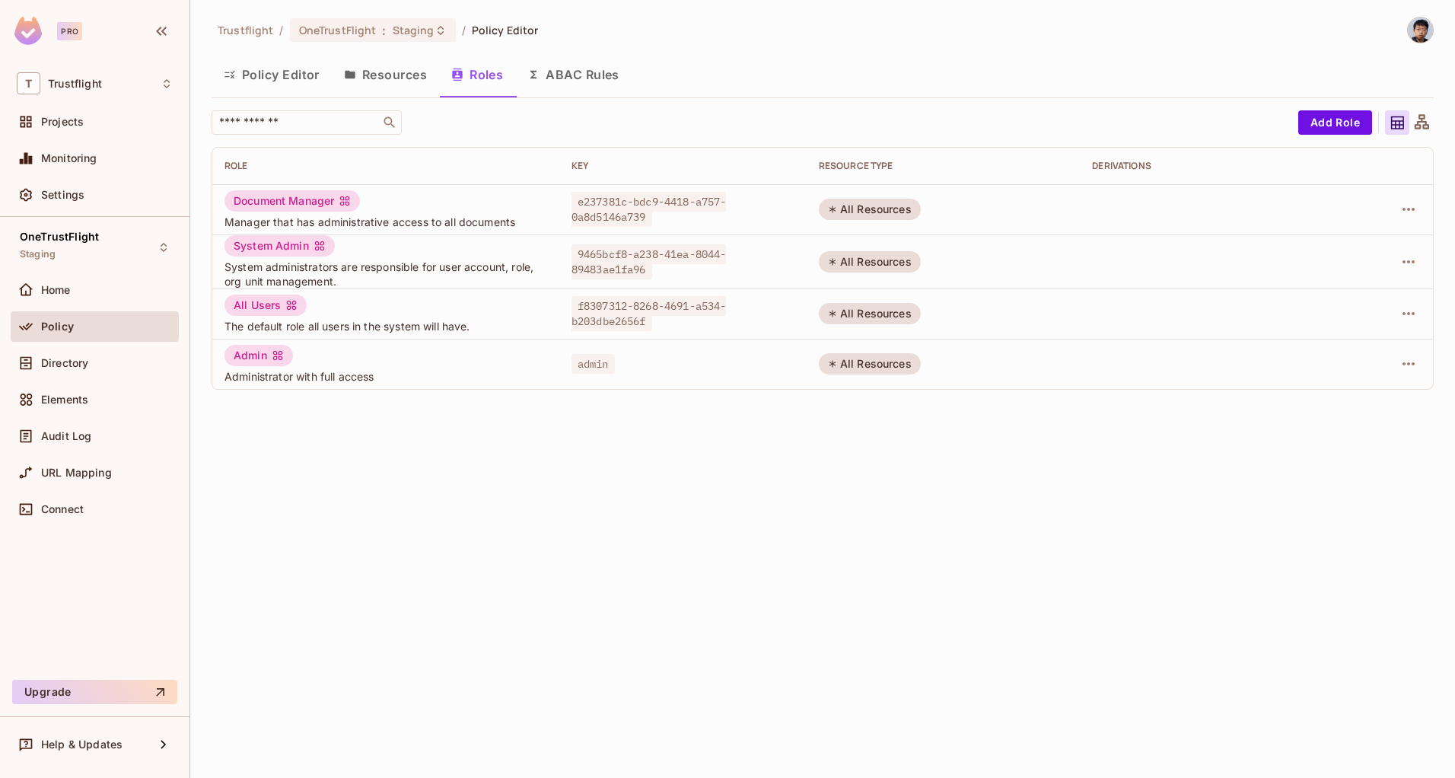
click at [580, 79] on button "ABAC Rules" at bounding box center [573, 75] width 116 height 38
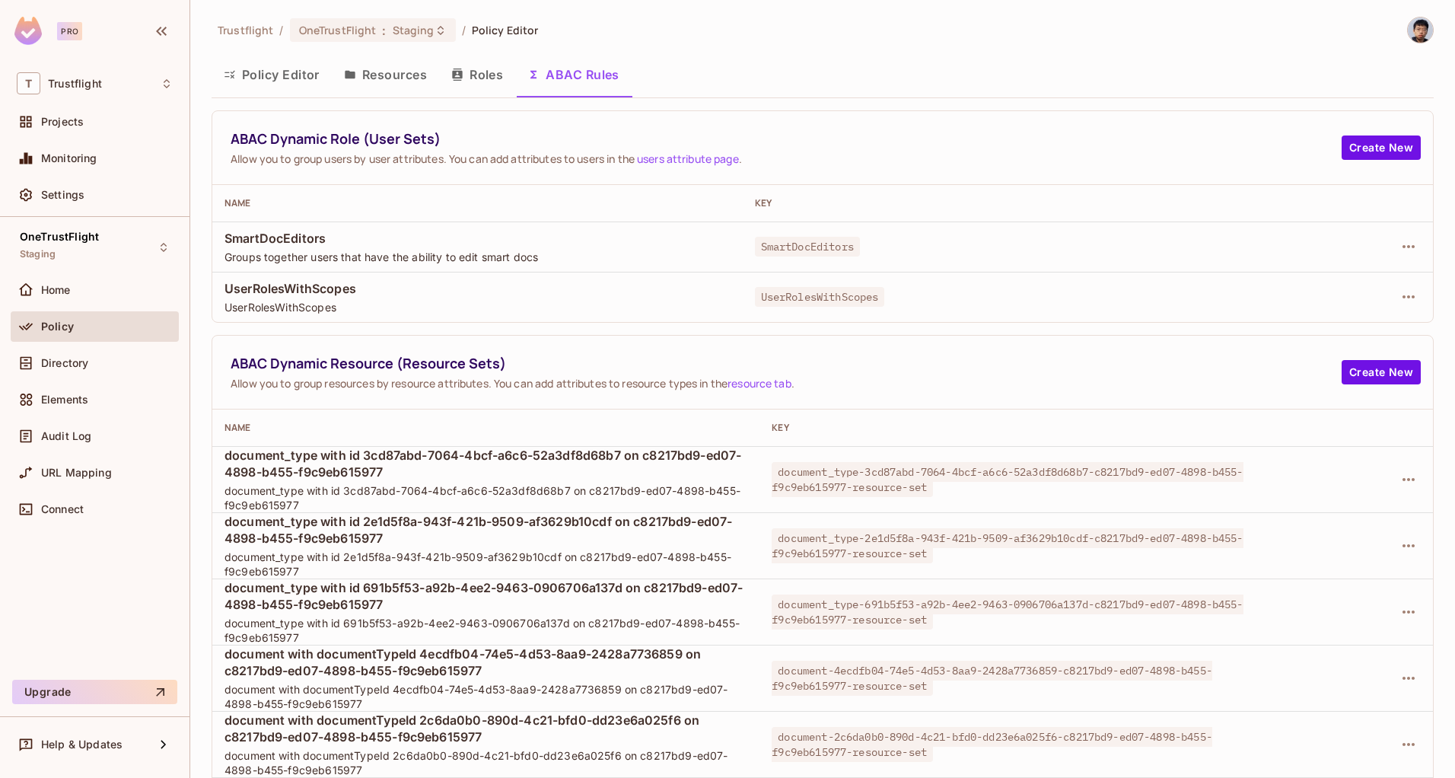
click at [198, 74] on div "Trustflight / OneTrustFlight : Staging / Policy Editor Policy Editor Resources …" at bounding box center [822, 389] width 1264 height 778
click at [268, 75] on button "Policy Editor" at bounding box center [271, 75] width 120 height 38
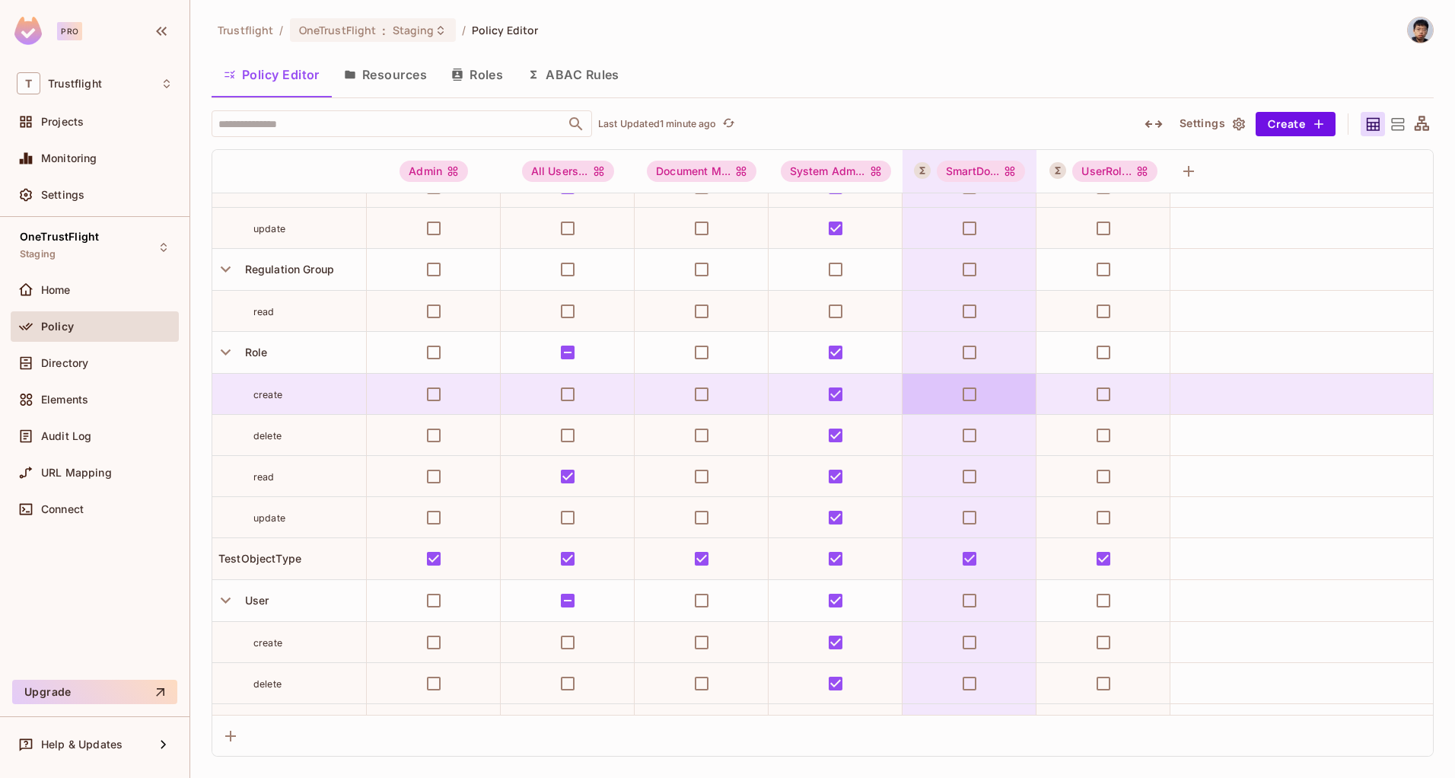
scroll to position [2479, 0]
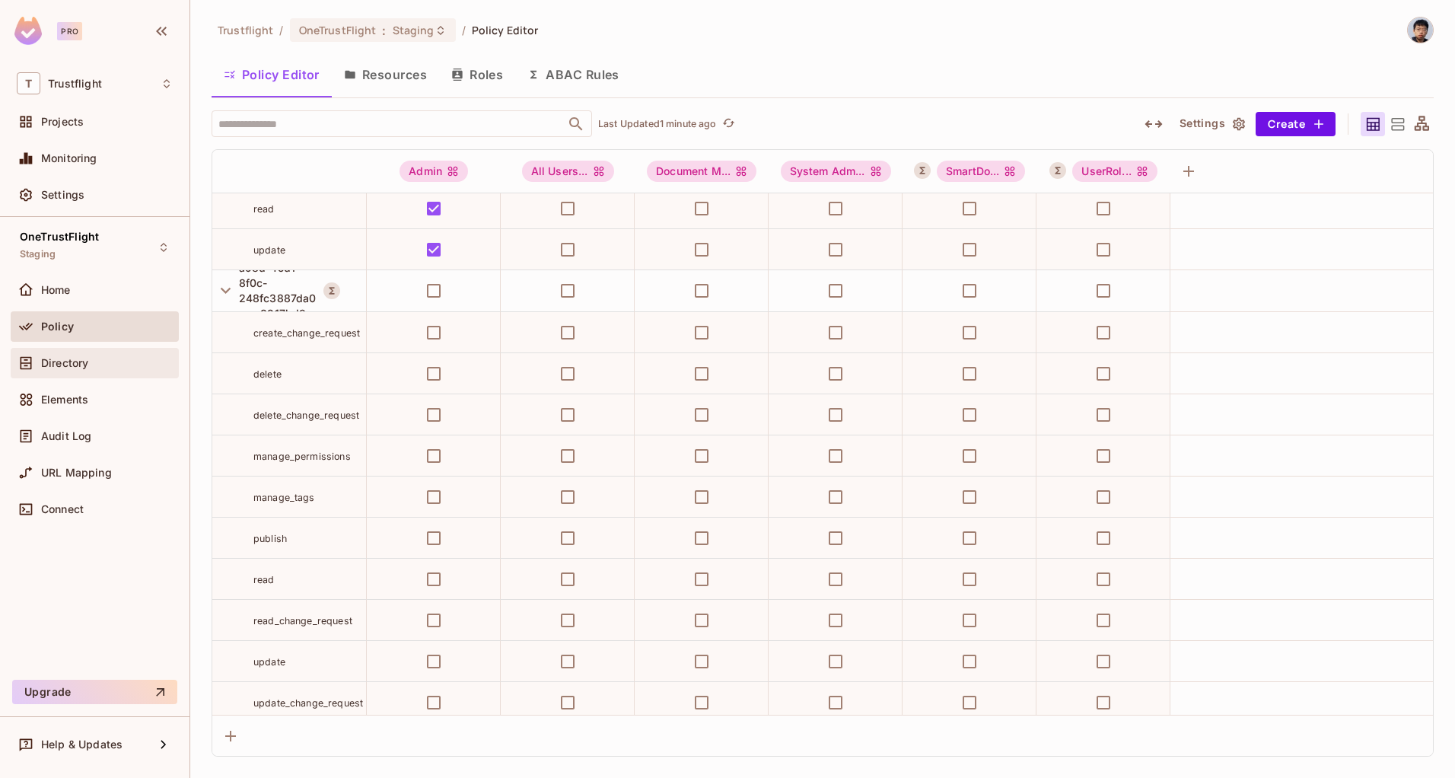
click at [68, 372] on div "Directory" at bounding box center [95, 363] width 168 height 30
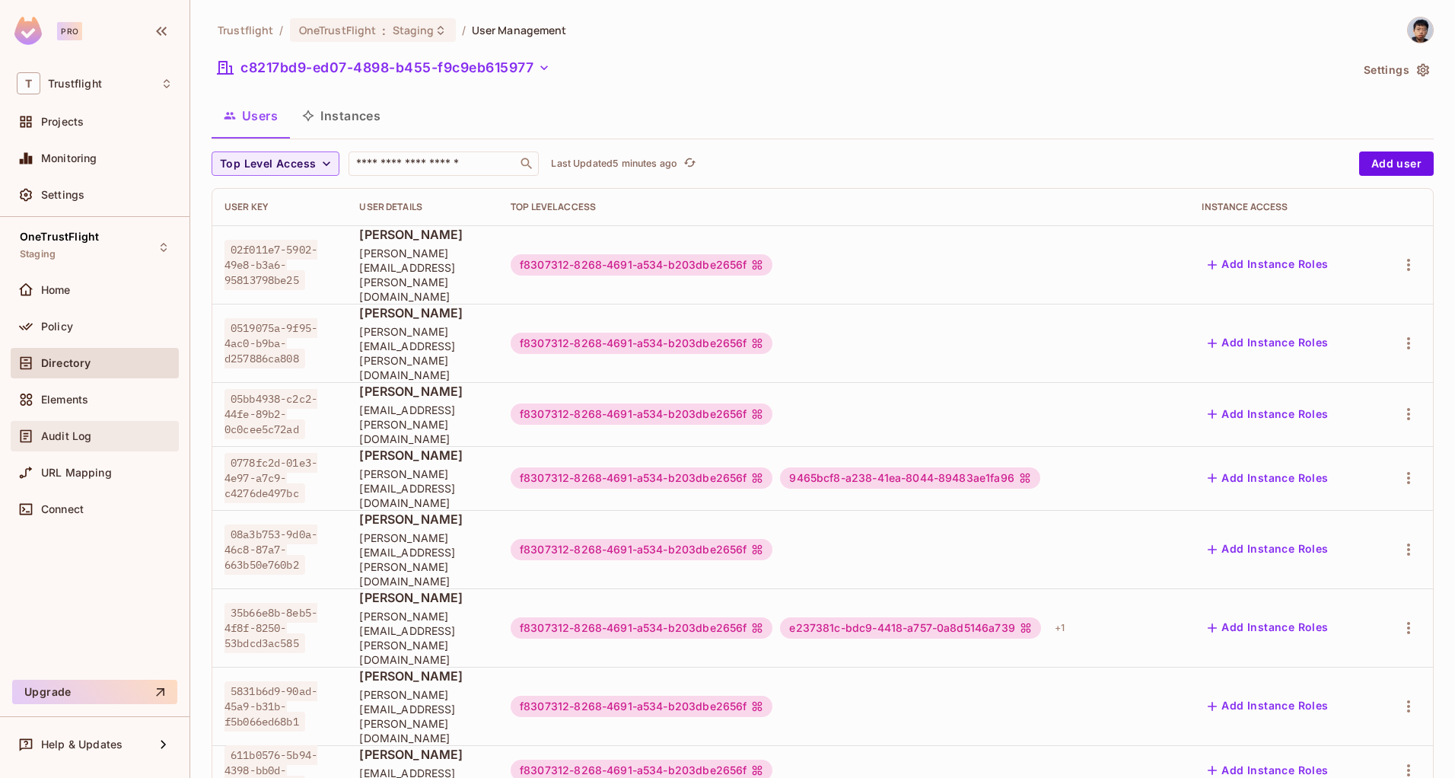
click at [88, 439] on span "Audit Log" at bounding box center [66, 436] width 50 height 12
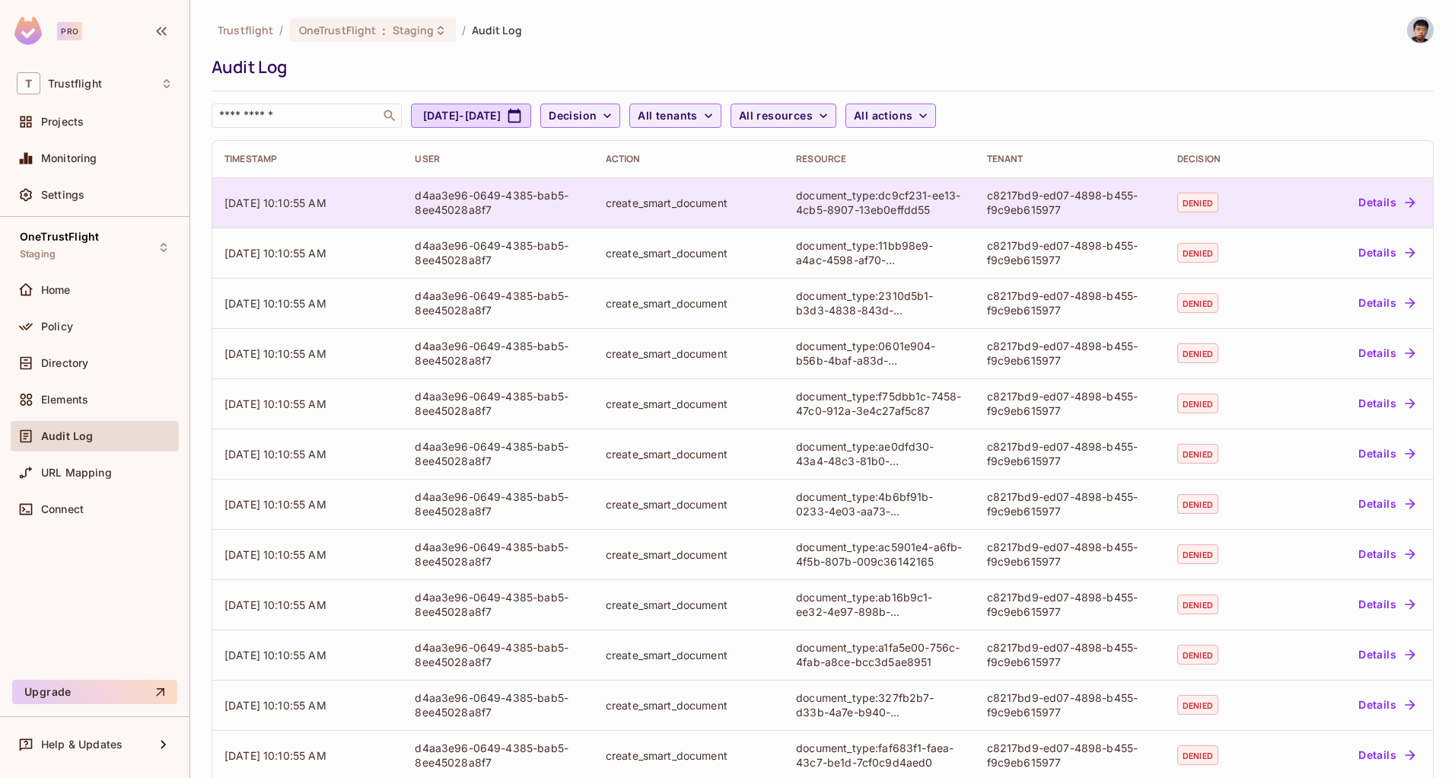
click at [1386, 205] on button "Details" at bounding box center [1386, 202] width 68 height 24
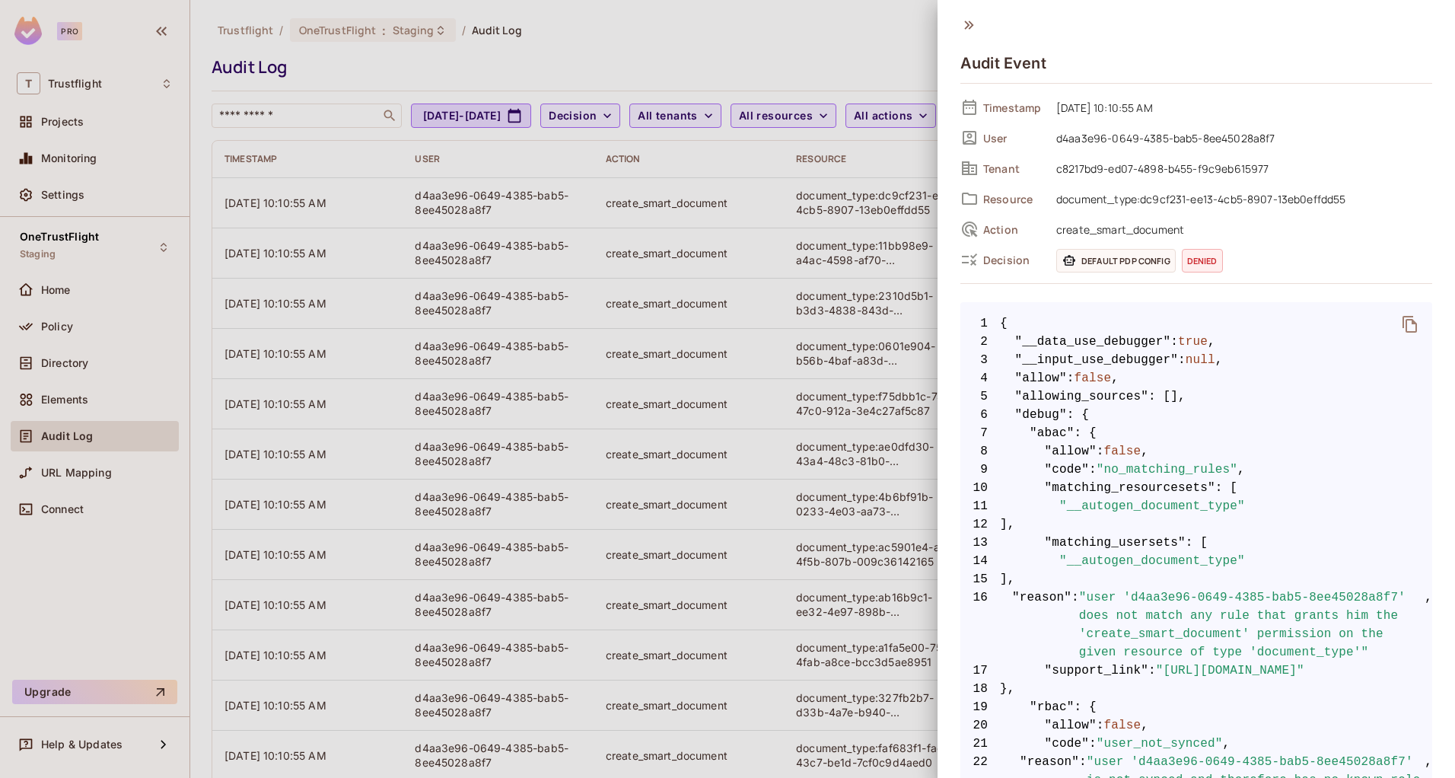
click at [1117, 261] on span "Default PDP config" at bounding box center [1115, 261] width 119 height 24
click at [1207, 256] on span "denied" at bounding box center [1201, 261] width 41 height 24
drag, startPoint x: 1115, startPoint y: 216, endPoint x: 1111, endPoint y: 202, distance: 14.8
click at [1115, 215] on div "Timestamp [DATE] 10:10:55 AM User d4aa3e96-0649-4385-bab5-8ee45028a8f7 Tenant c…" at bounding box center [1196, 183] width 472 height 175
drag, startPoint x: 1064, startPoint y: 104, endPoint x: 1131, endPoint y: 193, distance: 110.9
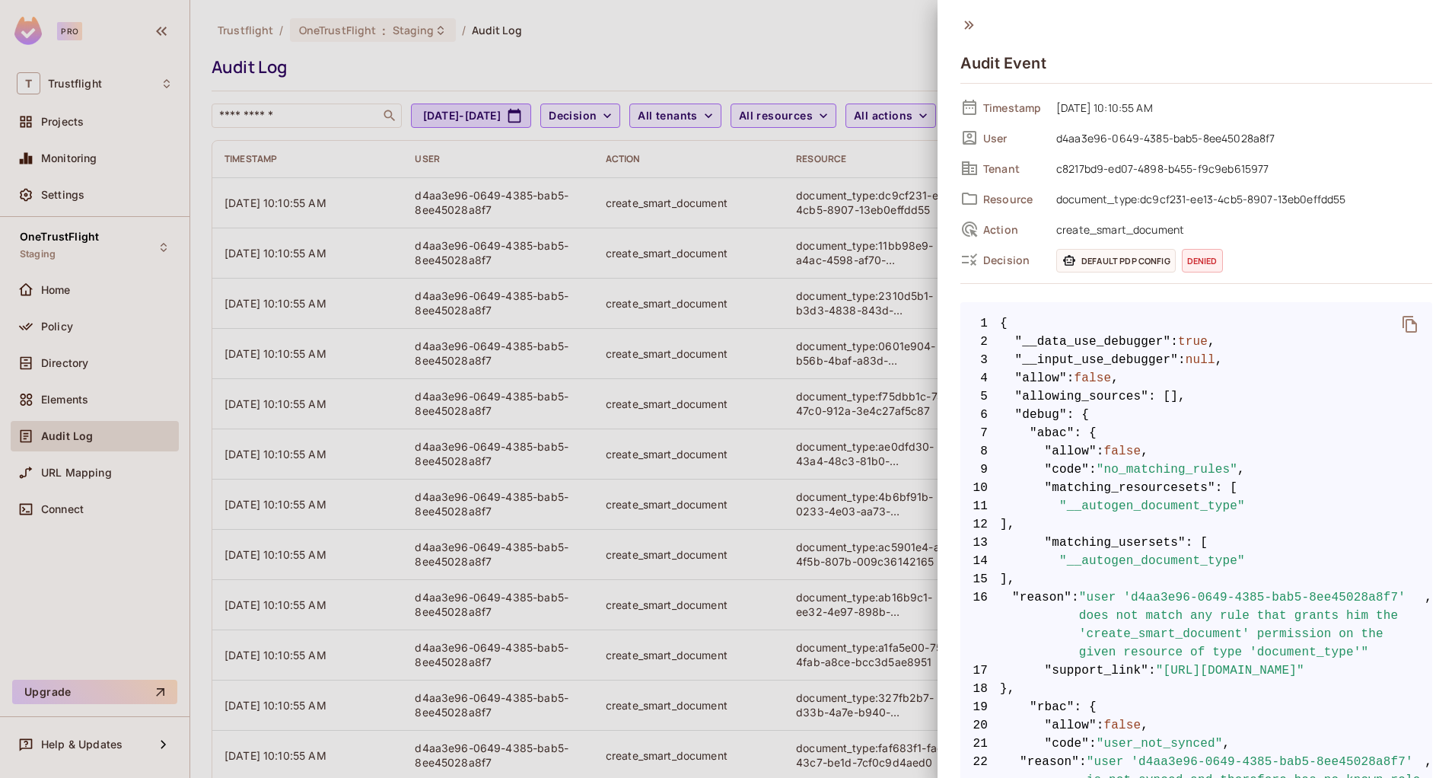
click at [1064, 105] on span "[DATE] 10:10:55 AM" at bounding box center [1239, 107] width 383 height 18
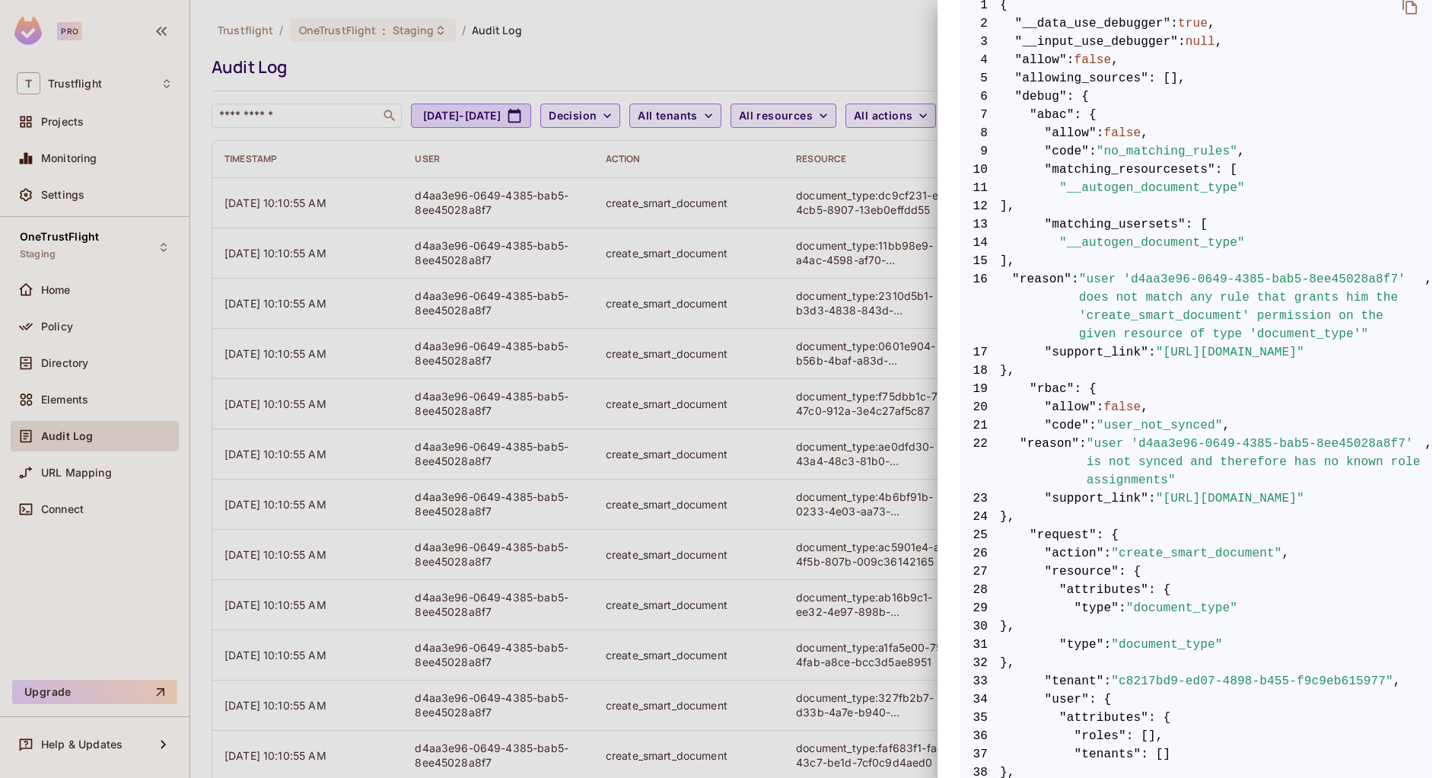
scroll to position [209, 0]
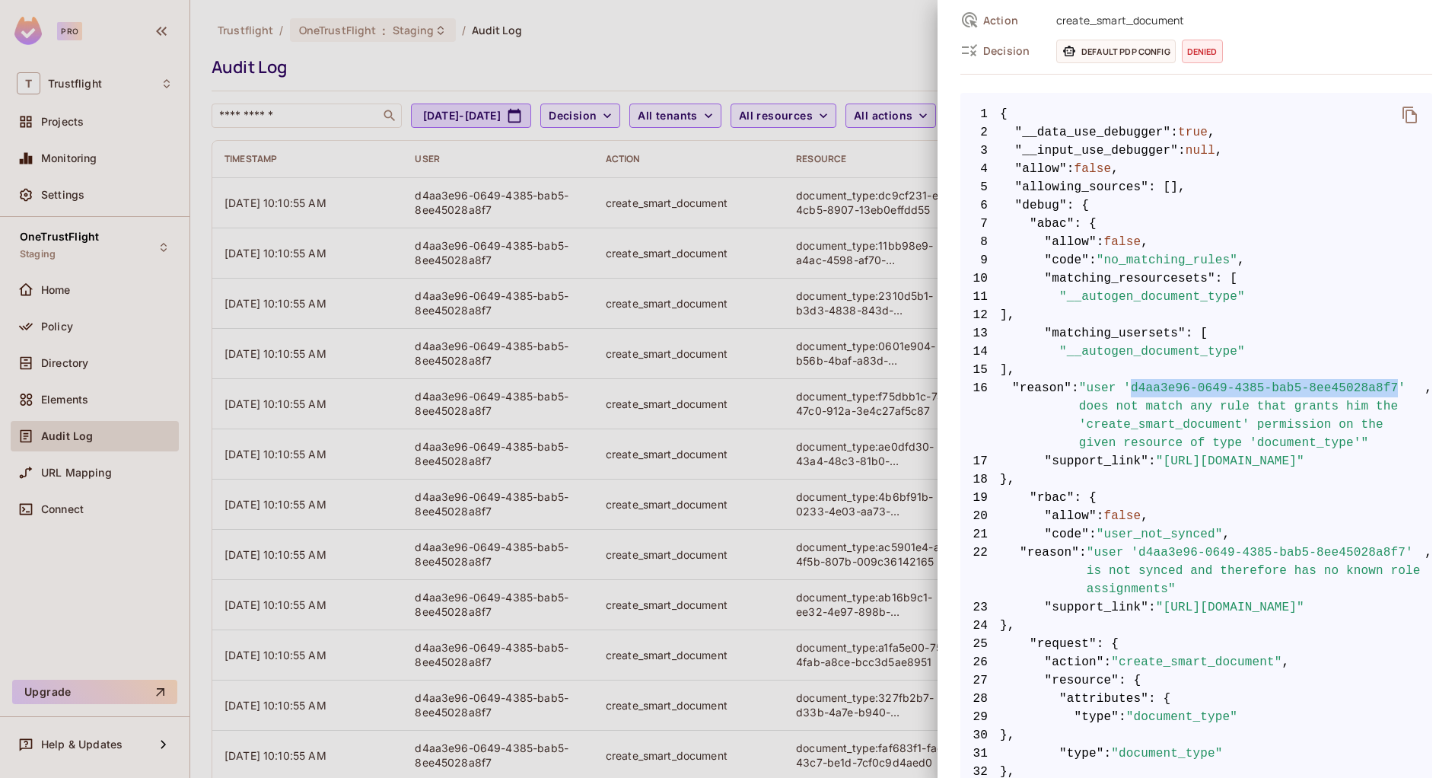
drag, startPoint x: 1130, startPoint y: 385, endPoint x: 1399, endPoint y: 385, distance: 269.3
click at [1399, 385] on span ""user 'd4aa3e96-0649-4385-bab5-8ee45028a8f7' does not match any rule that grant…" at bounding box center [1251, 415] width 345 height 73
click at [646, 355] on div at bounding box center [727, 389] width 1455 height 778
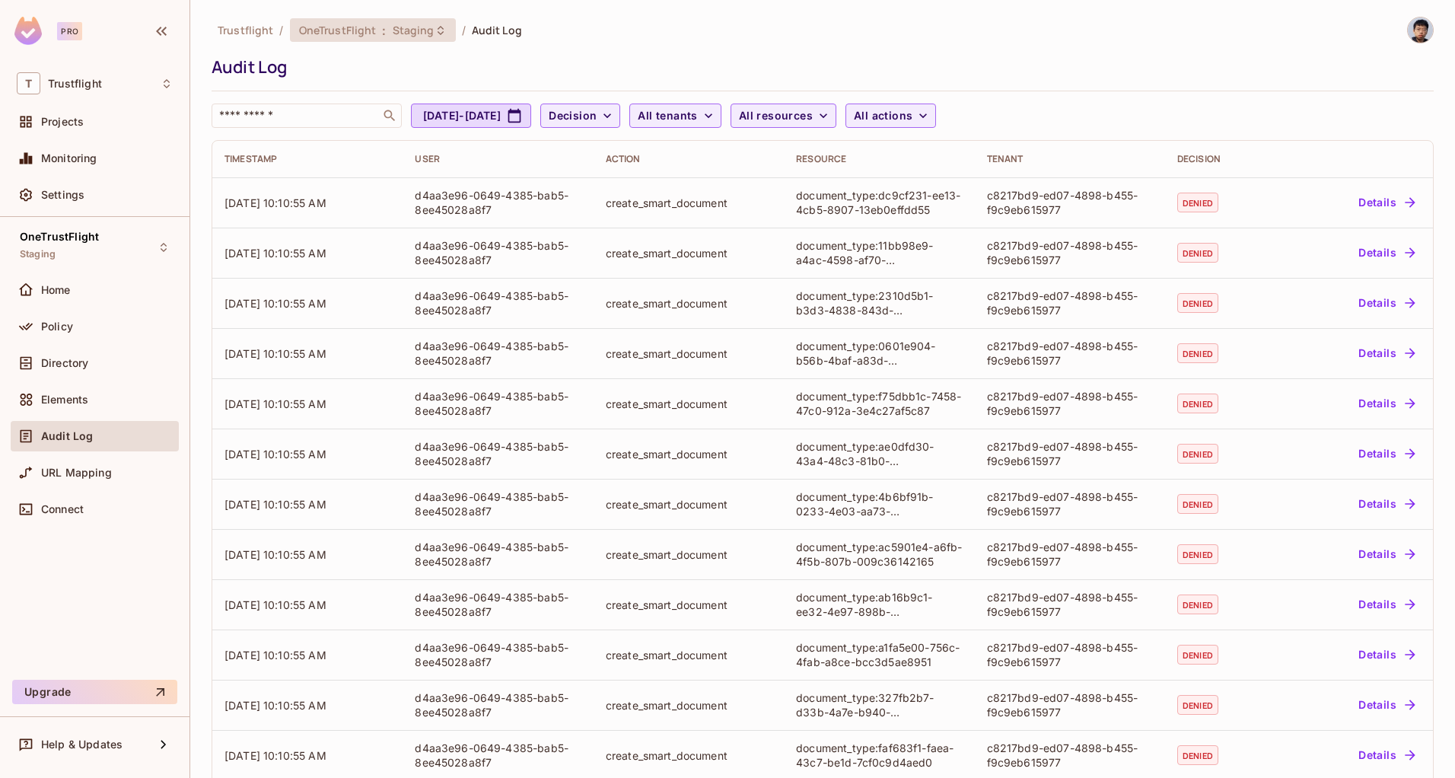
click at [336, 33] on span "OneTrustFlight" at bounding box center [338, 30] width 78 height 14
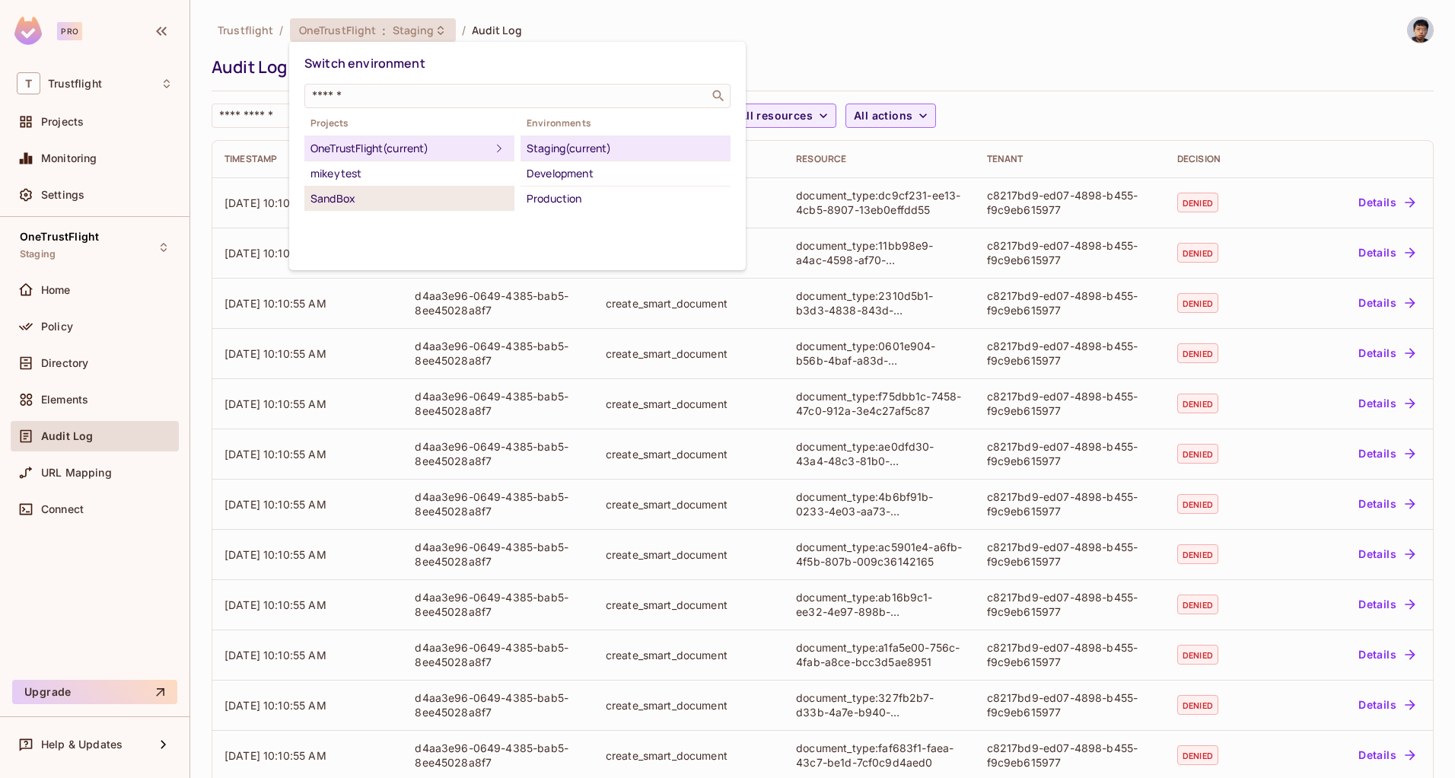
click at [439, 192] on div "SandBox" at bounding box center [409, 198] width 198 height 18
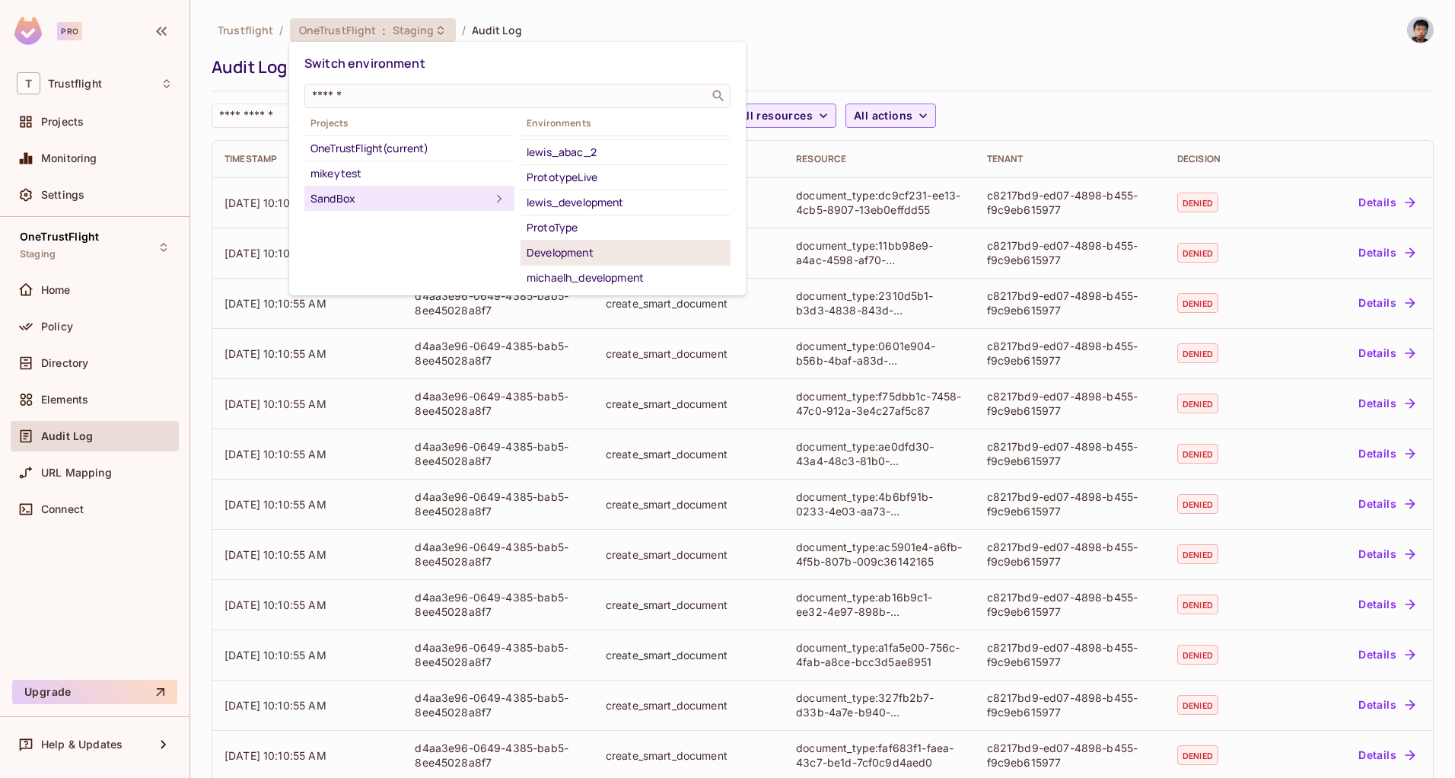
scroll to position [91, 0]
click at [593, 253] on div "michaelh_development" at bounding box center [625, 259] width 198 height 18
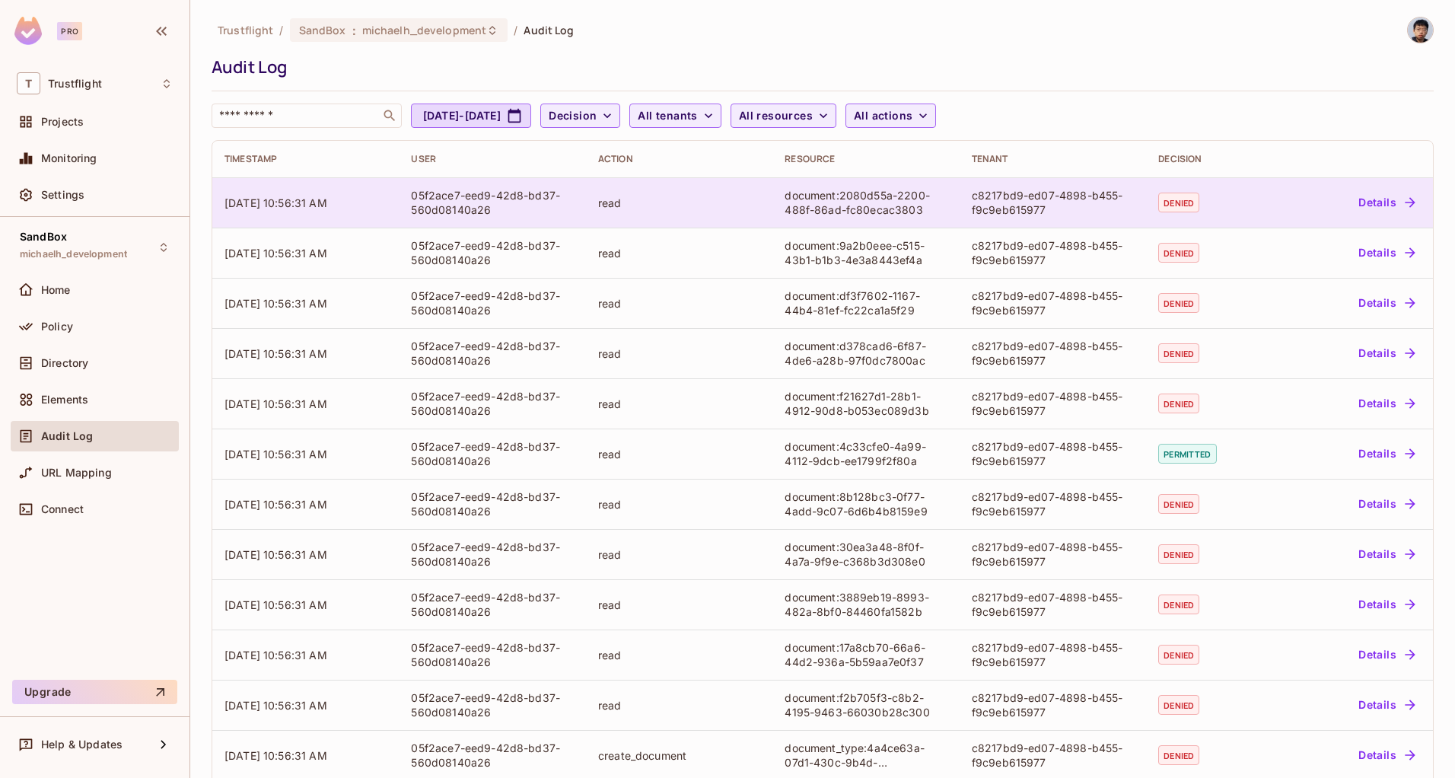
click at [1042, 199] on div "c8217bd9-ed07-4898-b455-f9c9eb615977" at bounding box center [1053, 202] width 162 height 29
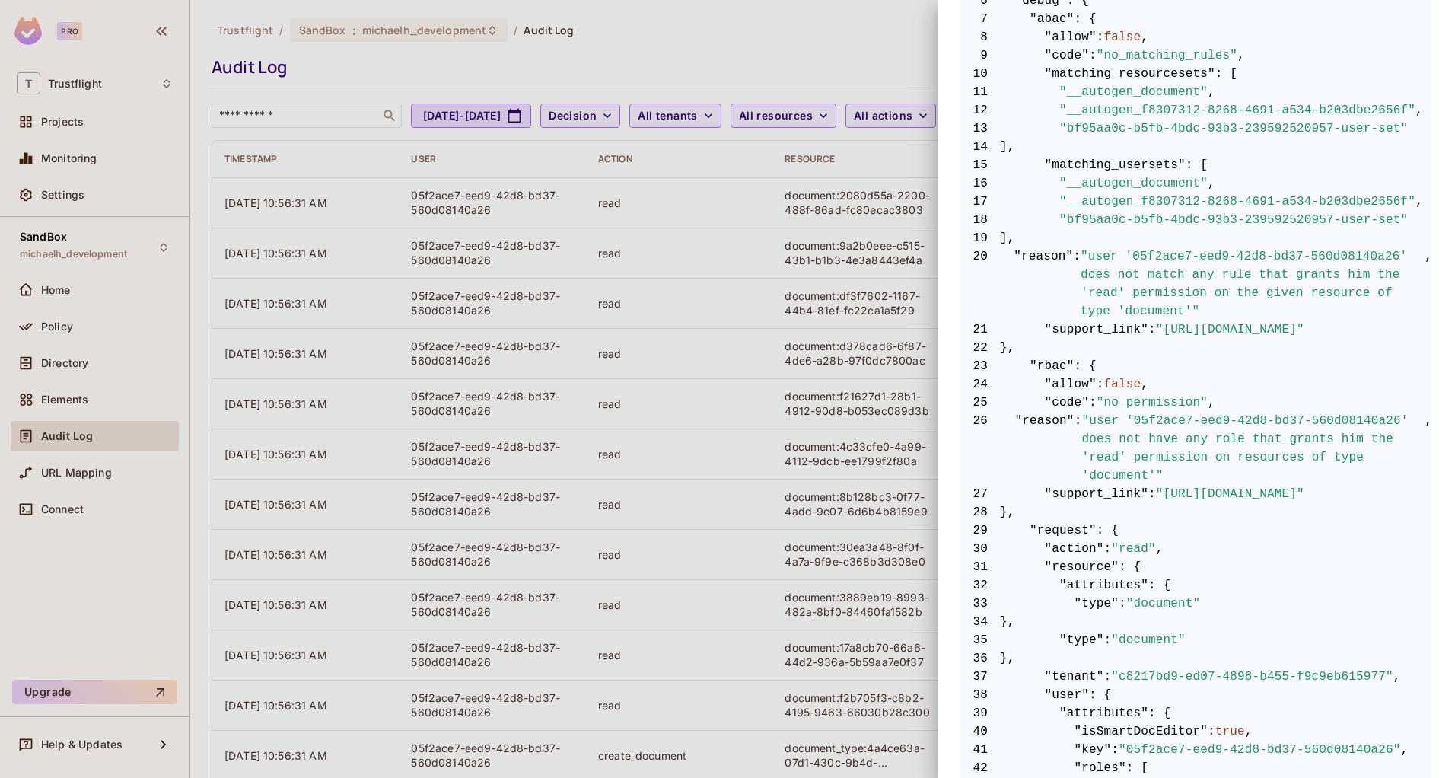
scroll to position [593, 0]
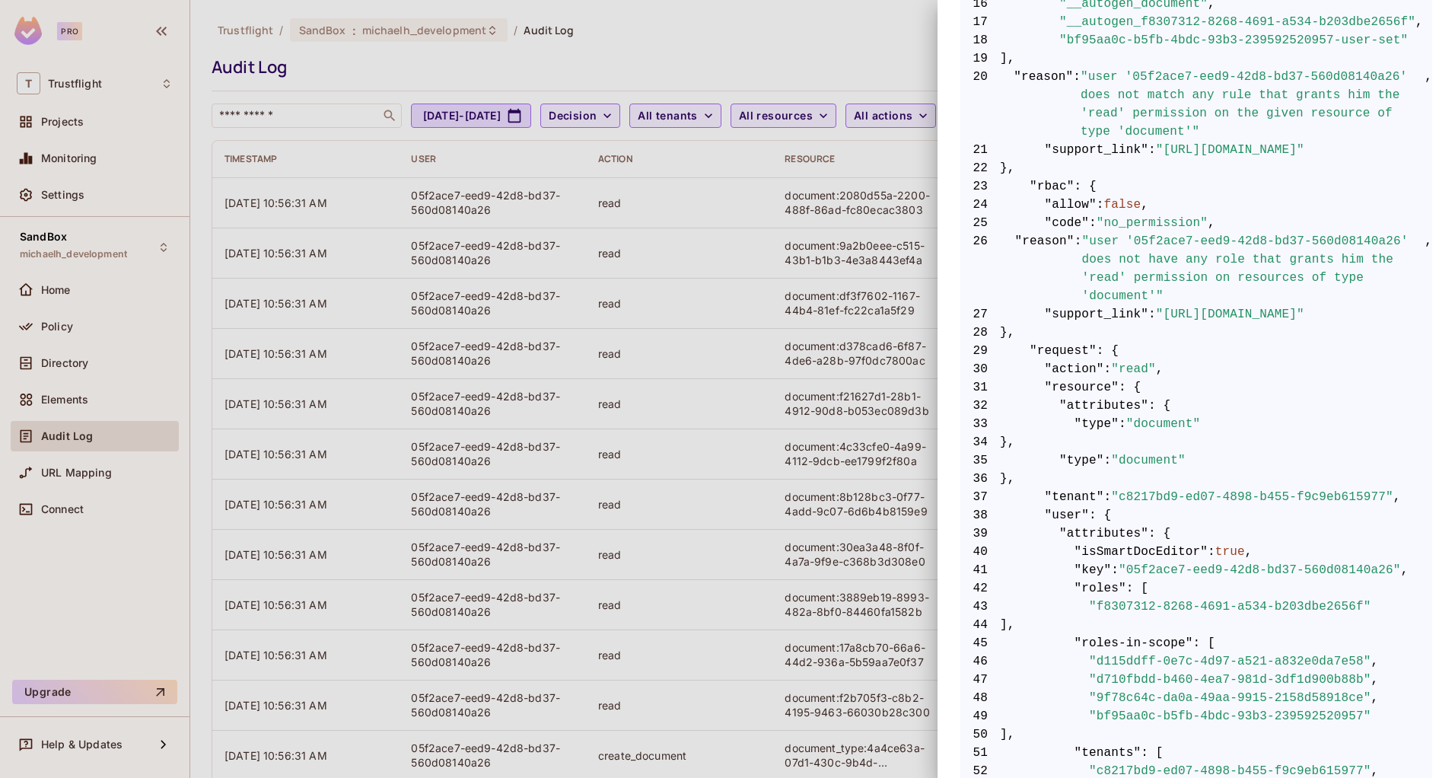
click at [600, 433] on div at bounding box center [727, 389] width 1455 height 778
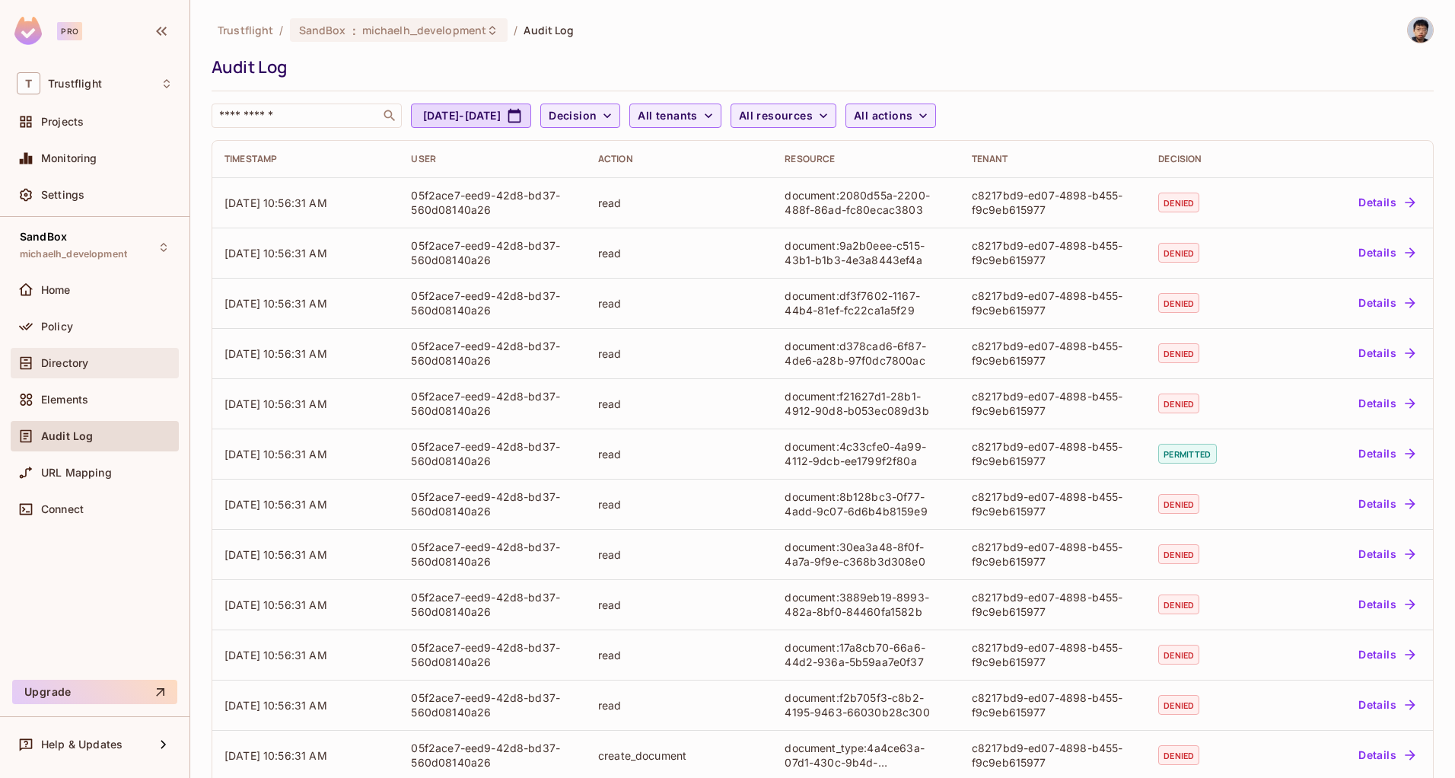
click at [67, 359] on span "Directory" at bounding box center [64, 363] width 47 height 12
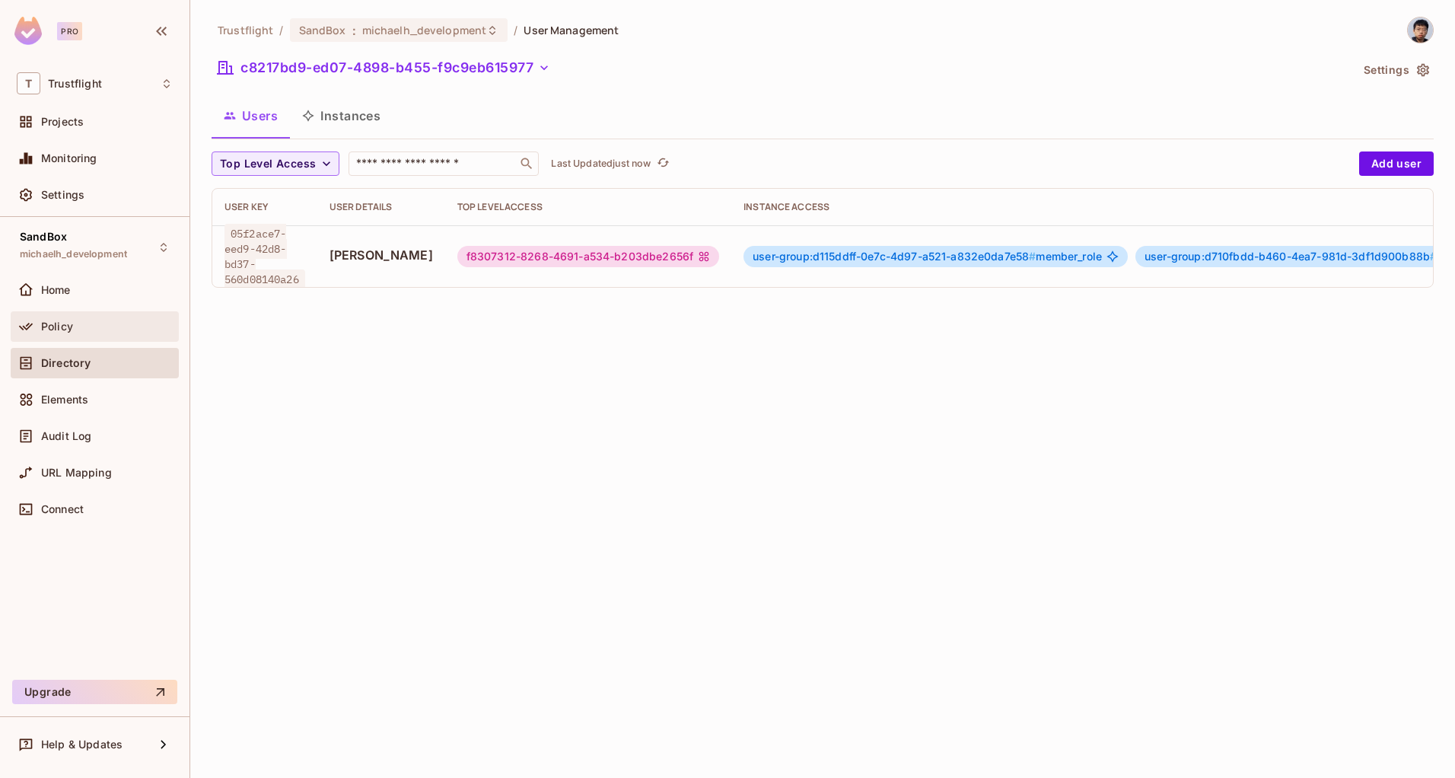
click at [68, 326] on span "Policy" at bounding box center [57, 326] width 32 height 12
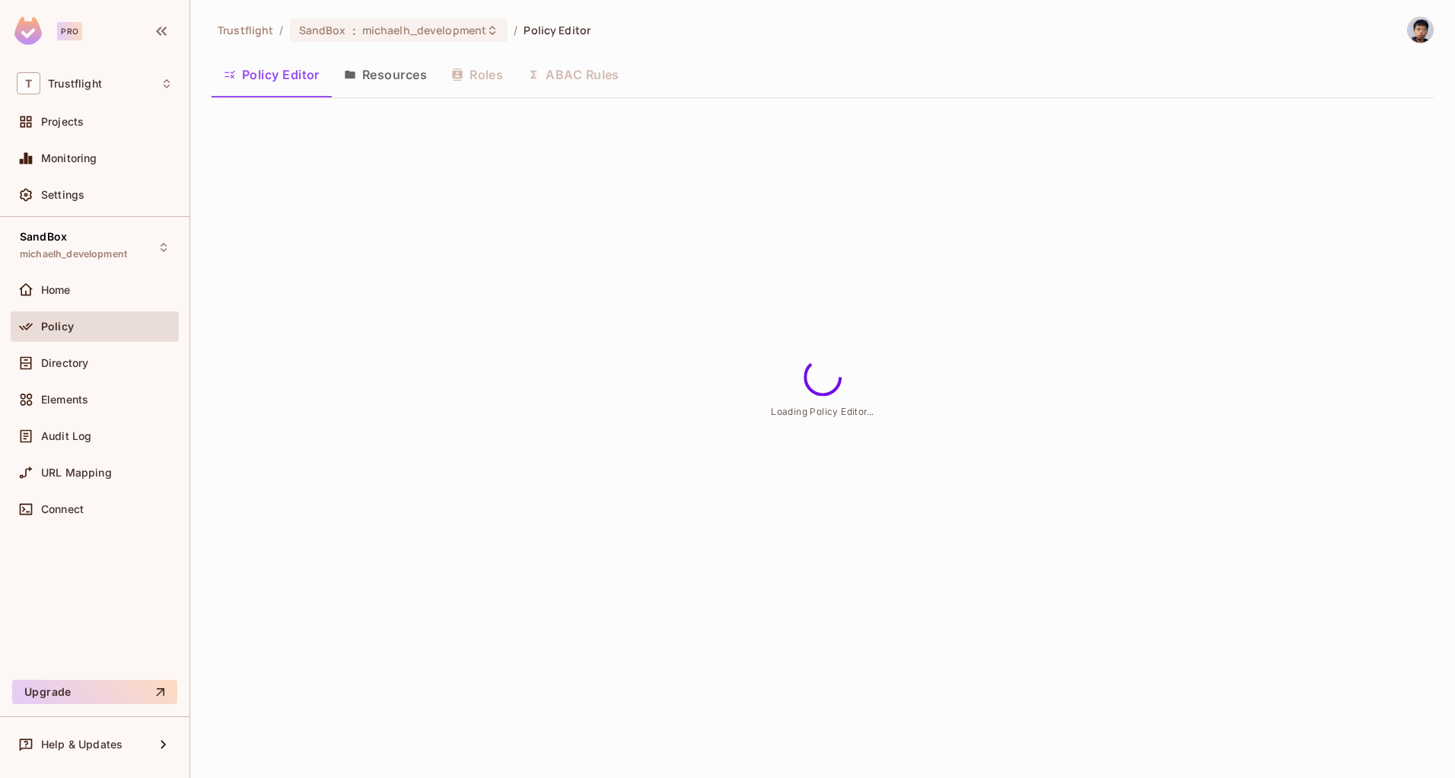
click at [383, 76] on button "Resources" at bounding box center [385, 75] width 107 height 38
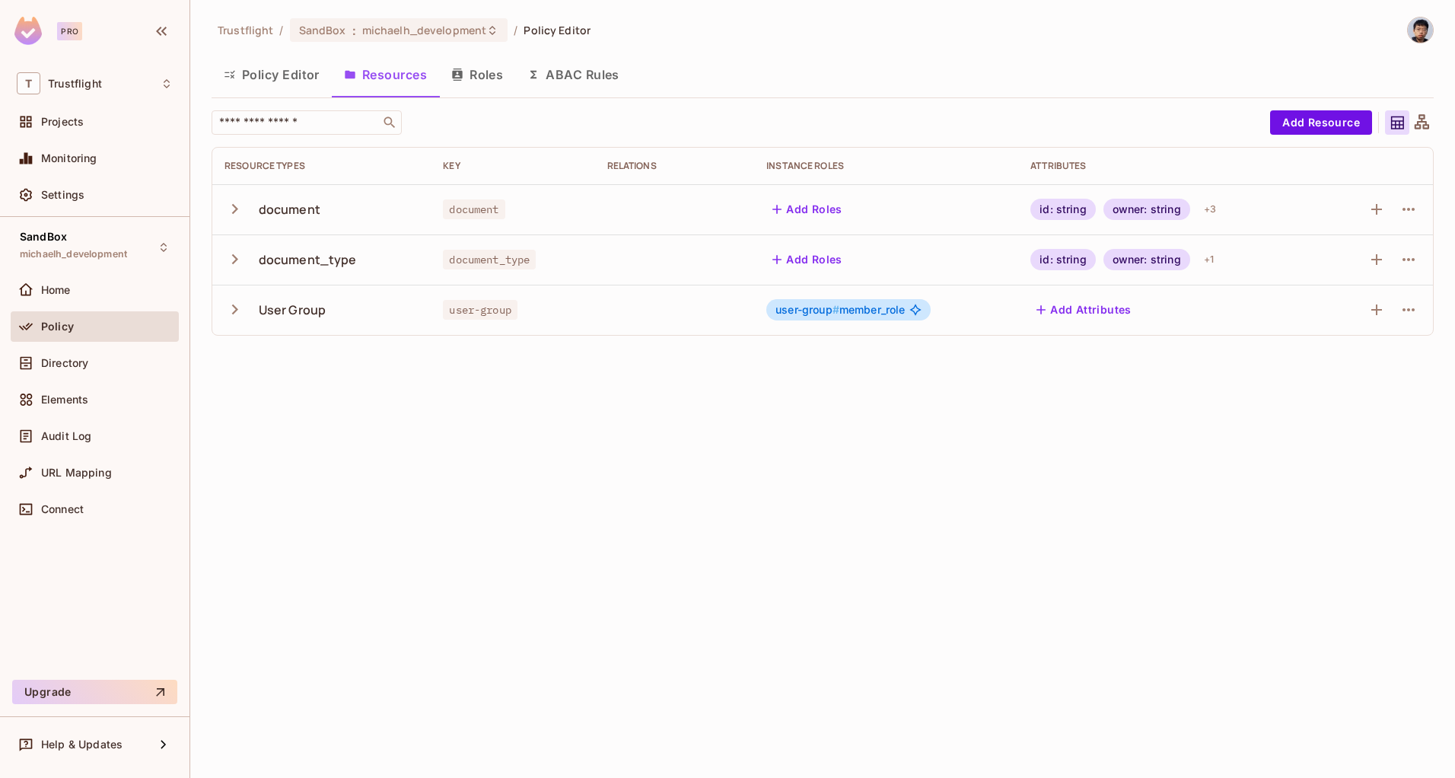
click at [231, 211] on icon "button" at bounding box center [234, 209] width 21 height 21
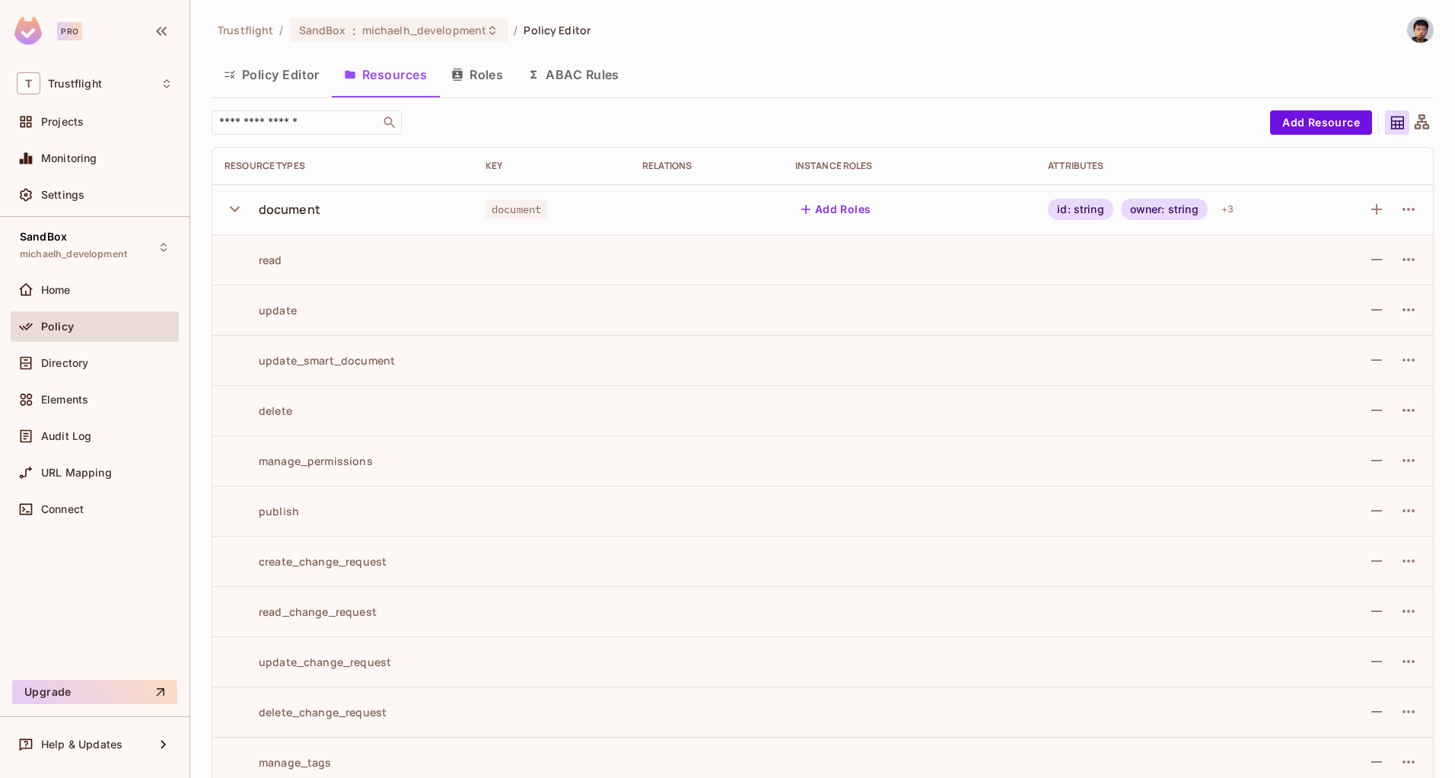
click at [568, 79] on button "ABAC Rules" at bounding box center [573, 75] width 116 height 38
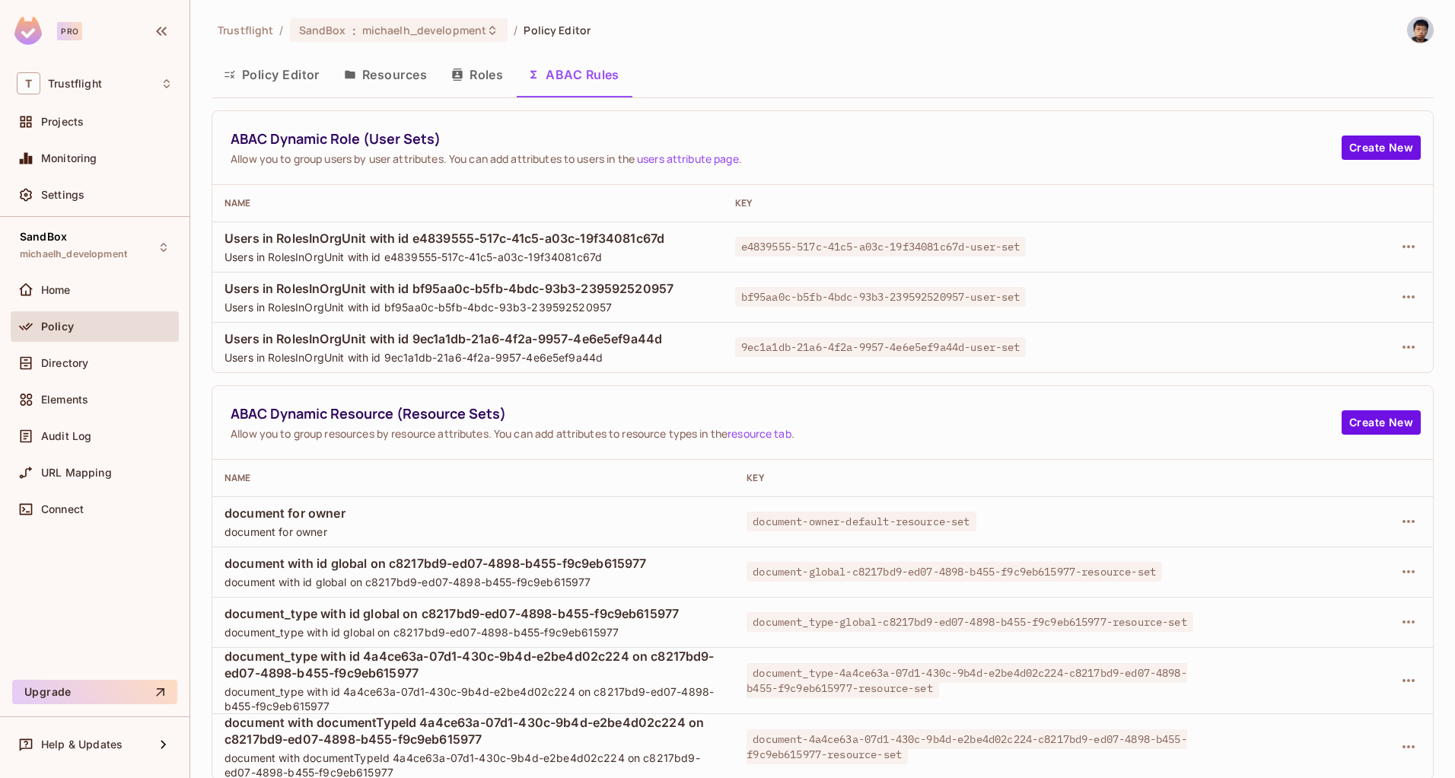
scroll to position [2, 0]
click at [1399, 568] on icon "button" at bounding box center [1408, 569] width 18 height 18
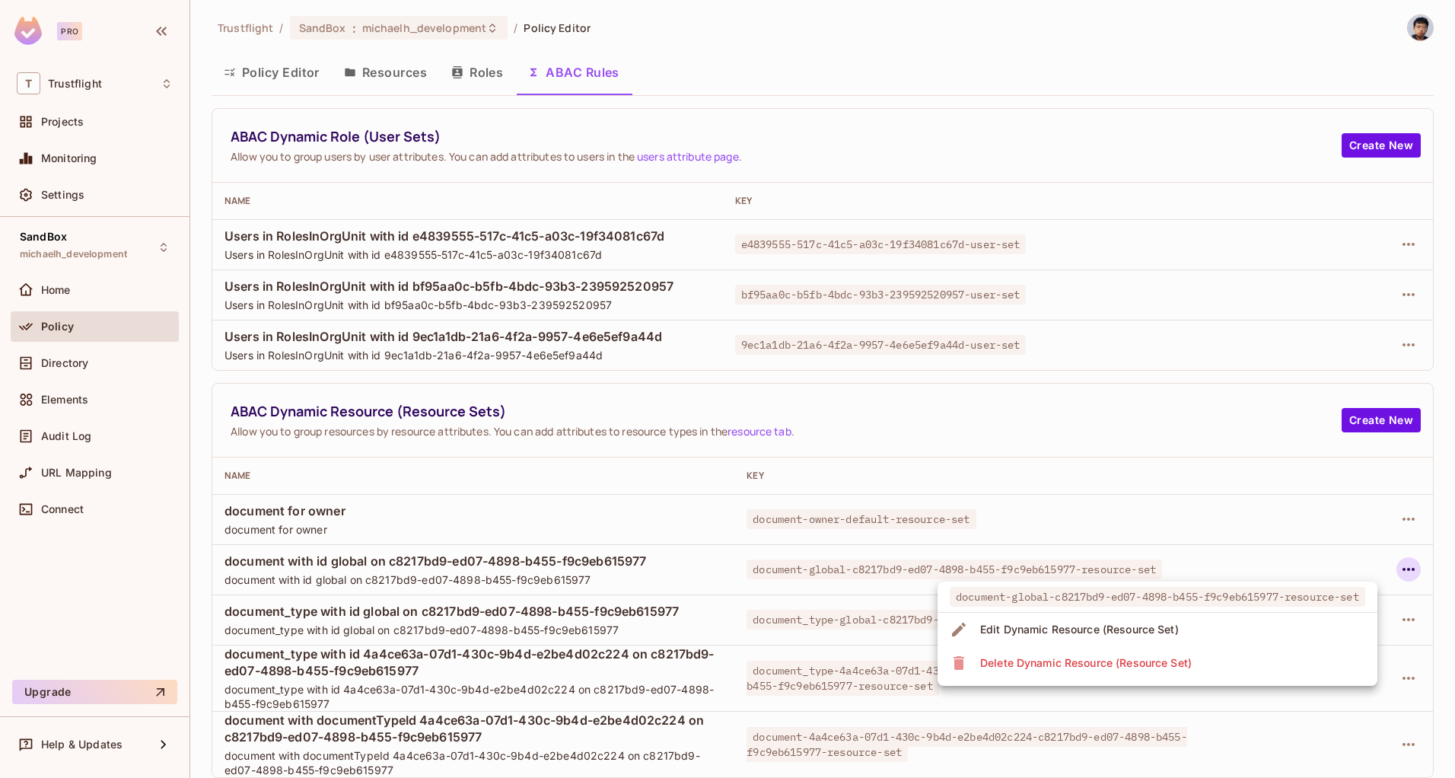
click at [1200, 619] on li "Edit Dynamic Resource (Resource Set)" at bounding box center [1157, 628] width 440 height 33
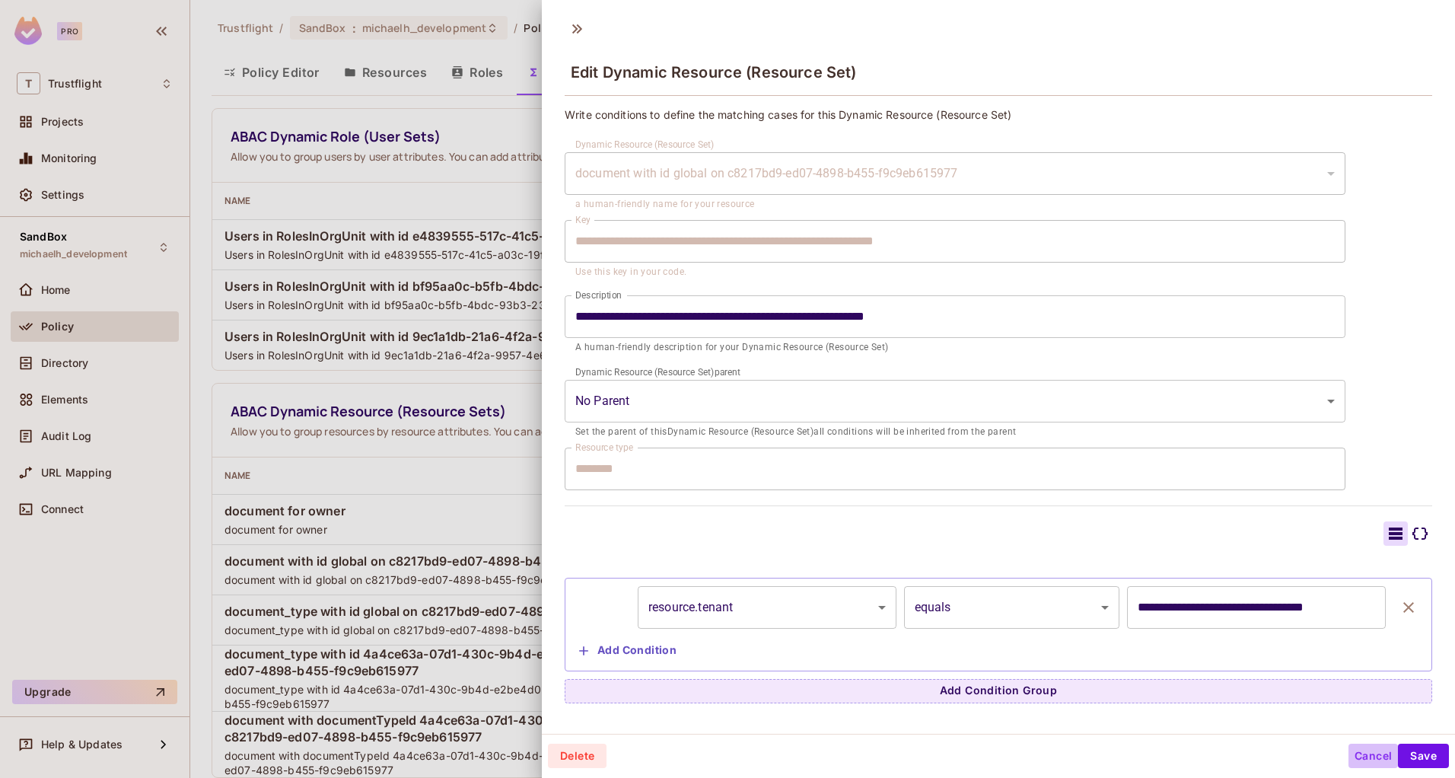
click at [1348, 755] on button "Cancel" at bounding box center [1372, 755] width 49 height 24
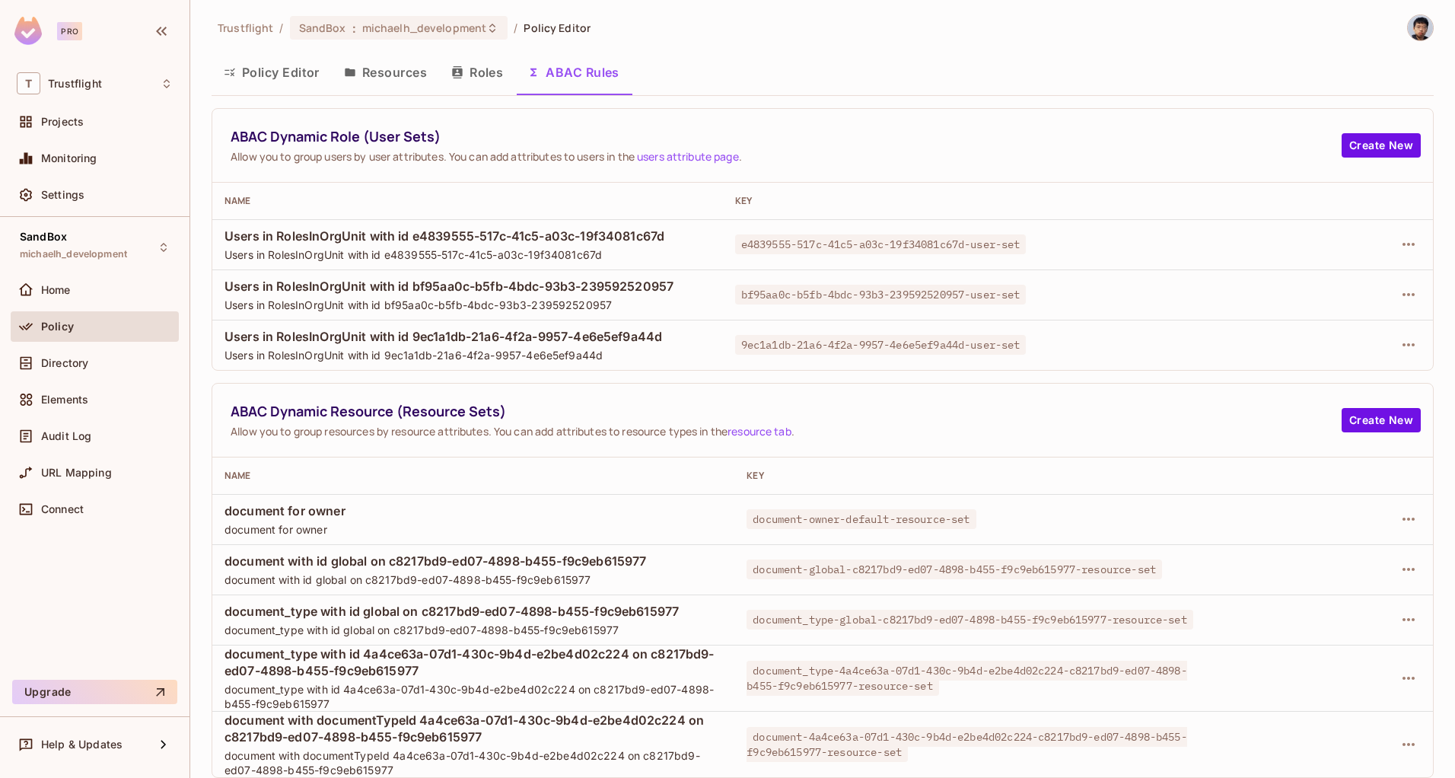
click at [414, 76] on button "Resources" at bounding box center [385, 72] width 107 height 38
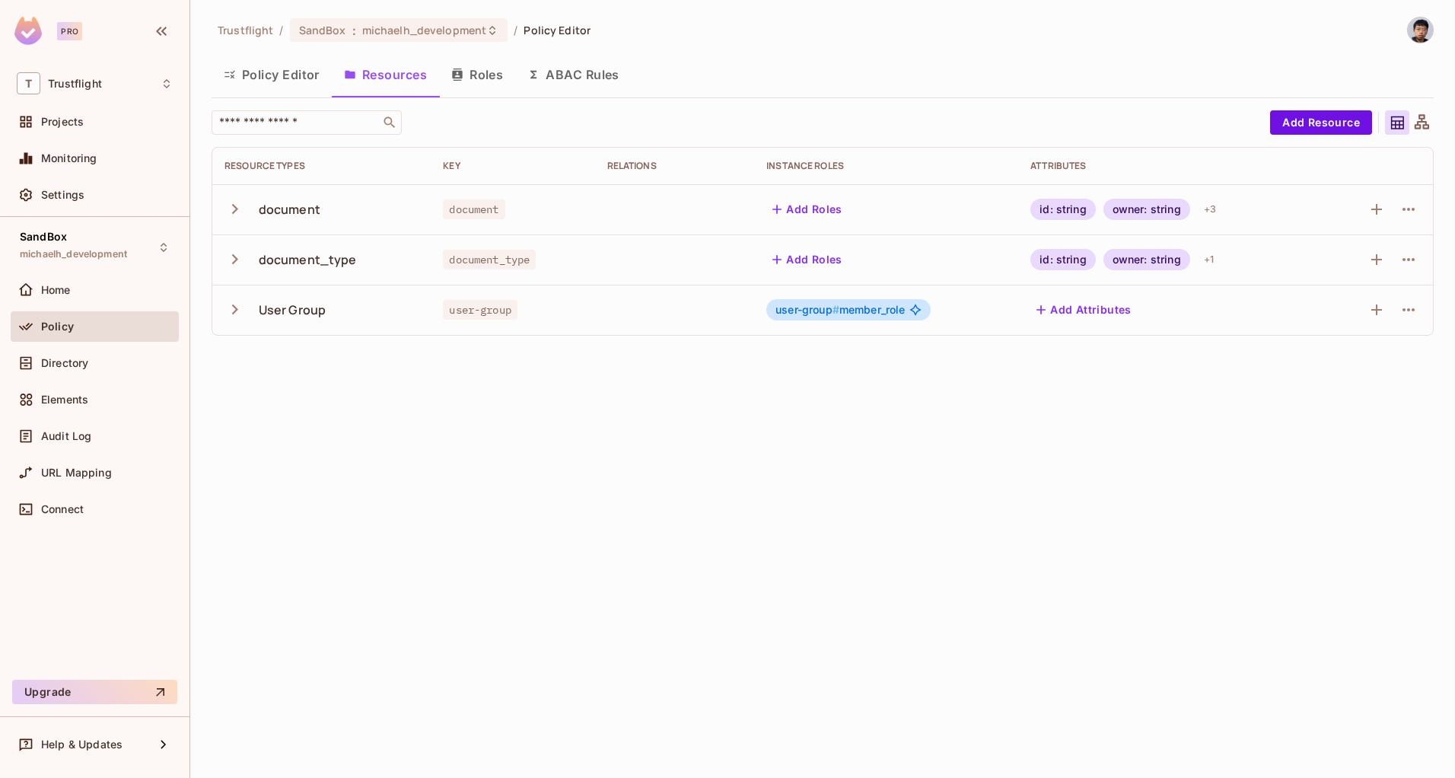
click at [237, 199] on icon "button" at bounding box center [234, 209] width 21 height 21
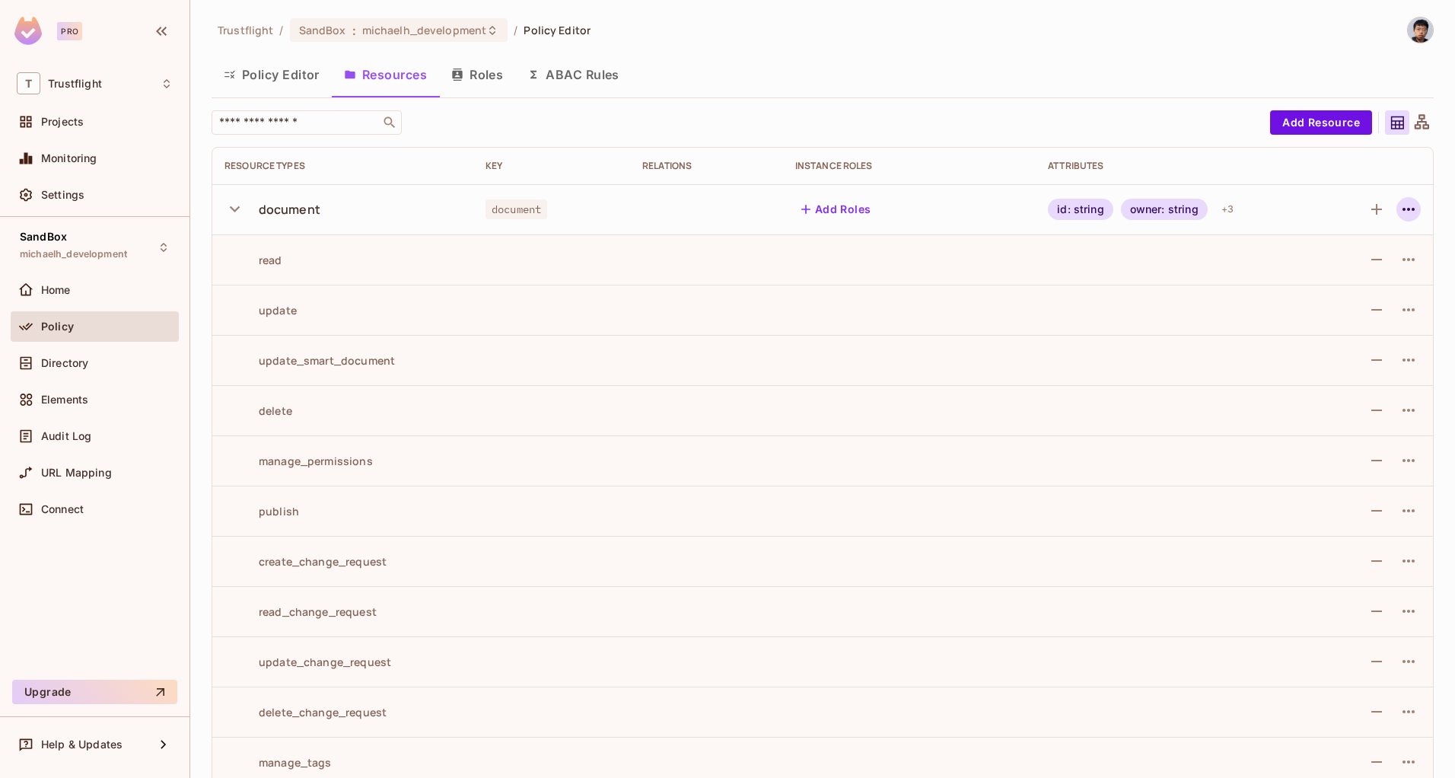
click at [1401, 211] on icon "button" at bounding box center [1408, 209] width 18 height 18
click at [1329, 277] on span "Edit Resource" at bounding box center [1330, 269] width 81 height 24
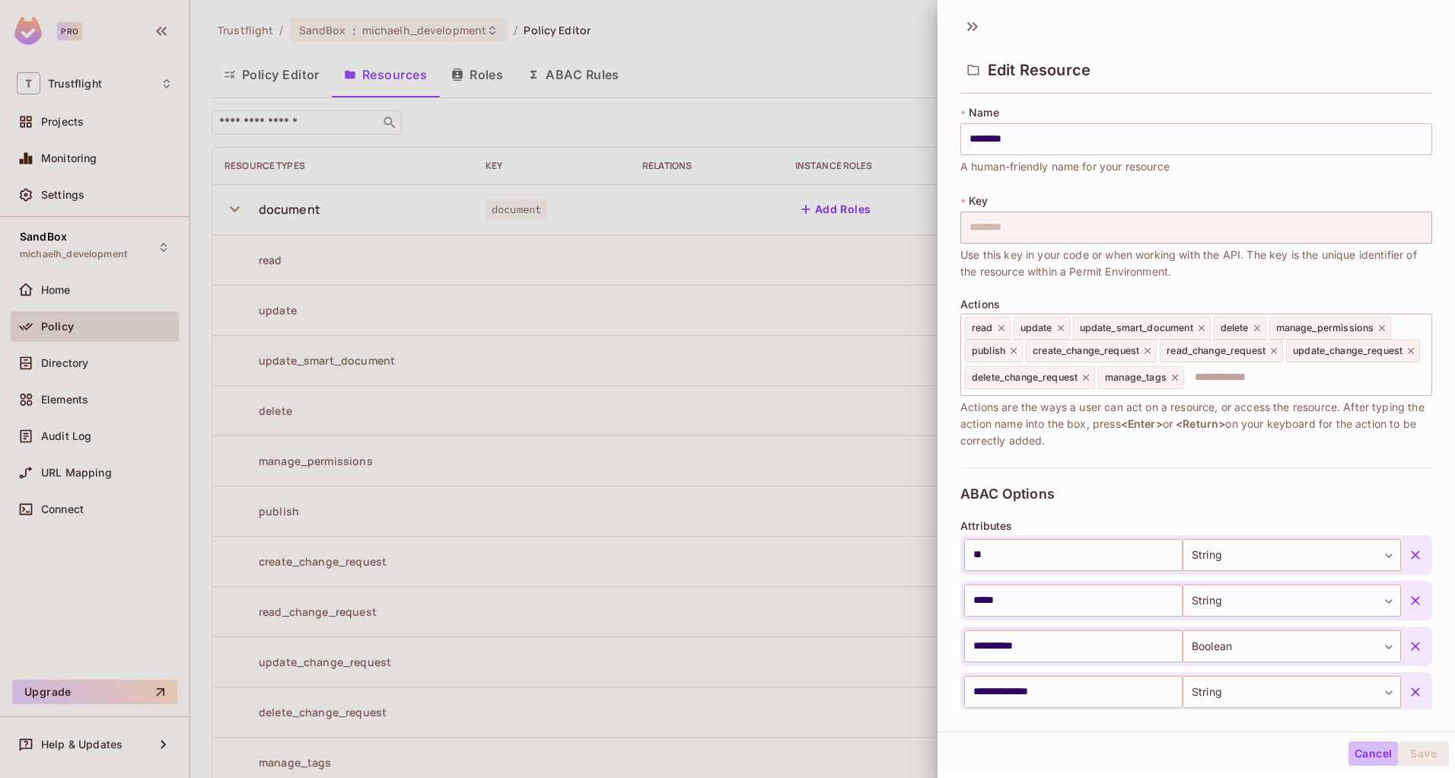
click at [1353, 750] on button "Cancel" at bounding box center [1372, 753] width 49 height 24
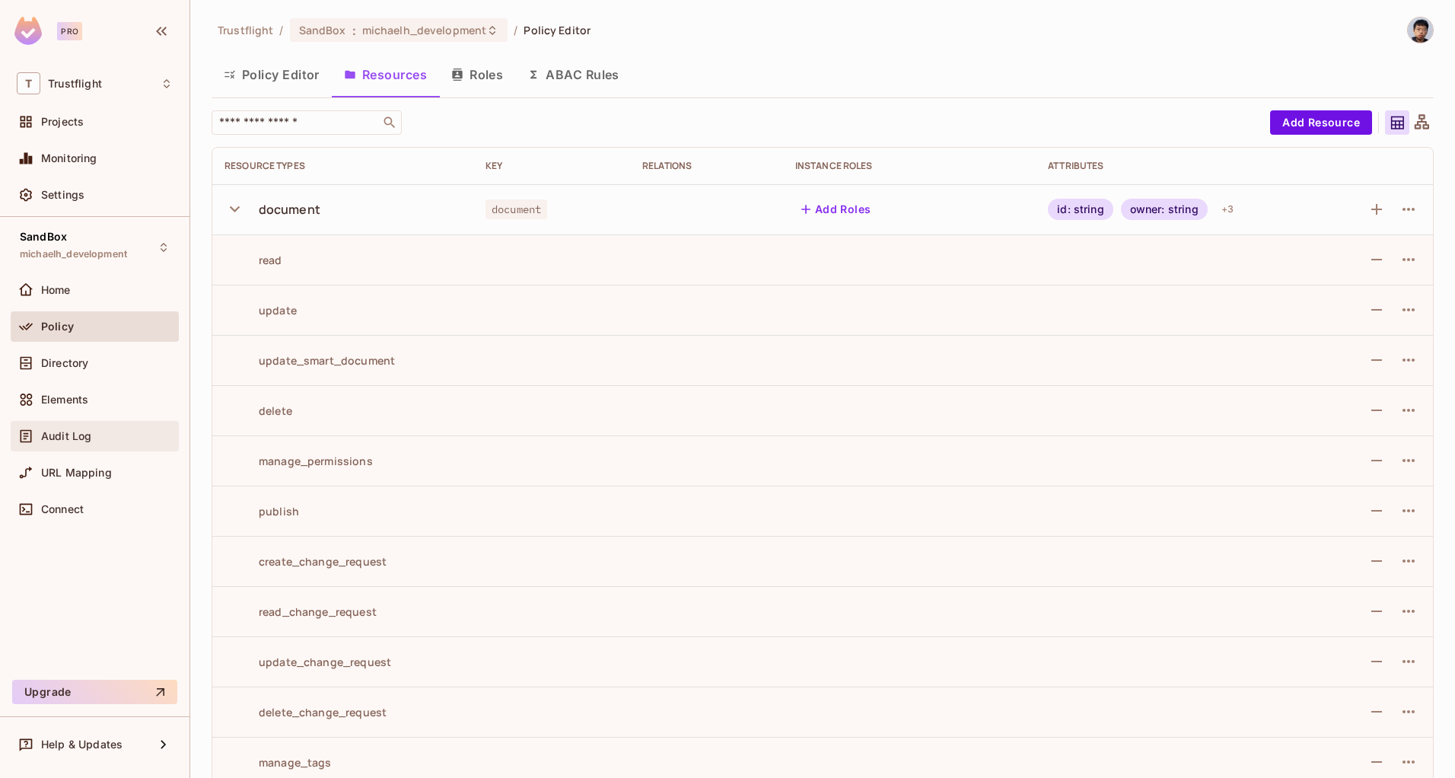
click at [97, 450] on div "Audit Log" at bounding box center [95, 436] width 168 height 30
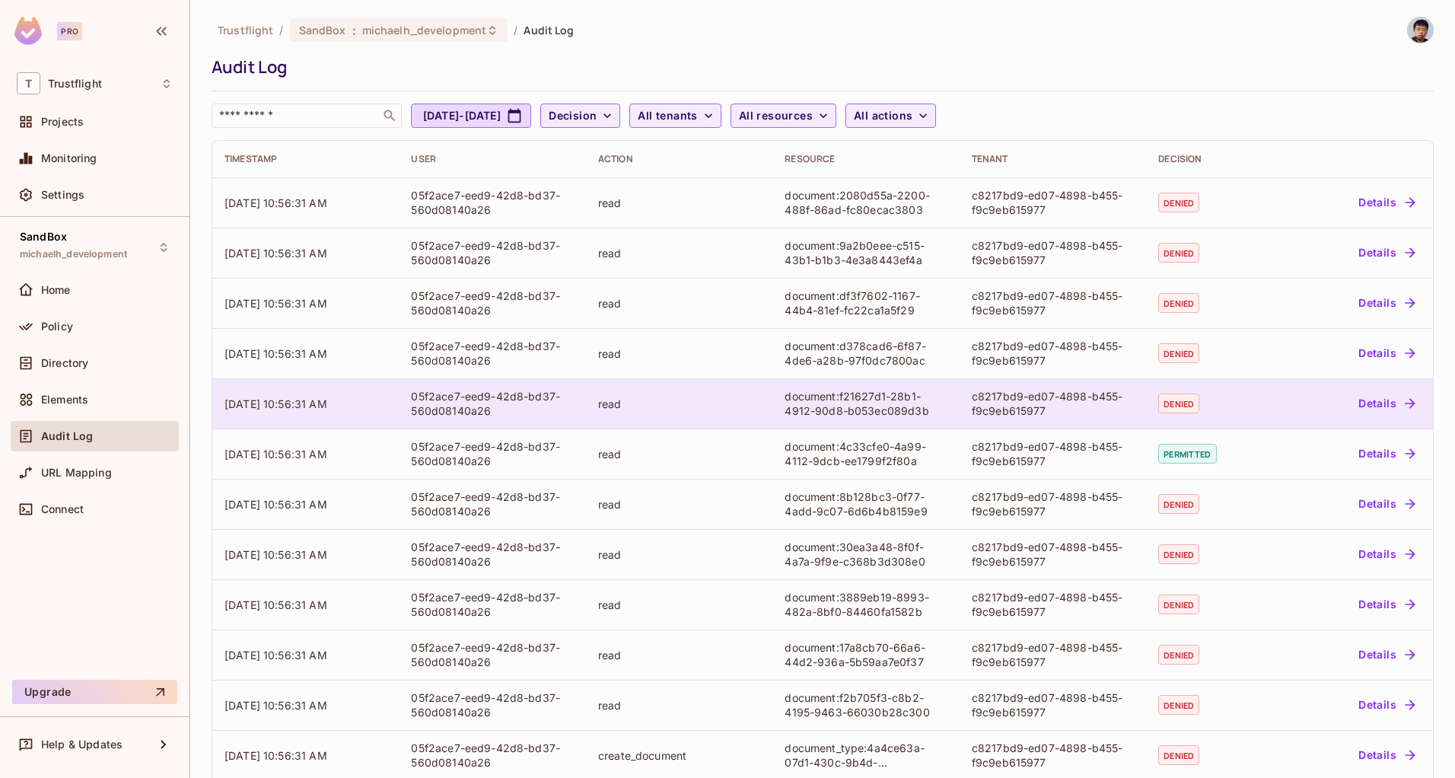
click at [486, 415] on div "05f2ace7-eed9-42d8-bd37-560d08140a26" at bounding box center [492, 403] width 162 height 29
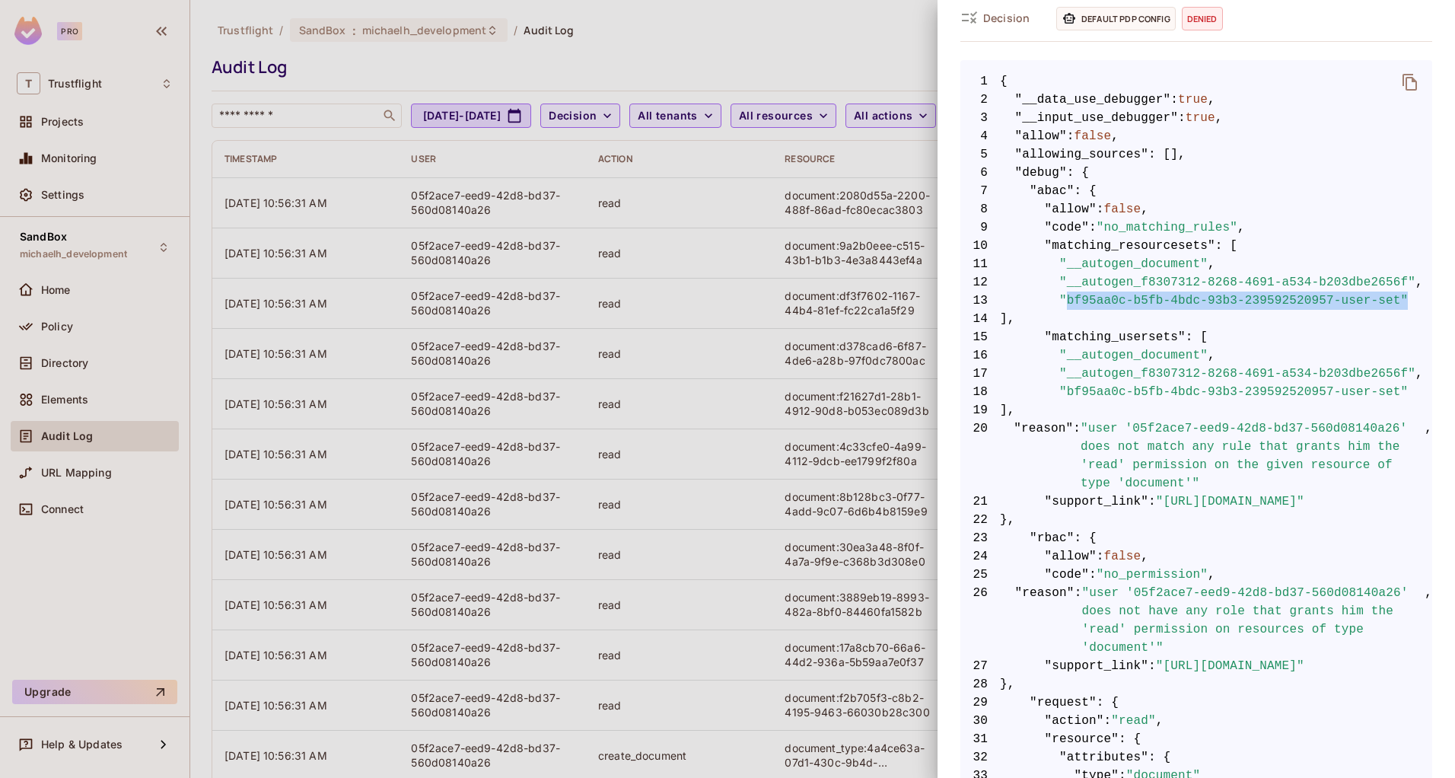
scroll to position [0, 56]
drag, startPoint x: 1066, startPoint y: 317, endPoint x: 1335, endPoint y: 320, distance: 269.3
click at [1336, 310] on span ""bf95aa0c-b5fb-4bdc-93b3-239592520957-user-set"" at bounding box center [1233, 300] width 348 height 18
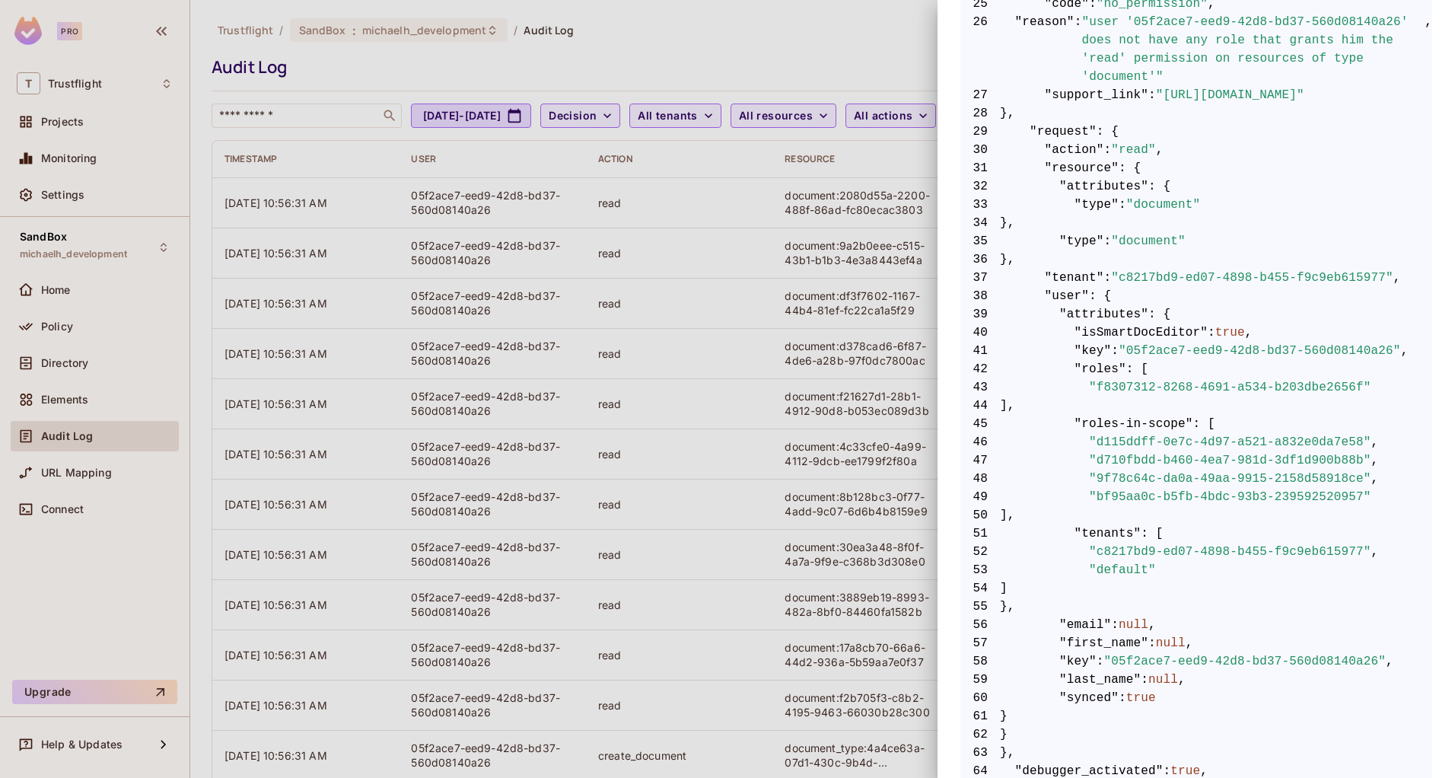
scroll to position [742, 0]
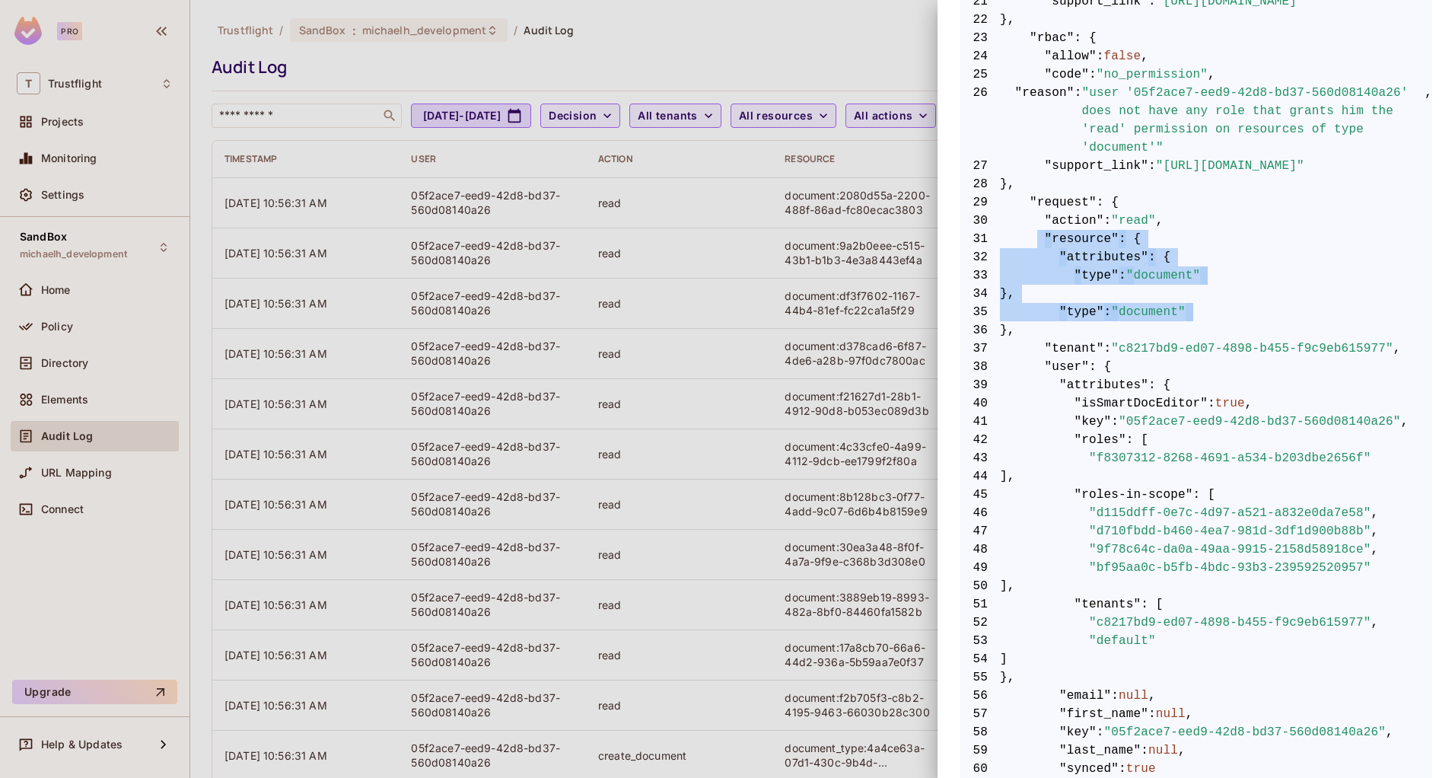
drag, startPoint x: 984, startPoint y: 271, endPoint x: 1024, endPoint y: 369, distance: 105.8
click at [1023, 369] on code "1 { 2 "__data_use_debugger" : true , 3 "__input_use_debugger" : true , 4 "allow…" at bounding box center [1196, 238] width 472 height 1333
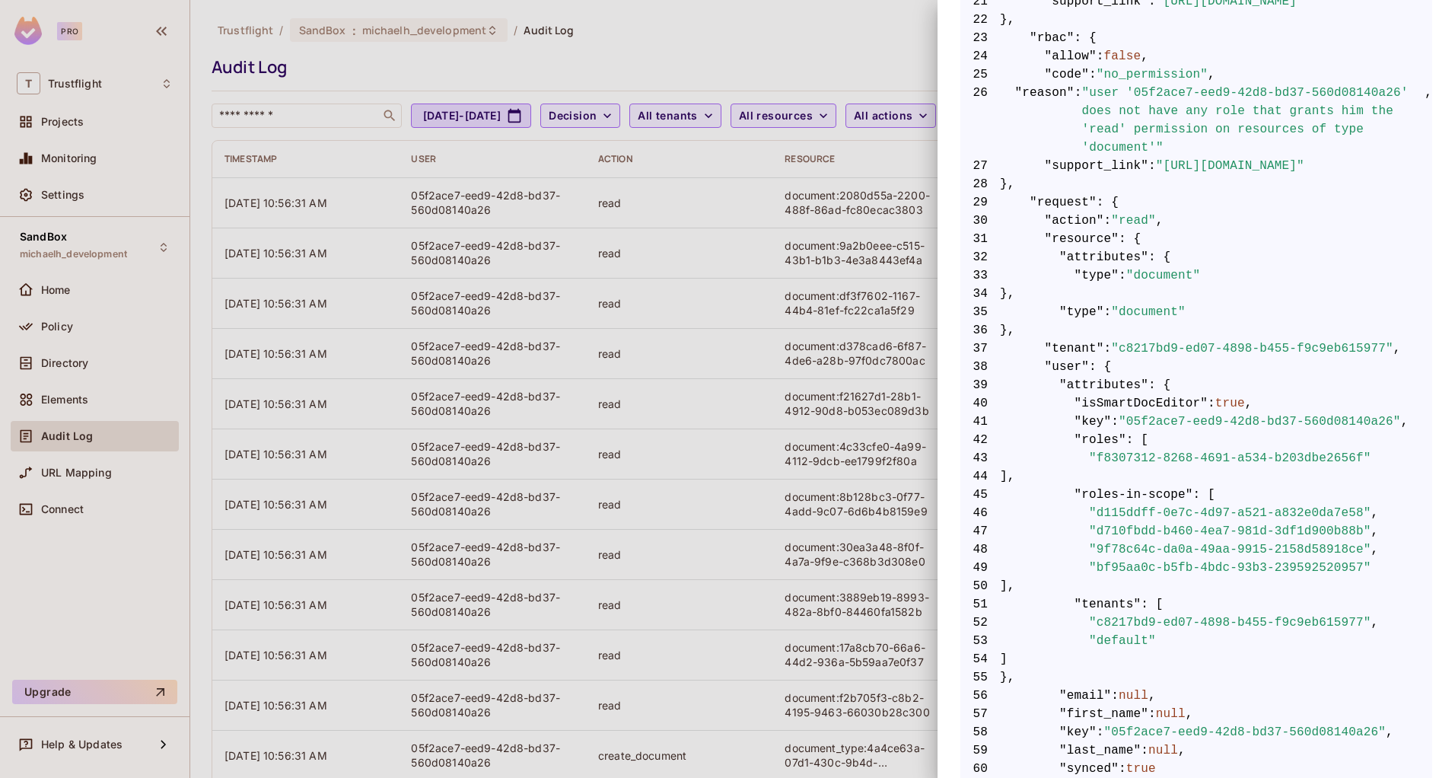
click at [762, 444] on div at bounding box center [727, 389] width 1455 height 778
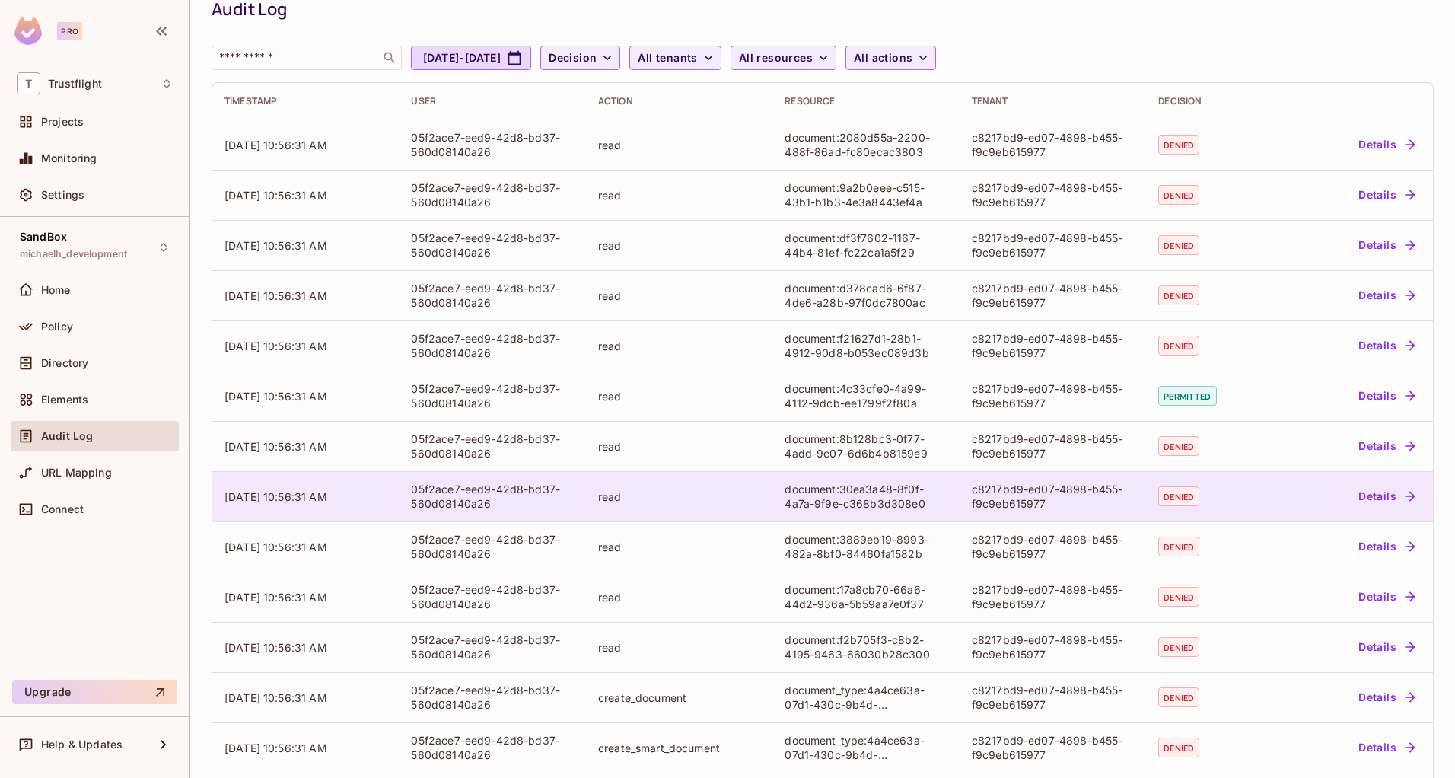
scroll to position [124, 0]
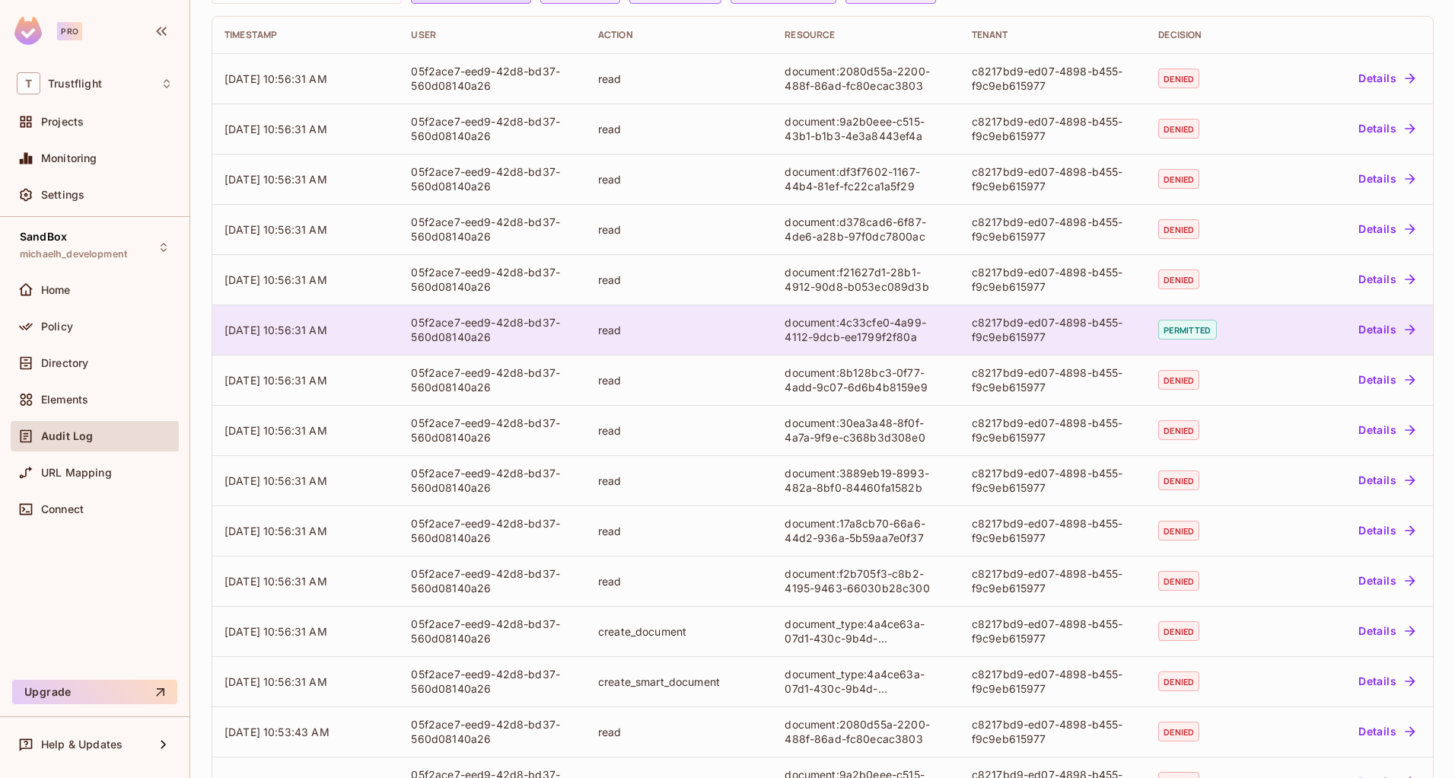
click at [660, 319] on td "read" at bounding box center [679, 329] width 186 height 50
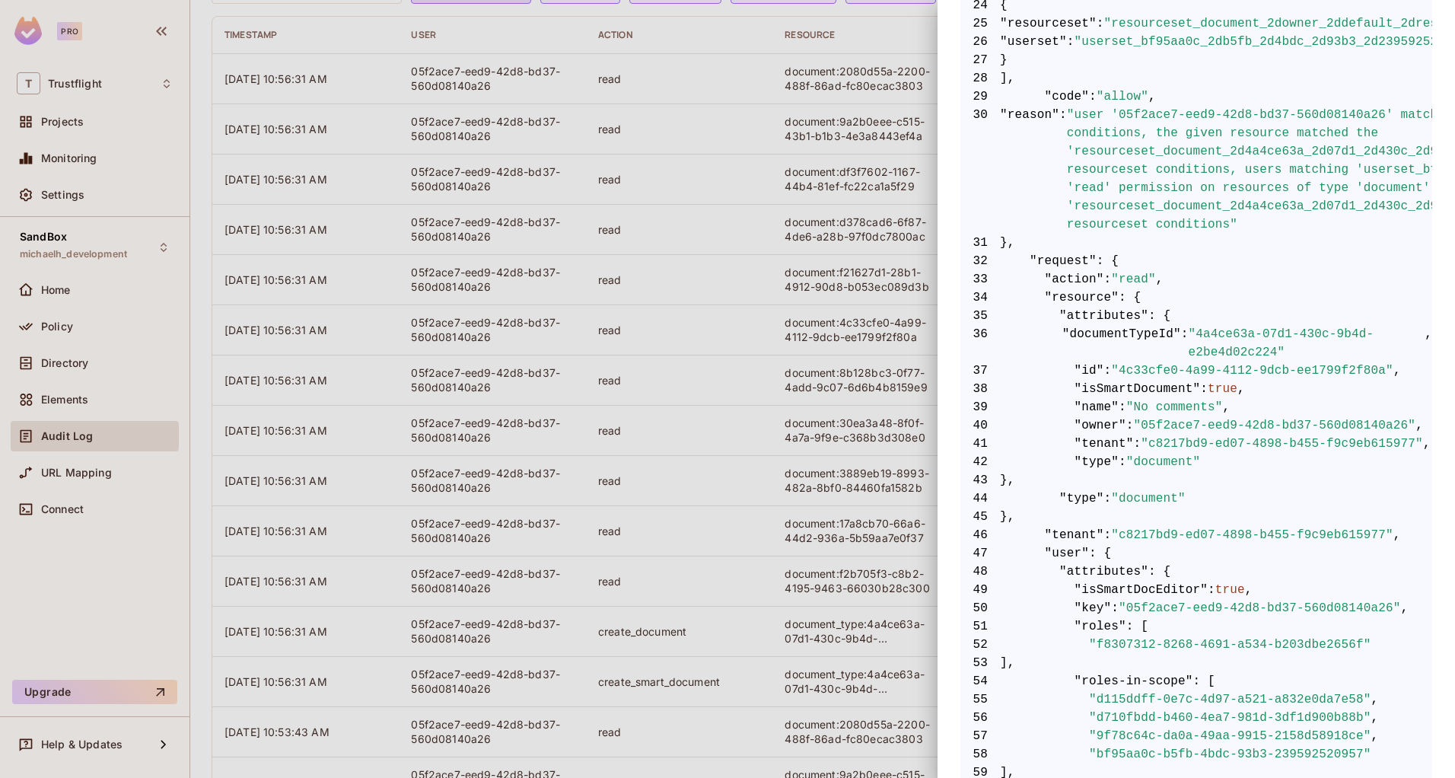
scroll to position [735, 0]
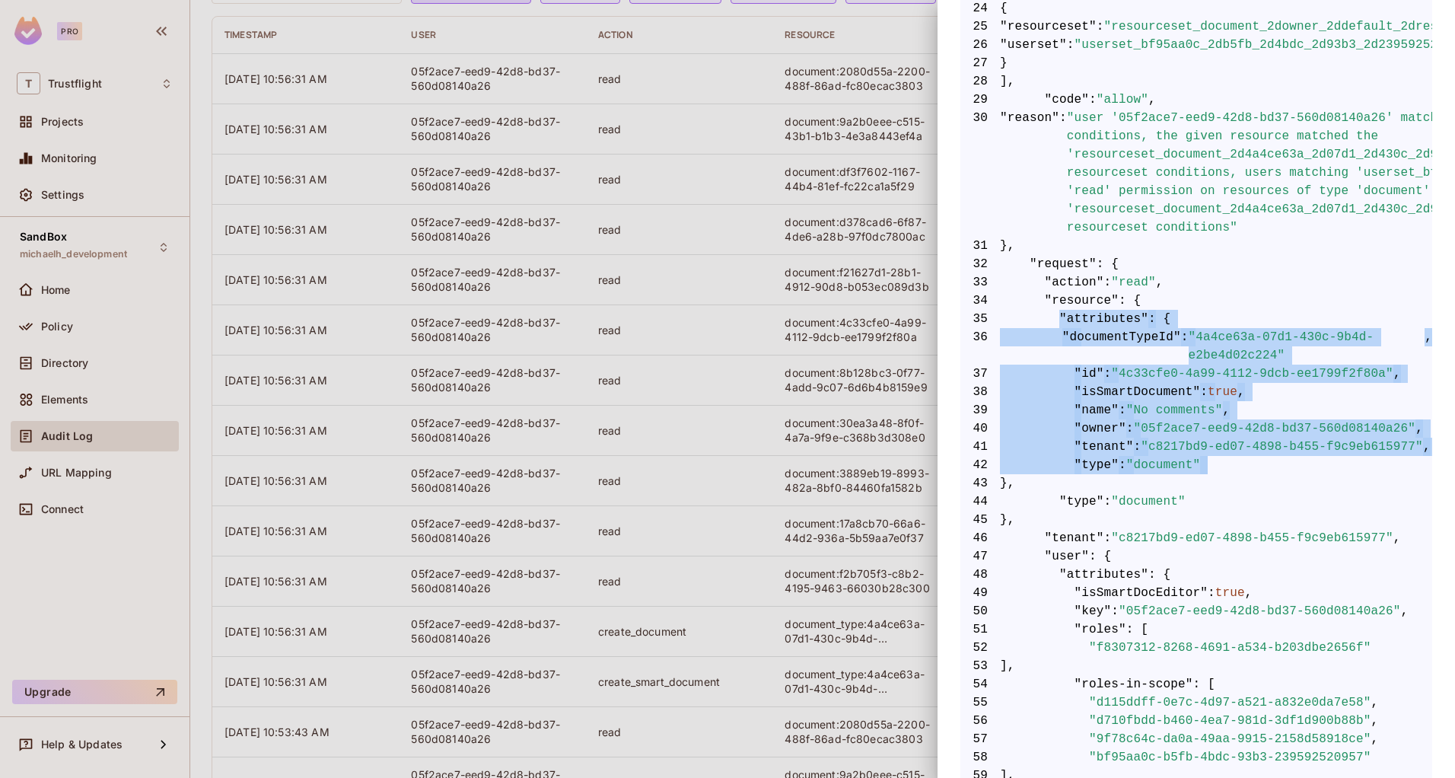
drag, startPoint x: 1075, startPoint y: 512, endPoint x: 1059, endPoint y: 316, distance: 196.2
click at [1059, 316] on code "1 { 2 "__data_use_debugger" : true , 3 "__input_use_debugger" : true , 4 "allow…" at bounding box center [1196, 336] width 472 height 1515
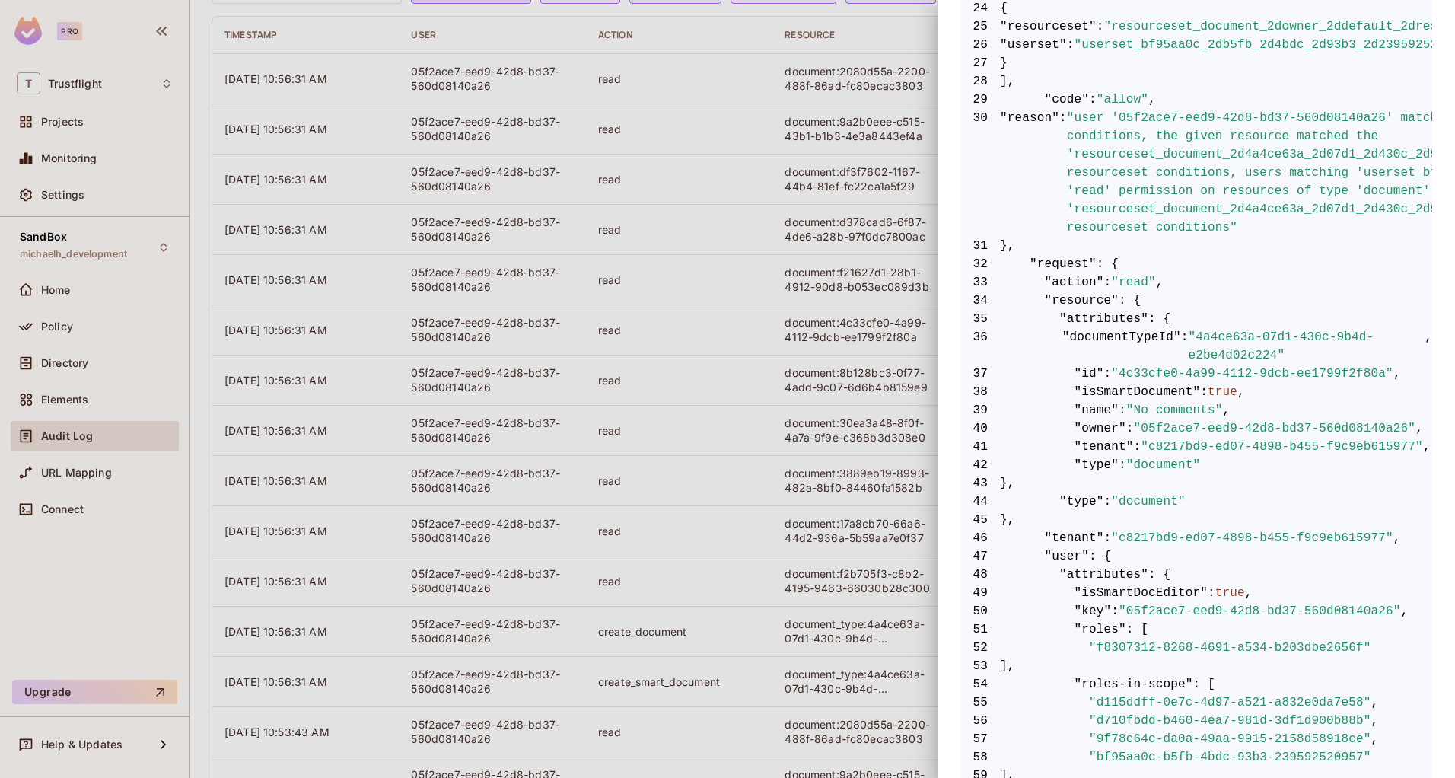
click at [1173, 529] on span "45 }," at bounding box center [1196, 519] width 472 height 18
drag, startPoint x: 1068, startPoint y: 460, endPoint x: 1327, endPoint y: 484, distance: 259.7
click at [1327, 456] on span "41 "tenant" : "c8217bd9-ed07-4898-b455-f9c9eb615977" ," at bounding box center [1196, 446] width 472 height 18
click at [69, 245] on div at bounding box center [727, 389] width 1455 height 778
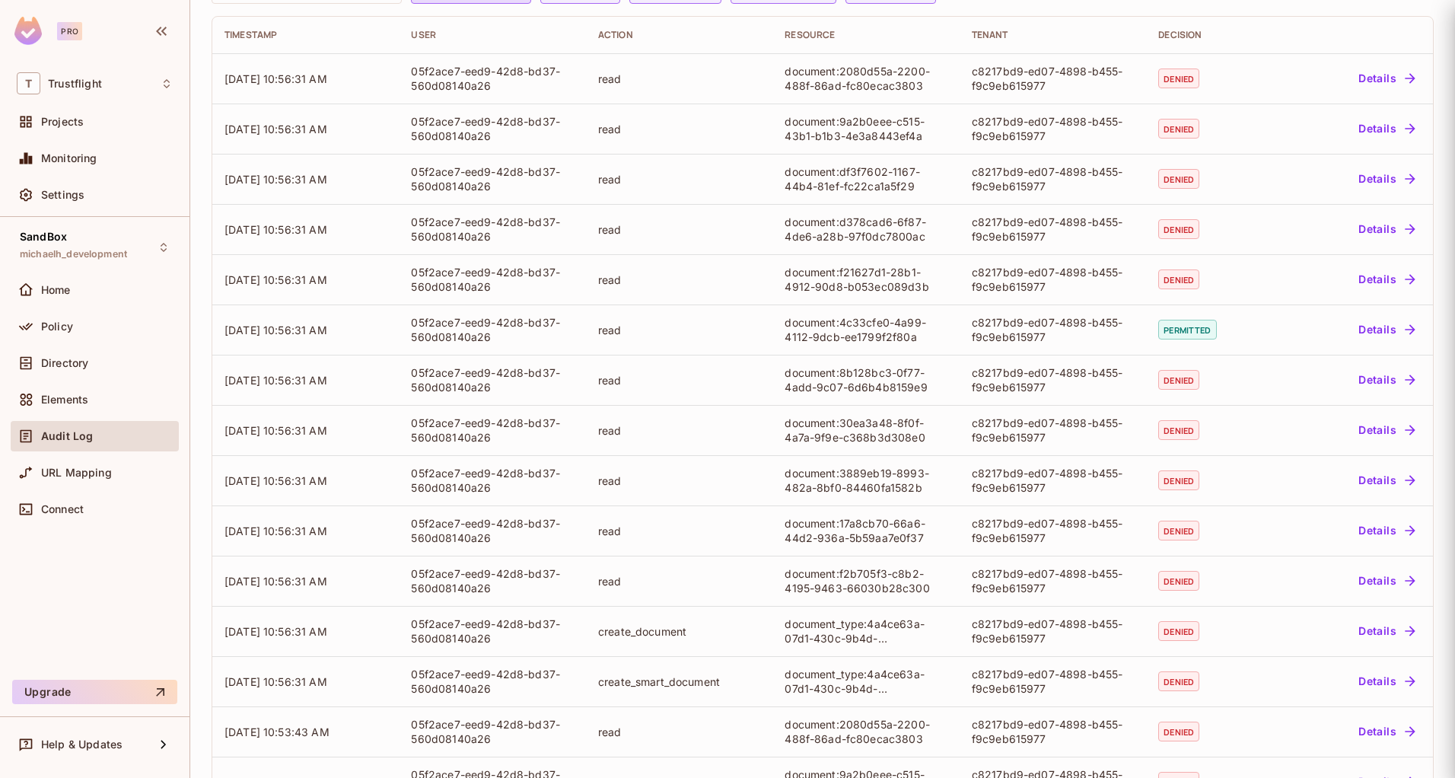
scroll to position [0, 0]
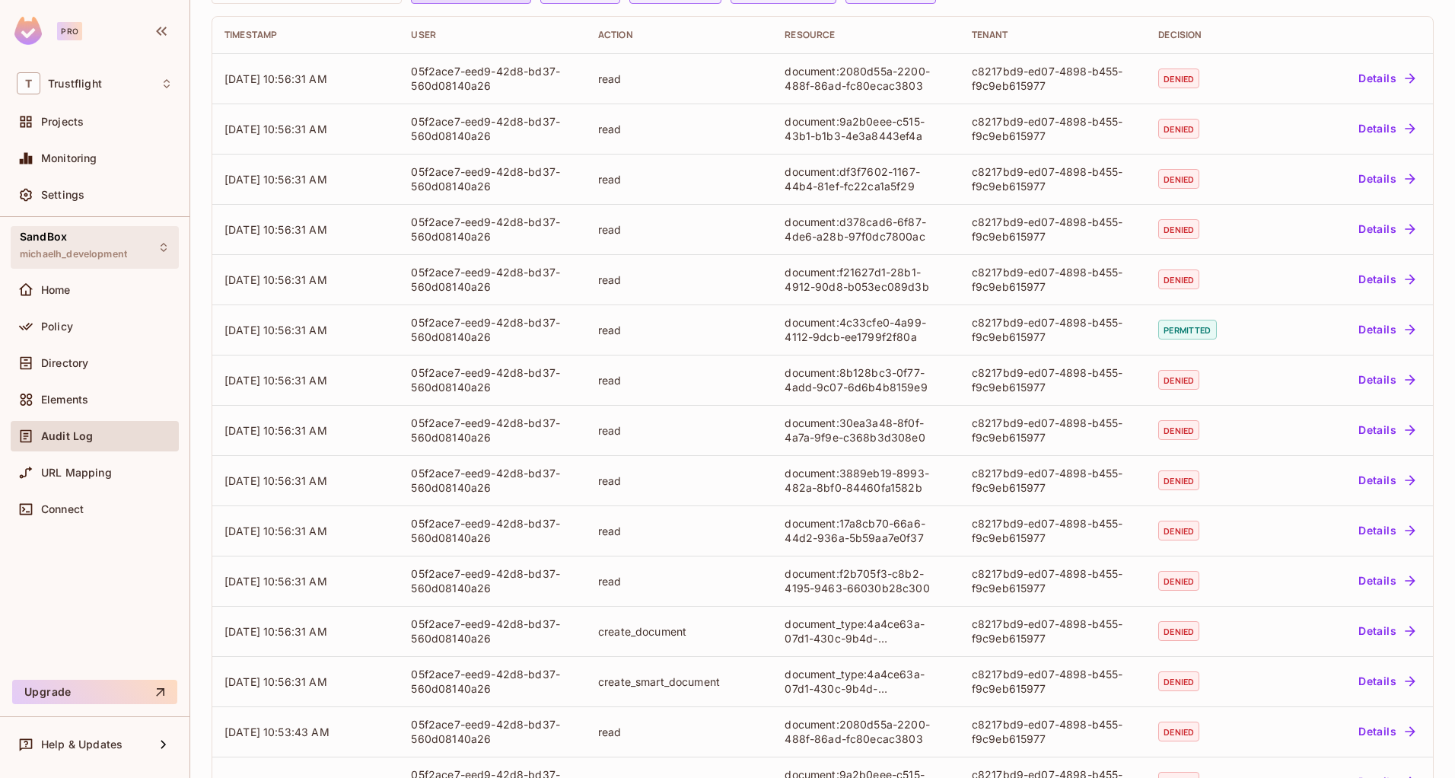
click at [70, 256] on span "michaelh_development" at bounding box center [73, 254] width 107 height 12
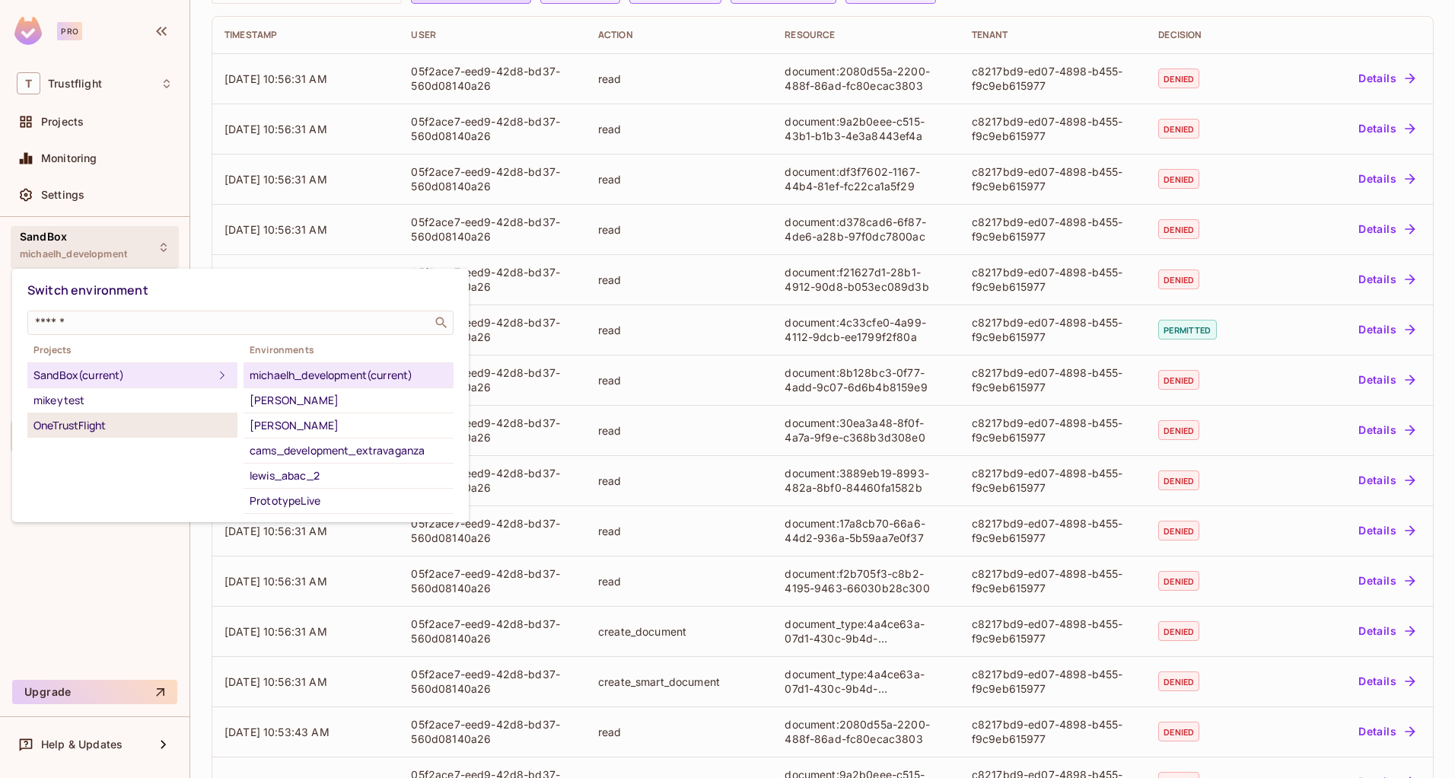
click at [143, 420] on div "OneTrustFlight" at bounding box center [132, 425] width 198 height 18
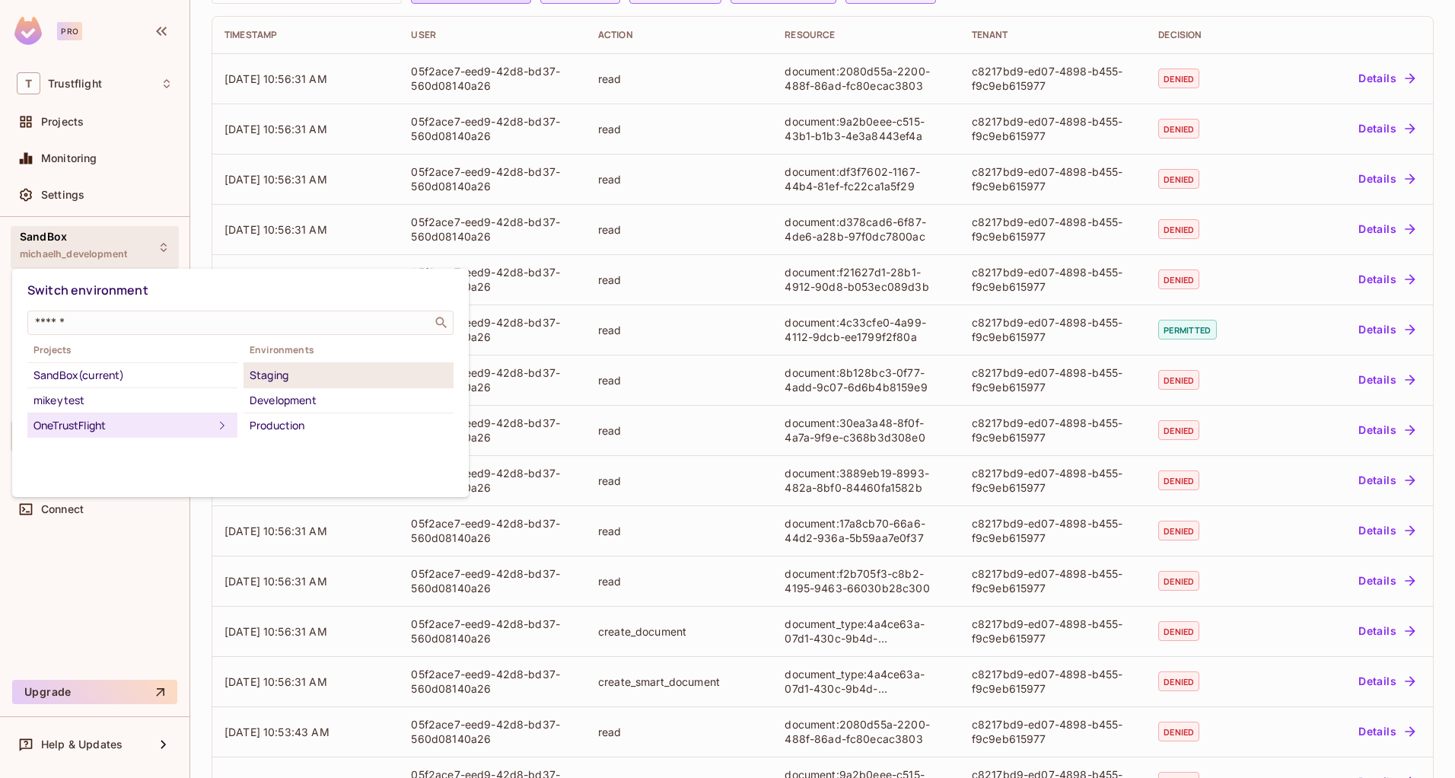
click at [343, 380] on div "Staging" at bounding box center [349, 375] width 198 height 18
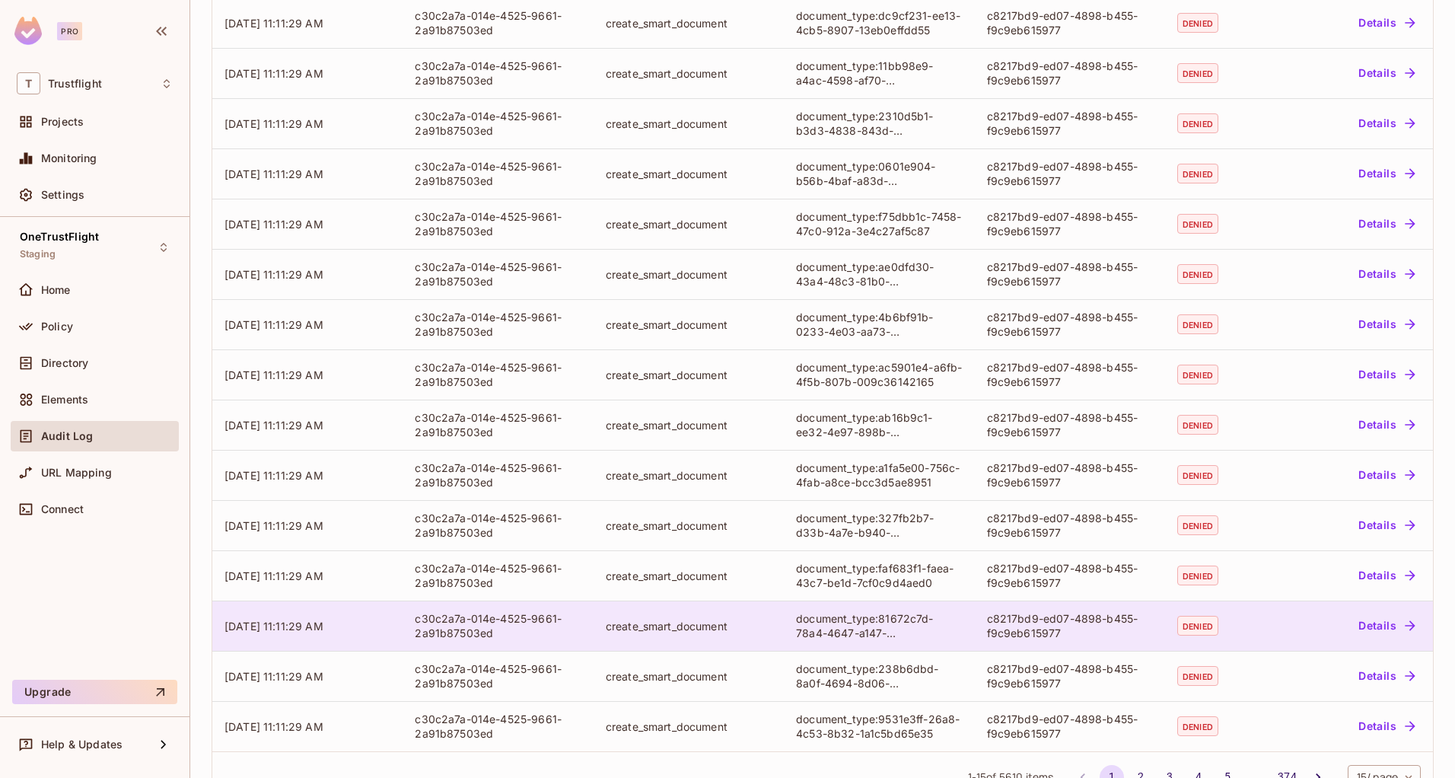
scroll to position [225, 0]
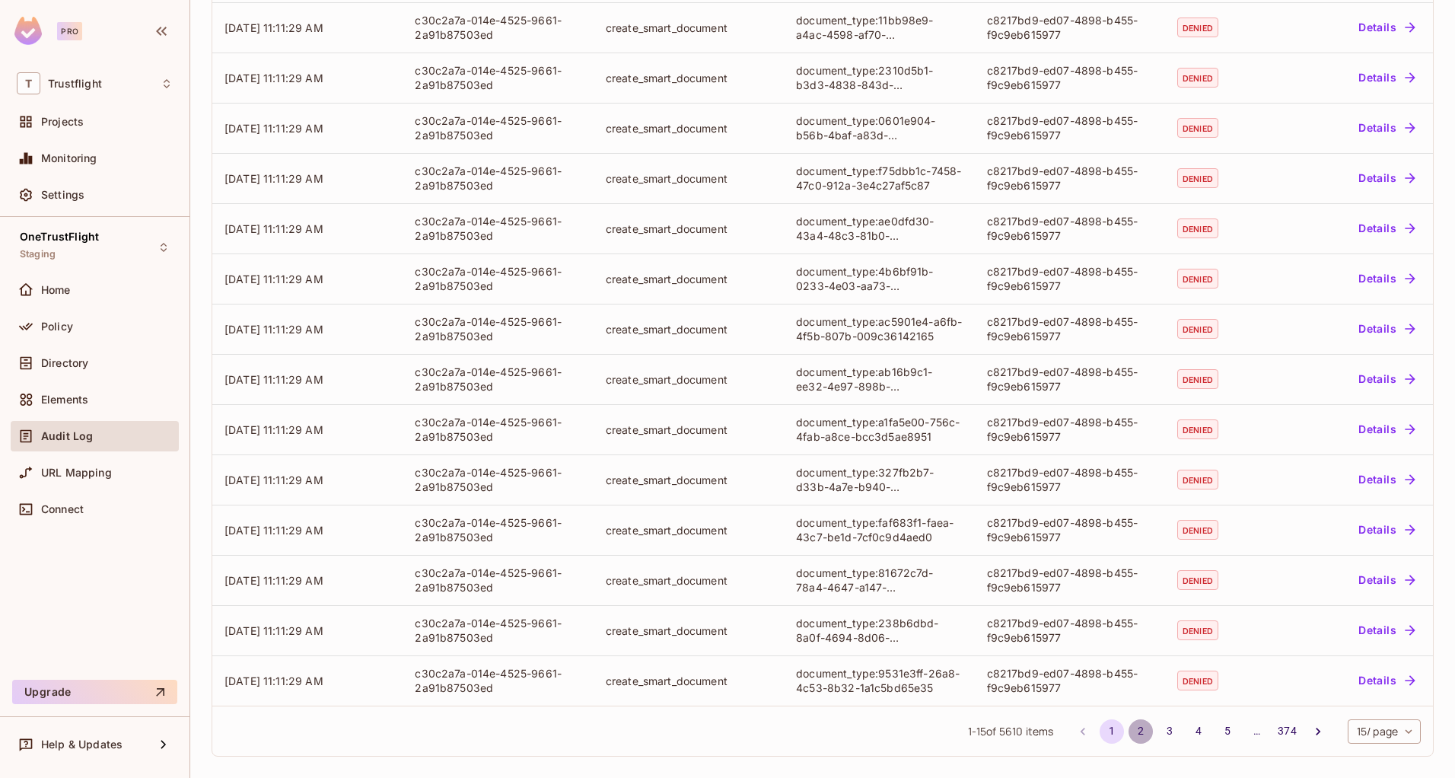
click at [1128, 732] on button "2" at bounding box center [1140, 731] width 24 height 24
